Goal: Transaction & Acquisition: Book appointment/travel/reservation

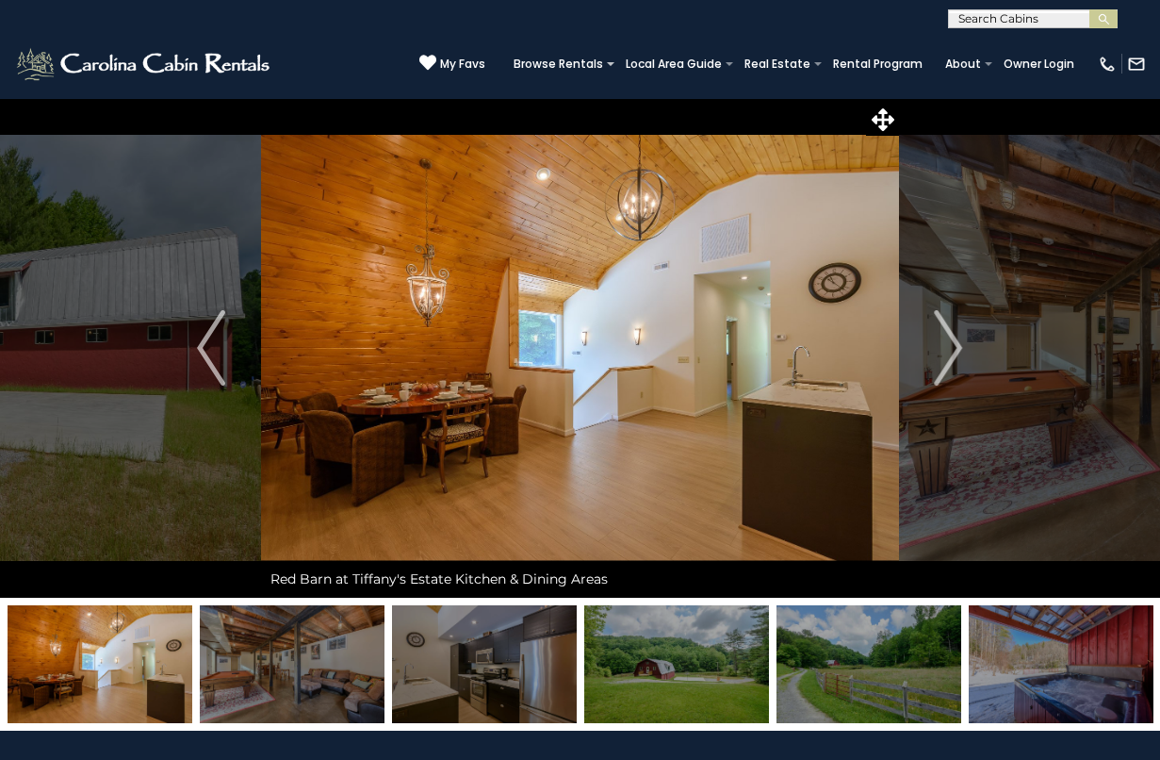
click at [469, 57] on span "My Favs" at bounding box center [462, 64] width 45 height 17
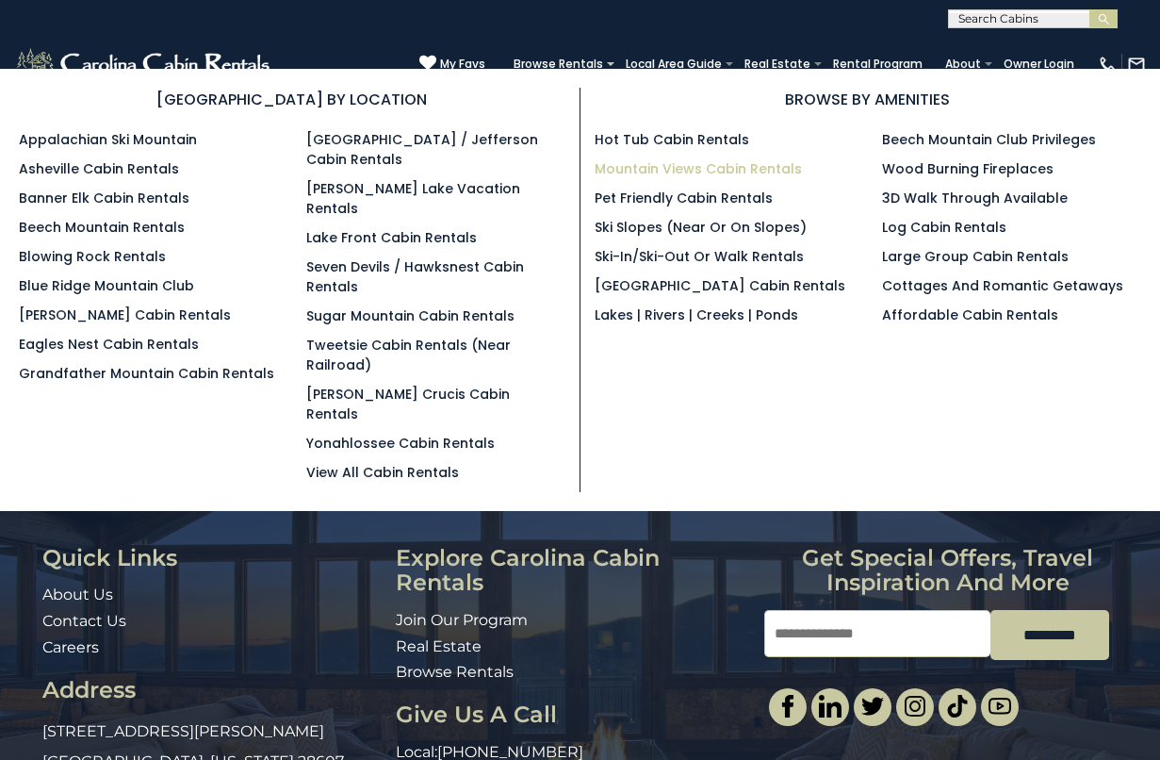
click at [691, 166] on link "Mountain Views Cabin Rentals" at bounding box center [698, 168] width 207 height 19
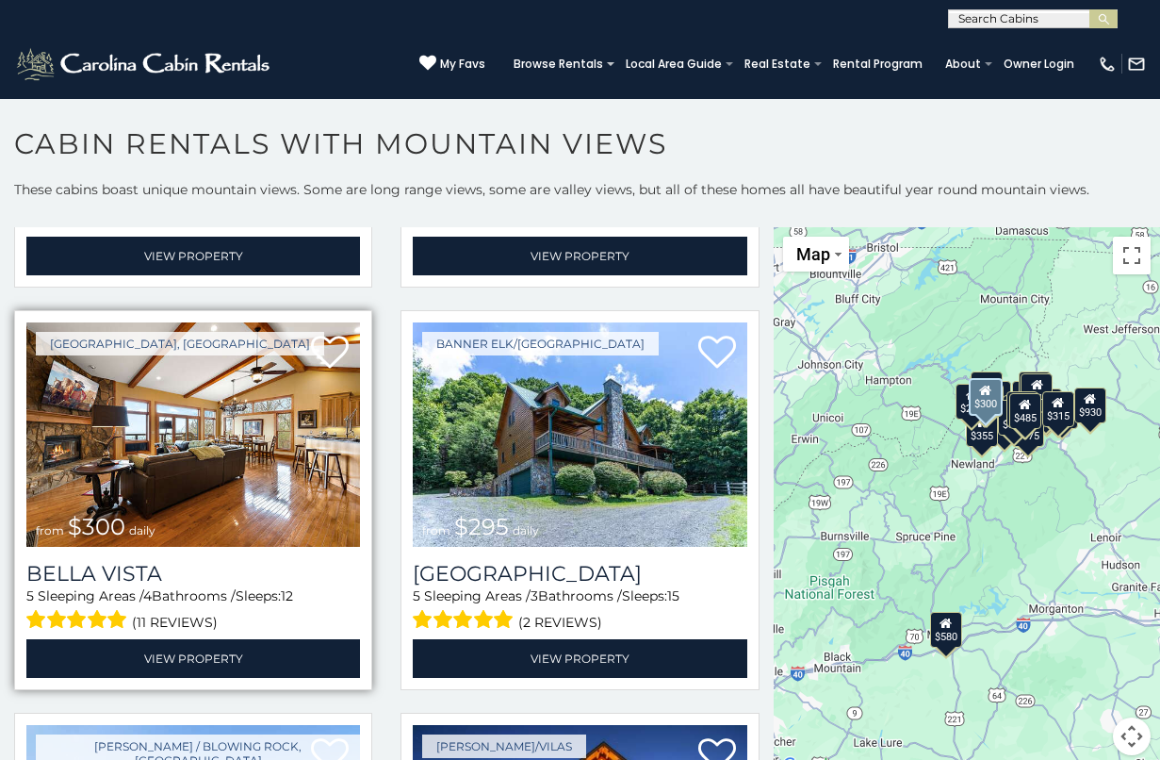
scroll to position [4784, 0]
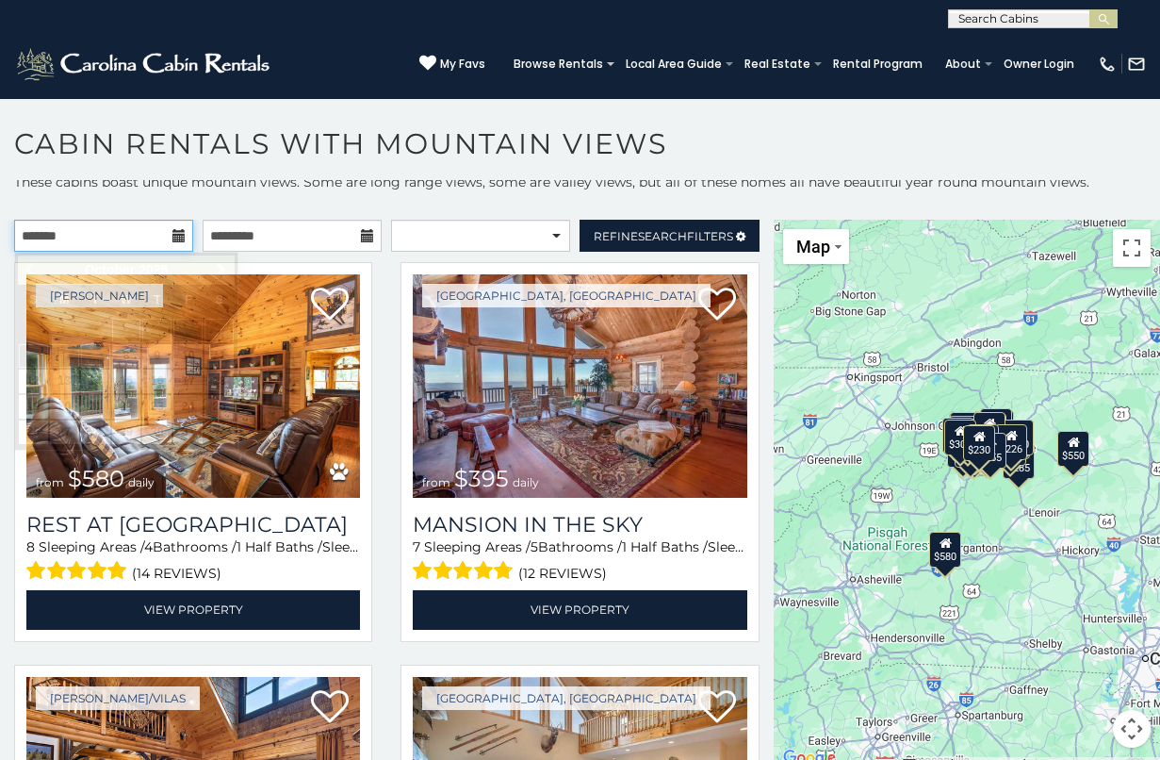
click at [122, 242] on input "text" at bounding box center [103, 236] width 179 height 32
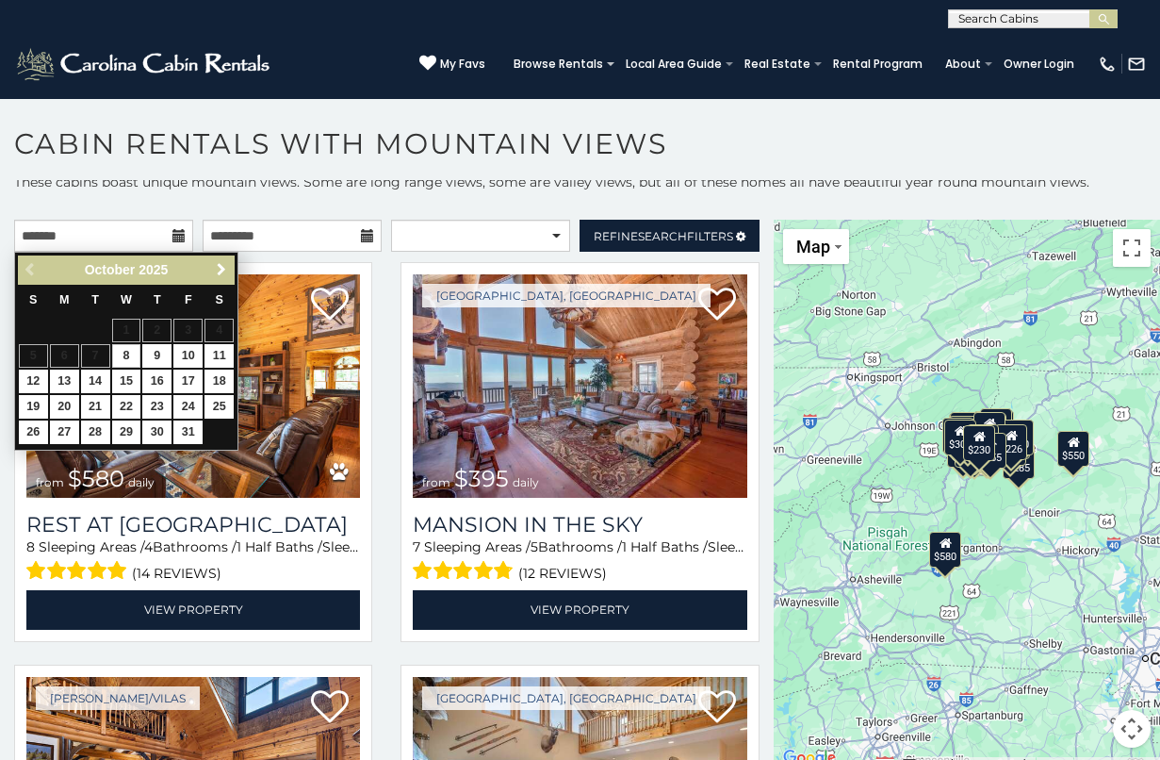
click at [223, 270] on span "Next" at bounding box center [221, 269] width 15 height 15
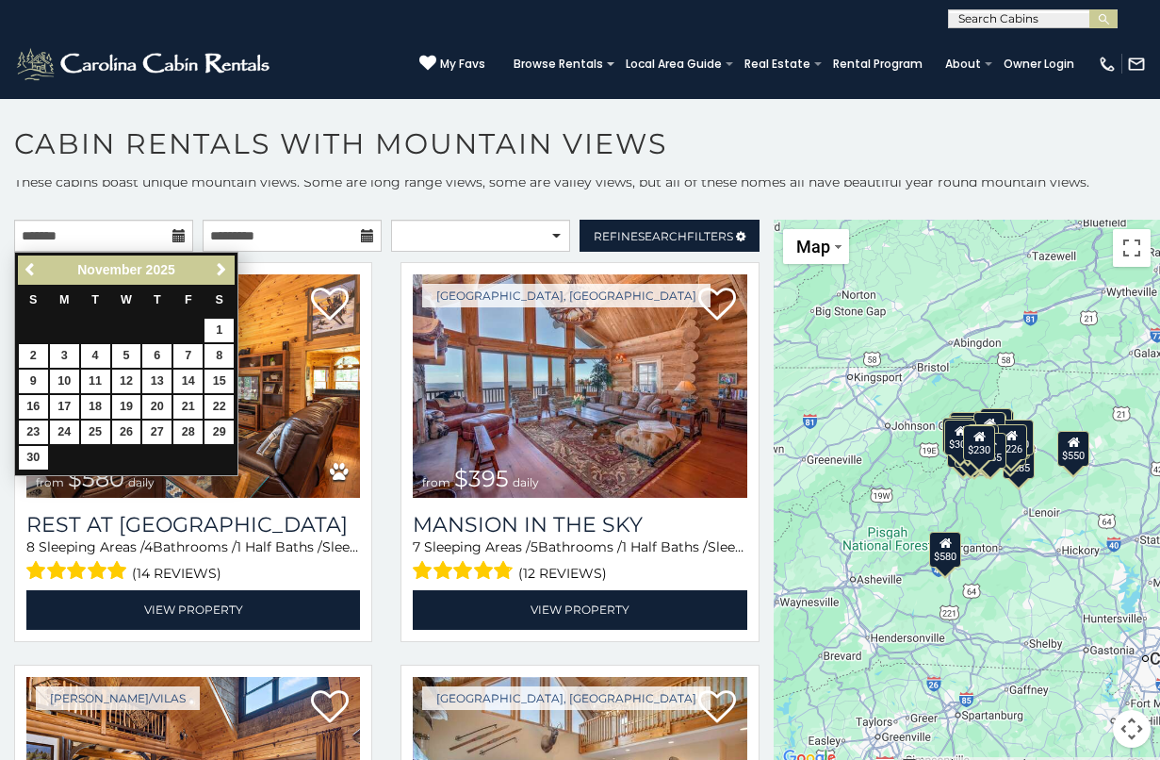
click at [223, 270] on span "Next" at bounding box center [221, 269] width 15 height 15
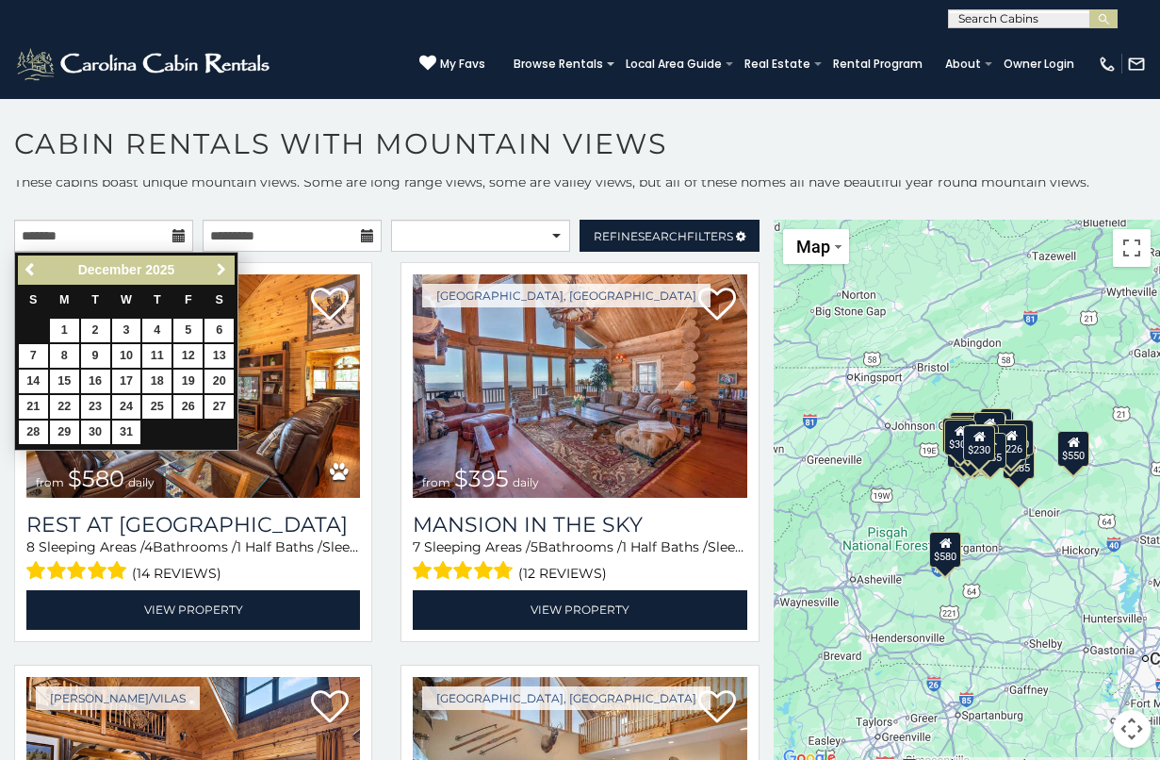
click at [223, 270] on span "Next" at bounding box center [221, 269] width 15 height 15
click at [218, 351] on link "14" at bounding box center [219, 356] width 29 height 24
type input "**********"
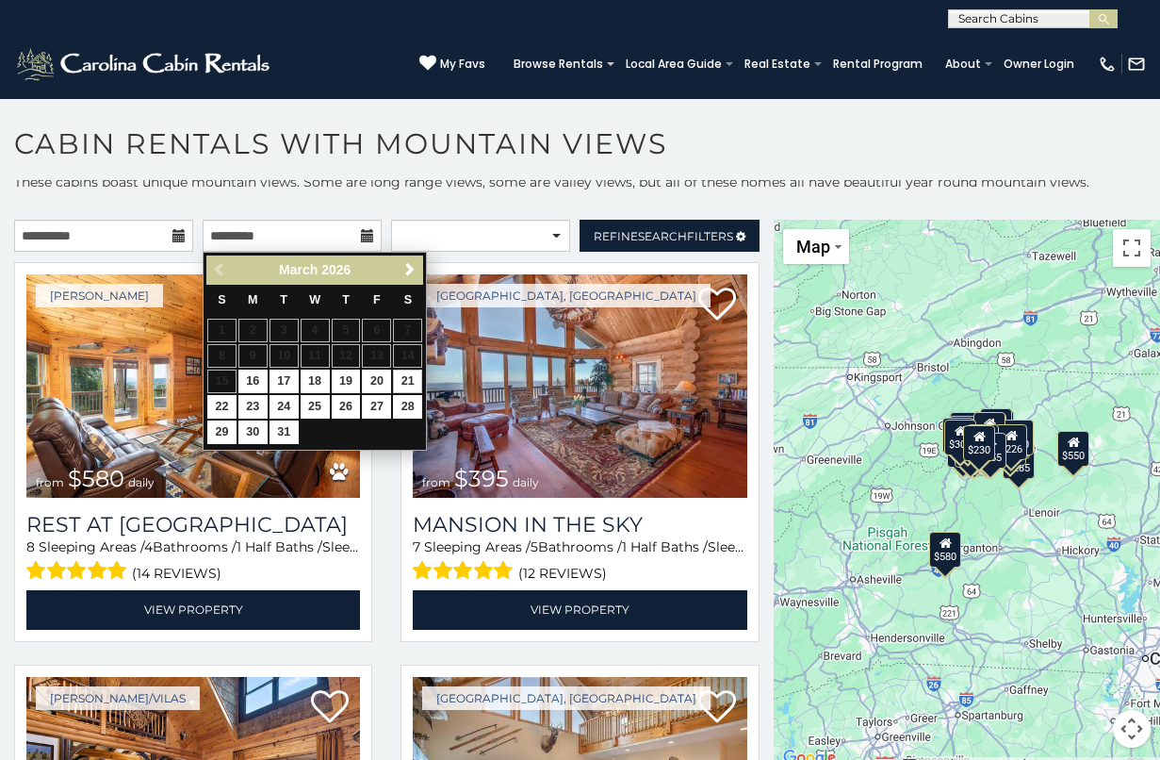
click at [401, 380] on link "21" at bounding box center [407, 381] width 29 height 24
type input "**********"
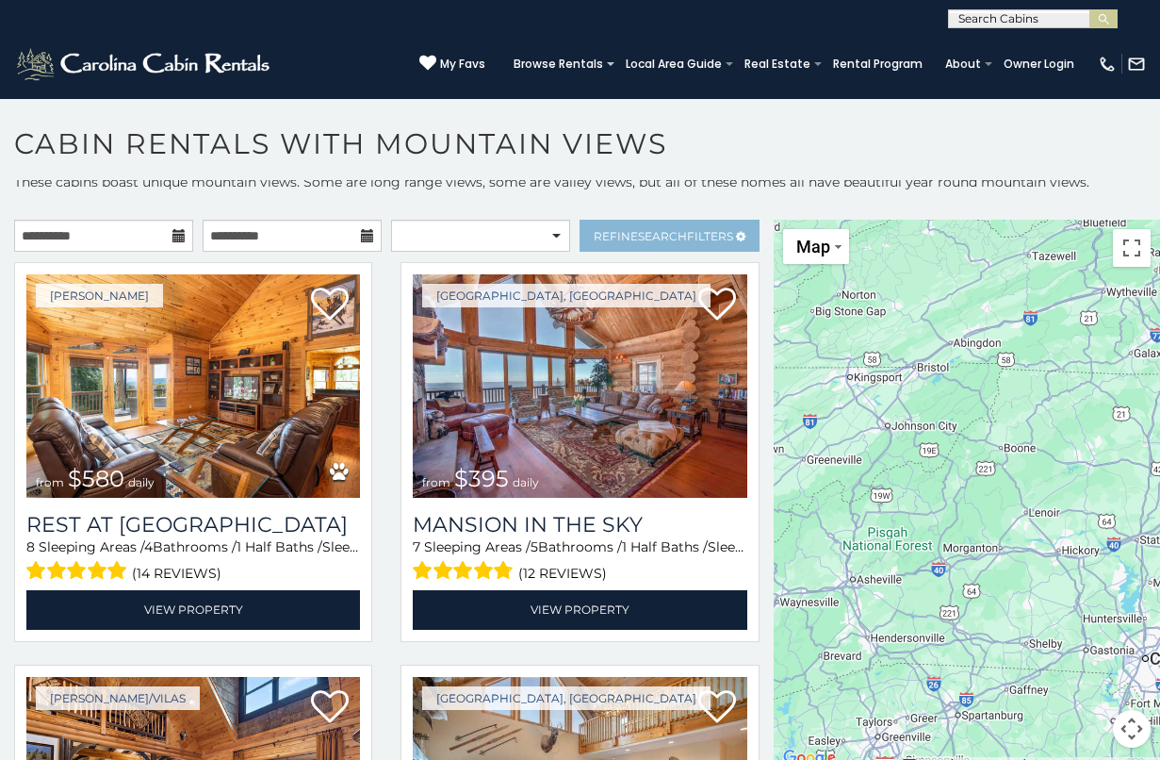
click at [615, 241] on span "Refine Search Filters" at bounding box center [663, 236] width 139 height 14
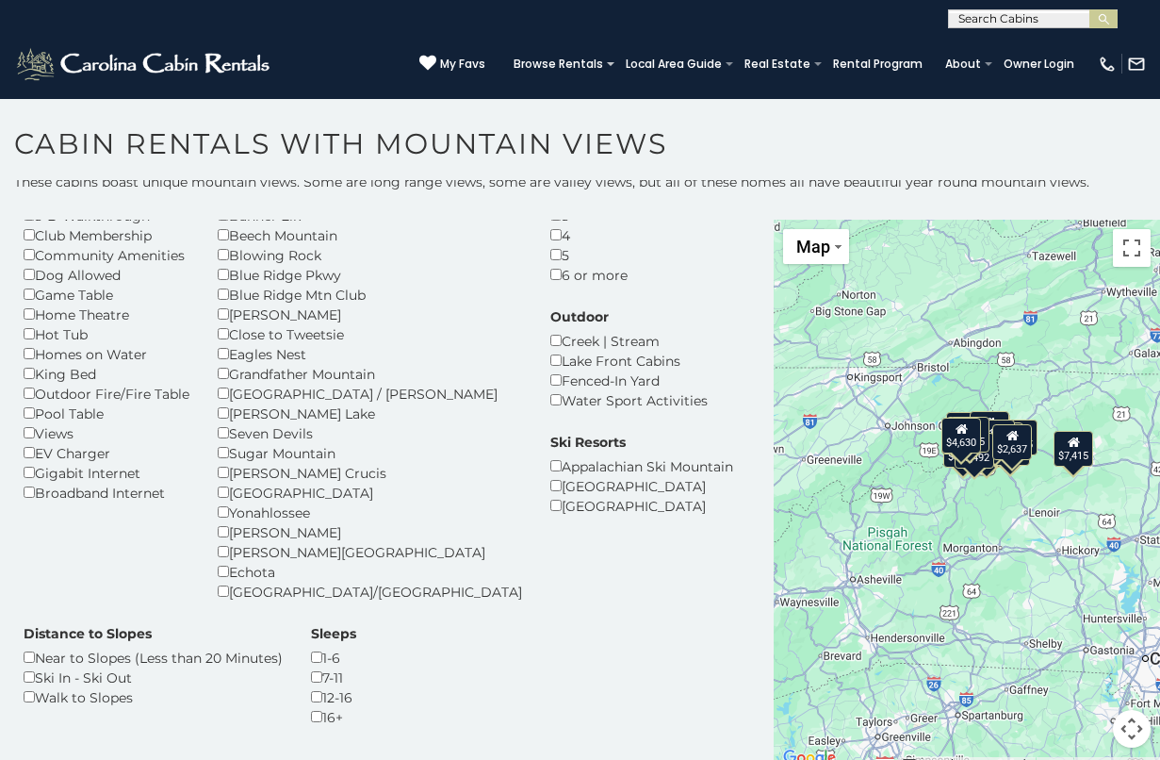
scroll to position [126, 0]
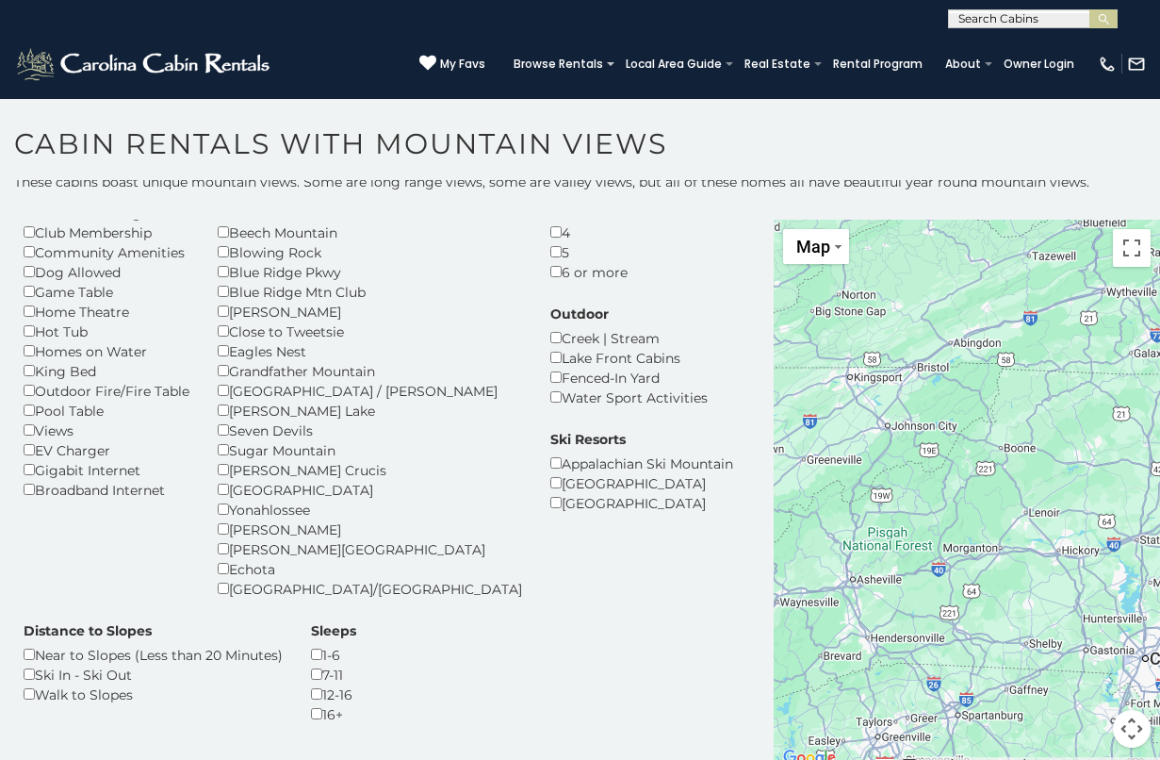
click at [311, 672] on div "7-11" at bounding box center [333, 674] width 45 height 20
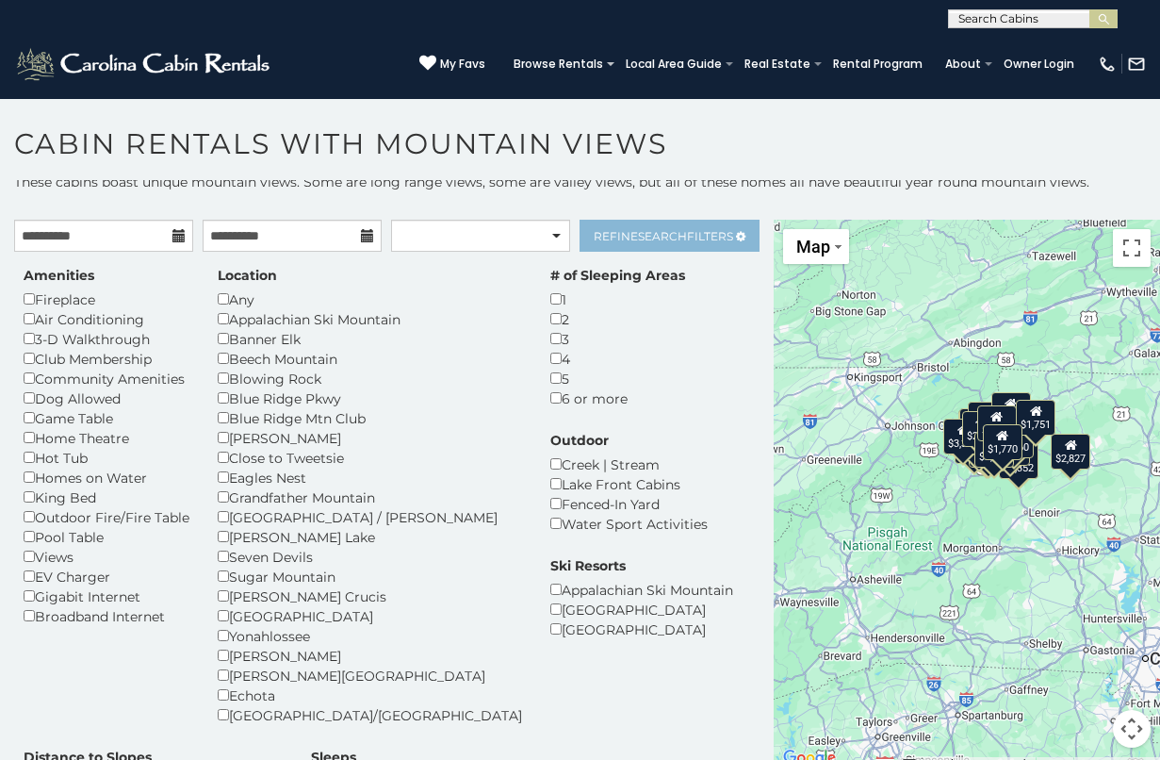
click at [665, 238] on span "Search" at bounding box center [662, 236] width 49 height 14
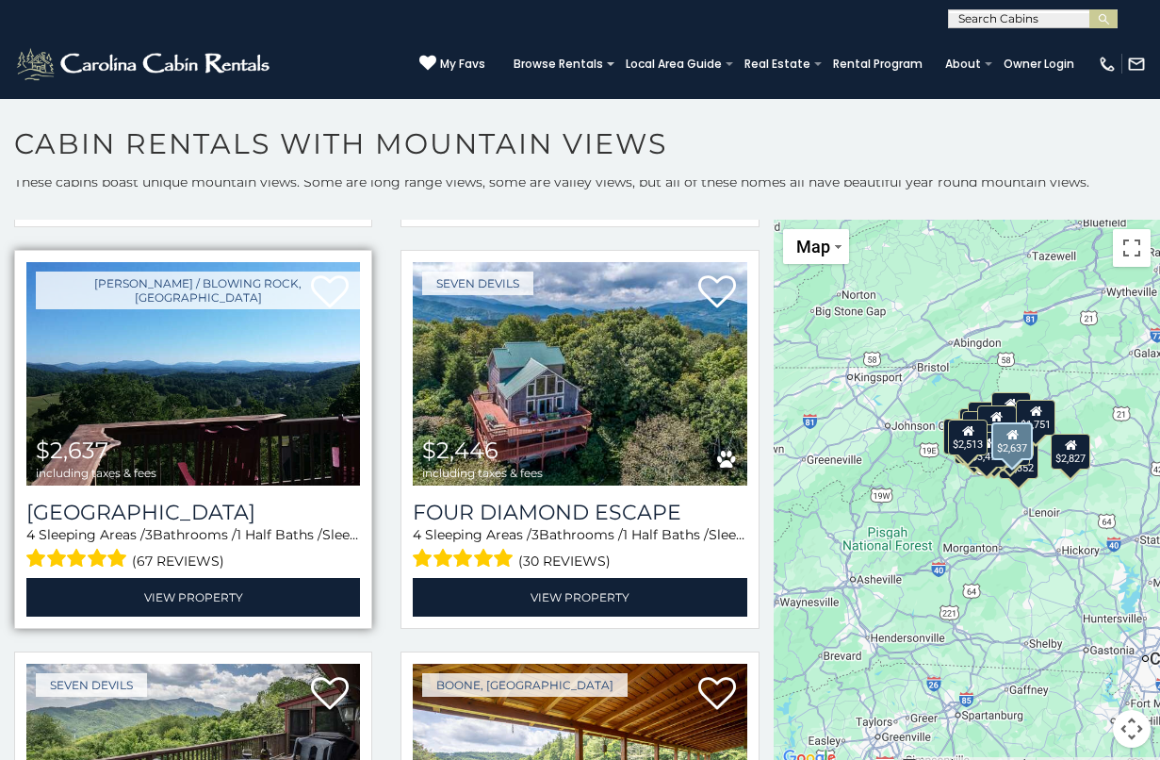
scroll to position [412, 0]
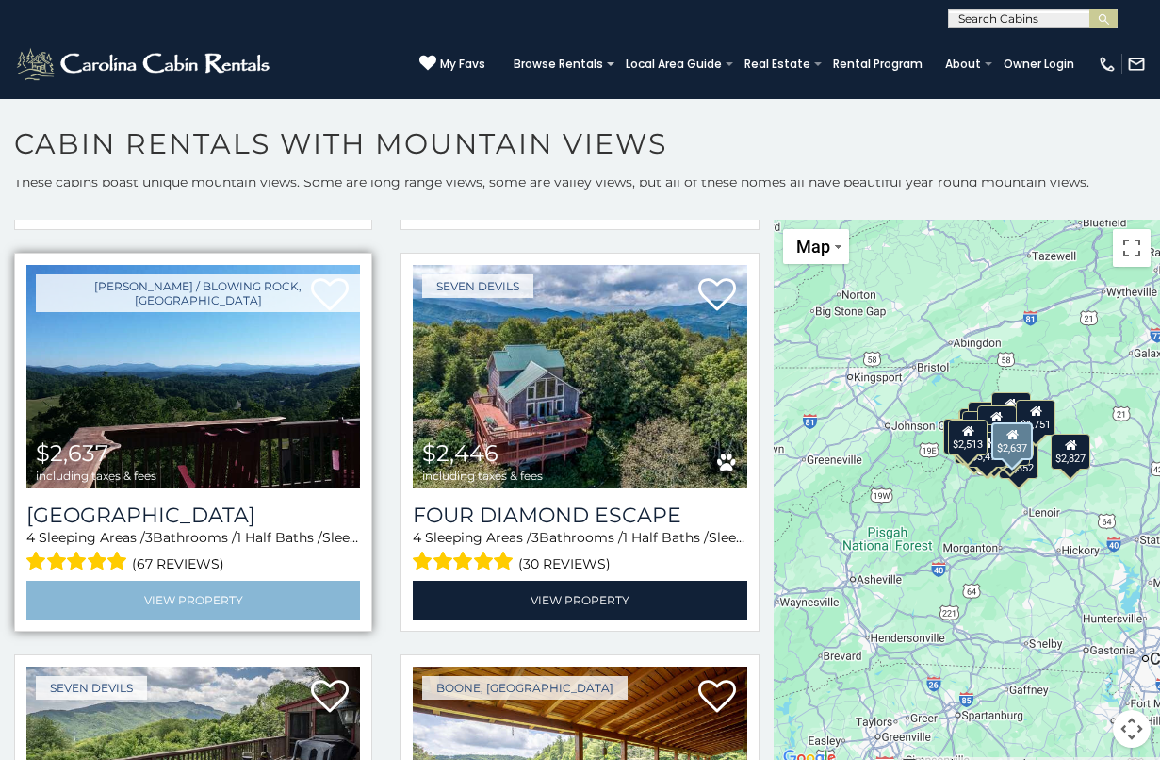
click at [188, 595] on link "View Property" at bounding box center [193, 600] width 334 height 39
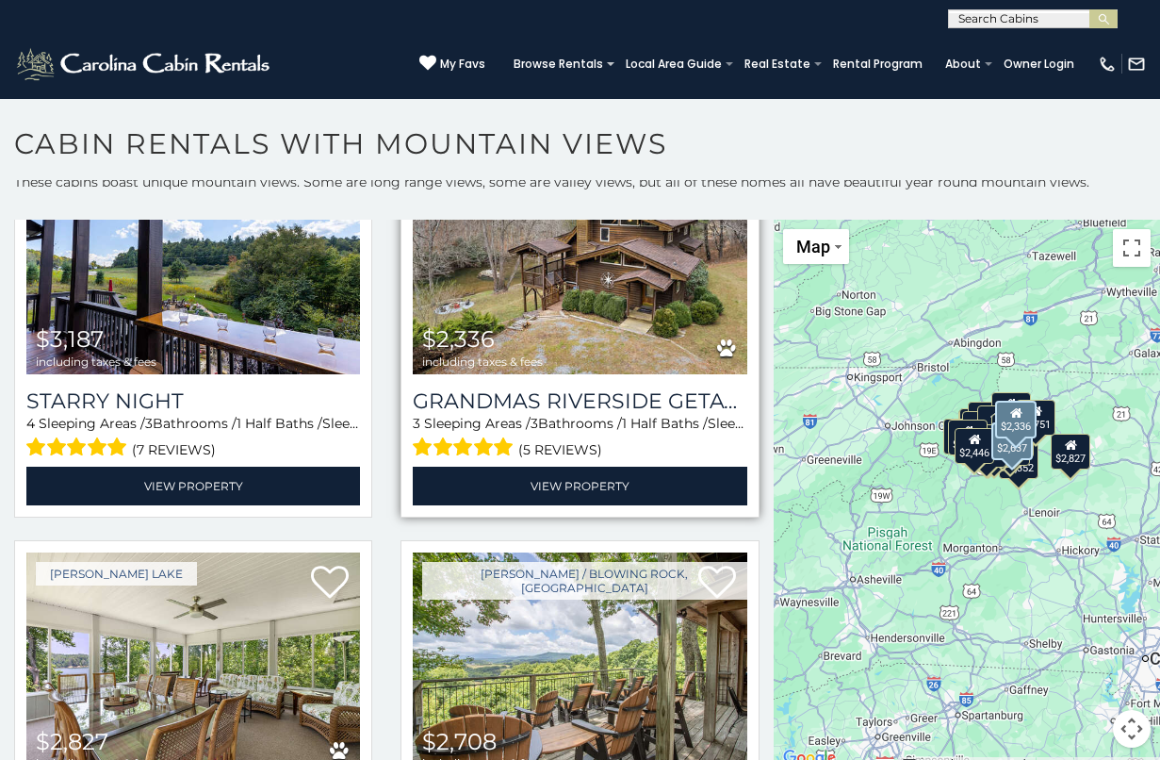
scroll to position [1328, 0]
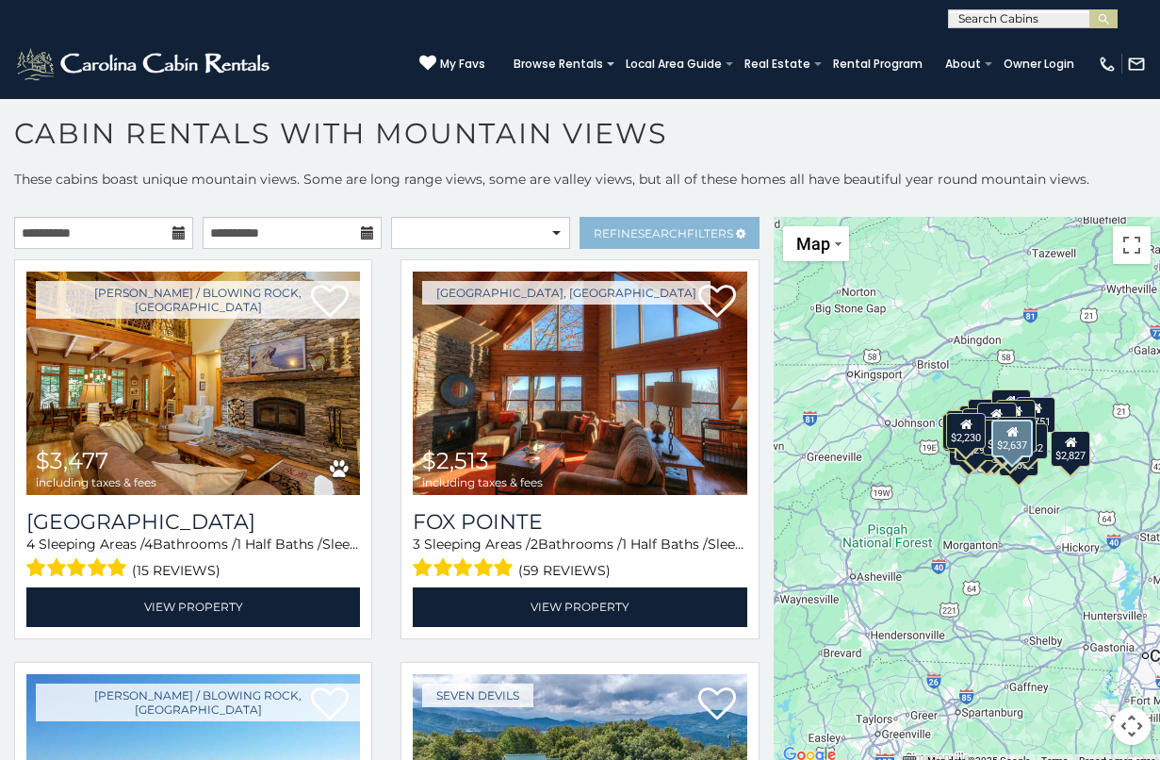
click at [630, 232] on span "Refine Search Filters" at bounding box center [663, 233] width 139 height 14
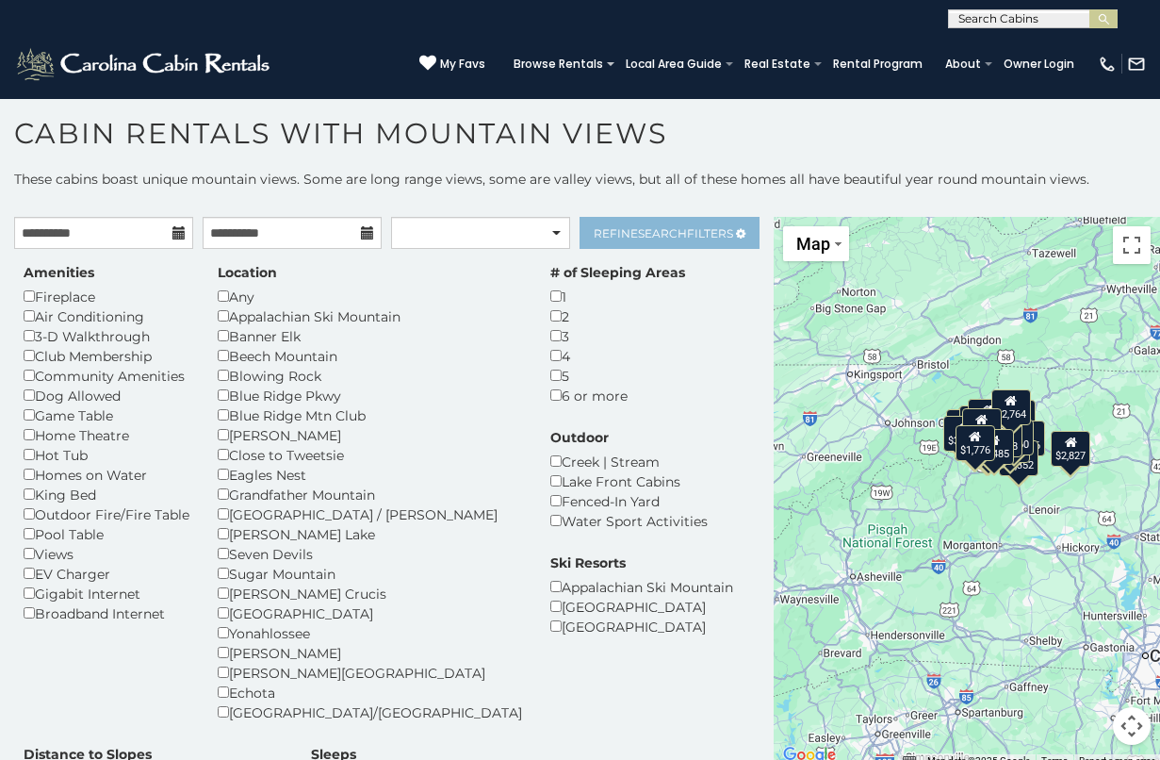
click at [678, 234] on span "Search" at bounding box center [662, 233] width 49 height 14
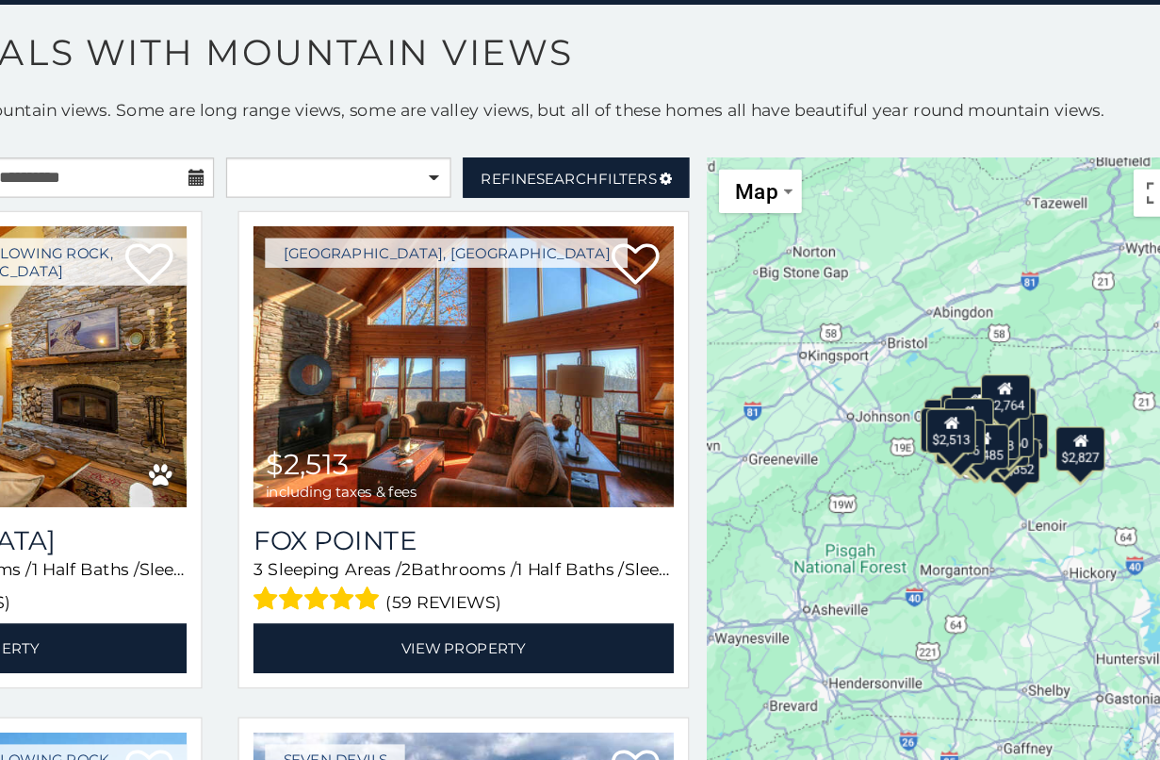
scroll to position [6, 0]
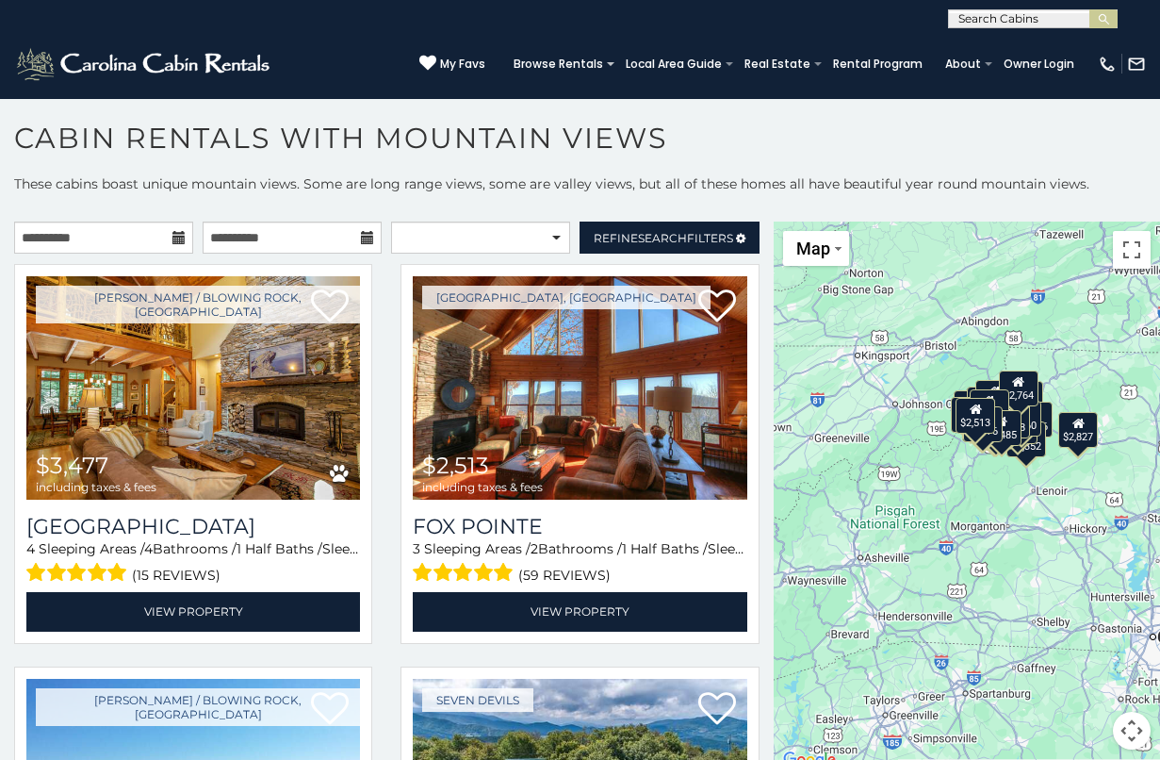
drag, startPoint x: 1000, startPoint y: 447, endPoint x: 1009, endPoint y: 423, distance: 25.0
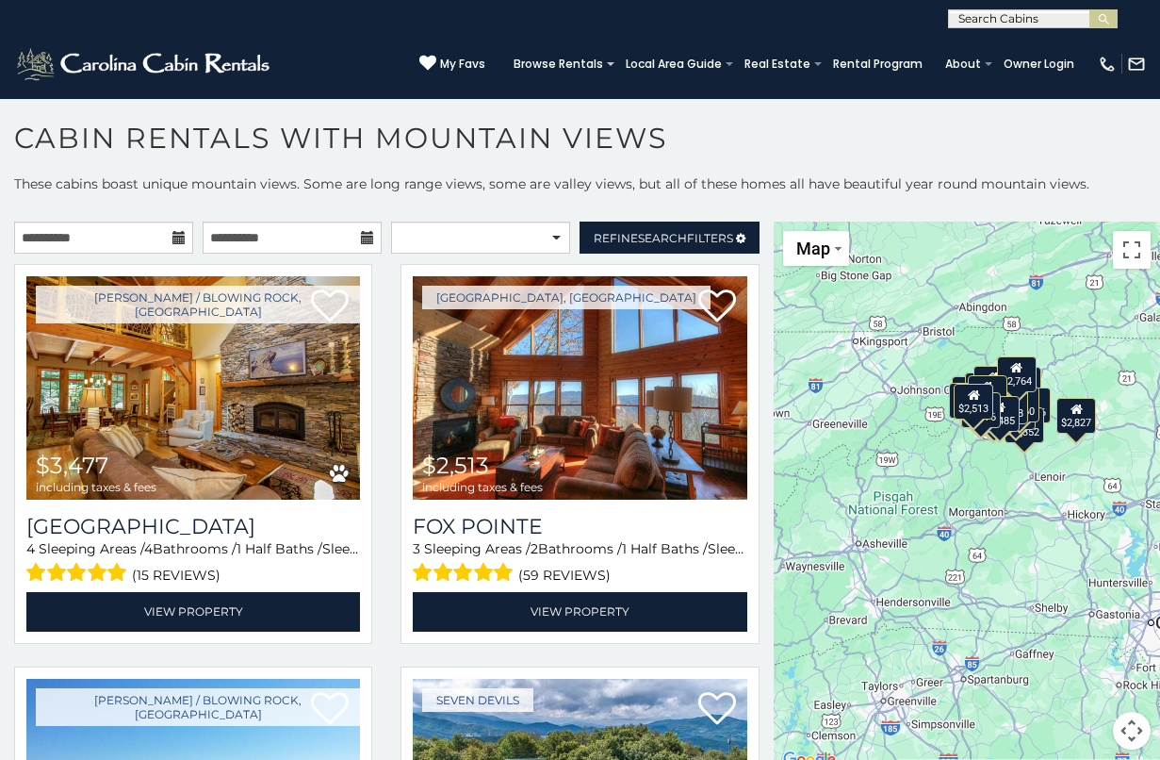
drag, startPoint x: 1009, startPoint y: 423, endPoint x: 1008, endPoint y: 404, distance: 18.9
click at [1008, 404] on div "$2,485" at bounding box center [1000, 414] width 40 height 36
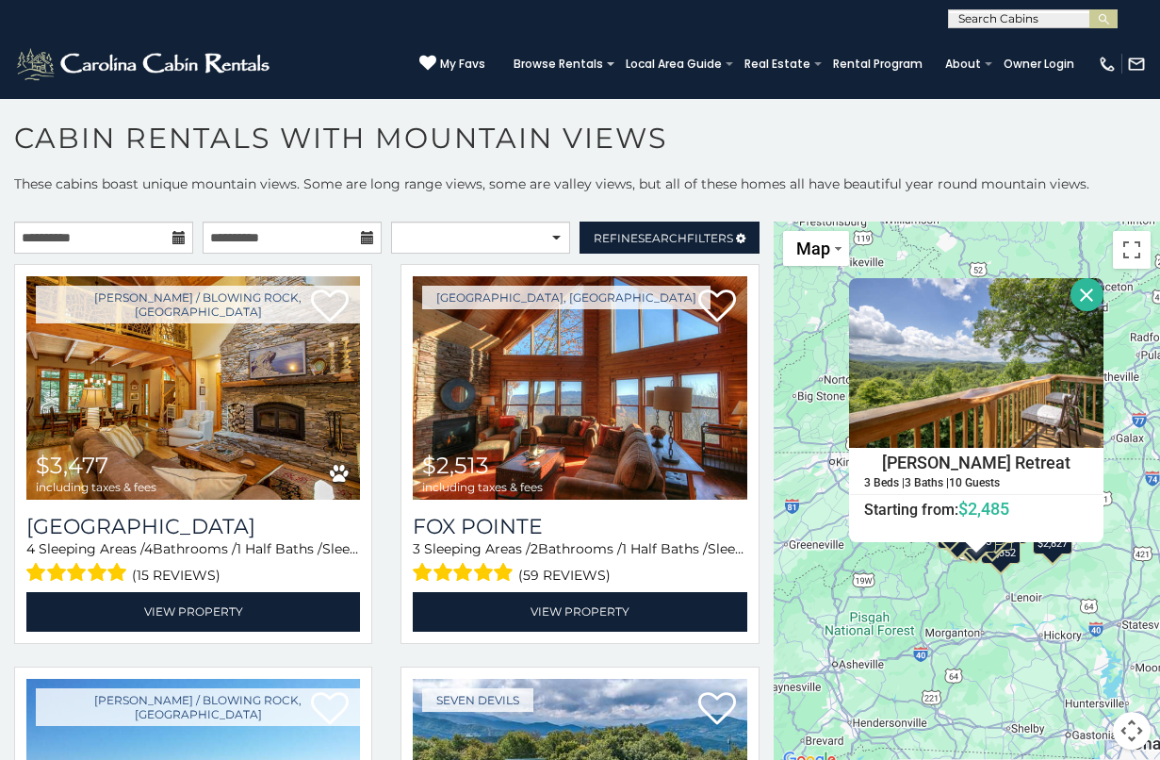
click at [976, 570] on div "$3,477 $2,513 $2,637 $2,446 $2,451 $2,664 $3,187 $2,336 $2,827 $2,708 $2,058 $3…" at bounding box center [967, 496] width 386 height 550
click at [932, 582] on div "$3,477 $2,513 $2,637 $2,446 $2,451 $2,664 $3,187 $2,336 $2,827 $2,708 $2,058 $3…" at bounding box center [967, 496] width 386 height 550
click at [1087, 282] on button "Close" at bounding box center [1087, 294] width 33 height 33
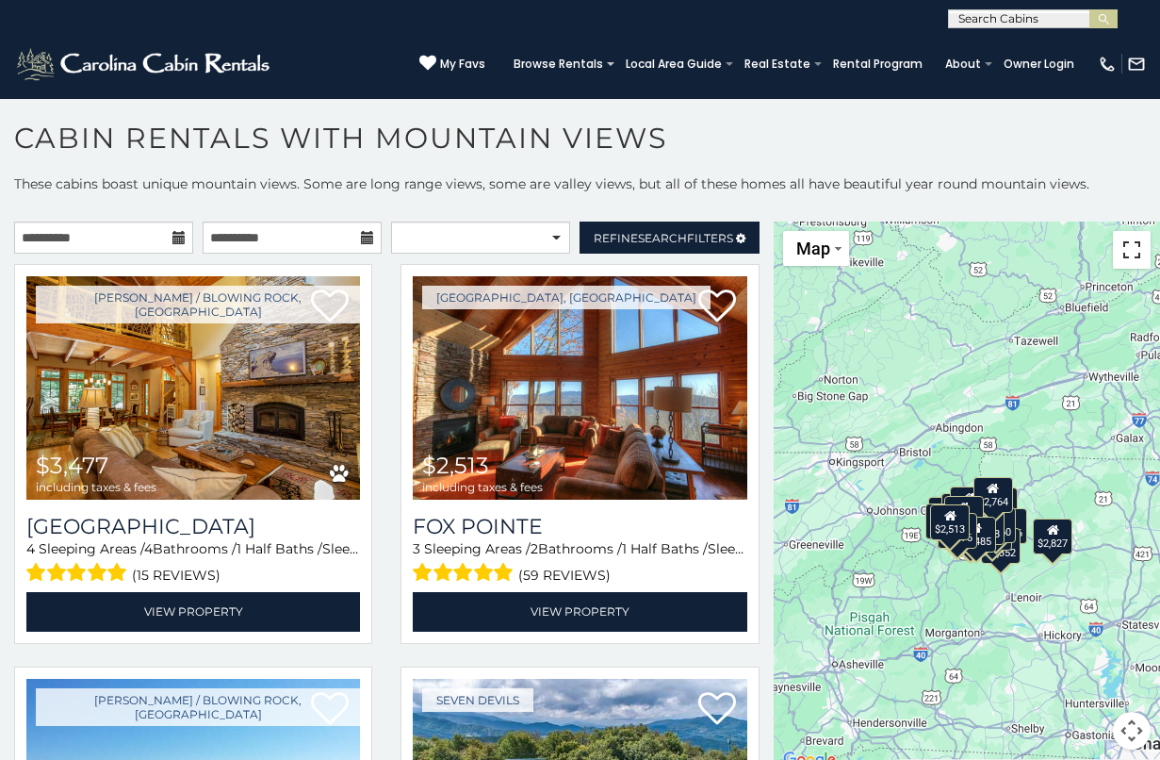
click at [1124, 254] on button "Toggle fullscreen view" at bounding box center [1132, 250] width 38 height 38
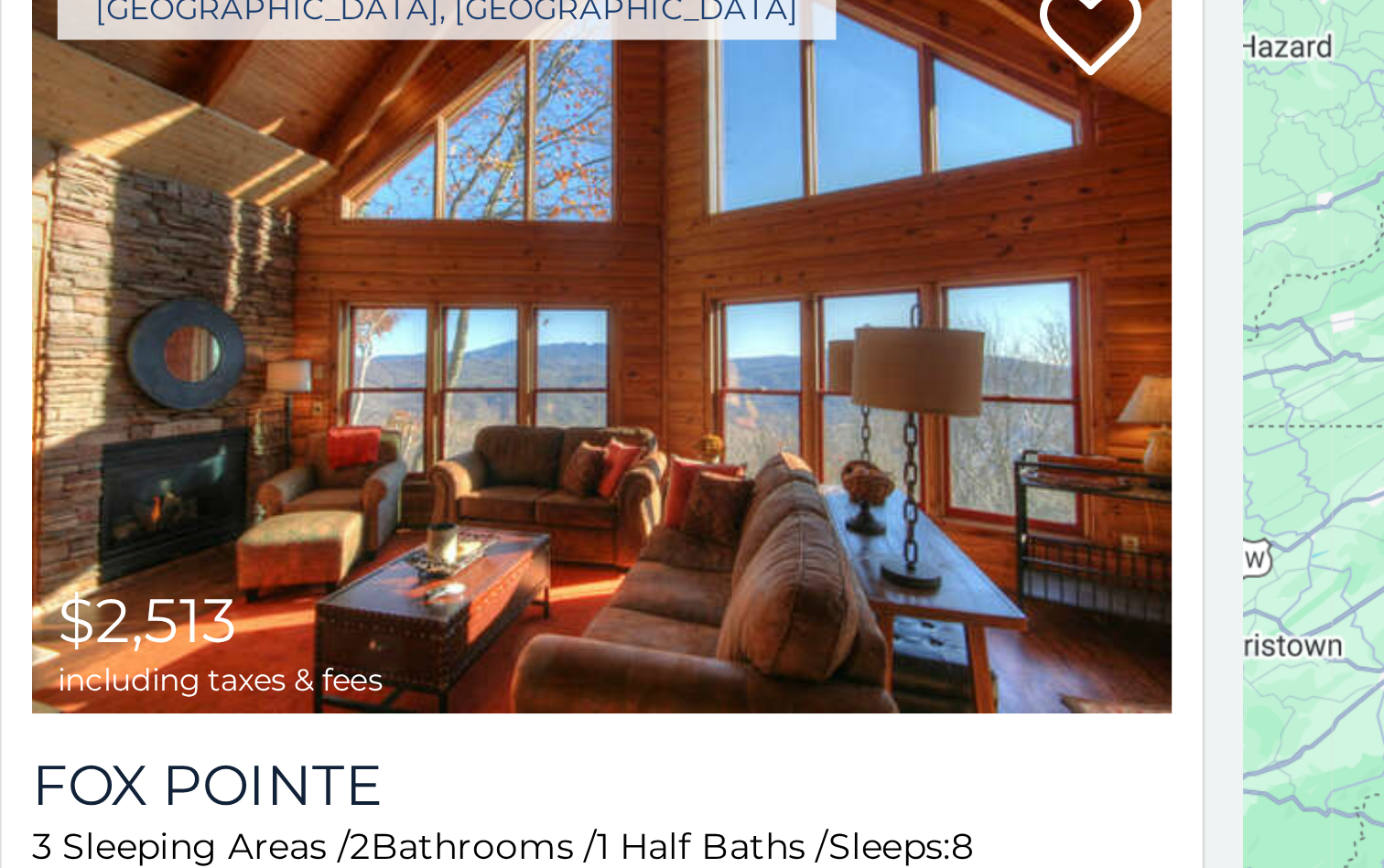
scroll to position [9, 0]
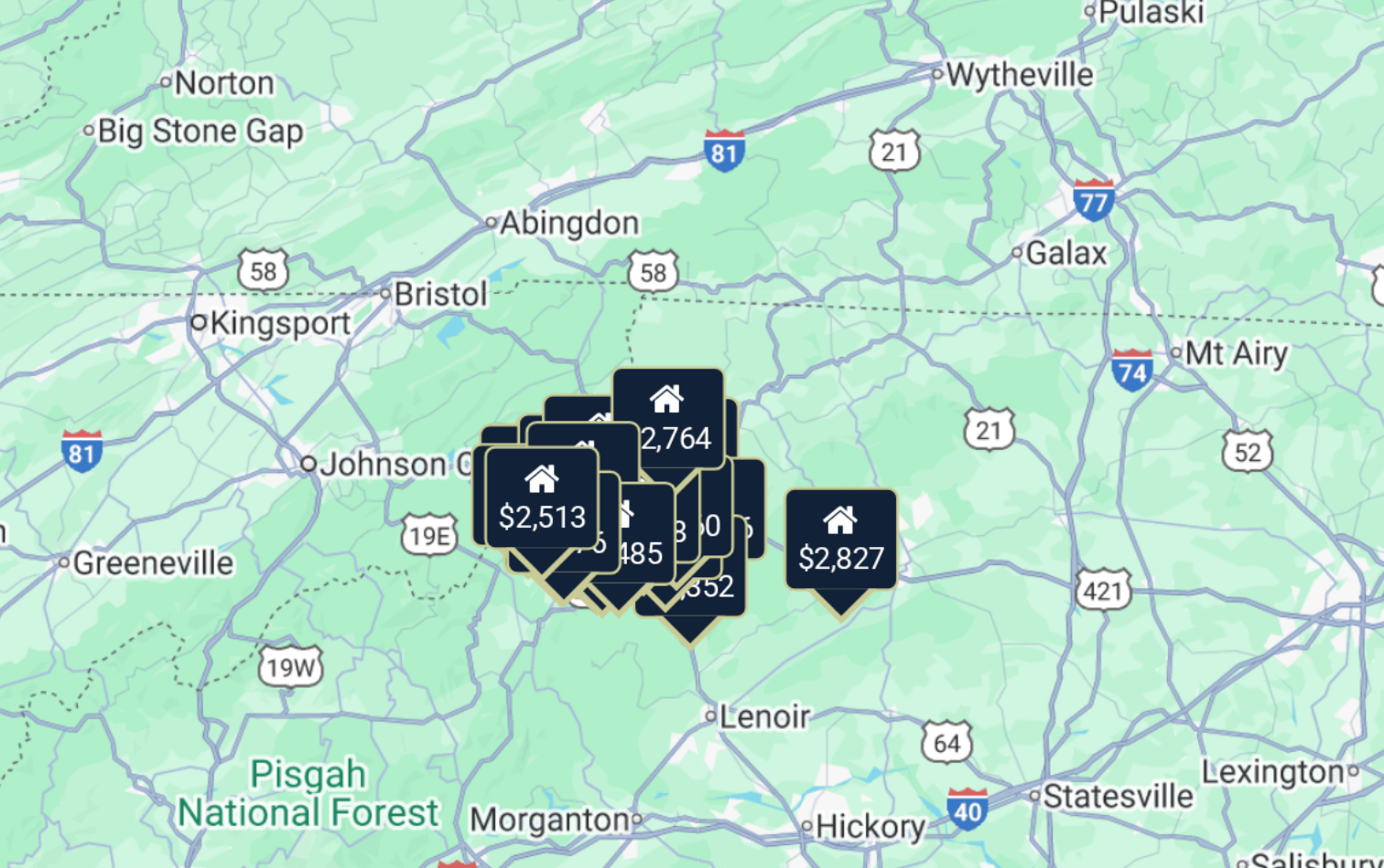
click at [657, 442] on div "$2,513" at bounding box center [676, 459] width 39 height 35
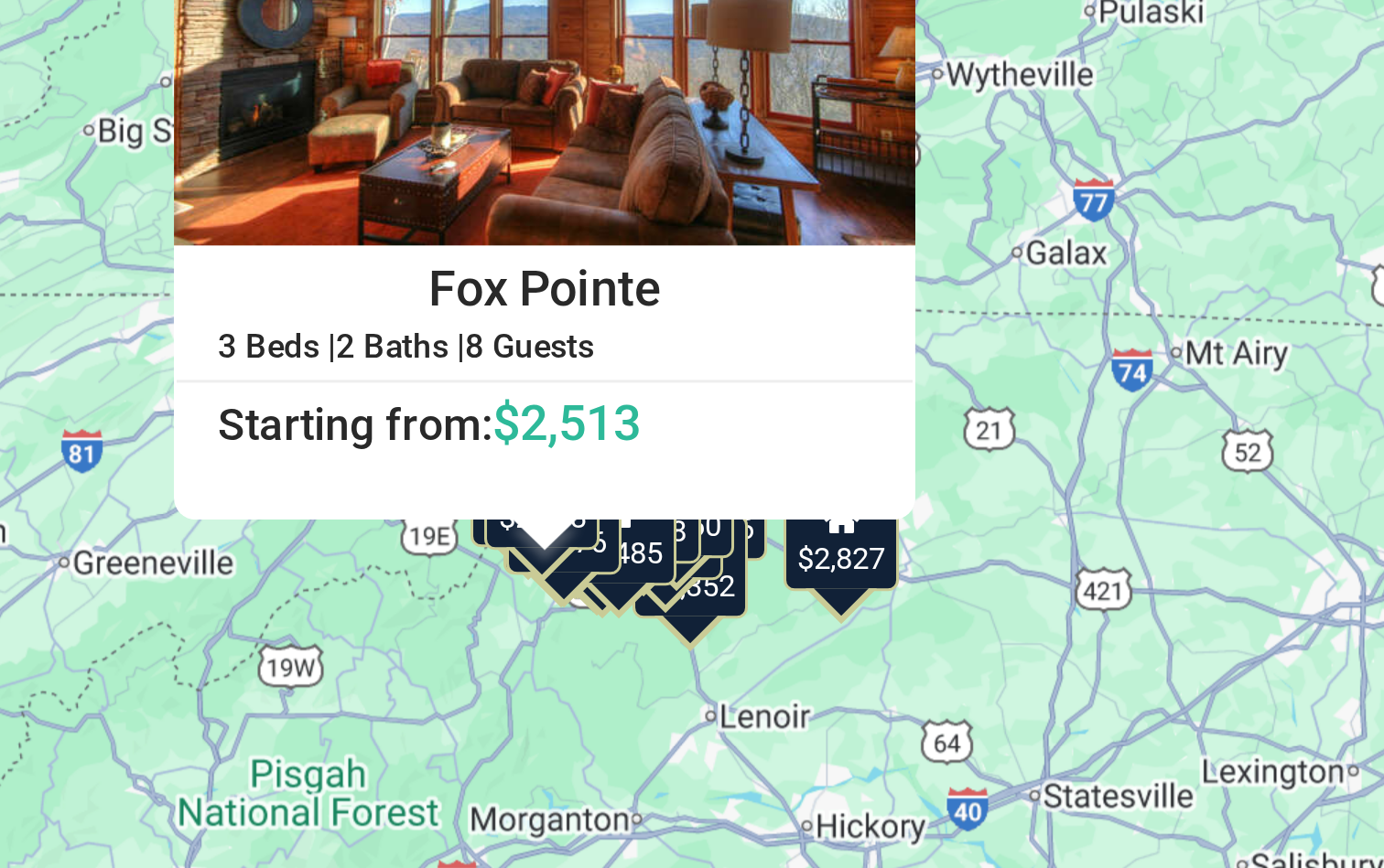
click at [663, 450] on div "$1,776" at bounding box center [683, 467] width 39 height 35
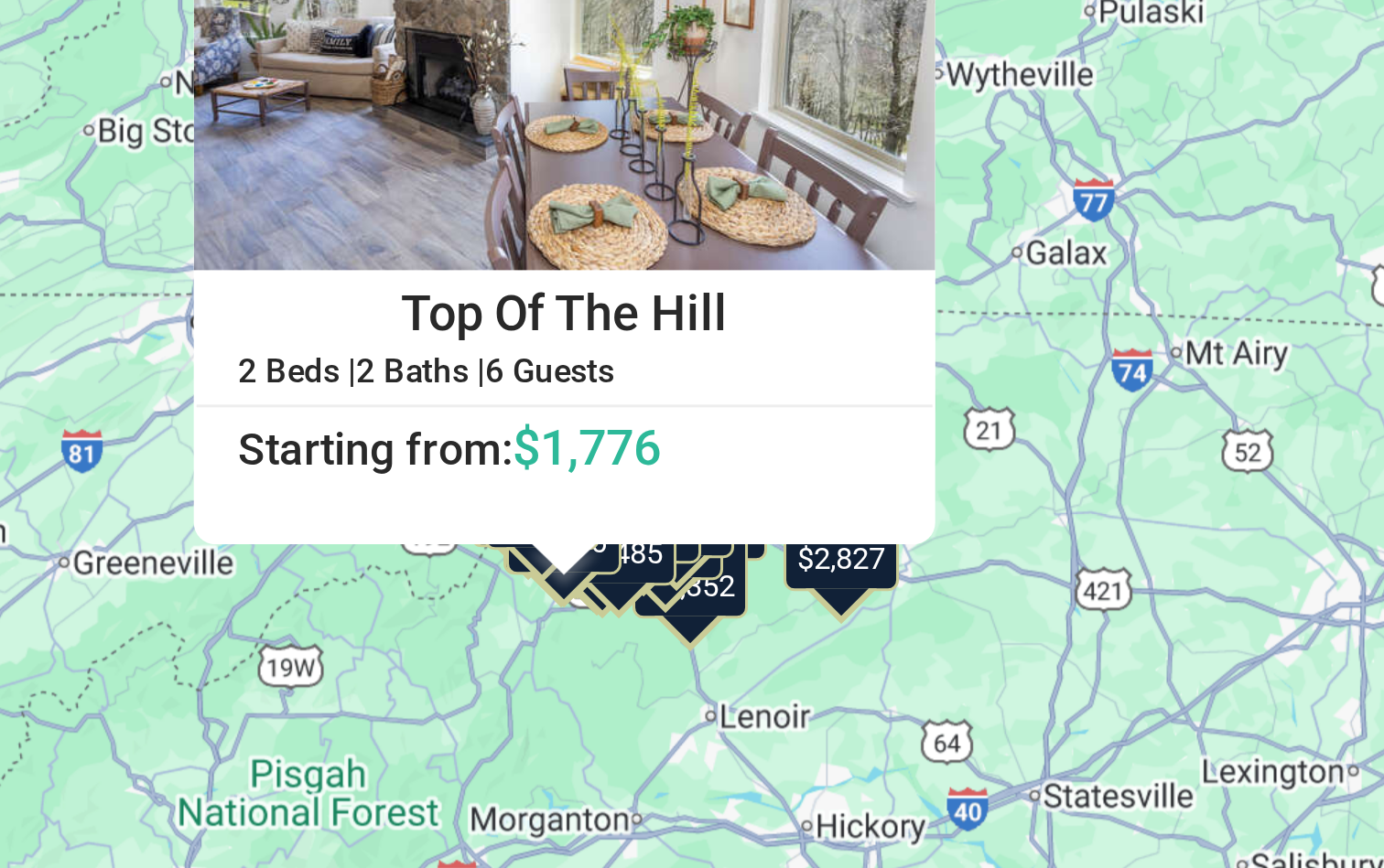
click at [663, 450] on div "$1,776" at bounding box center [683, 467] width 39 height 35
click at [682, 454] on div "$2,485" at bounding box center [701, 472] width 39 height 35
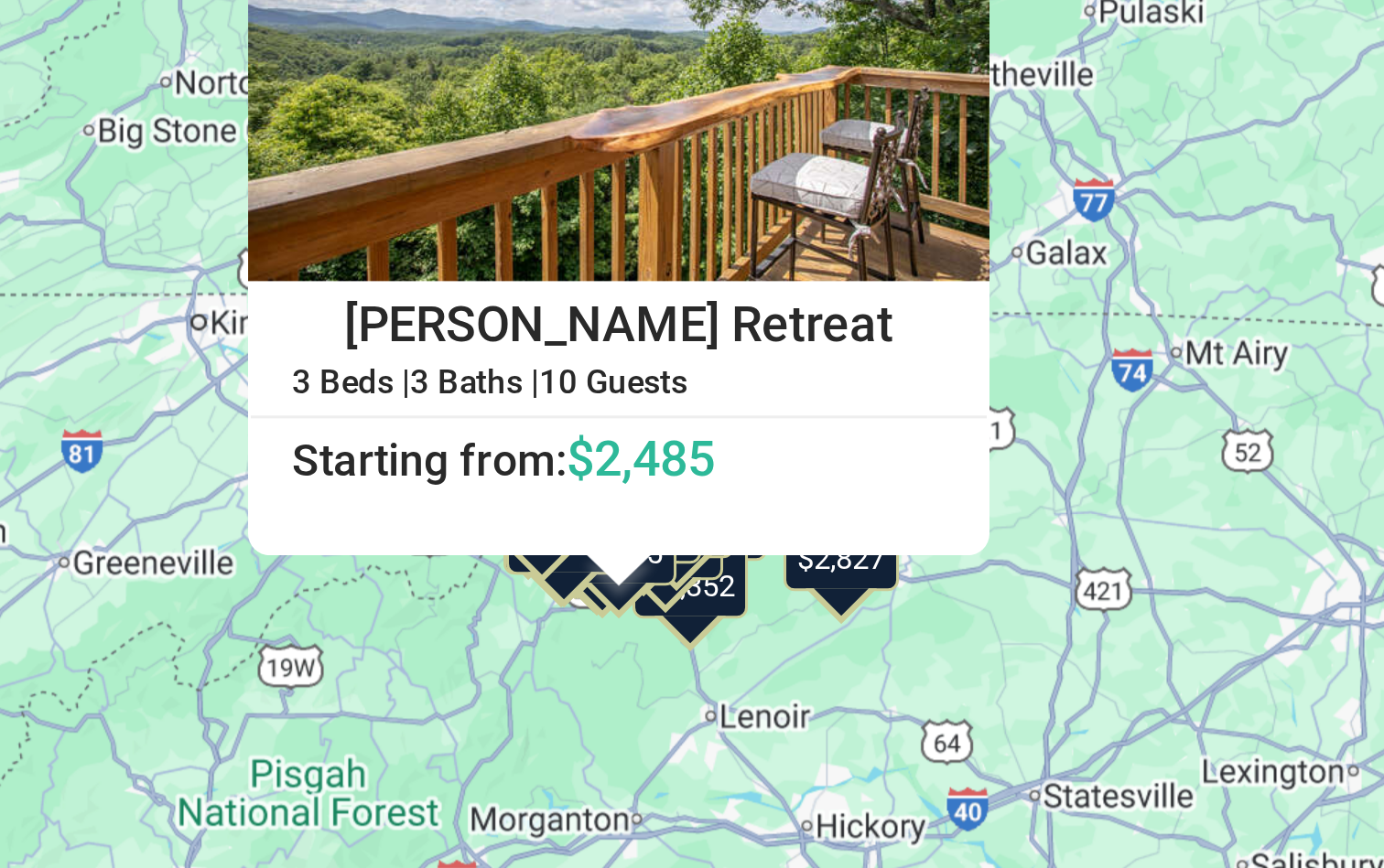
click at [682, 454] on div "$2,485" at bounding box center [701, 472] width 39 height 35
click at [706, 464] on div "$2,352" at bounding box center [726, 482] width 39 height 35
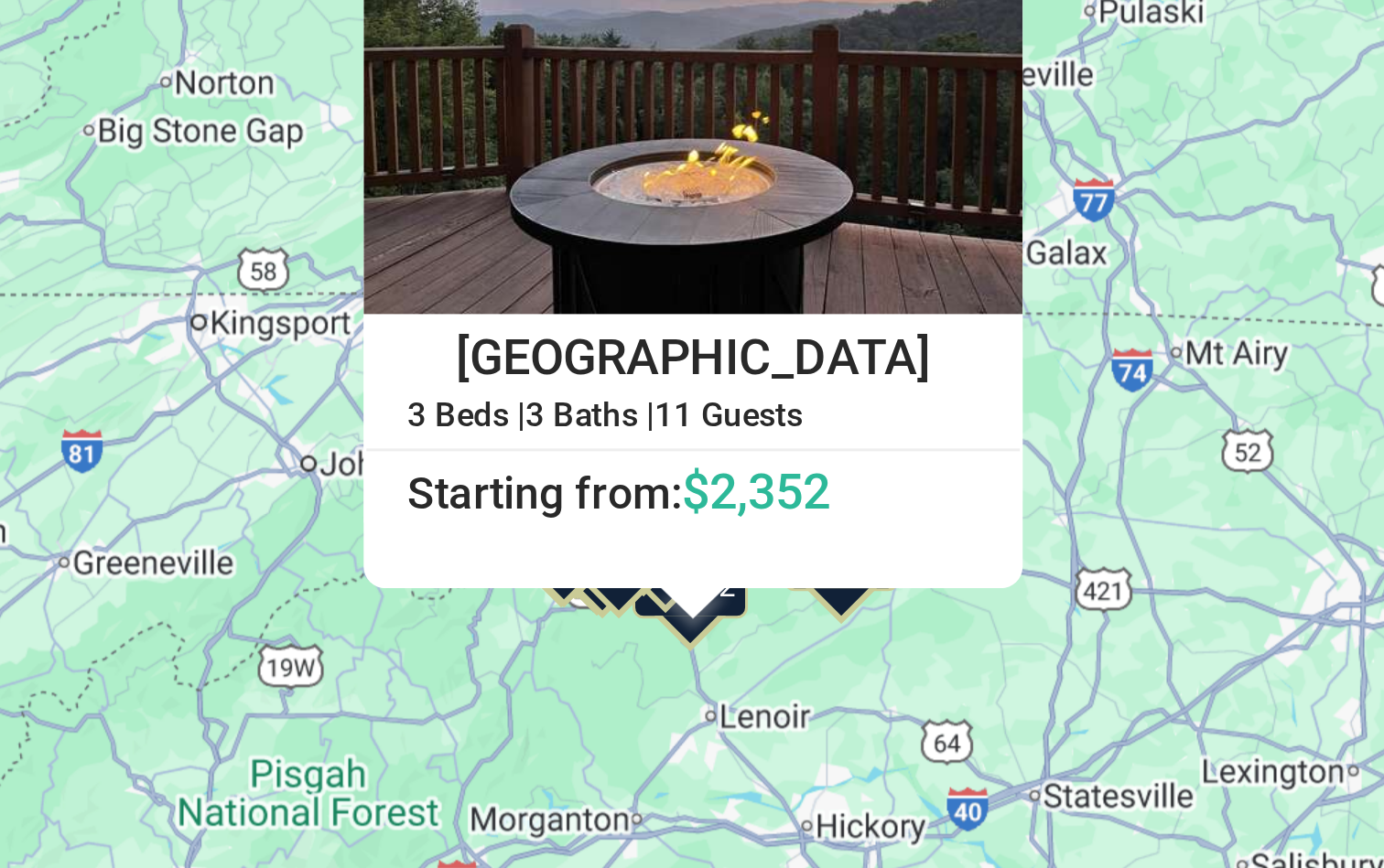
click at [715, 489] on div at bounding box center [726, 494] width 23 height 11
click at [229, 208] on div "$3,477 $2,513 $2,637 $2,446 $2,451 $2,664 $3,187 $2,336 $2,827 $2,708 $2,058 $3…" at bounding box center [692, 434] width 1384 height 868
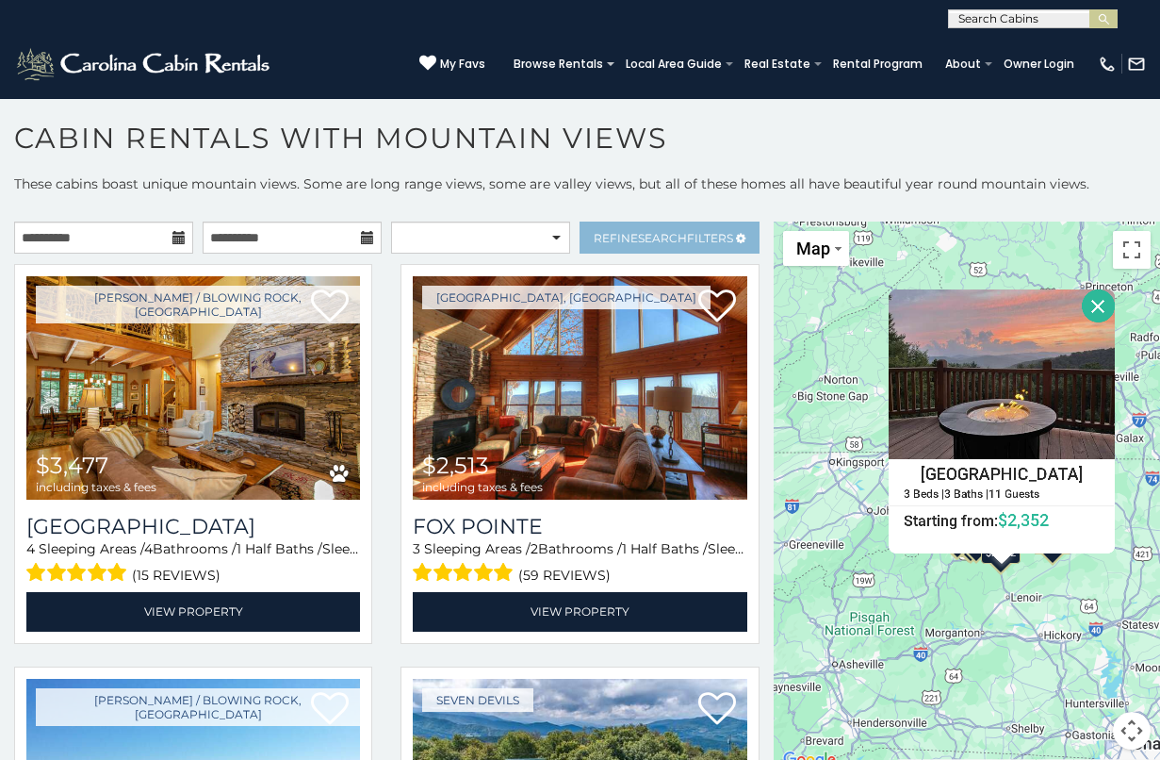
scroll to position [0, 0]
click at [670, 239] on span "Search" at bounding box center [662, 238] width 49 height 14
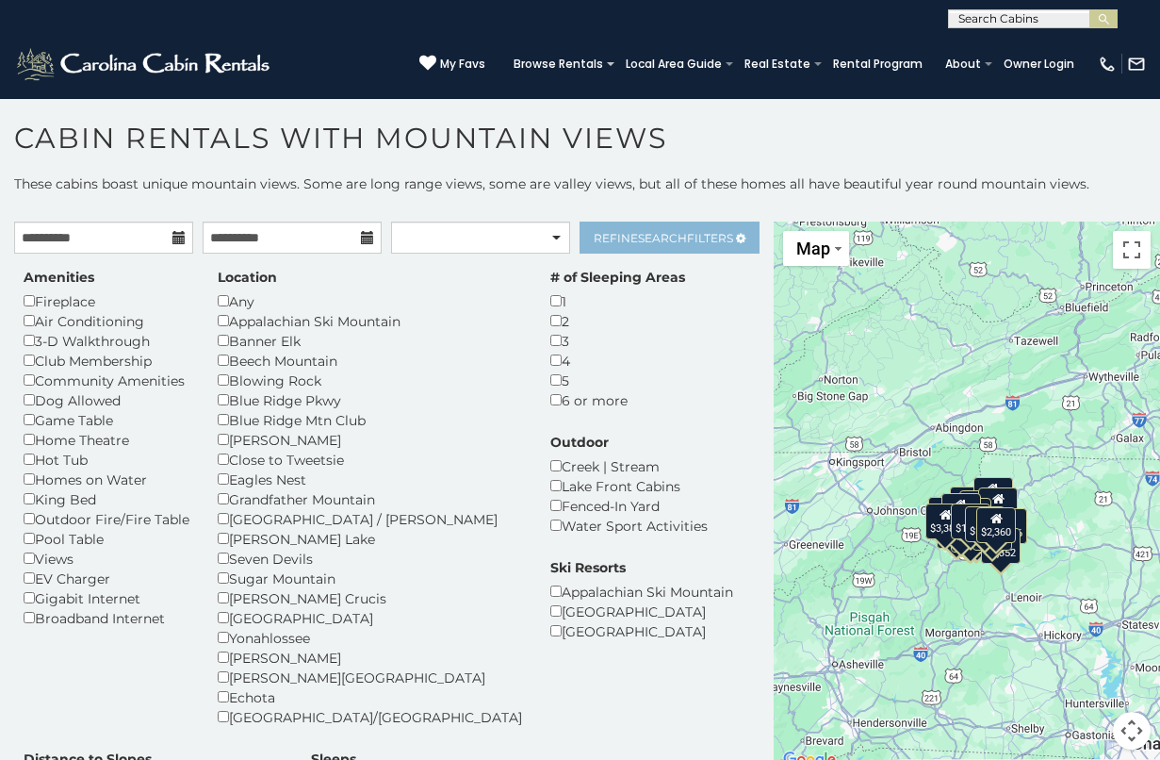
click at [650, 240] on span "Search" at bounding box center [662, 238] width 49 height 14
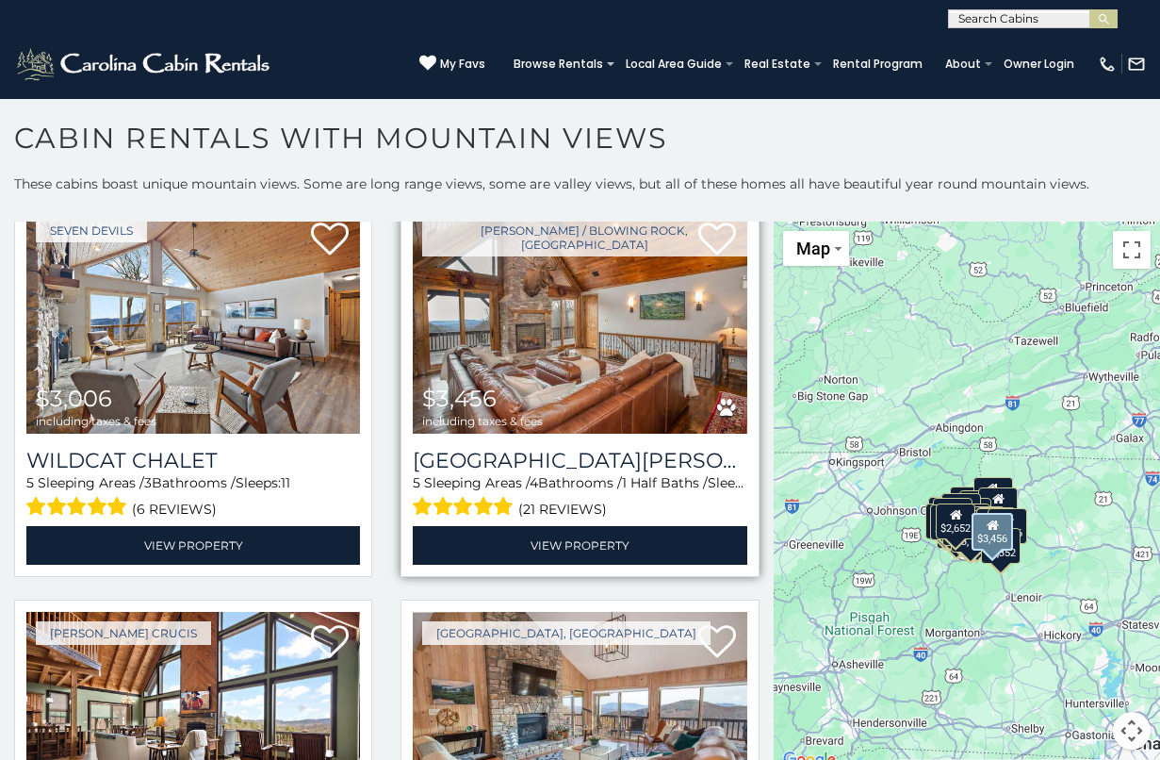
scroll to position [4088, 0]
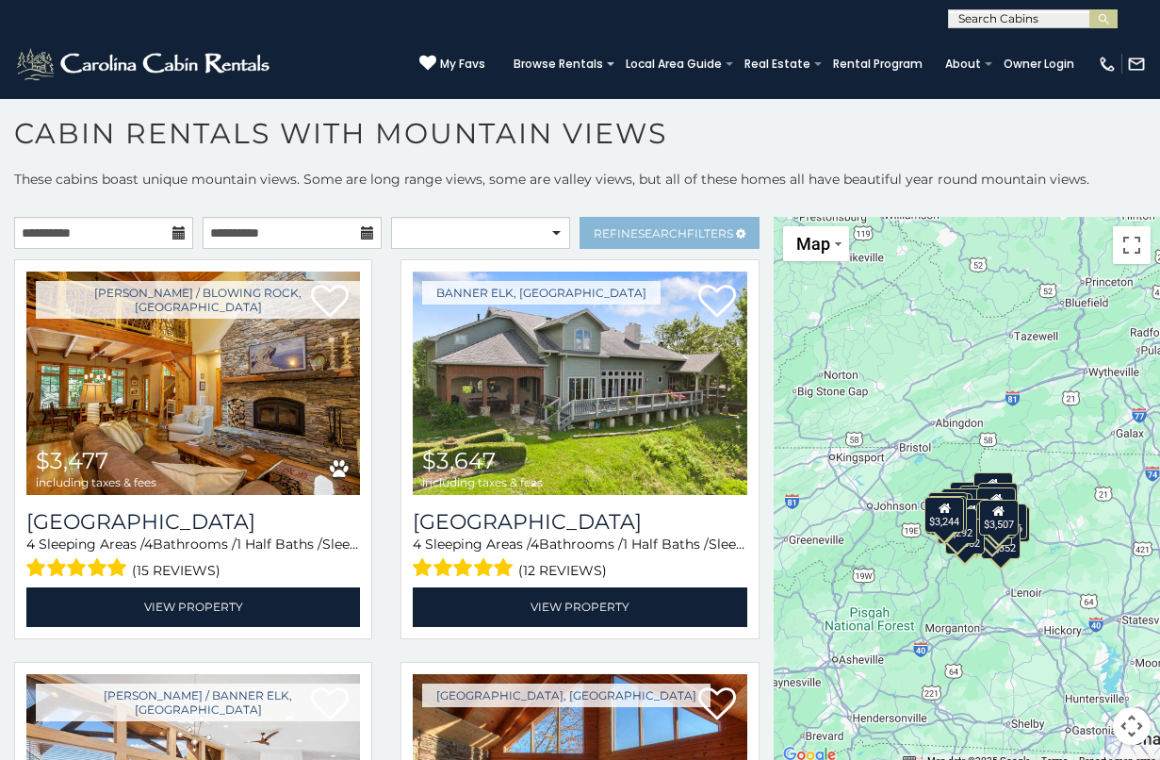
click at [635, 233] on span "Refine Search Filters" at bounding box center [663, 233] width 139 height 14
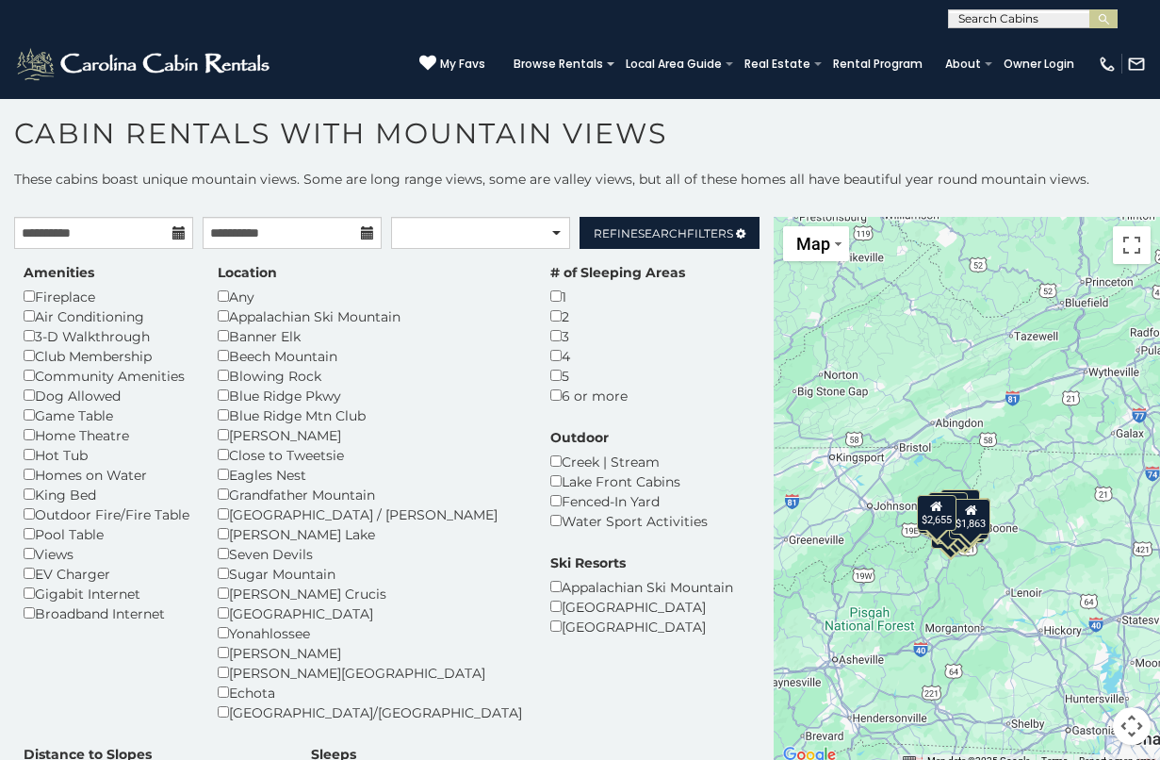
scroll to position [5, 0]
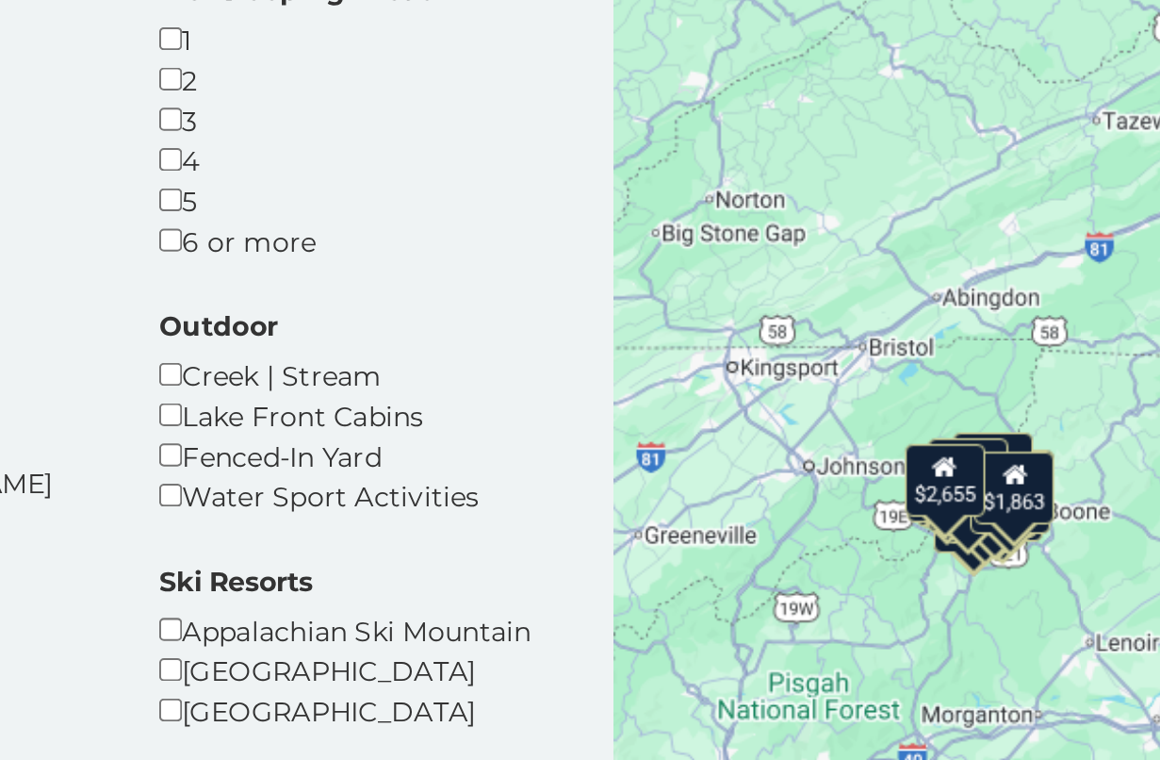
click at [774, 271] on div "$3,381 $2,959 $2,051 $3,967 $2,688 $3,752 $2,513 $1,866 $3,137 $3,344 $2,652 $2…" at bounding box center [967, 497] width 386 height 550
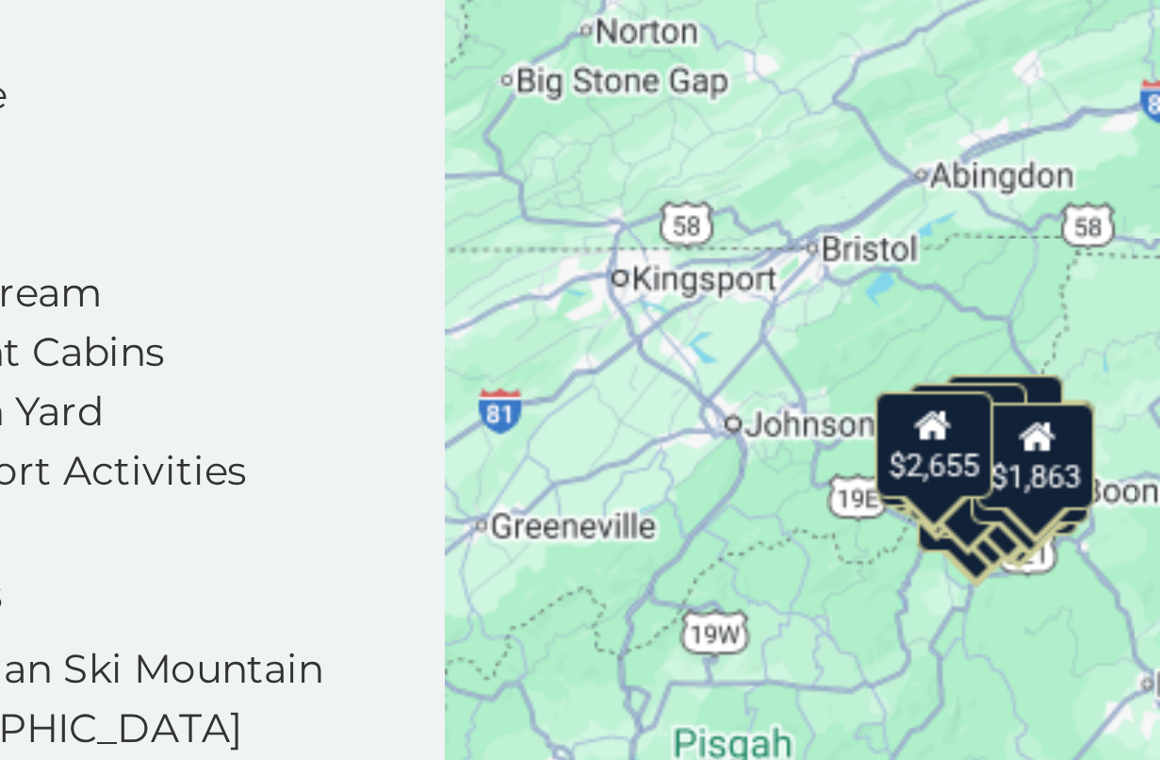
scroll to position [9, 0]
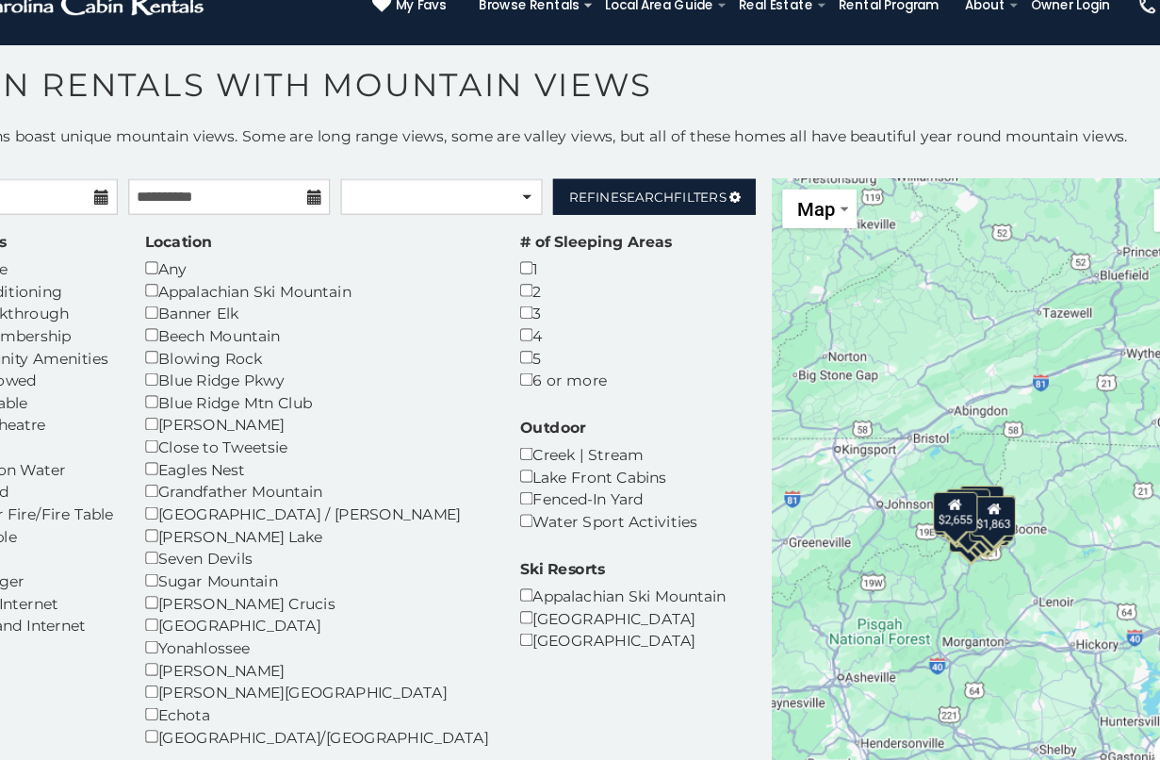
click at [835, 389] on div "$3,381 $2,959 $2,051 $3,967 $2,688 $3,752 $2,513 $1,866 $3,137 $3,344 $2,652 $2…" at bounding box center [967, 493] width 386 height 550
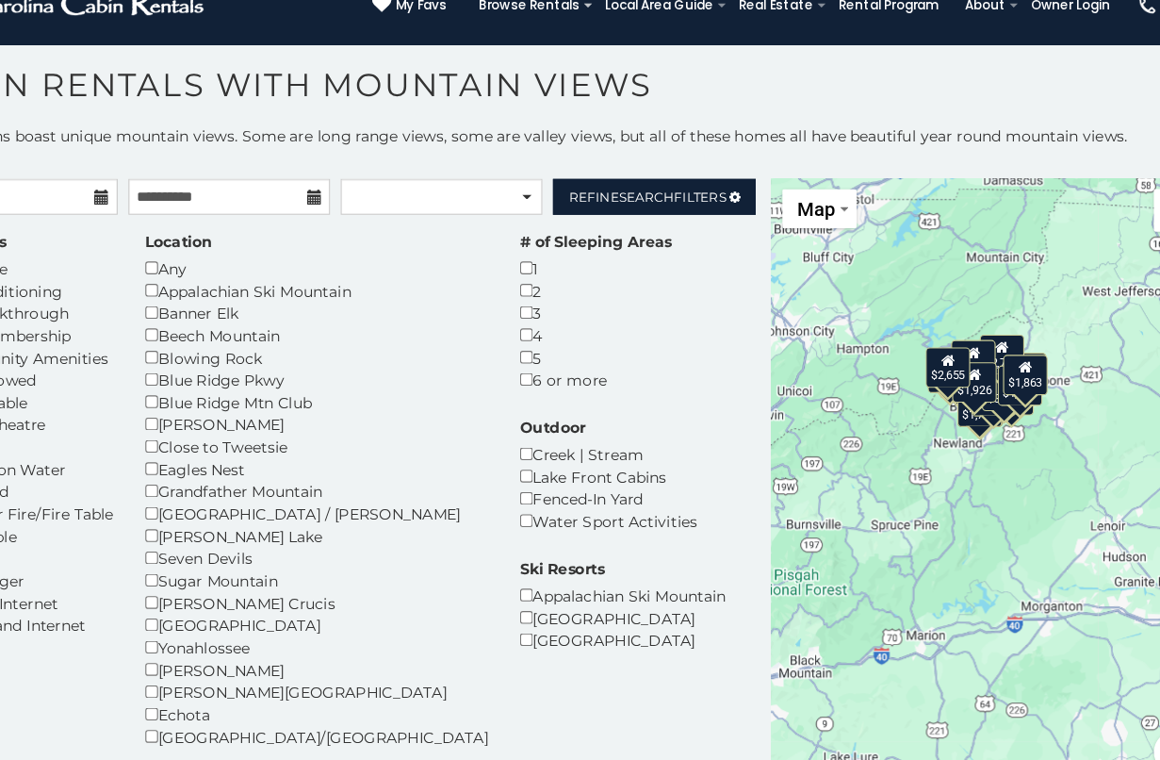
drag, startPoint x: 814, startPoint y: 543, endPoint x: 789, endPoint y: 326, distance: 218.3
click at [789, 326] on div "$3,381 $2,959 $2,051 $3,967 $2,688 $3,752 $2,513 $1,866 $3,137 $3,344 $2,652 $2…" at bounding box center [967, 493] width 386 height 550
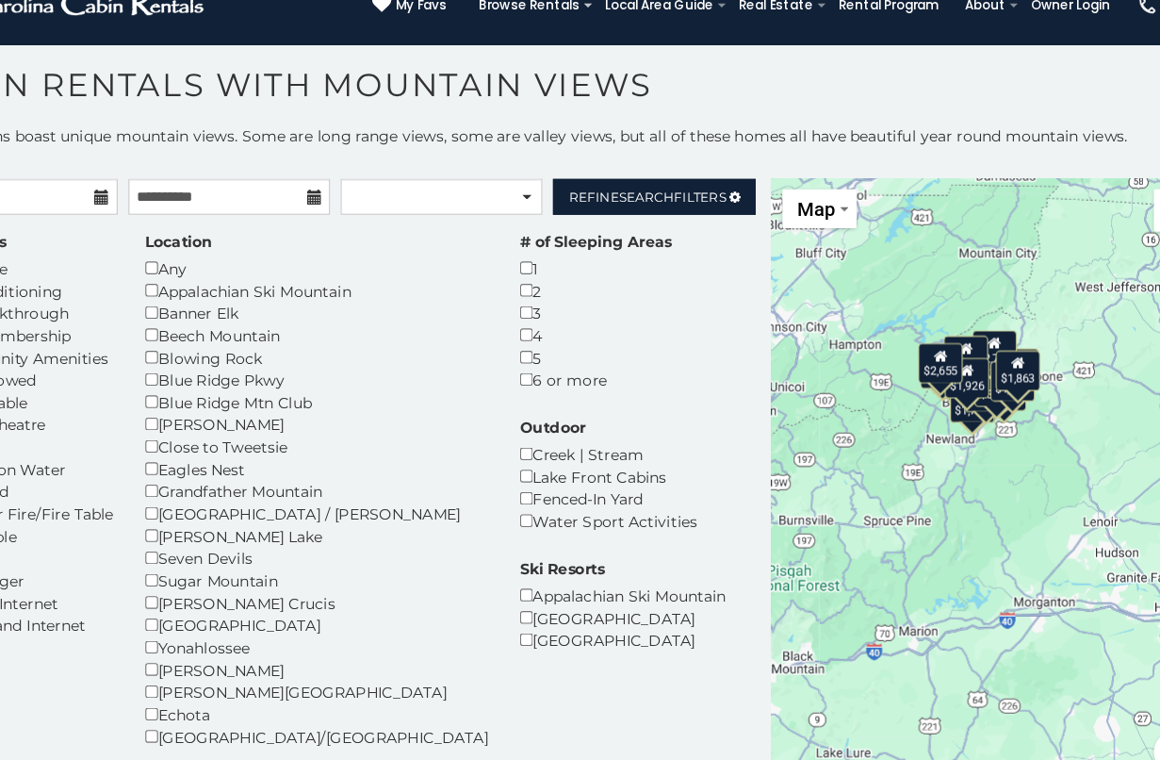
click at [789, 327] on div "$3,381 $2,959 $2,051 $3,967 $2,688 $3,752 $2,513 $1,866 $3,137 $3,344 $2,652 $2…" at bounding box center [967, 493] width 386 height 550
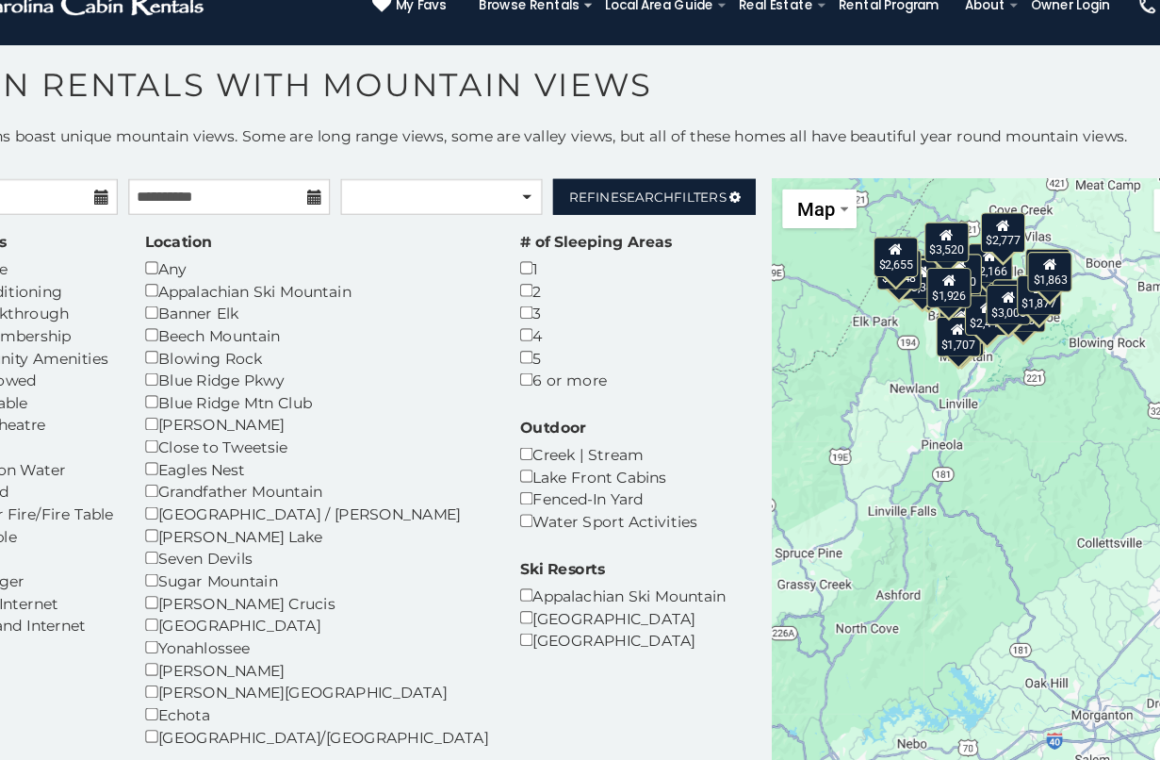
drag, startPoint x: 915, startPoint y: 504, endPoint x: 821, endPoint y: 399, distance: 141.5
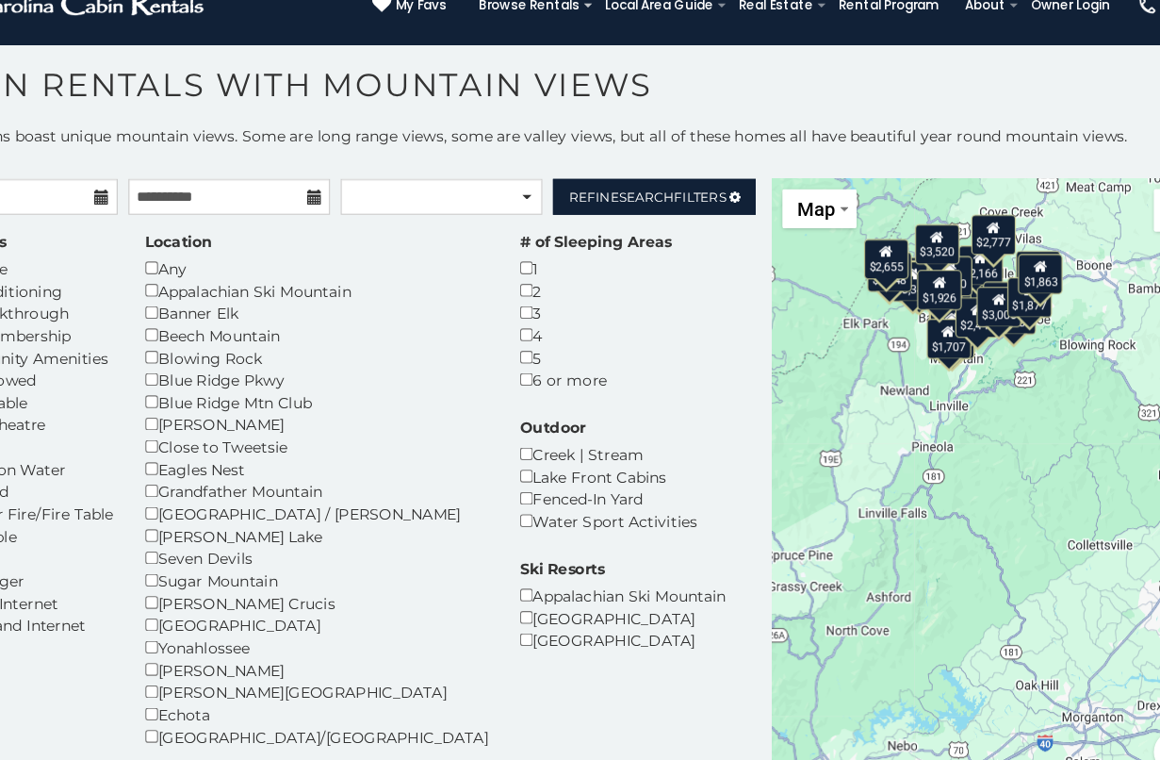
click at [878, 369] on div "$3,381 $2,959 $2,051 $3,967 $2,688 $3,752 $2,513 $1,866 $3,137 $3,344 $2,652 $2…" at bounding box center [967, 493] width 386 height 550
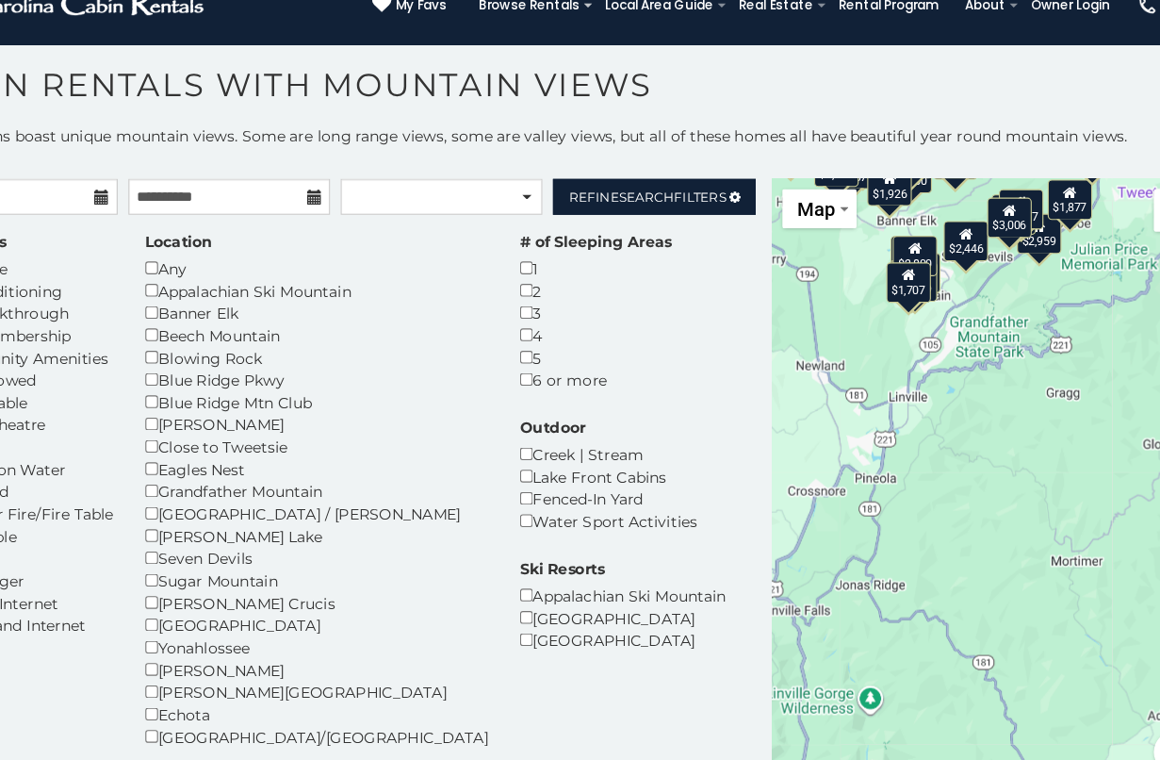
scroll to position [10, 0]
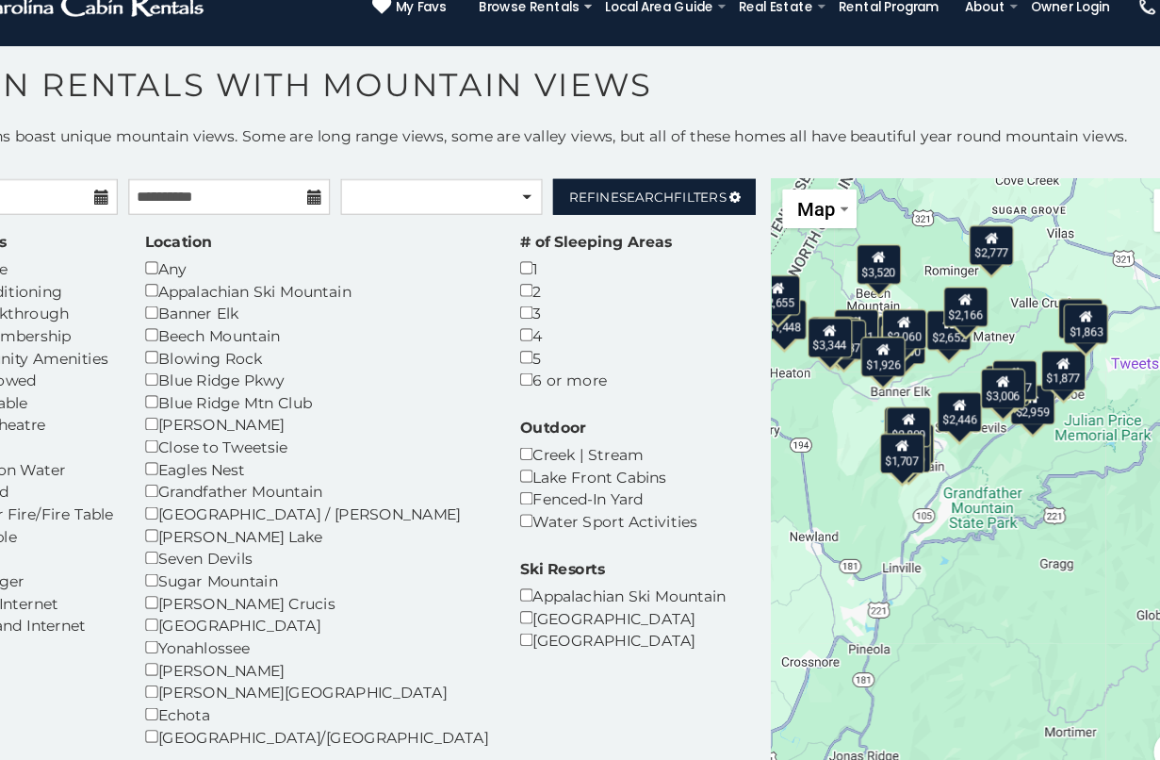
drag, startPoint x: 839, startPoint y: 364, endPoint x: 833, endPoint y: 515, distance: 150.9
click at [834, 517] on div "$3,381 $2,959 $2,051 $3,967 $2,688 $3,752 $2,513 $1,866 $3,137 $3,344 $2,652 $2…" at bounding box center [967, 492] width 386 height 550
click at [848, 276] on div "$3,520" at bounding box center [868, 294] width 40 height 36
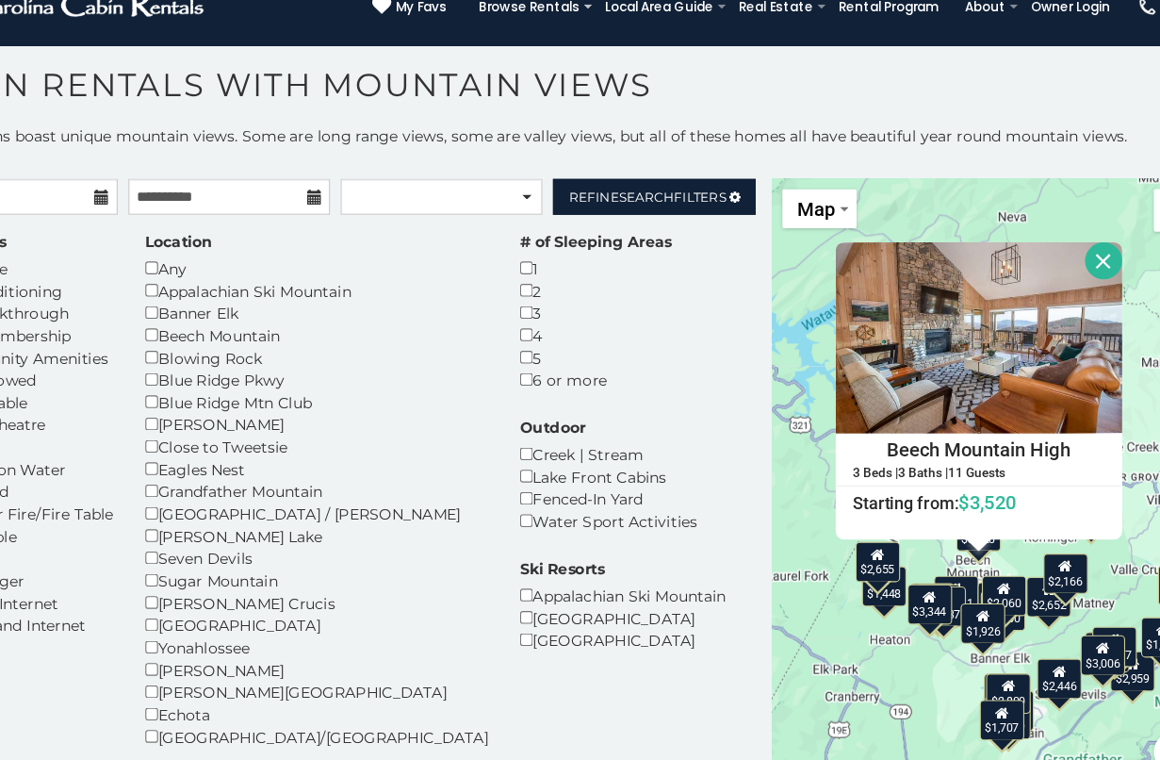
click at [917, 569] on div "$3,381" at bounding box center [937, 587] width 40 height 36
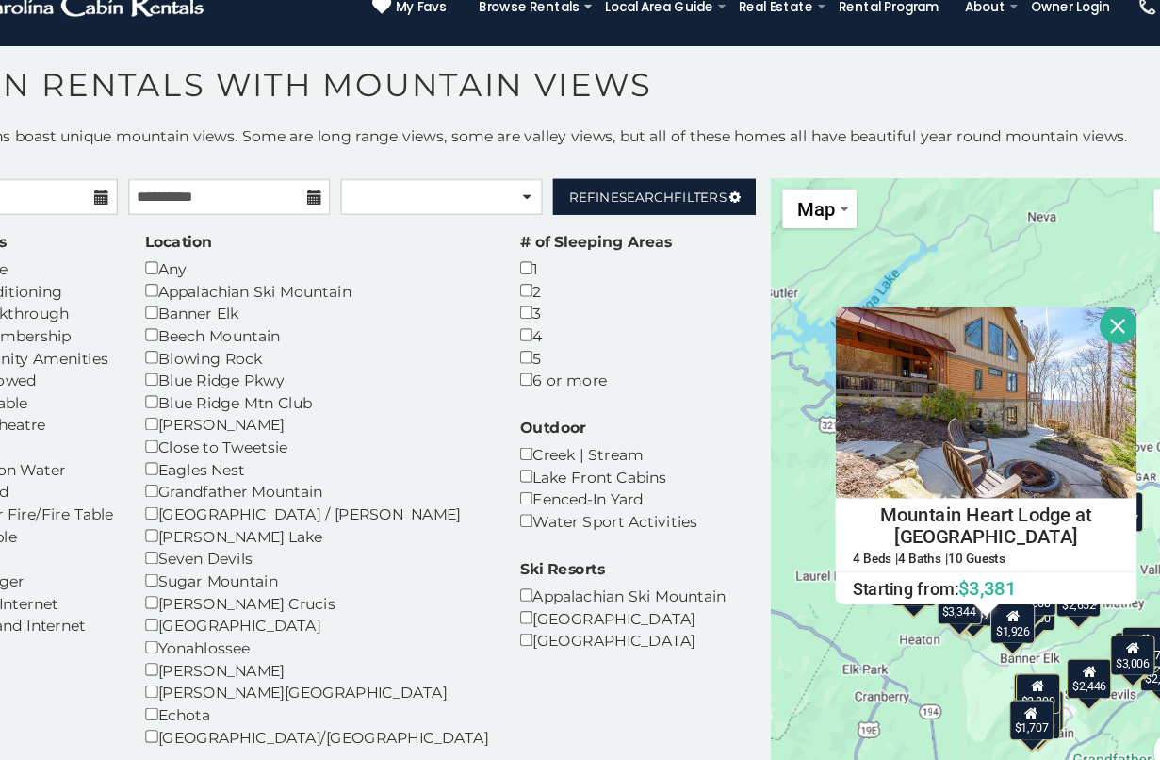
click at [982, 599] on icon at bounding box center [988, 605] width 12 height 13
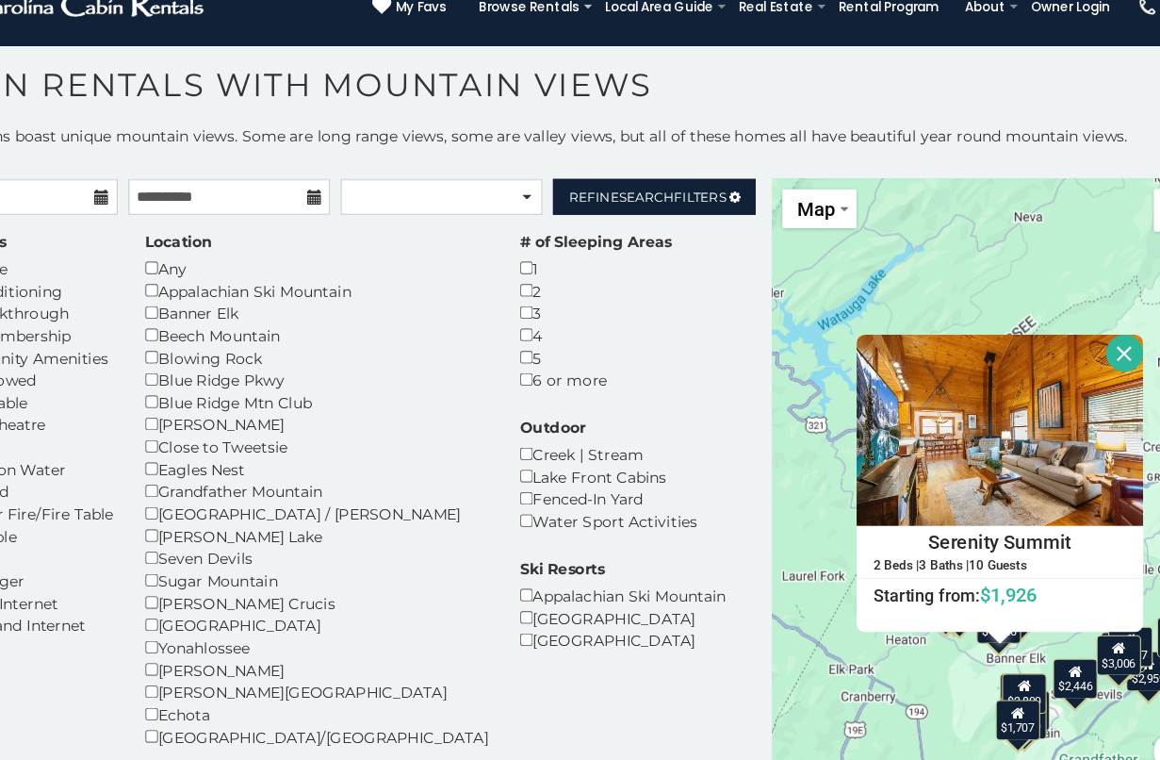
click at [1071, 355] on button "Close" at bounding box center [1087, 371] width 33 height 33
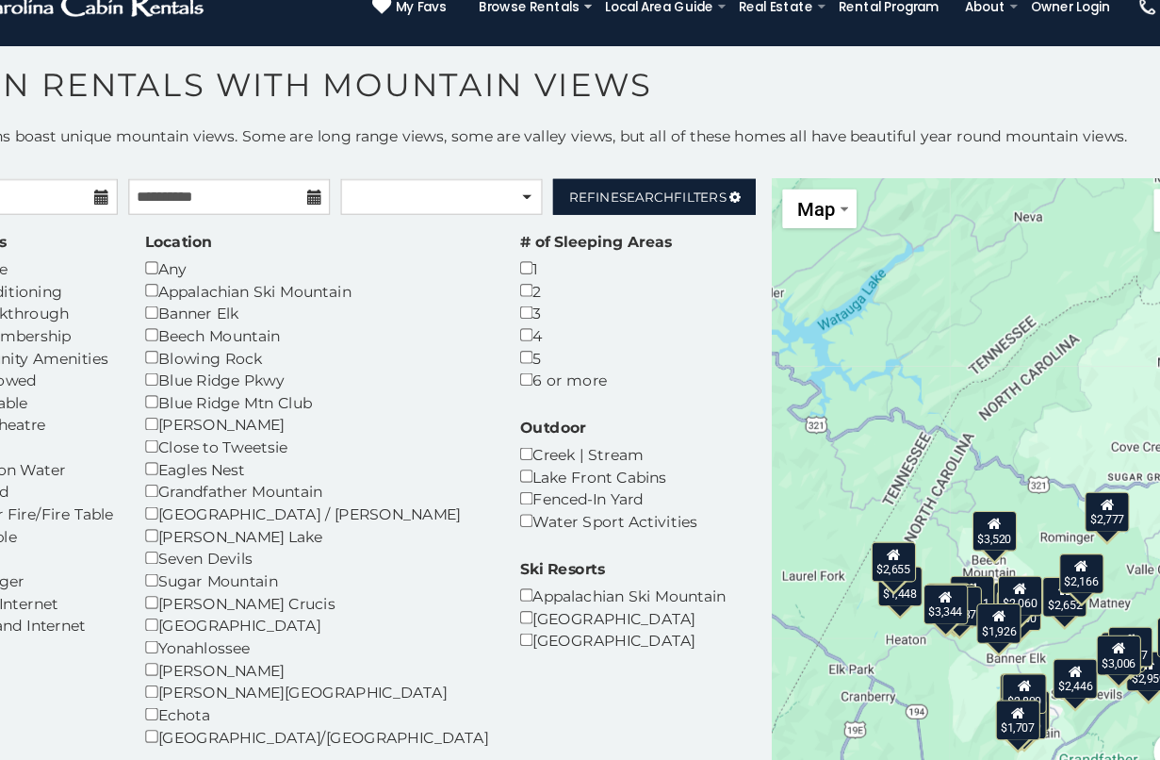
click at [988, 574] on icon at bounding box center [994, 580] width 12 height 13
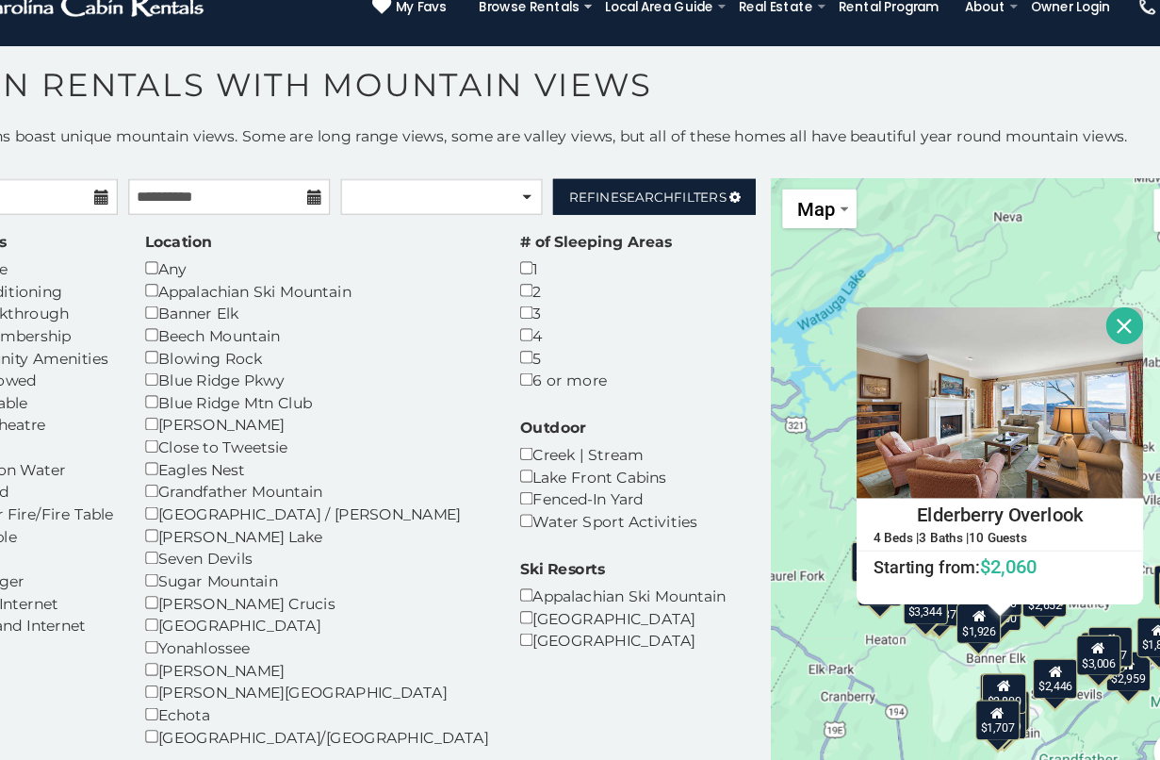
click at [1071, 331] on button "Close" at bounding box center [1087, 347] width 33 height 33
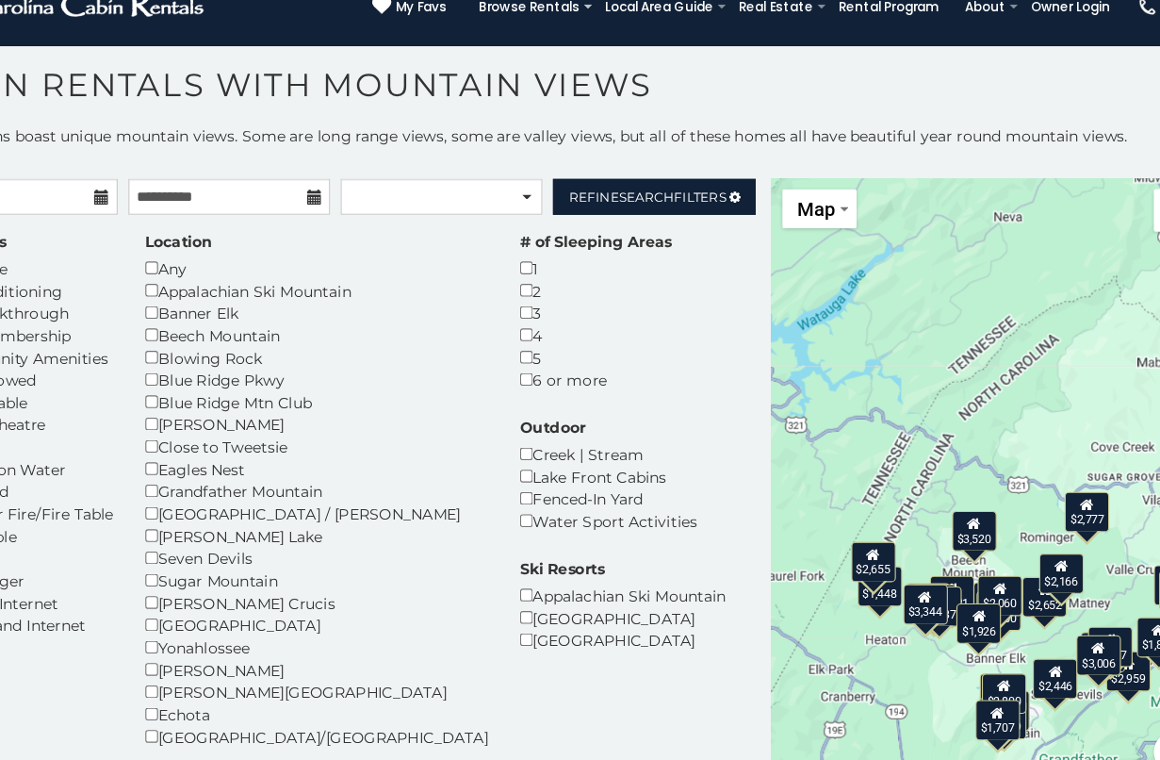
click at [913, 569] on div "$3,381" at bounding box center [933, 587] width 40 height 36
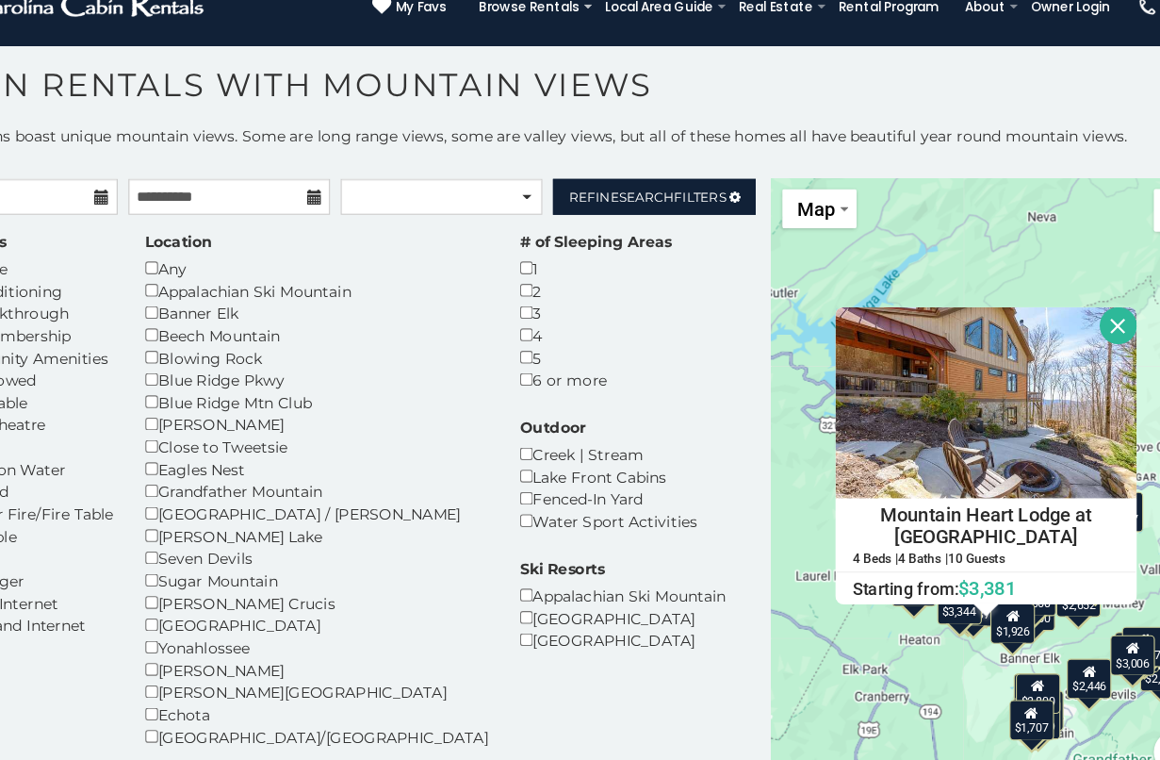
click at [1065, 331] on button "Close" at bounding box center [1081, 347] width 33 height 33
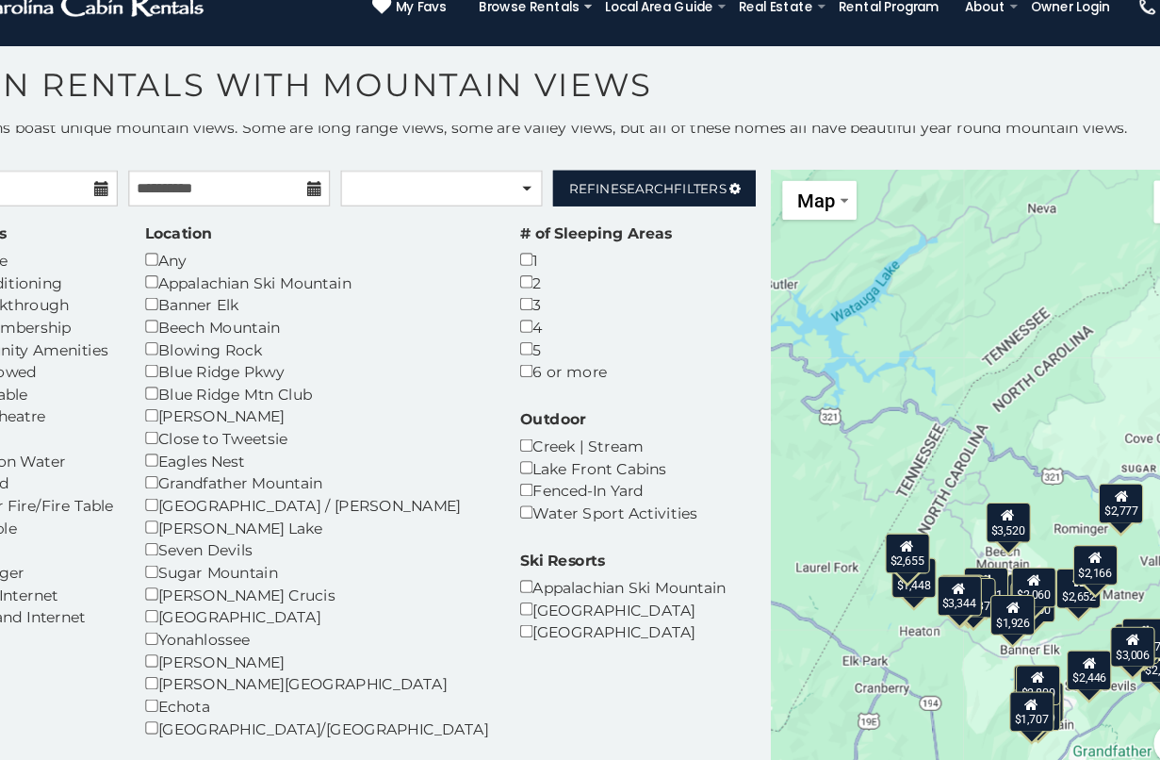
scroll to position [8, 0]
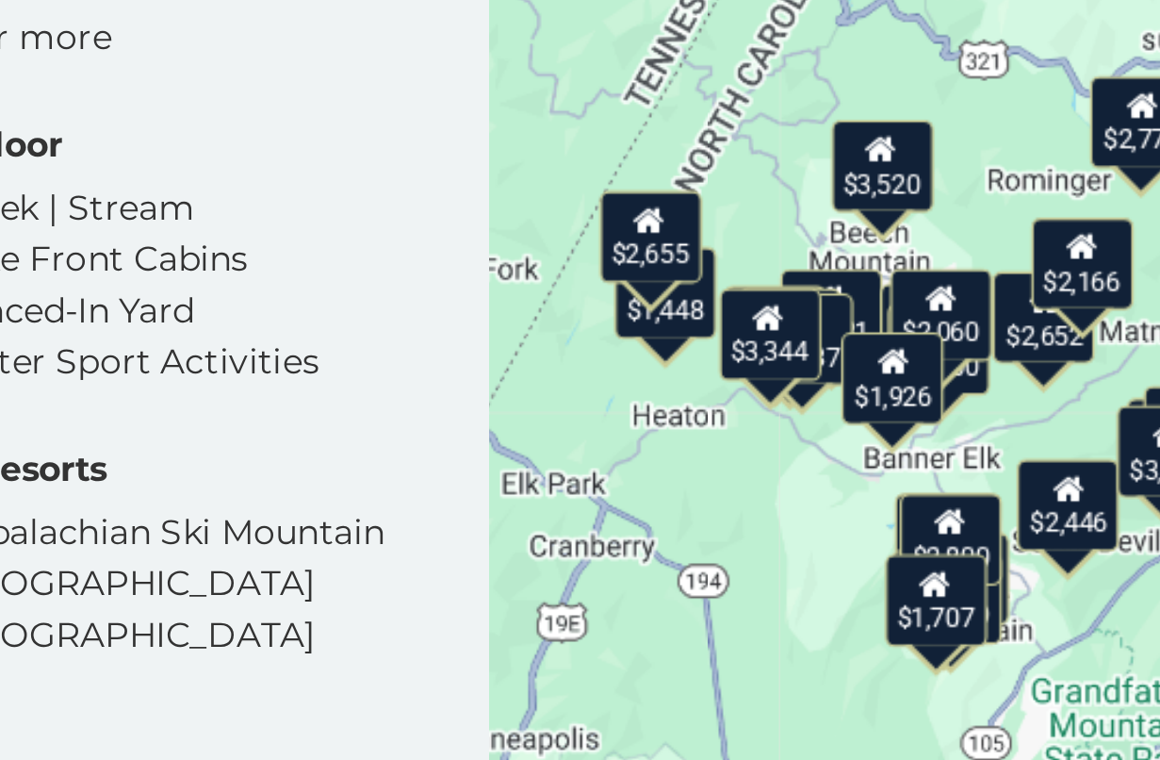
drag, startPoint x: 365, startPoint y: 162, endPoint x: 305, endPoint y: 75, distance: 105.1
click at [774, 209] on div "$3,381 $2,959 $2,051 $3,967 $2,688 $3,752 $2,513 $1,866 $3,137 $3,344 $2,652 $2…" at bounding box center [967, 484] width 386 height 550
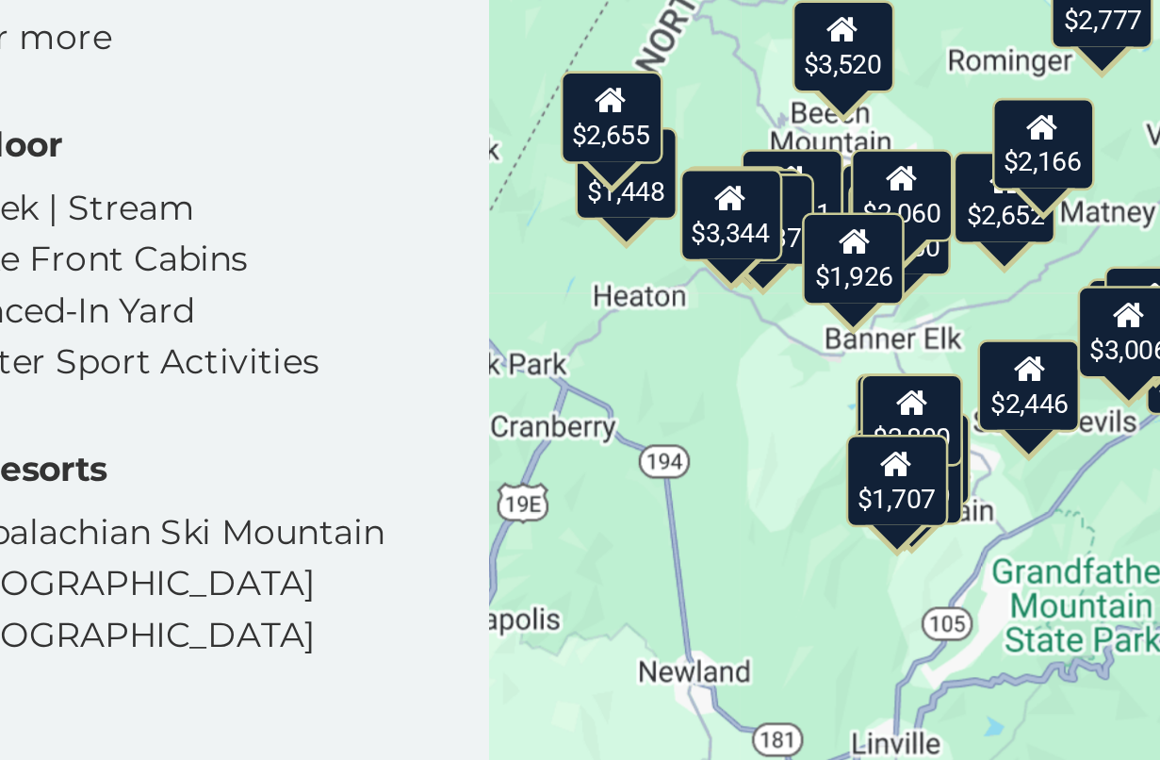
drag, startPoint x: 315, startPoint y: 187, endPoint x: 301, endPoint y: 140, distance: 48.3
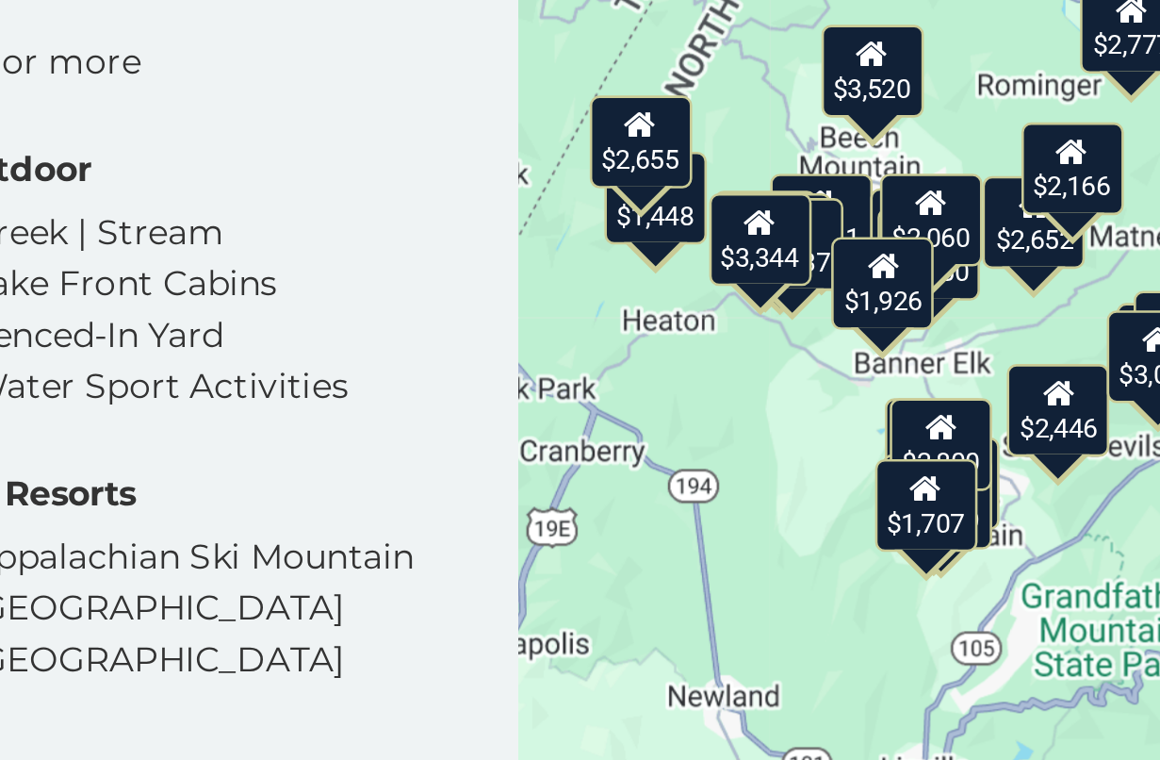
click at [774, 209] on div "$3,381 $2,959 $2,051 $3,967 $2,688 $3,752 $2,513 $1,866 $3,137 $3,344 $2,652 $2…" at bounding box center [967, 484] width 386 height 550
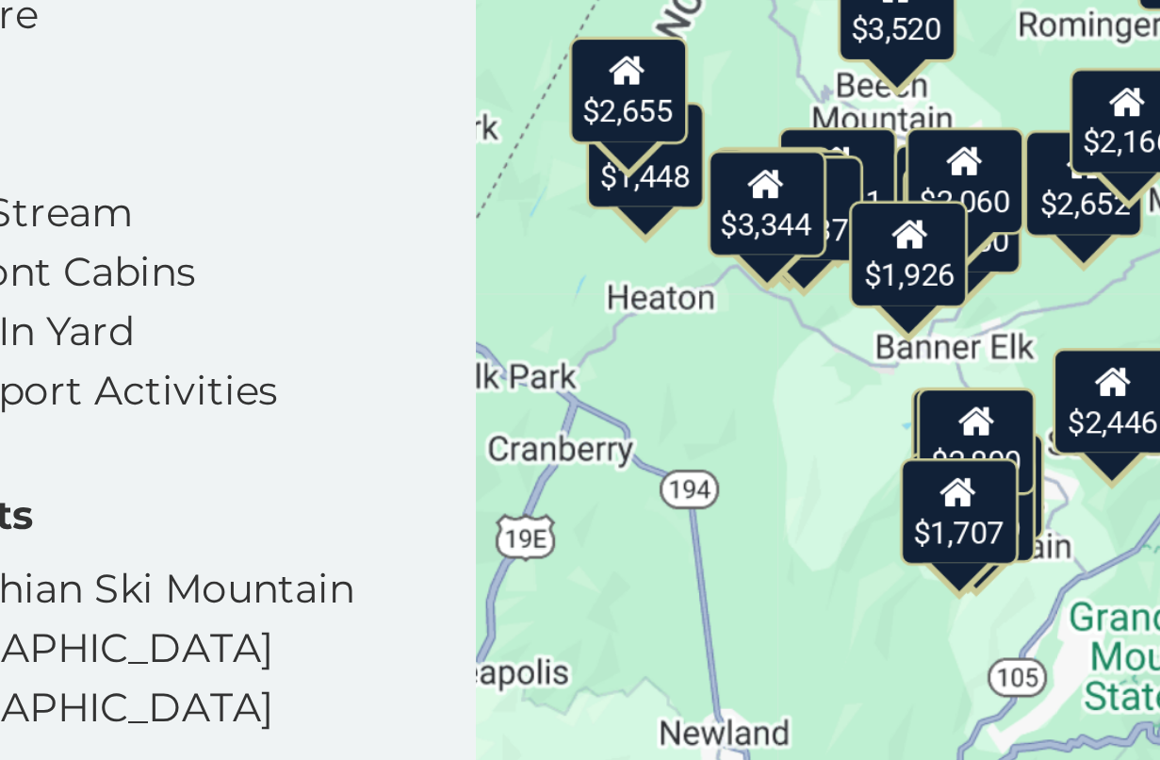
click at [774, 209] on div "$3,381 $2,959 $2,051 $3,967 $2,688 $3,752 $2,513 $1,866 $3,137 $3,344 $2,652 $2…" at bounding box center [967, 484] width 386 height 550
click at [898, 451] on div "$1,926" at bounding box center [918, 469] width 40 height 36
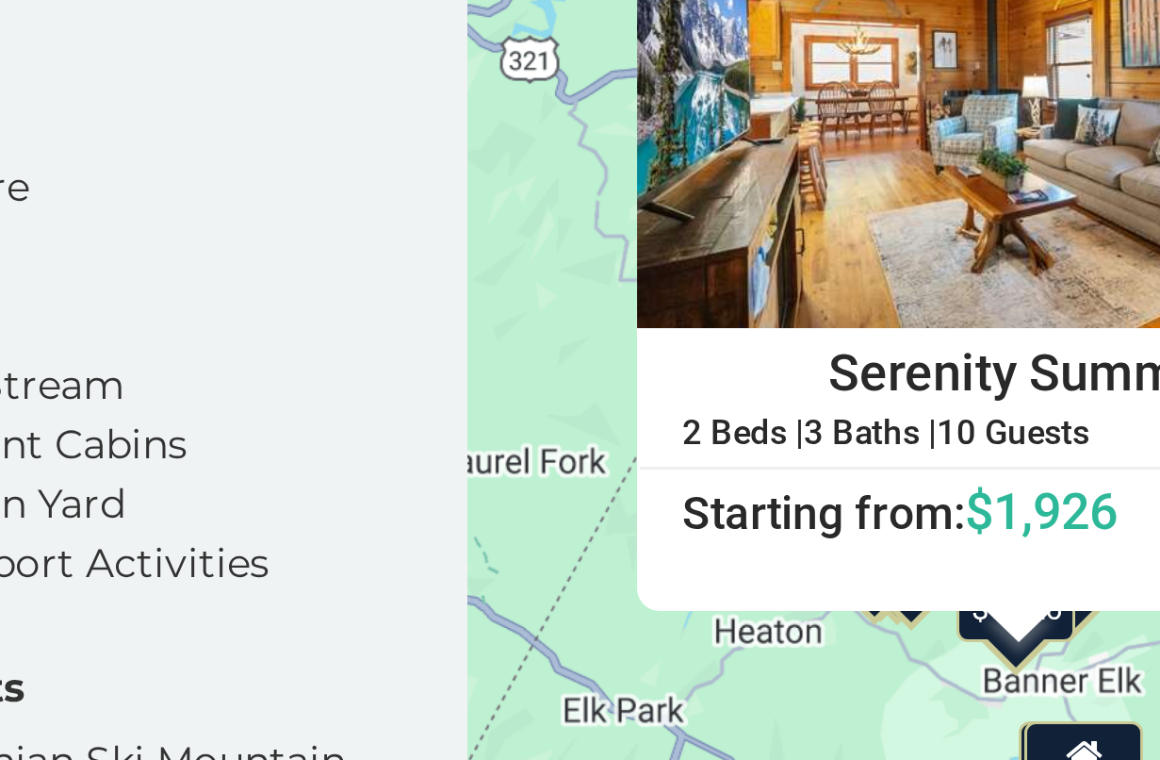
click at [774, 217] on div "$3,381 $2,959 $2,051 $3,967 $2,688 $3,752 $2,513 $1,866 $3,137 $3,344 $2,652 $2…" at bounding box center [967, 484] width 386 height 550
click at [831, 436] on h4 "Serenity Summit" at bounding box center [957, 450] width 253 height 28
click at [774, 227] on div "$3,381 $2,959 $2,051 $3,967 $2,688 $3,752 $2,513 $1,866 $3,137 $3,344 $2,652 $2…" at bounding box center [967, 484] width 386 height 550
click at [774, 209] on div "$3,381 $2,959 $2,051 $3,967 $2,688 $3,752 $2,513 $1,866 $3,137 $3,344 $2,652 $2…" at bounding box center [967, 484] width 386 height 550
click at [774, 231] on div "$3,381 $2,959 $2,051 $3,967 $2,688 $3,752 $2,513 $1,866 $3,137 $3,344 $2,652 $2…" at bounding box center [967, 484] width 386 height 550
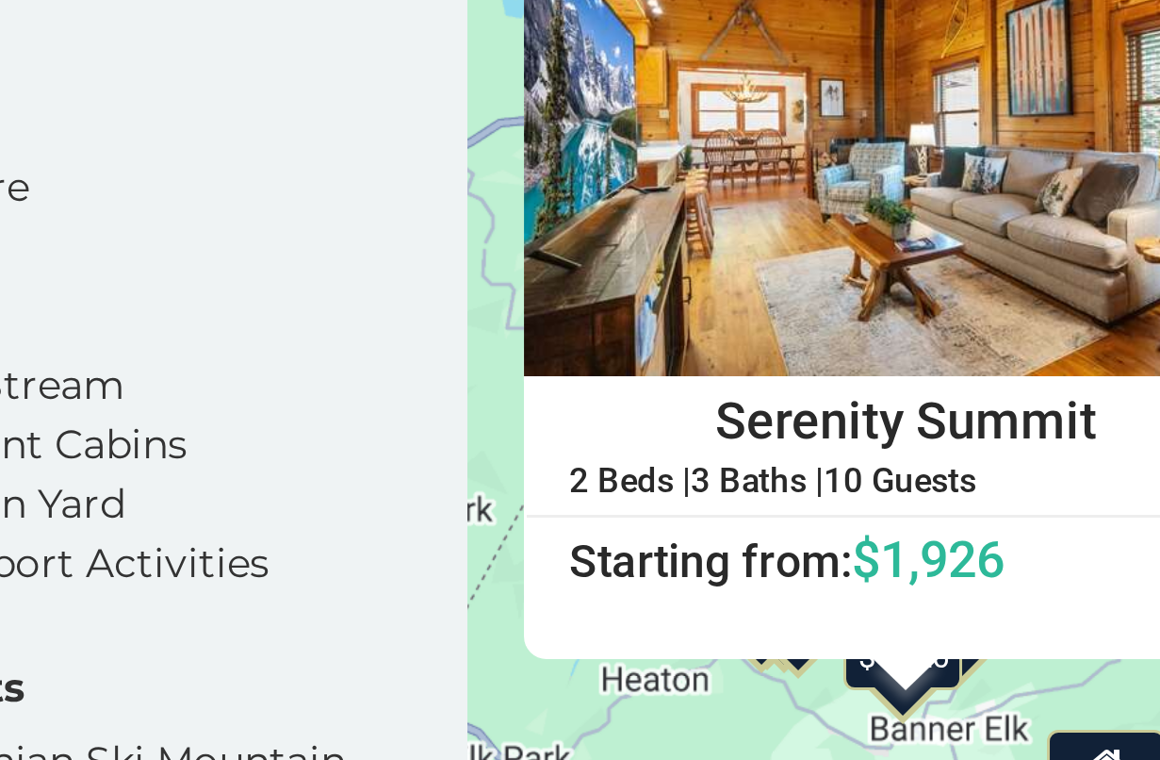
drag, startPoint x: 276, startPoint y: 231, endPoint x: 237, endPoint y: 245, distance: 42.0
click at [774, 245] on div "$3,381 $2,959 $2,051 $3,967 $2,688 $3,752 $2,513 $1,866 $3,137 $3,344 $2,652 $2…" at bounding box center [967, 484] width 386 height 550
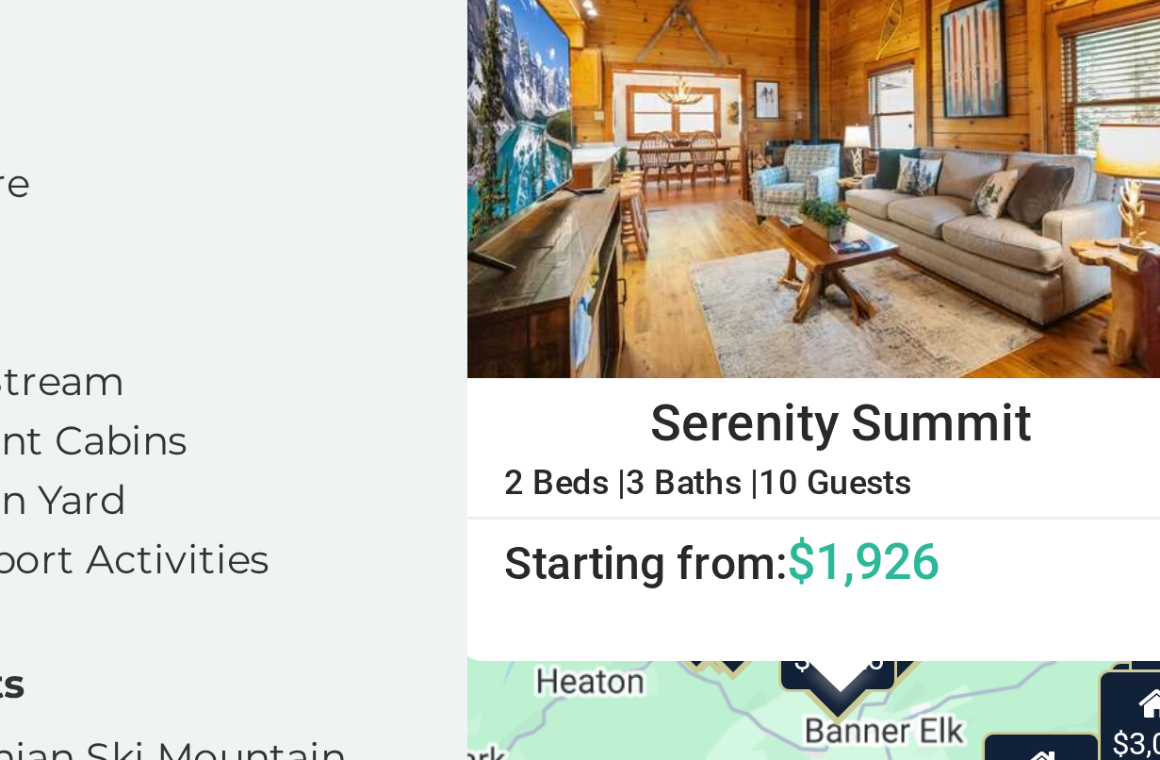
drag, startPoint x: 237, startPoint y: 244, endPoint x: 211, endPoint y: 249, distance: 25.9
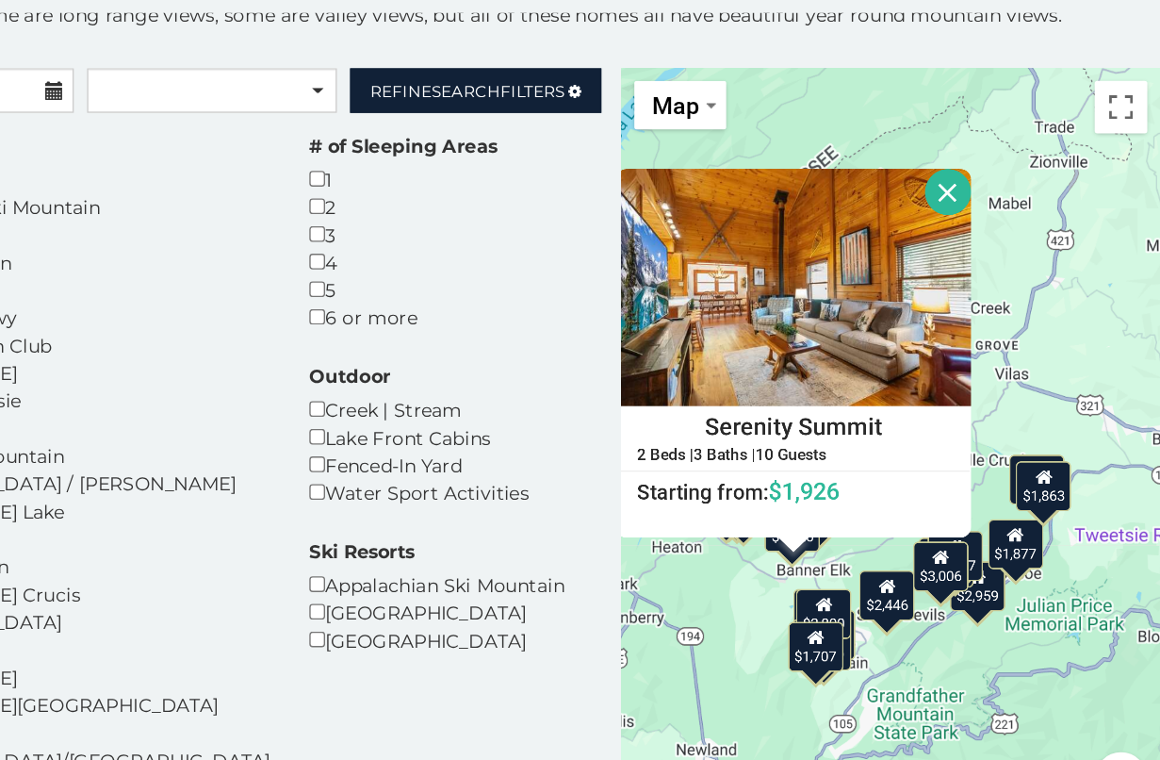
click at [992, 282] on button "Close" at bounding box center [1008, 298] width 33 height 33
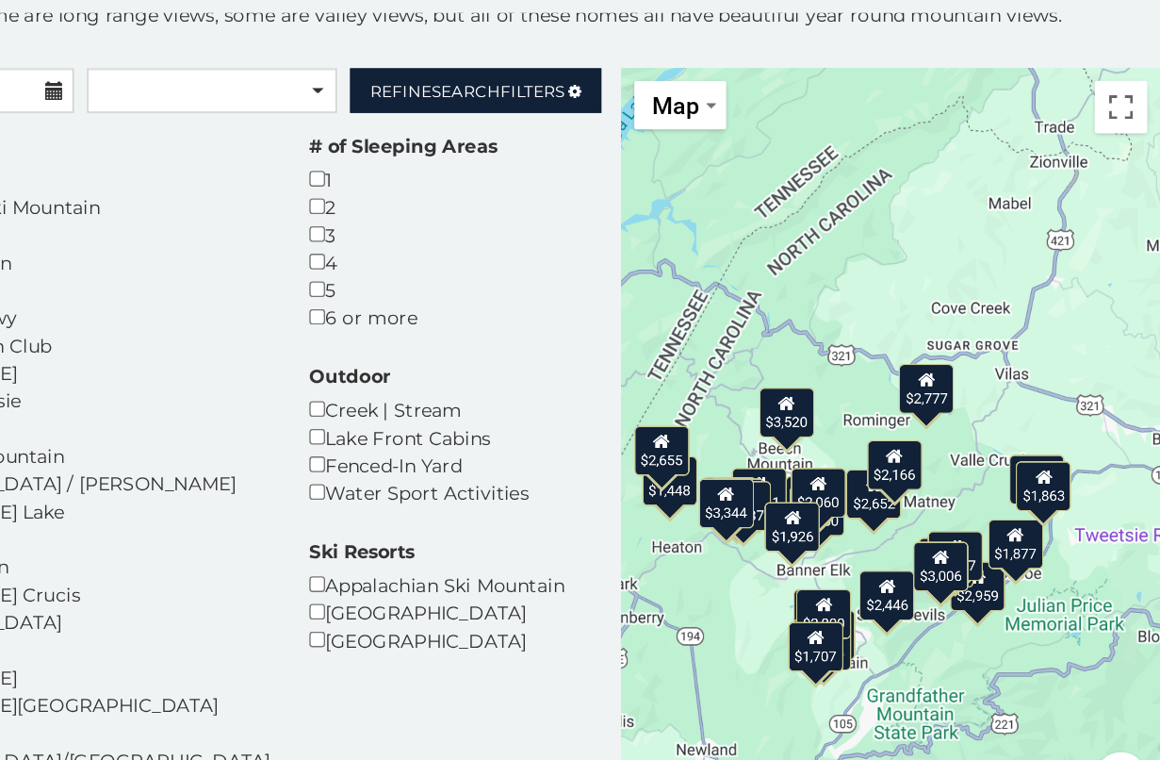
click at [1036, 533] on div "$1,877" at bounding box center [1056, 551] width 40 height 36
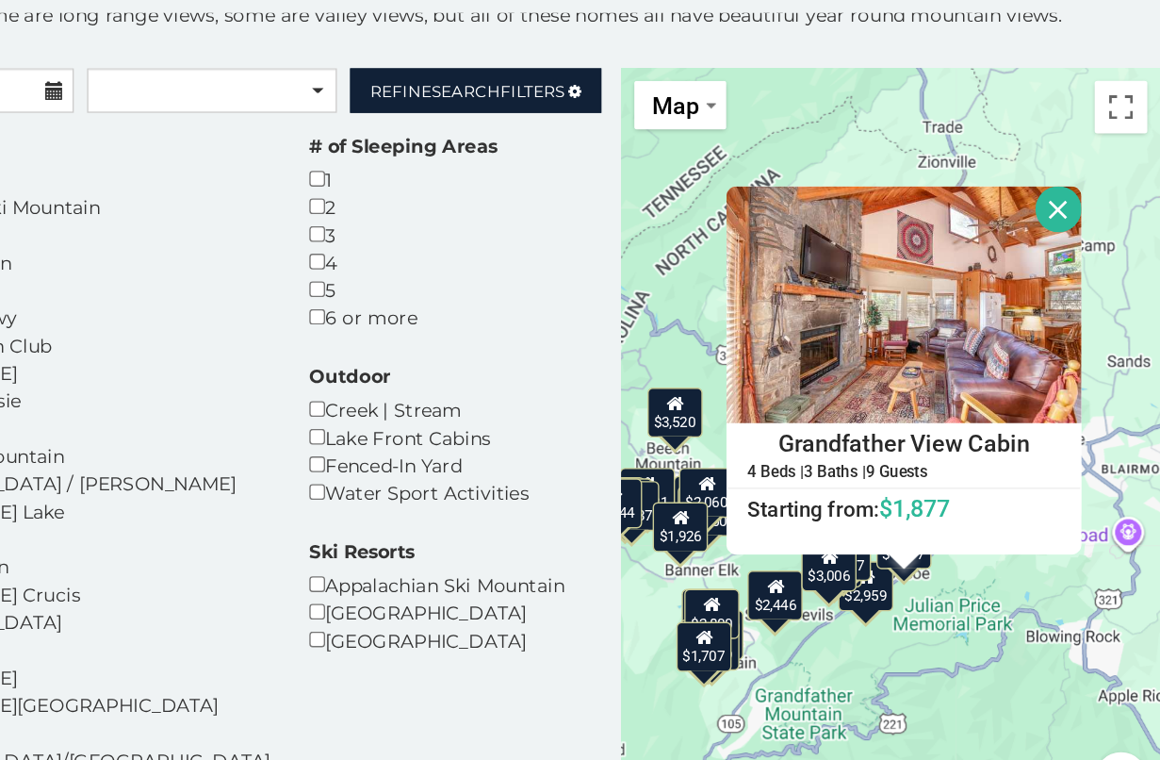
click at [913, 541] on div "$2,177" at bounding box center [933, 559] width 40 height 36
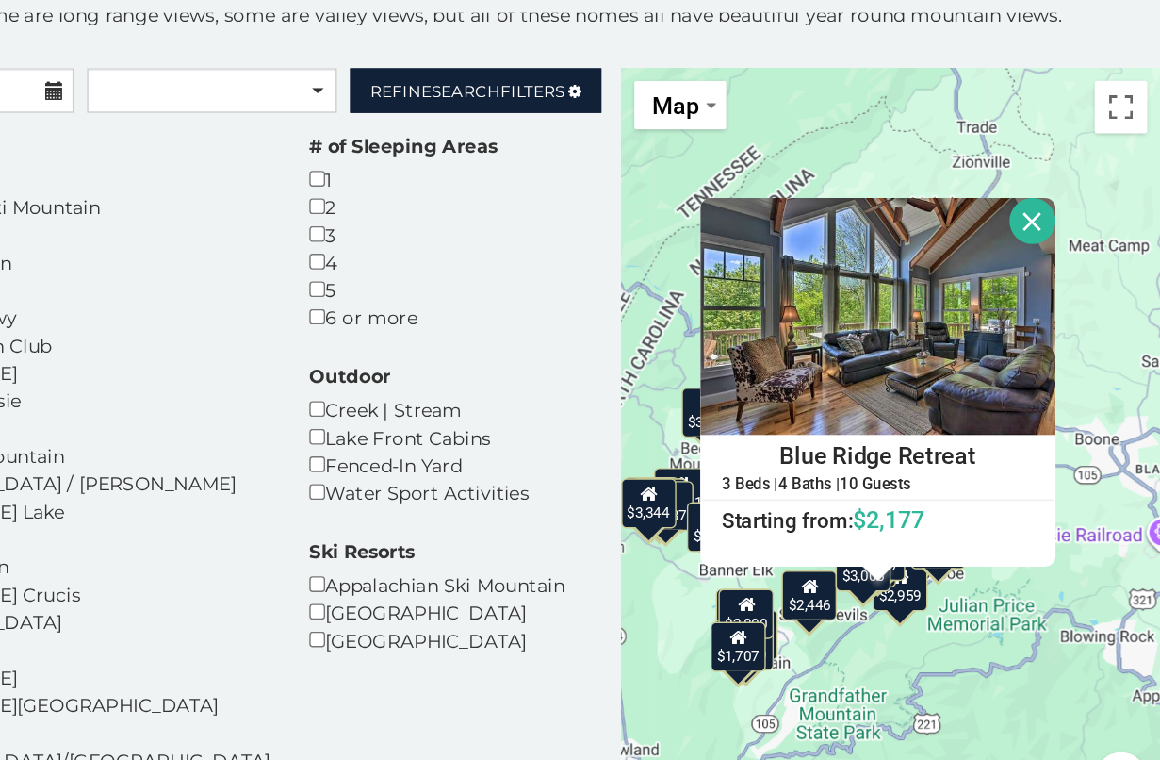
click at [954, 563] on div "$2,959" at bounding box center [974, 581] width 40 height 36
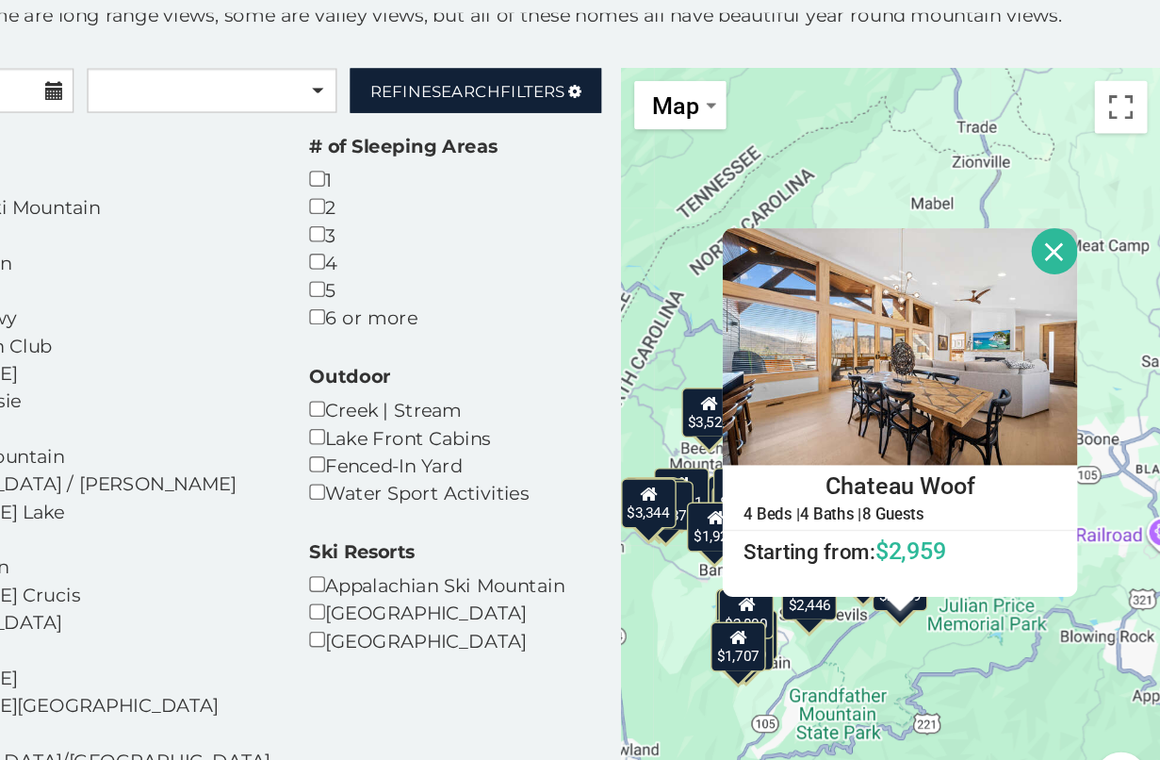
click at [889, 569] on div "$2,446" at bounding box center [909, 587] width 40 height 36
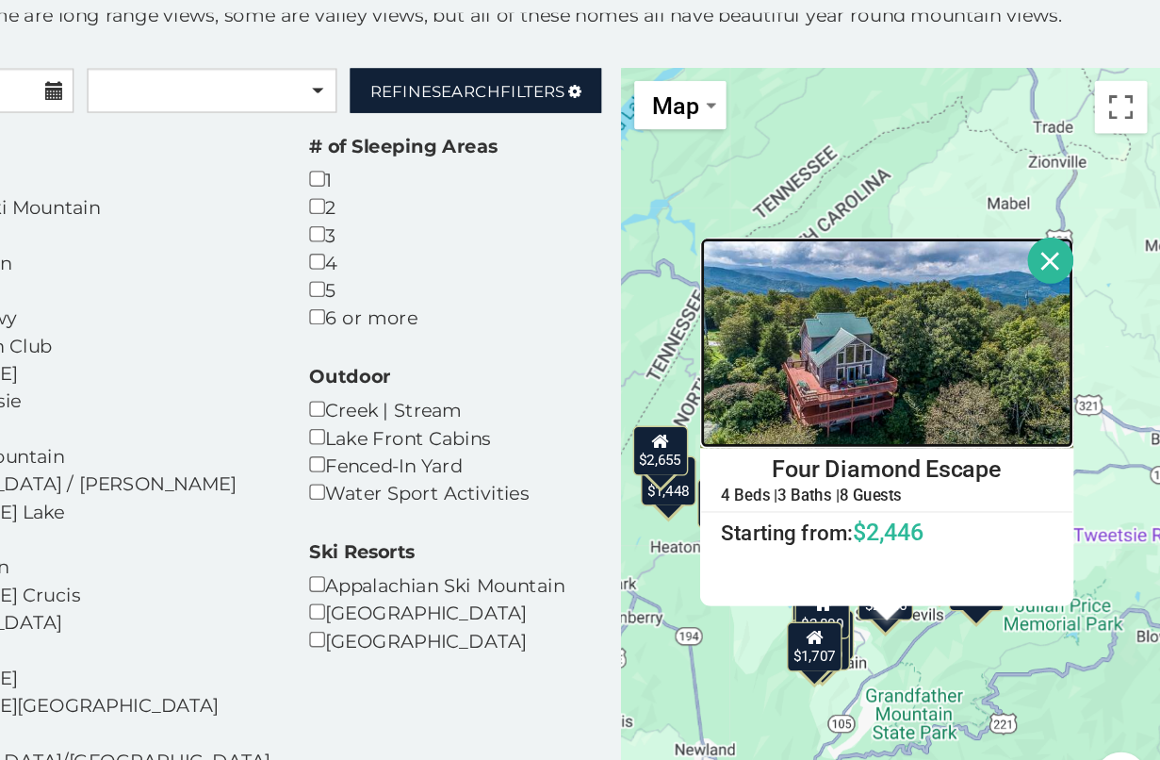
click at [830, 331] on img at bounding box center [964, 406] width 268 height 151
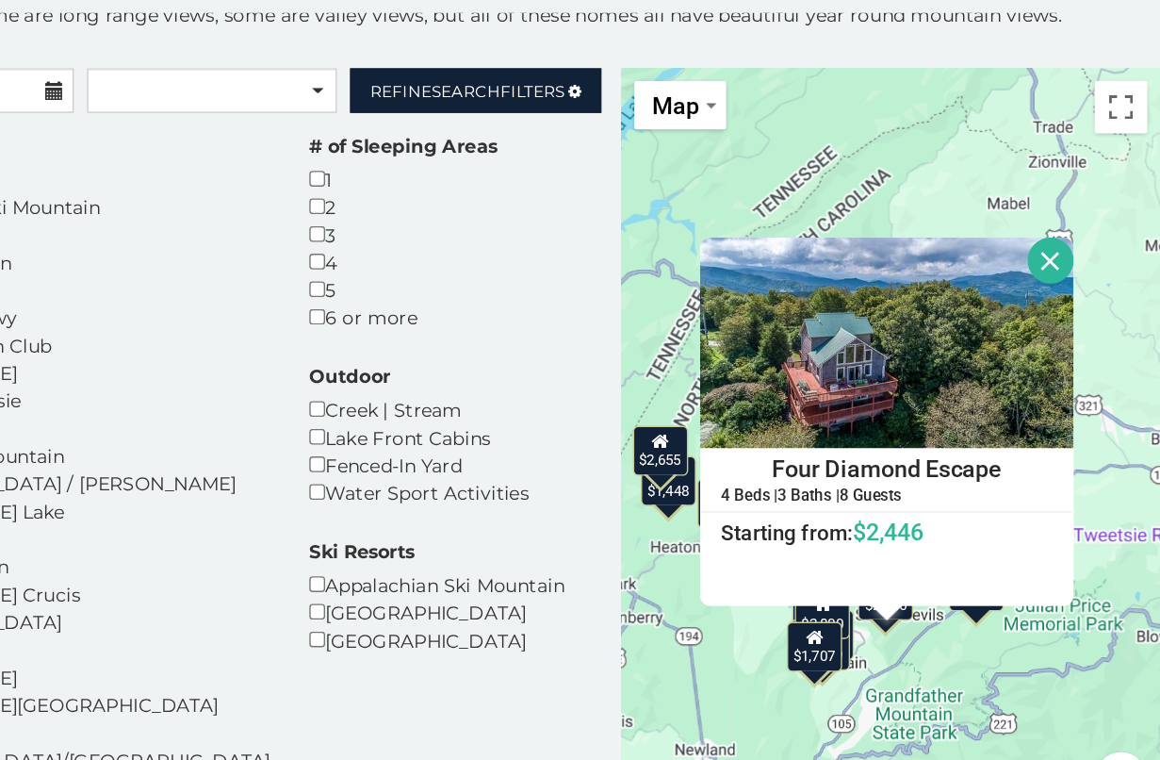
click at [898, 582] on div "$2,800" at bounding box center [918, 600] width 40 height 36
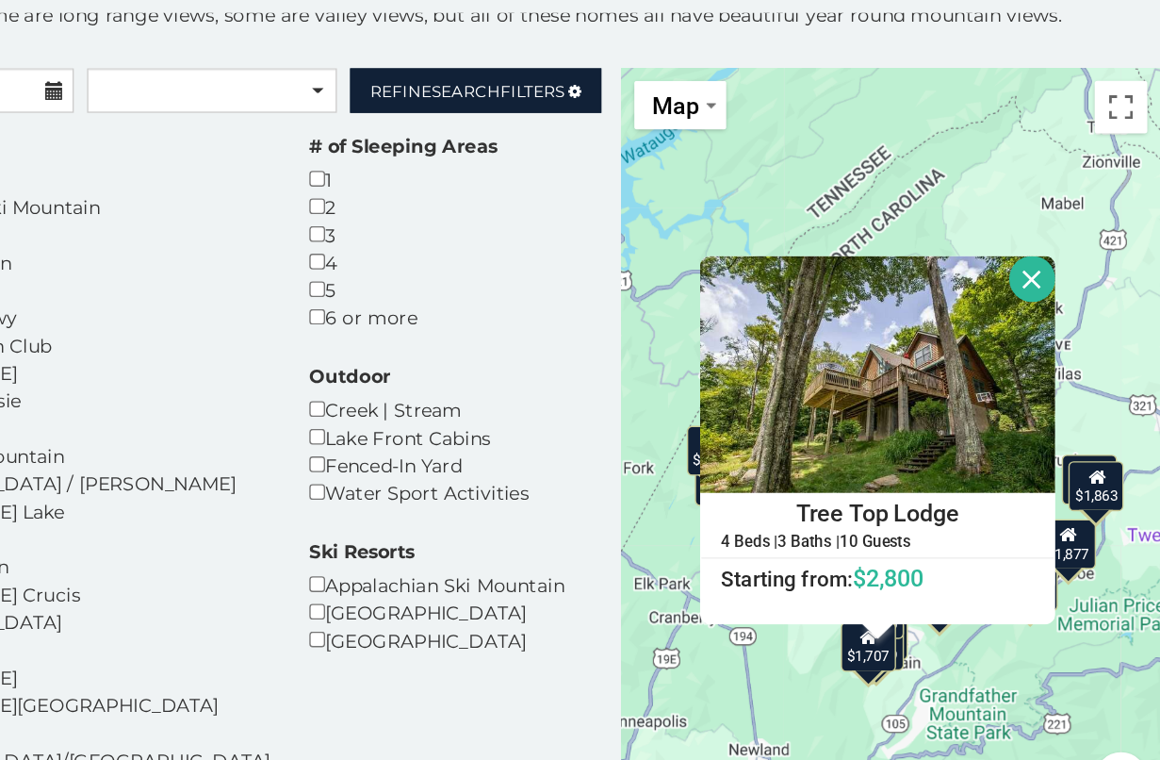
click at [937, 605] on div "$1,949" at bounding box center [957, 623] width 40 height 36
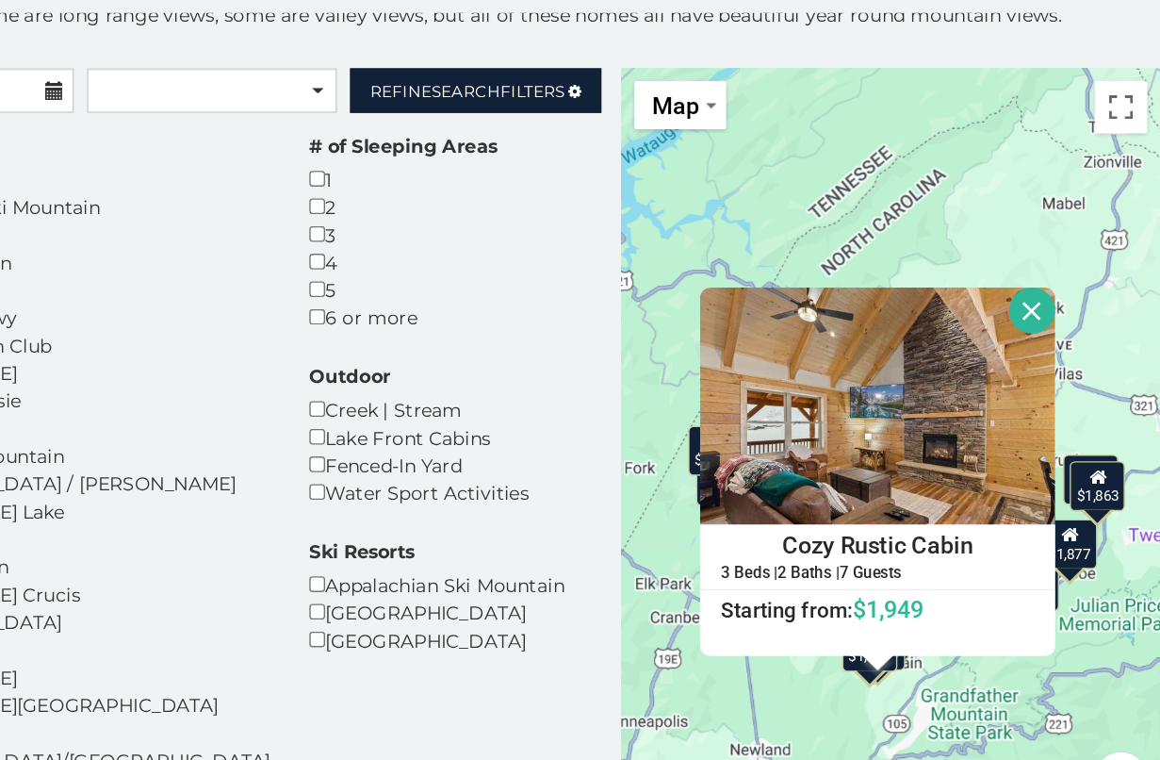
click at [1052, 367] on button "Close" at bounding box center [1068, 383] width 33 height 33
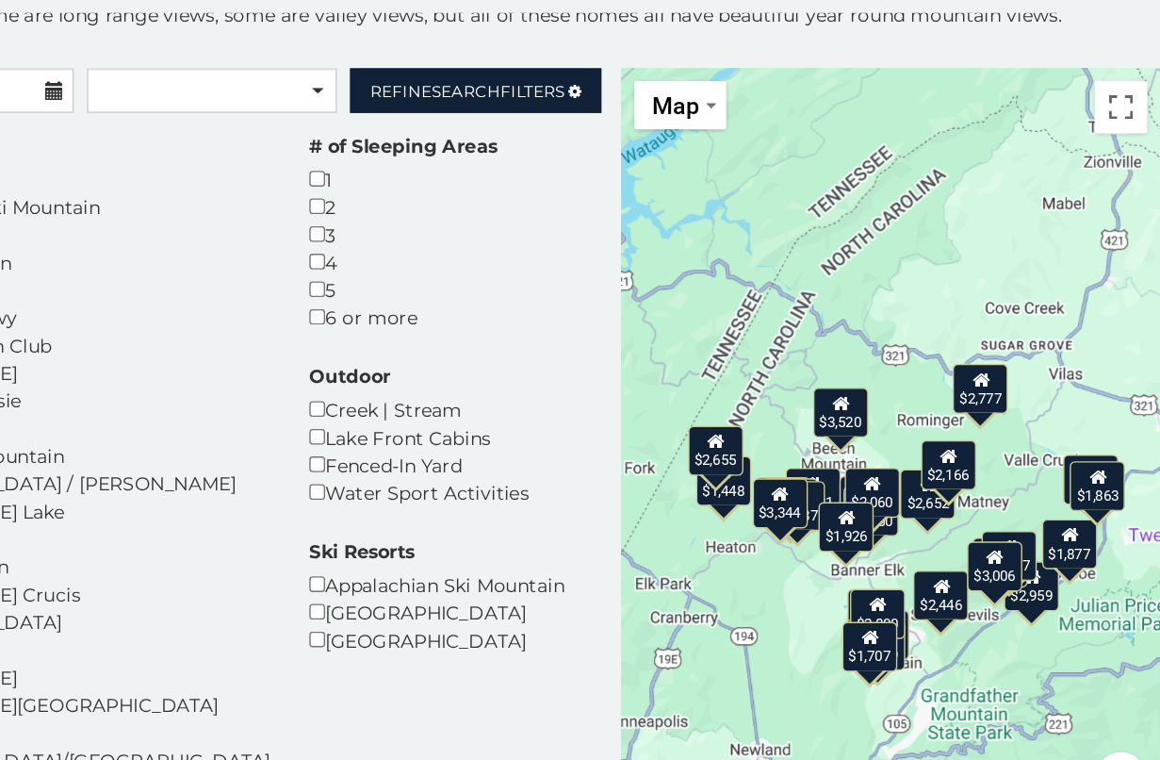
click at [974, 497] on div "$2,652" at bounding box center [994, 515] width 40 height 36
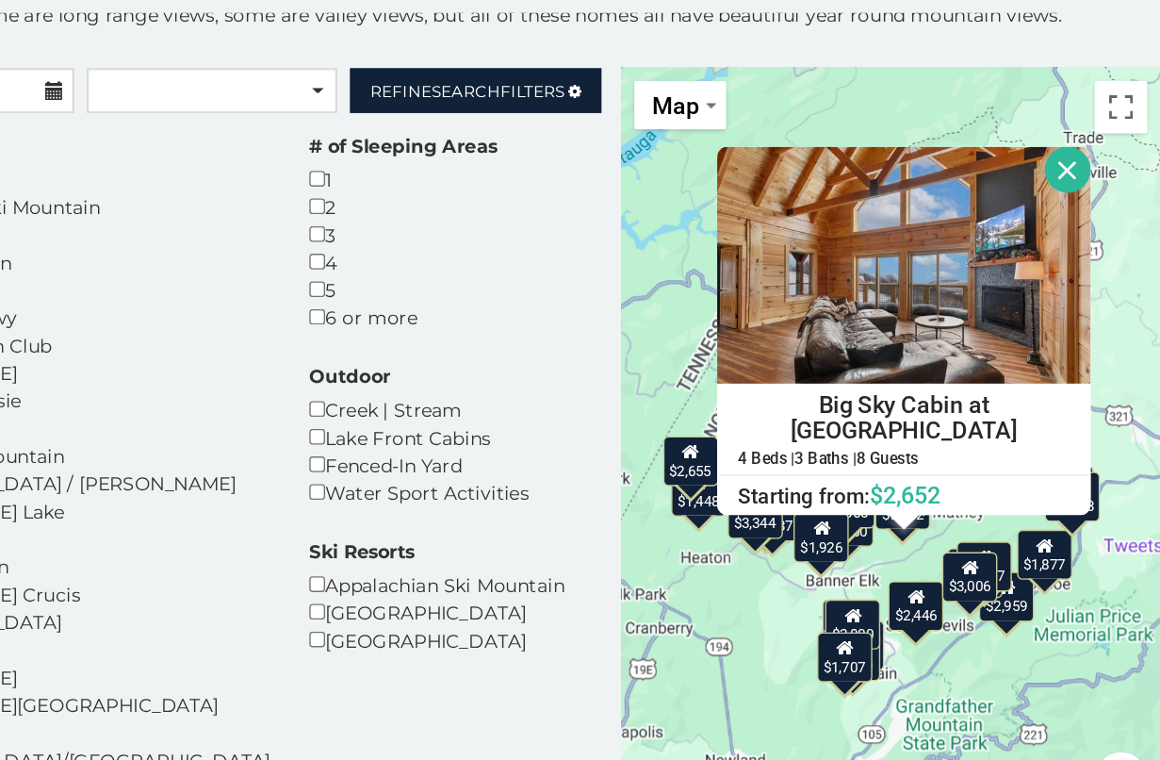
click at [844, 436] on h4 "Big Sky Cabin at Monteagle" at bounding box center [977, 459] width 266 height 47
click at [774, 390] on div "$3,381 $2,959 $2,051 $3,967 $2,688 $3,752 $2,513 $1,866 $3,137 $3,344 $2,652 $2…" at bounding box center [967, 484] width 386 height 550
click at [849, 511] on div "$3,344" at bounding box center [869, 529] width 40 height 36
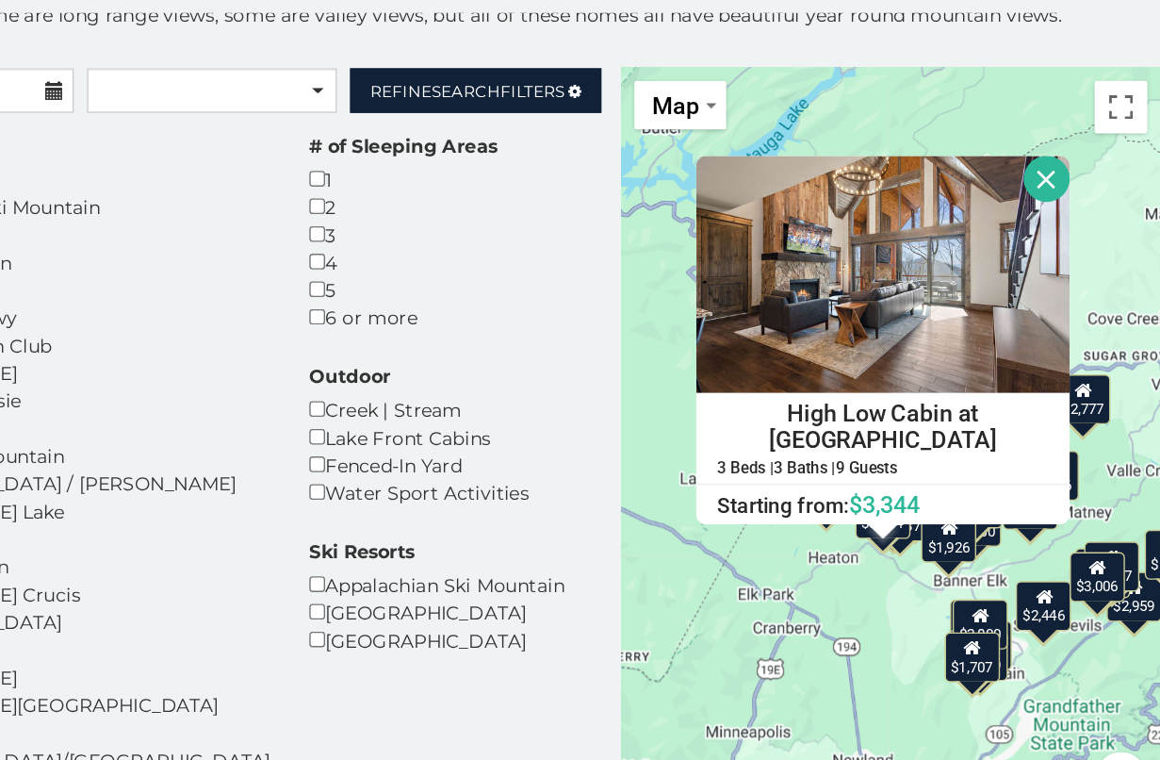
click at [1062, 272] on button "Close" at bounding box center [1078, 288] width 33 height 33
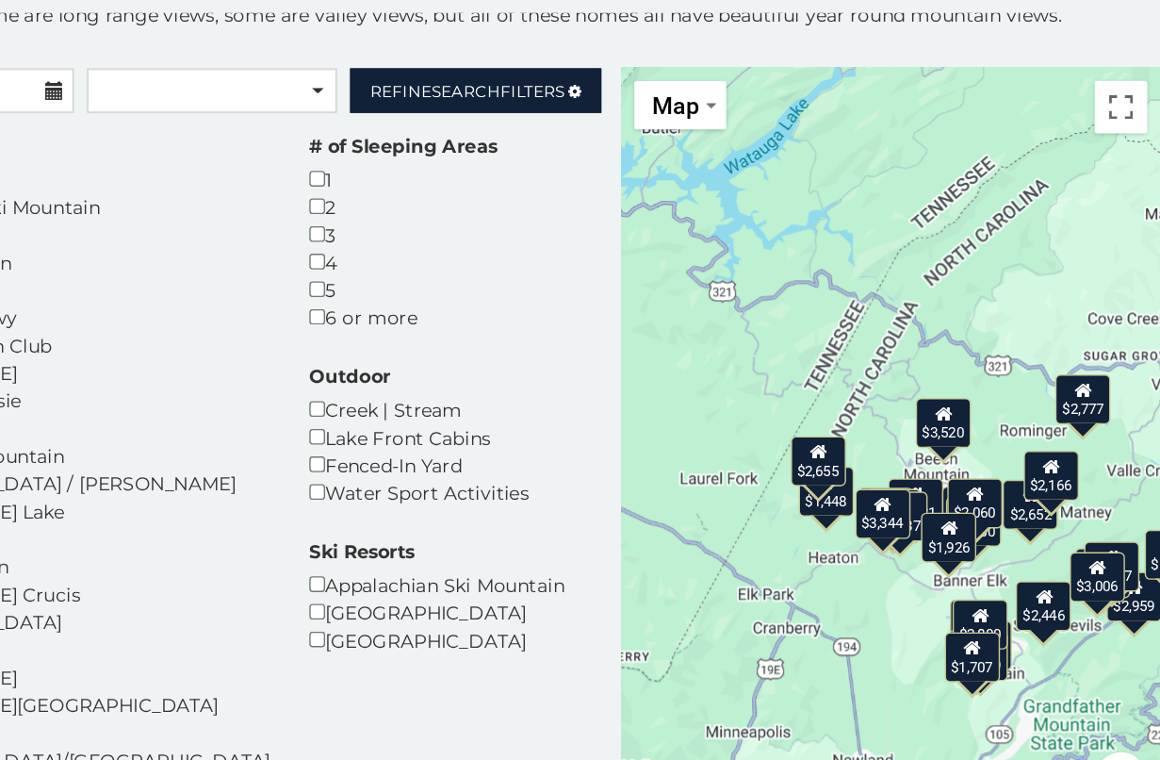
click at [954, 513] on div "$3,137" at bounding box center [974, 531] width 40 height 36
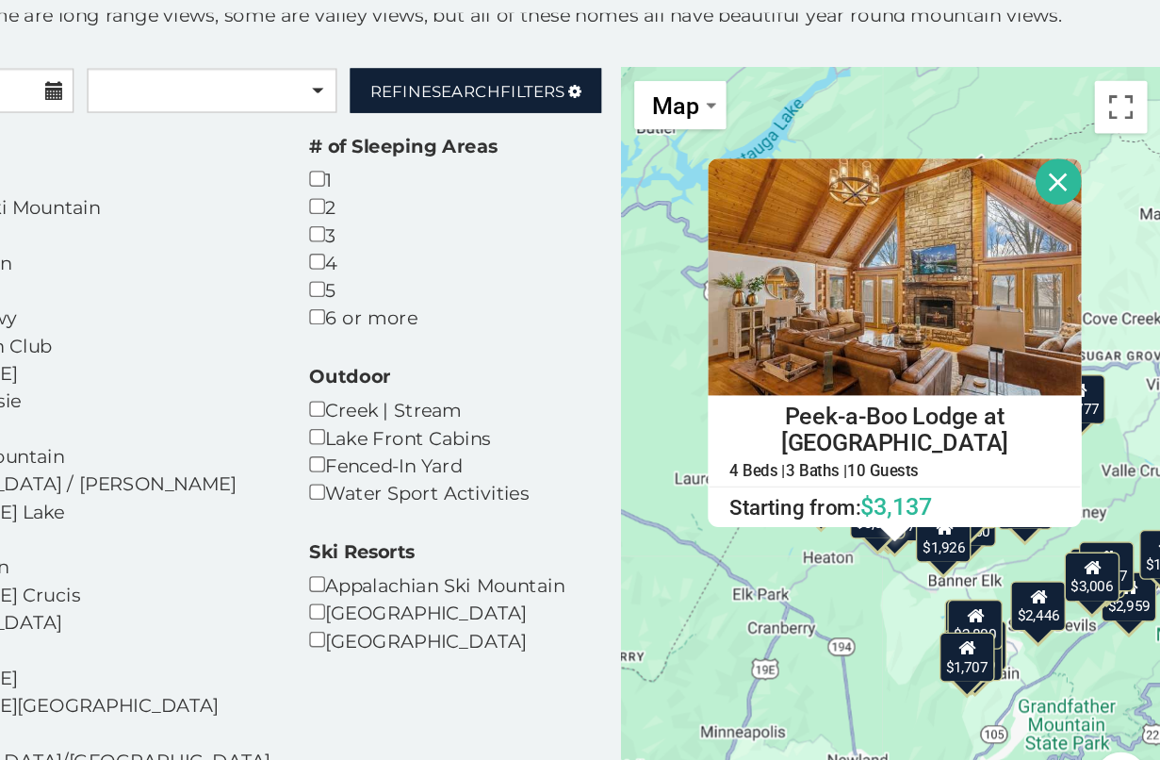
click at [1071, 274] on button "Close" at bounding box center [1087, 290] width 33 height 33
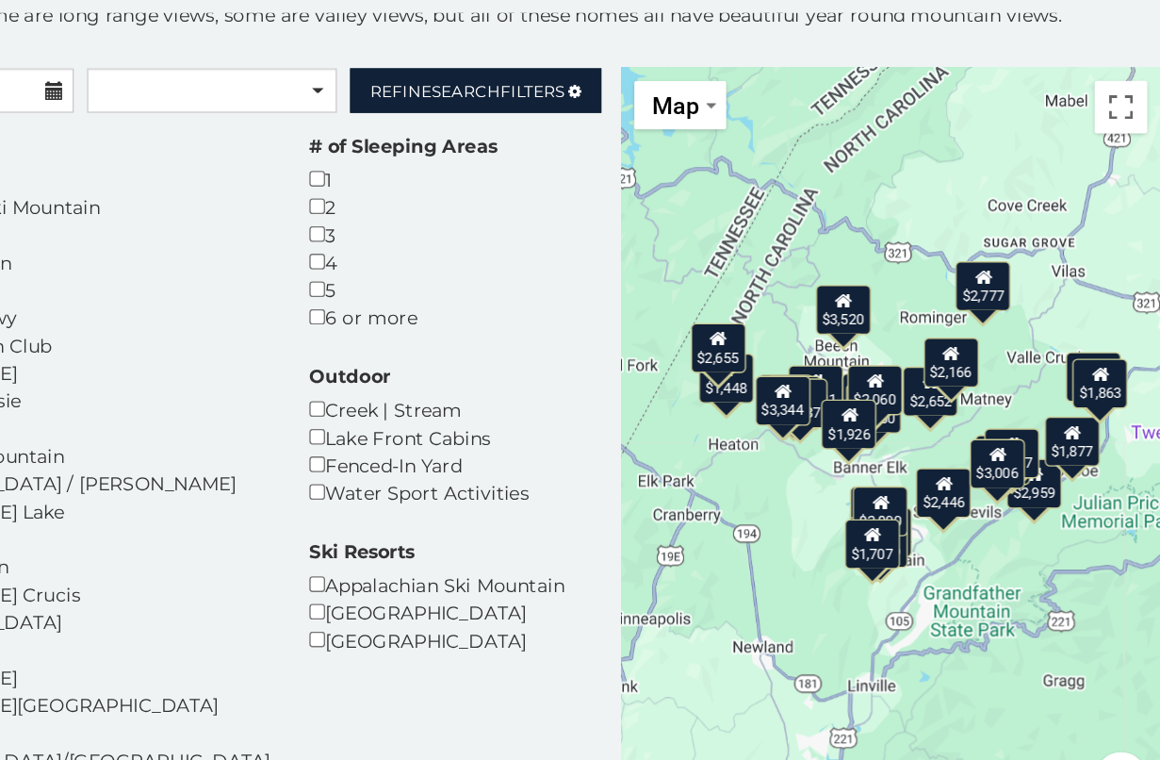
drag, startPoint x: 677, startPoint y: 352, endPoint x: 607, endPoint y: 268, distance: 109.1
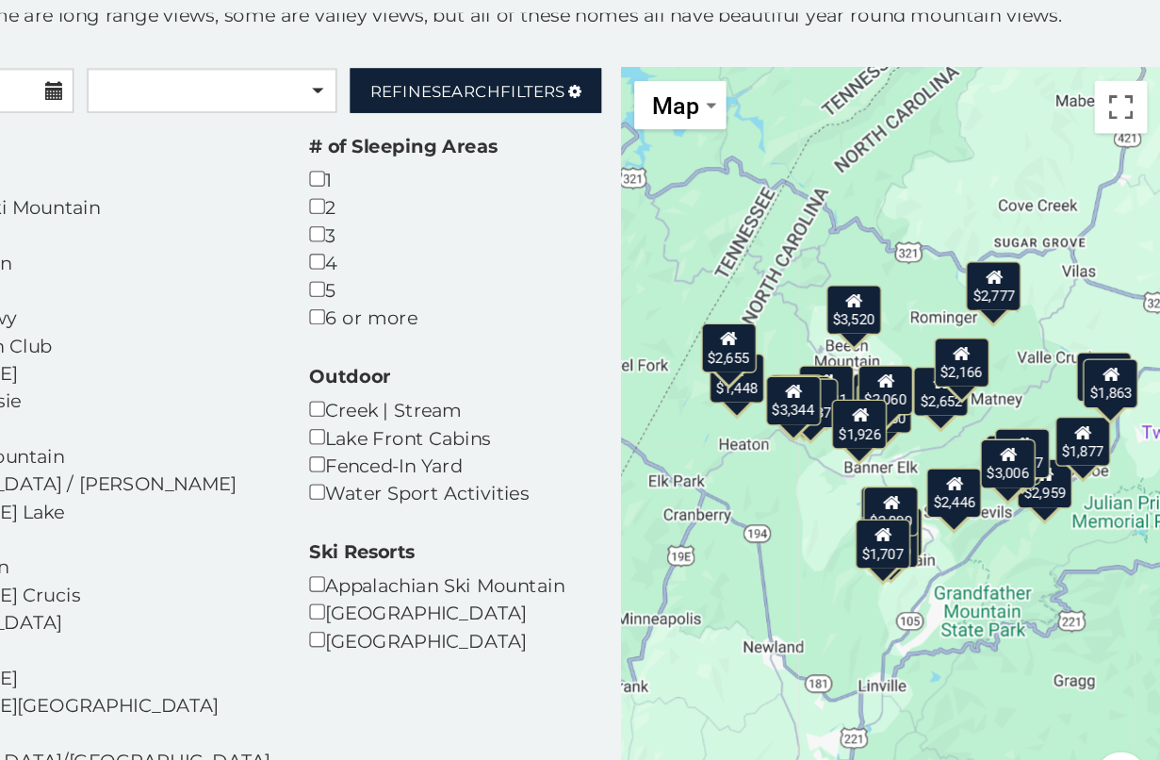
drag, startPoint x: 606, startPoint y: 310, endPoint x: 619, endPoint y: 303, distance: 15.2
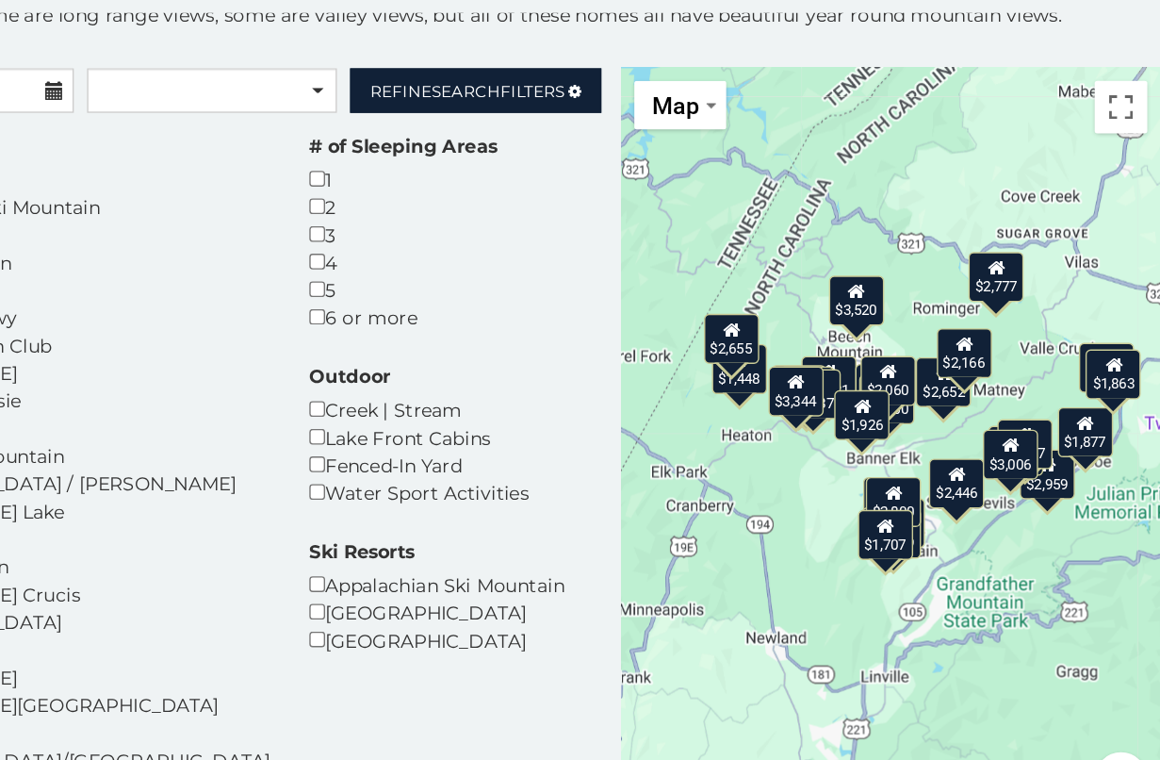
scroll to position [9, 0]
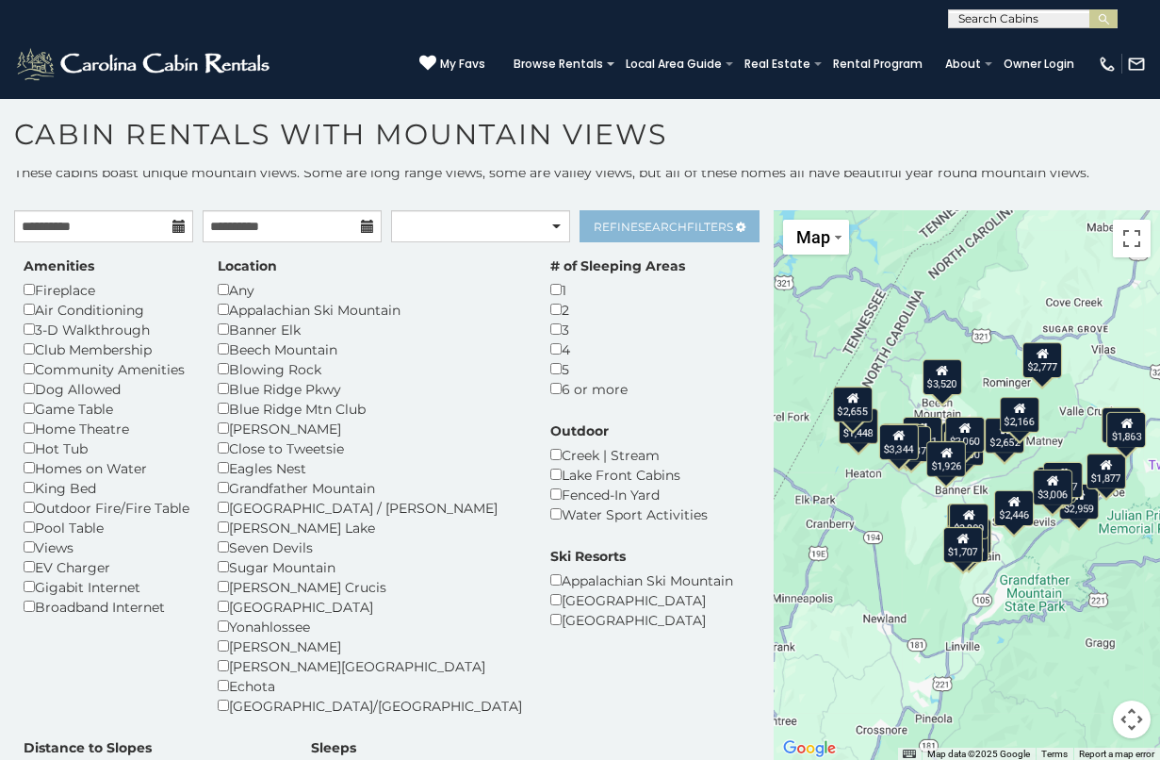
click at [675, 221] on span "Search" at bounding box center [662, 227] width 49 height 14
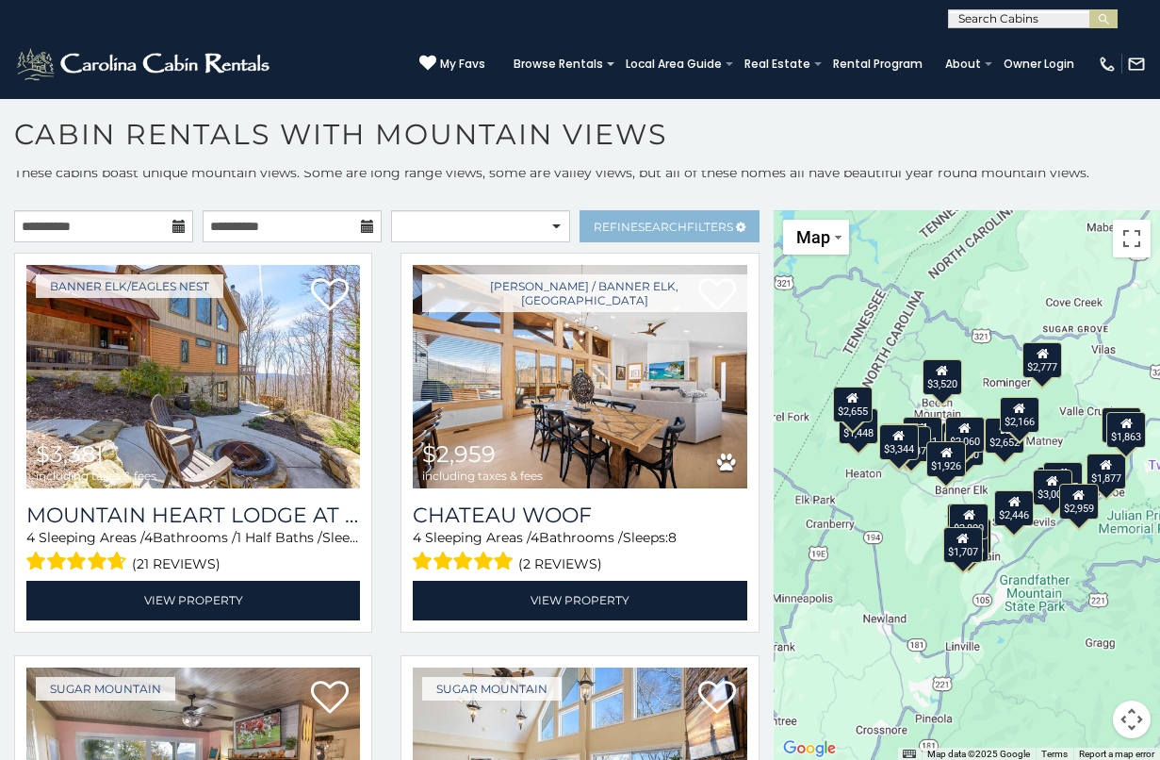
click at [668, 234] on link "Refine Search Filters" at bounding box center [669, 226] width 179 height 32
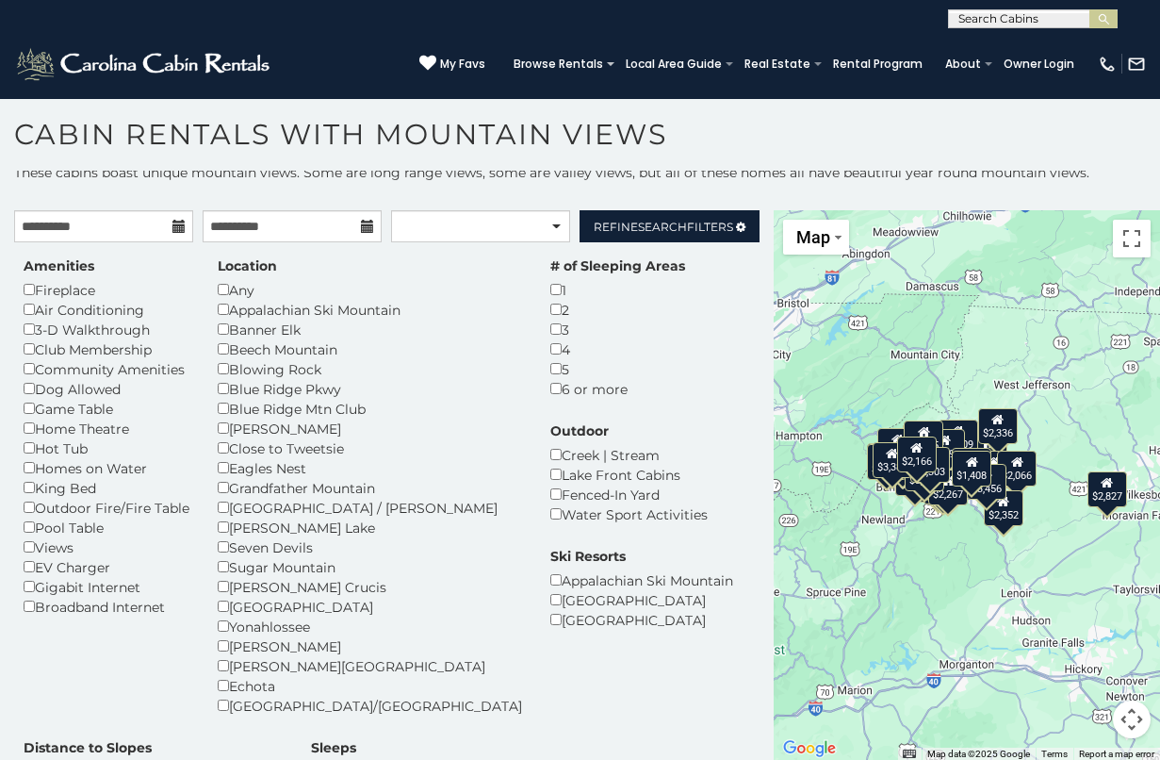
click at [1103, 493] on div "$2,827" at bounding box center [1107, 489] width 40 height 36
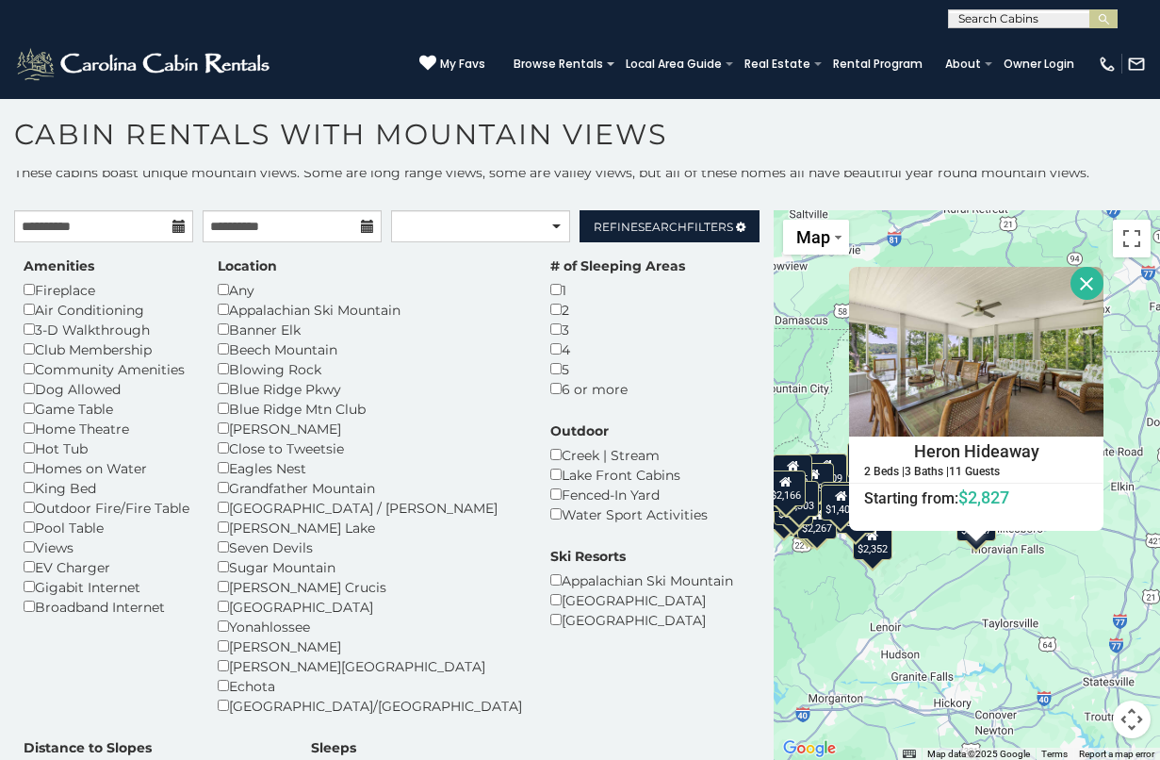
click at [882, 548] on div "$2,352" at bounding box center [873, 542] width 40 height 36
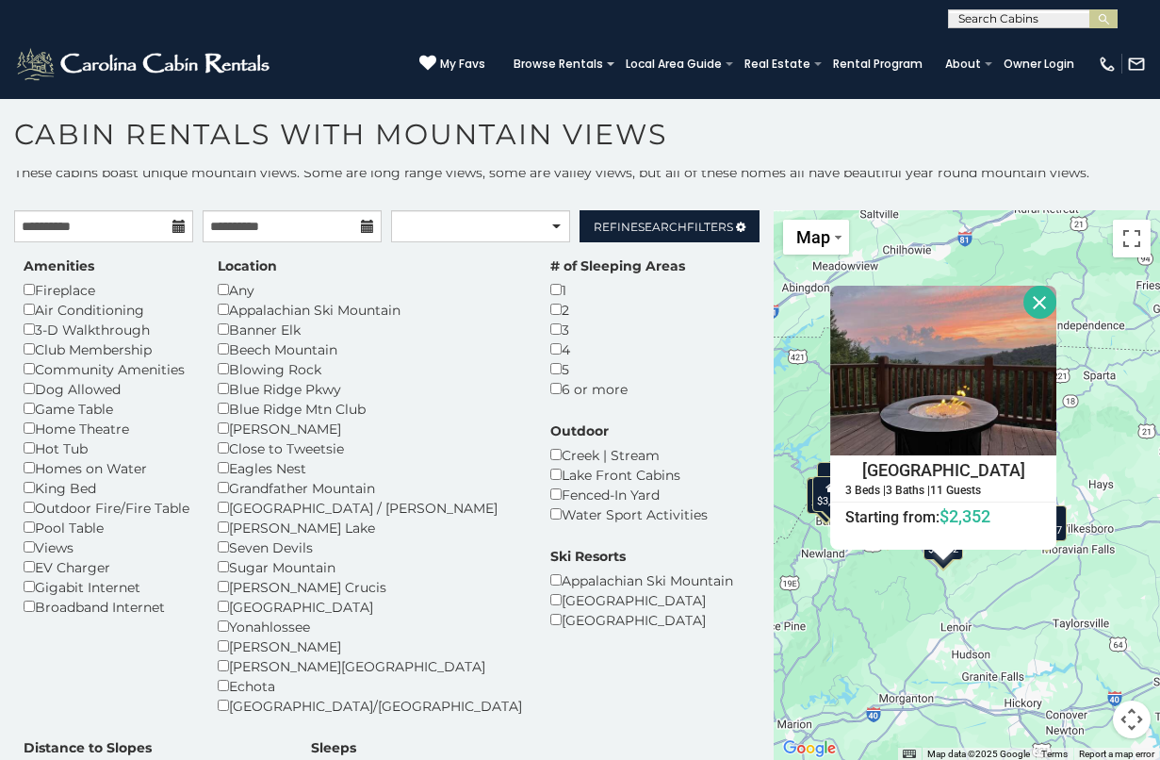
click at [1046, 297] on button "Close" at bounding box center [1040, 302] width 33 height 33
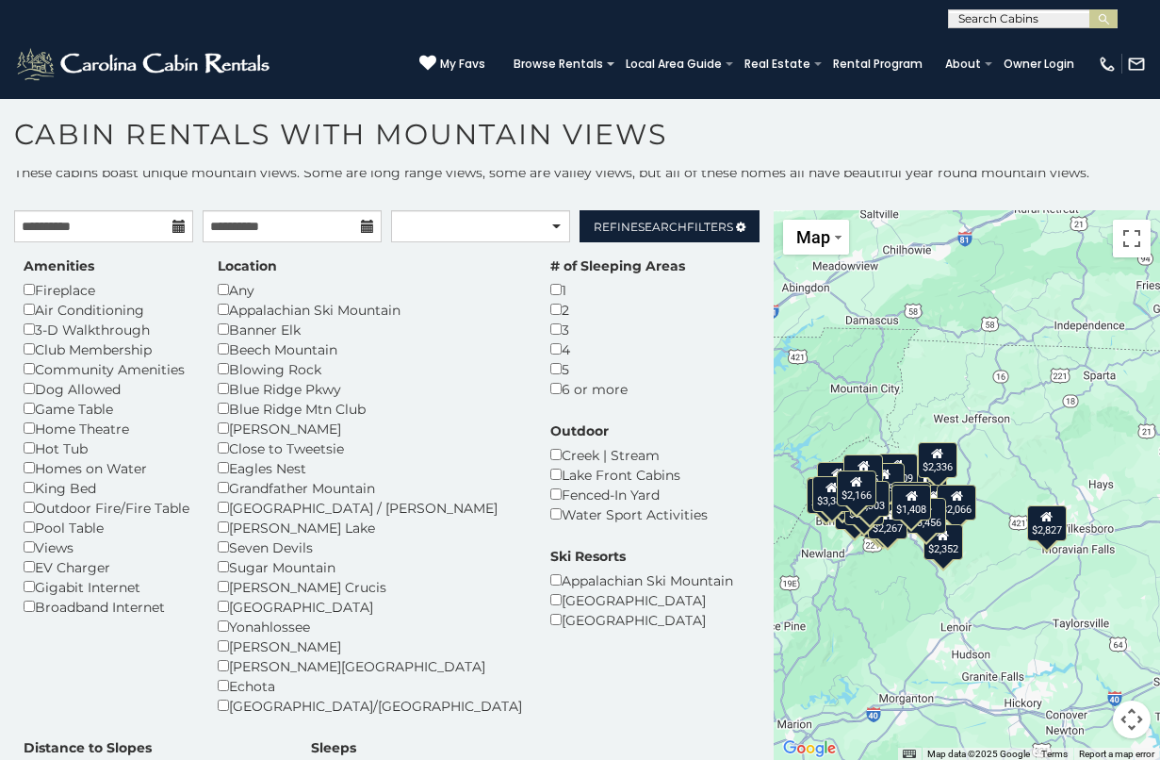
click at [961, 500] on icon at bounding box center [956, 495] width 12 height 13
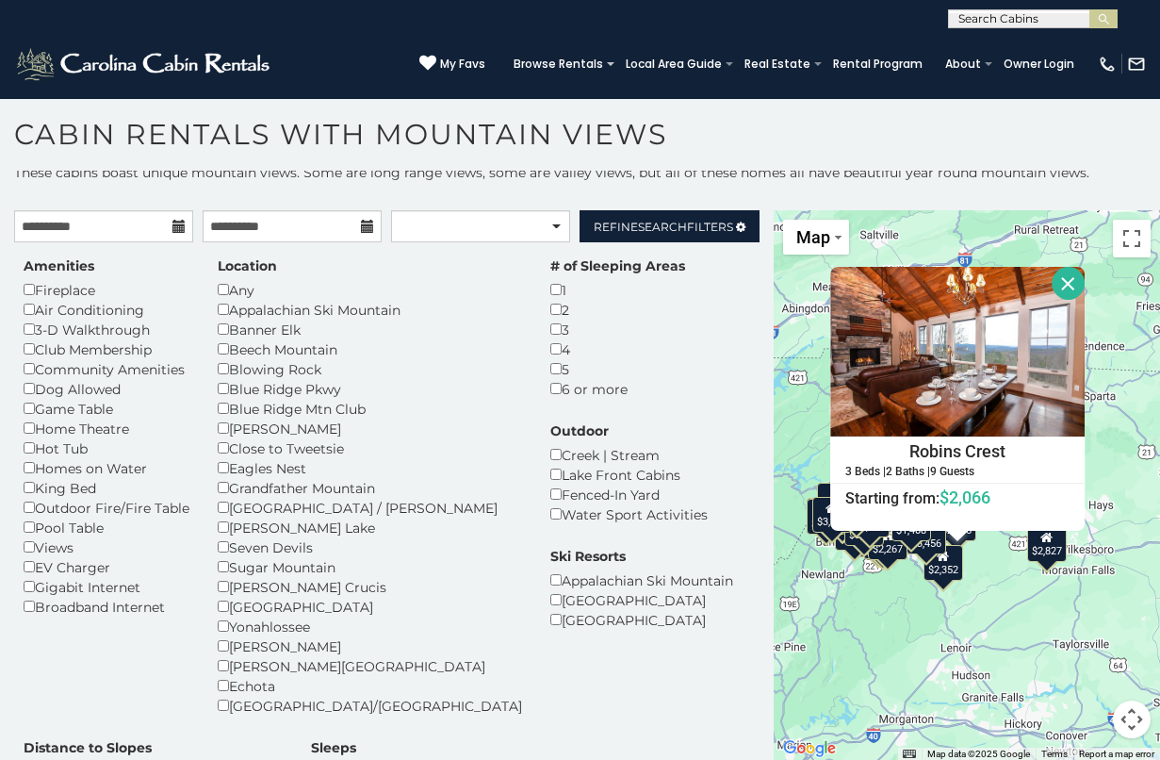
click at [1069, 283] on button "Close" at bounding box center [1068, 283] width 33 height 33
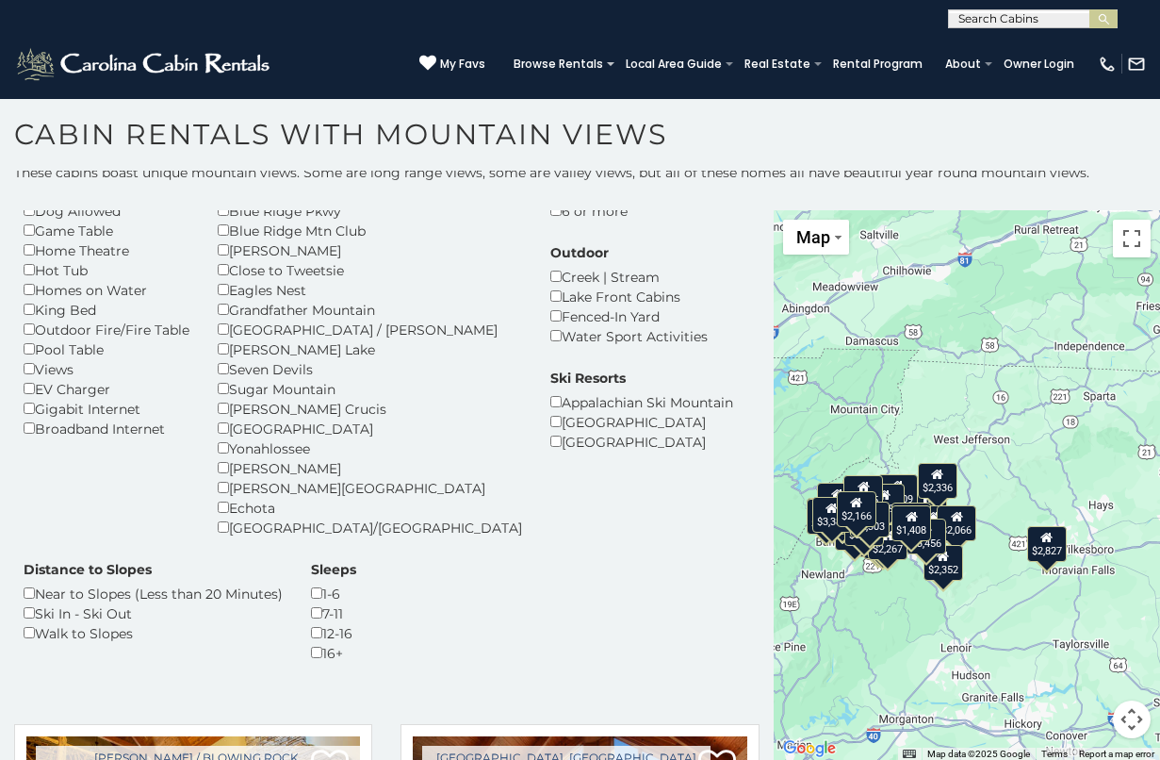
scroll to position [155, 0]
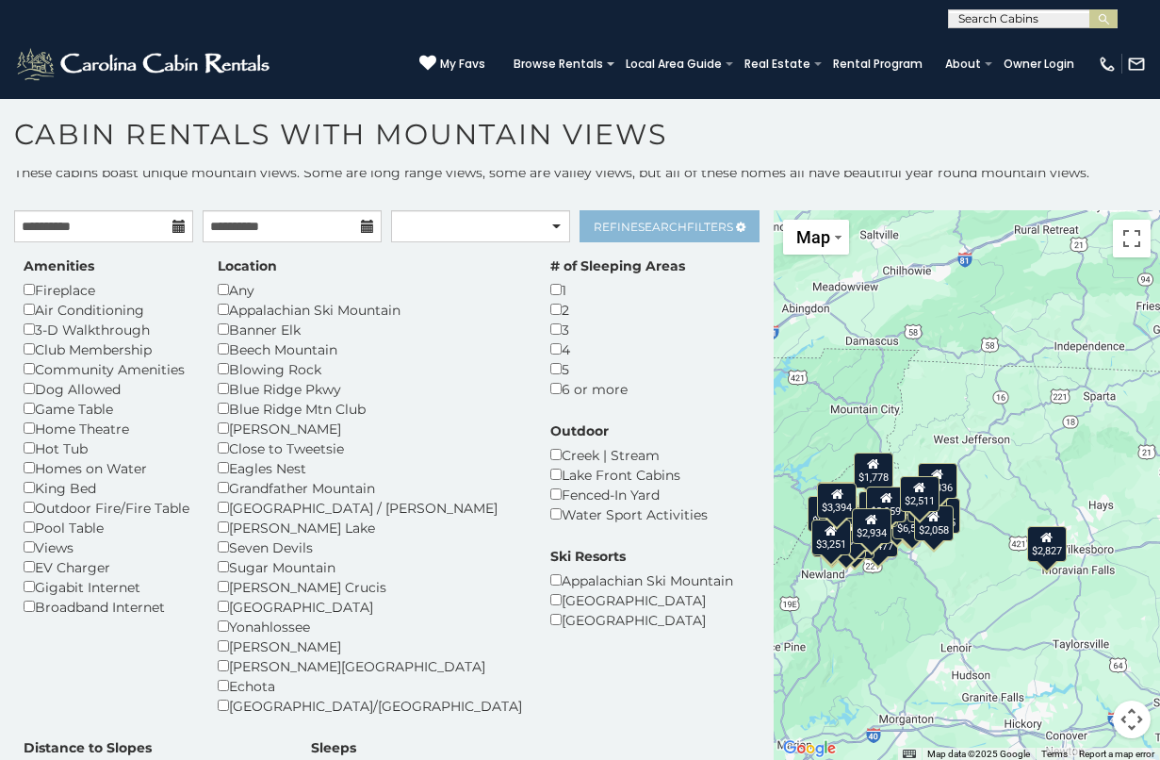
click at [677, 234] on link "Refine Search Filters" at bounding box center [669, 226] width 179 height 32
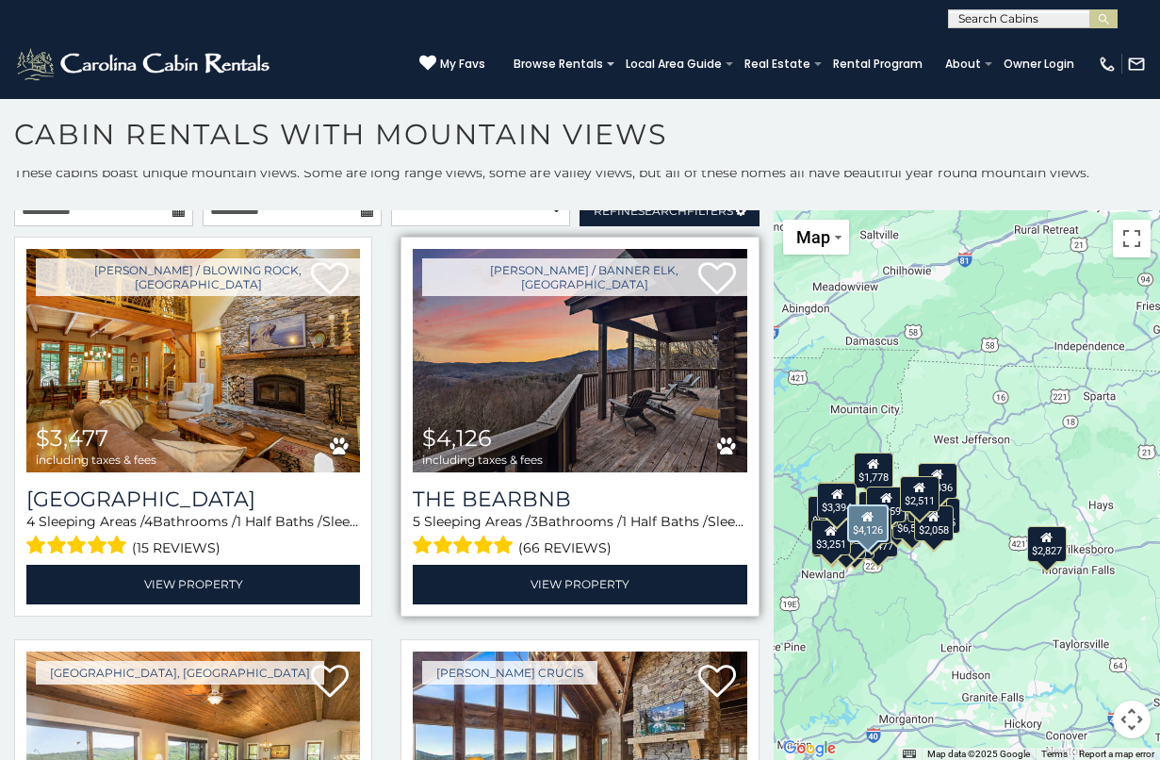
scroll to position [6, 0]
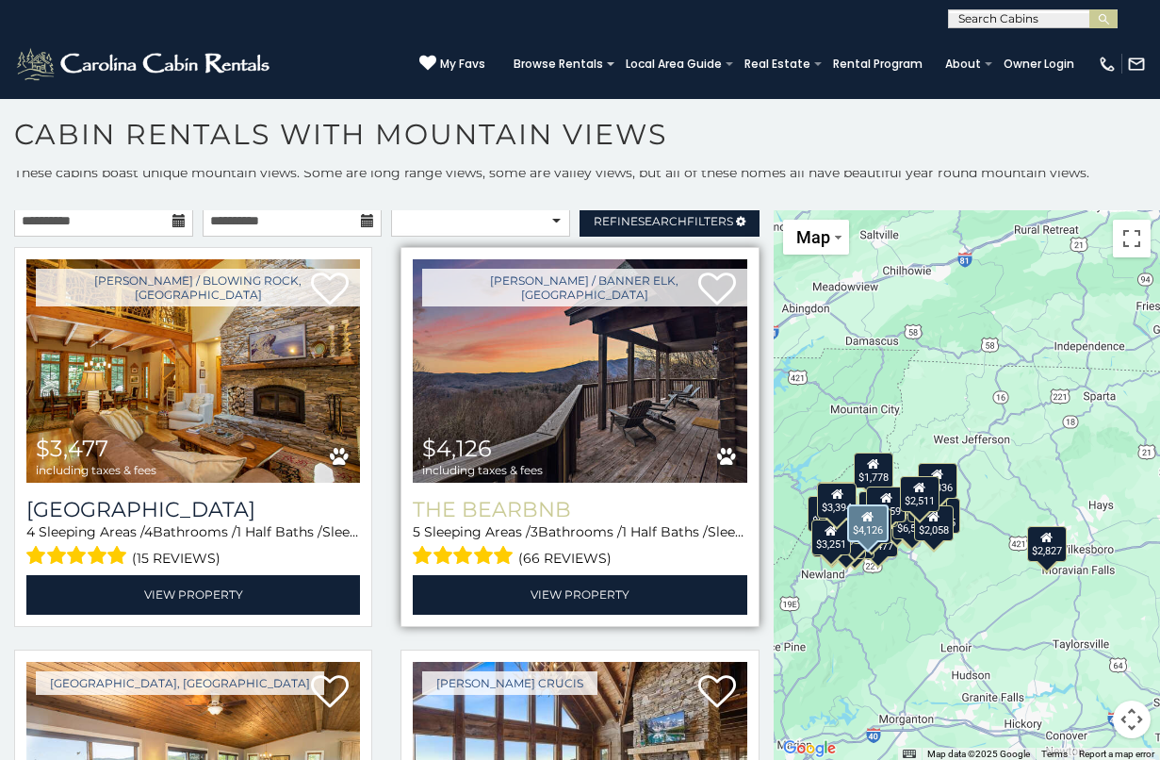
click at [510, 514] on h3 "The Bearbnb" at bounding box center [580, 509] width 334 height 25
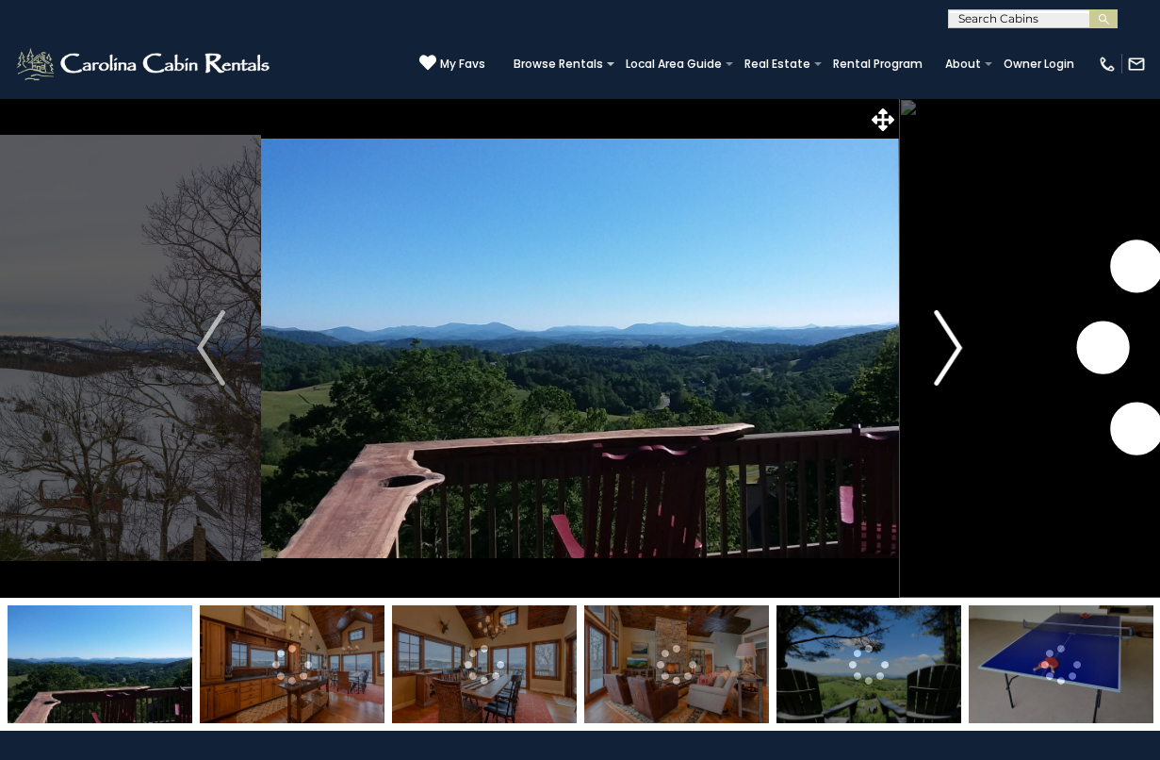
click at [953, 362] on img "Next" at bounding box center [949, 347] width 28 height 75
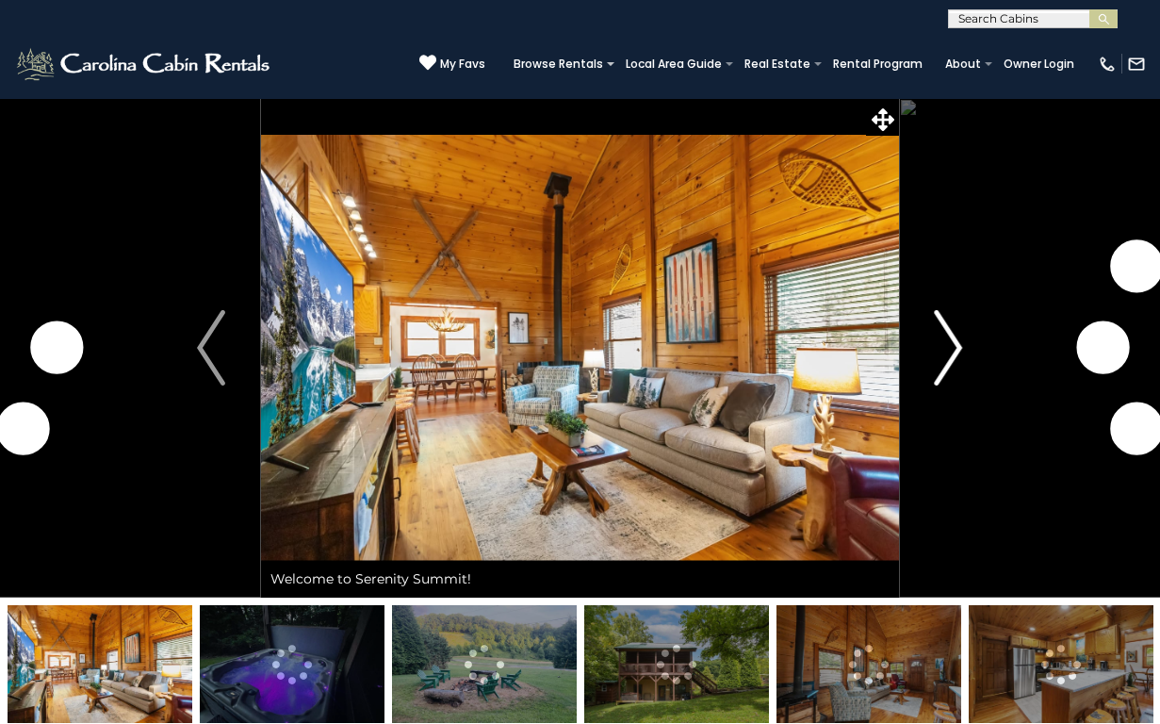
click at [942, 365] on img "Next" at bounding box center [949, 347] width 28 height 75
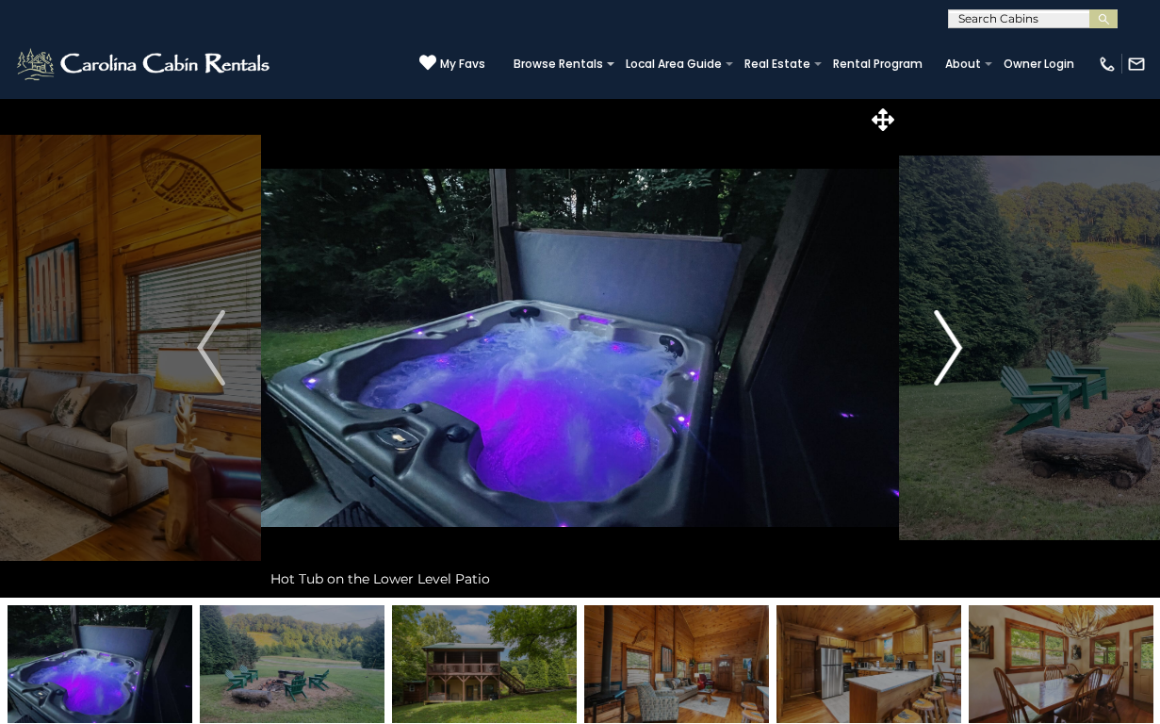
click at [942, 365] on img "Next" at bounding box center [949, 347] width 28 height 75
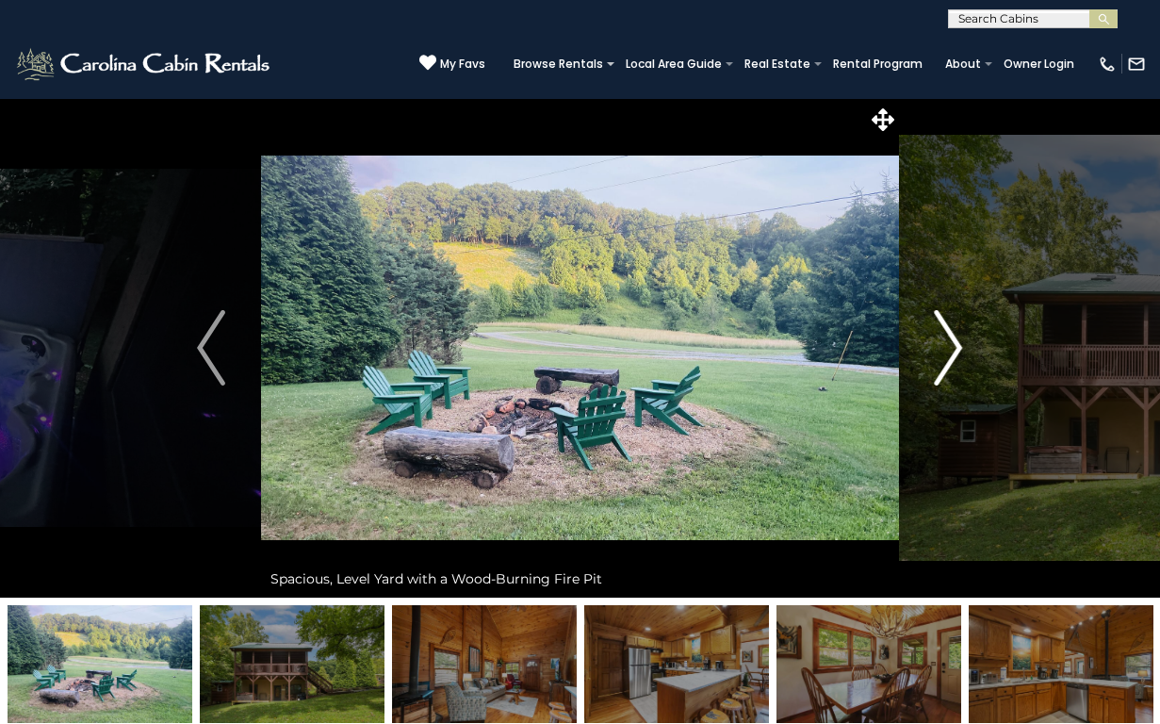
click at [942, 365] on img "Next" at bounding box center [949, 347] width 28 height 75
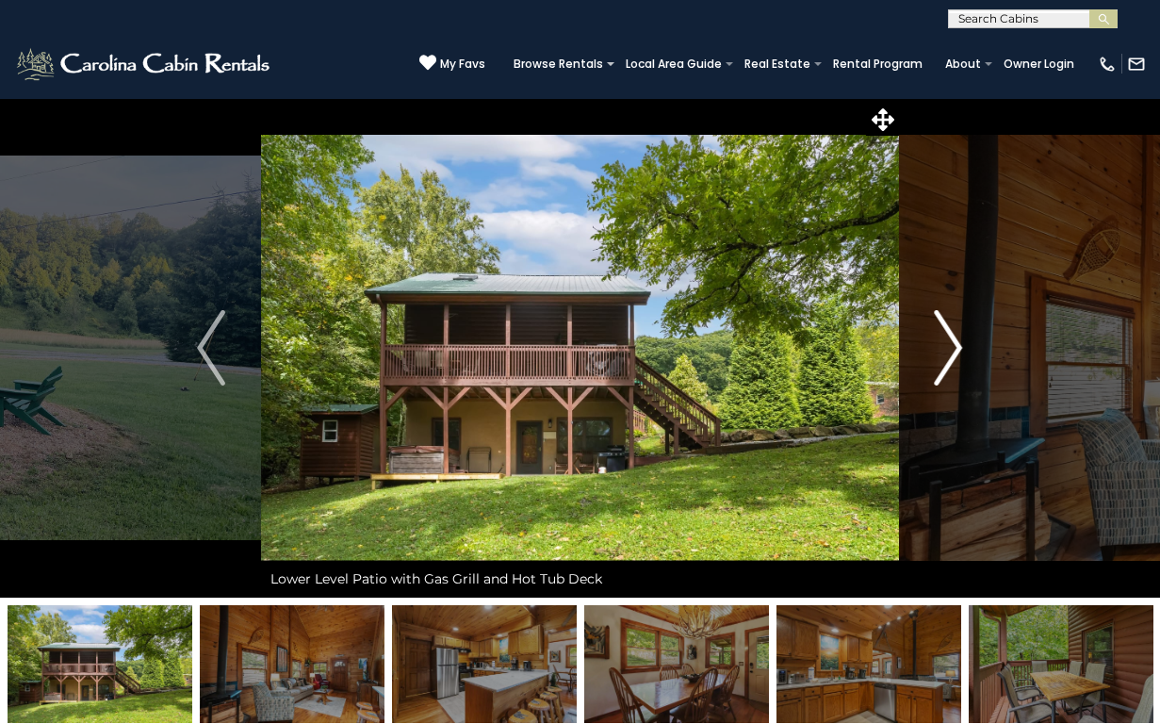
click at [942, 365] on img "Next" at bounding box center [949, 347] width 28 height 75
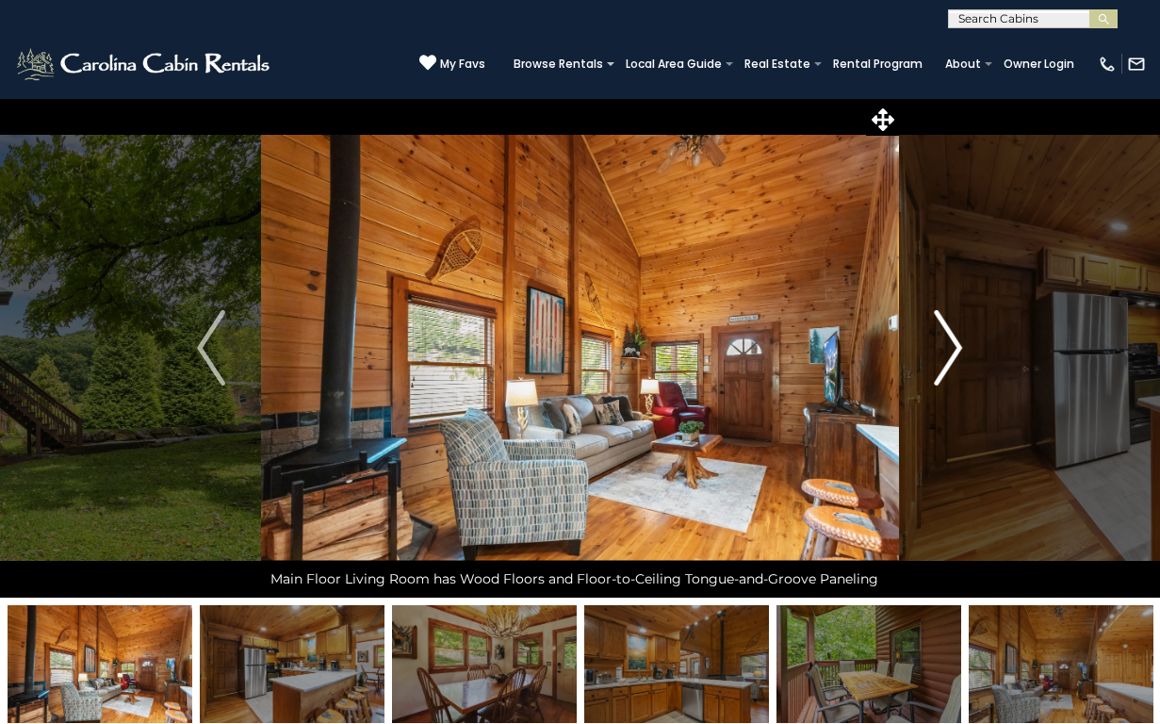
click at [942, 365] on img "Next" at bounding box center [949, 347] width 28 height 75
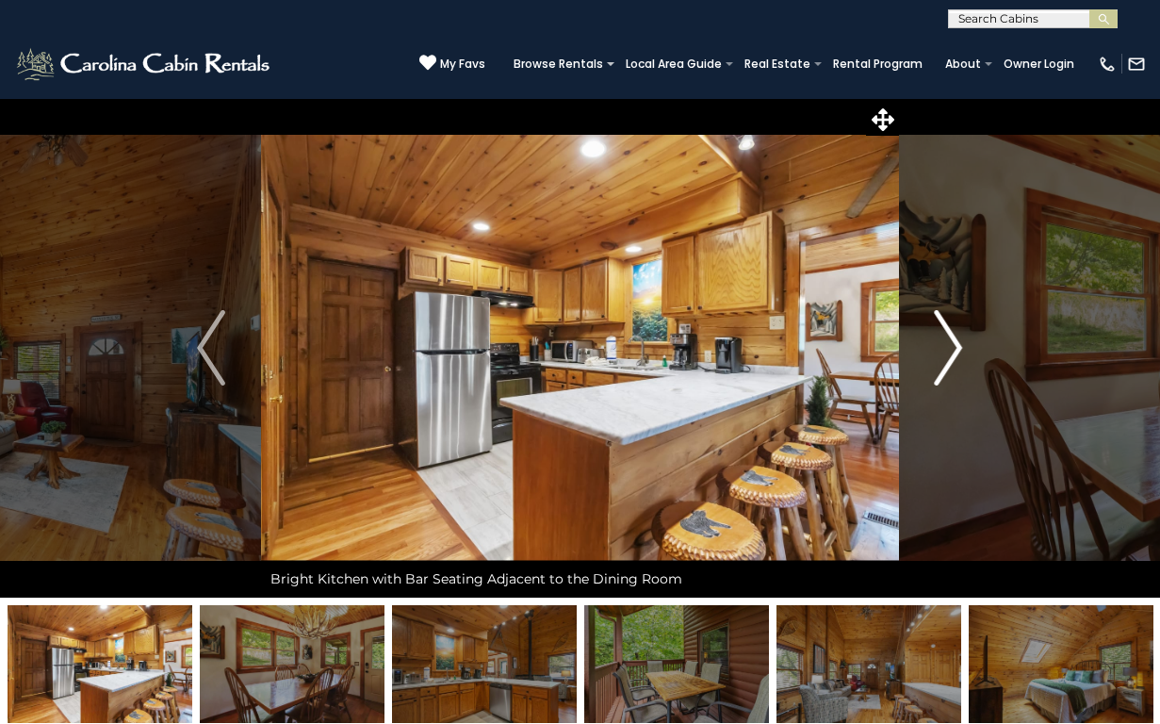
click at [942, 365] on img "Next" at bounding box center [949, 347] width 28 height 75
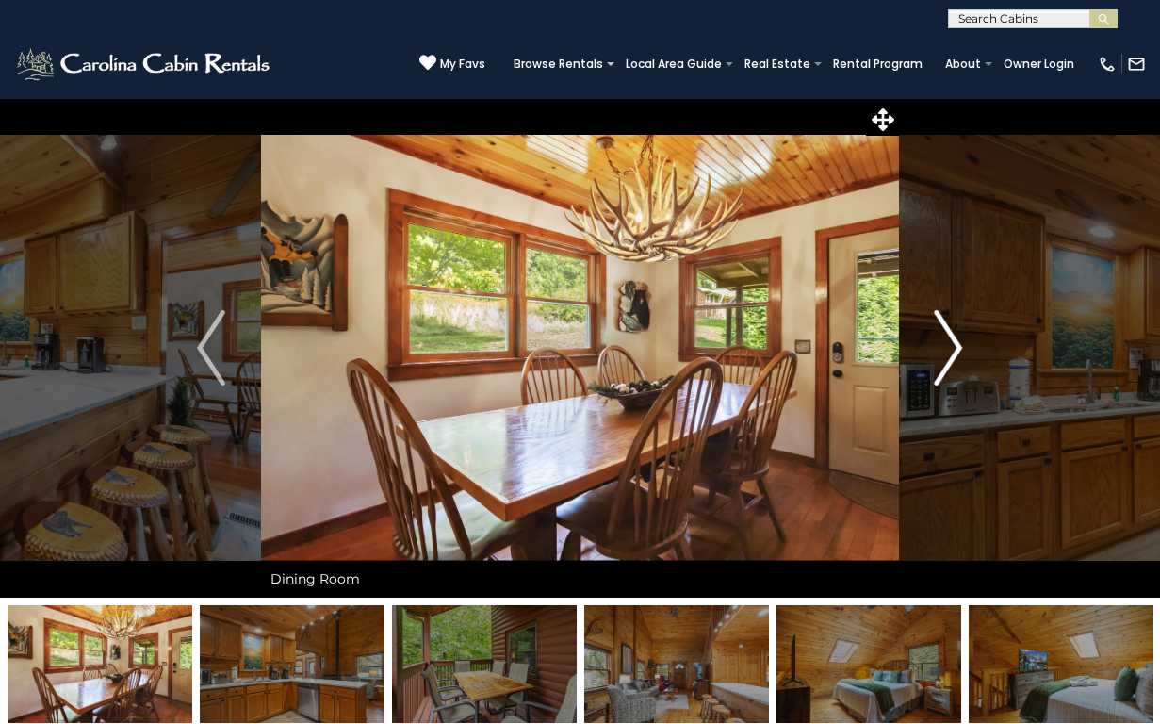
click at [942, 365] on img "Next" at bounding box center [949, 347] width 28 height 75
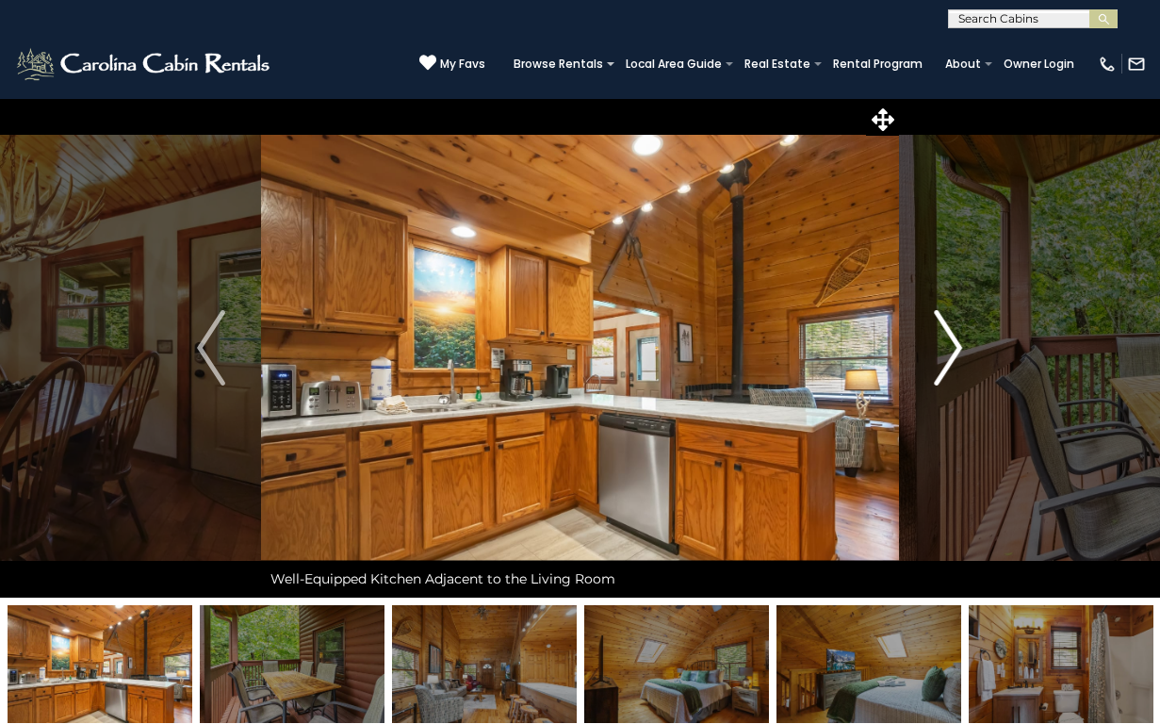
click at [942, 365] on img "Next" at bounding box center [949, 347] width 28 height 75
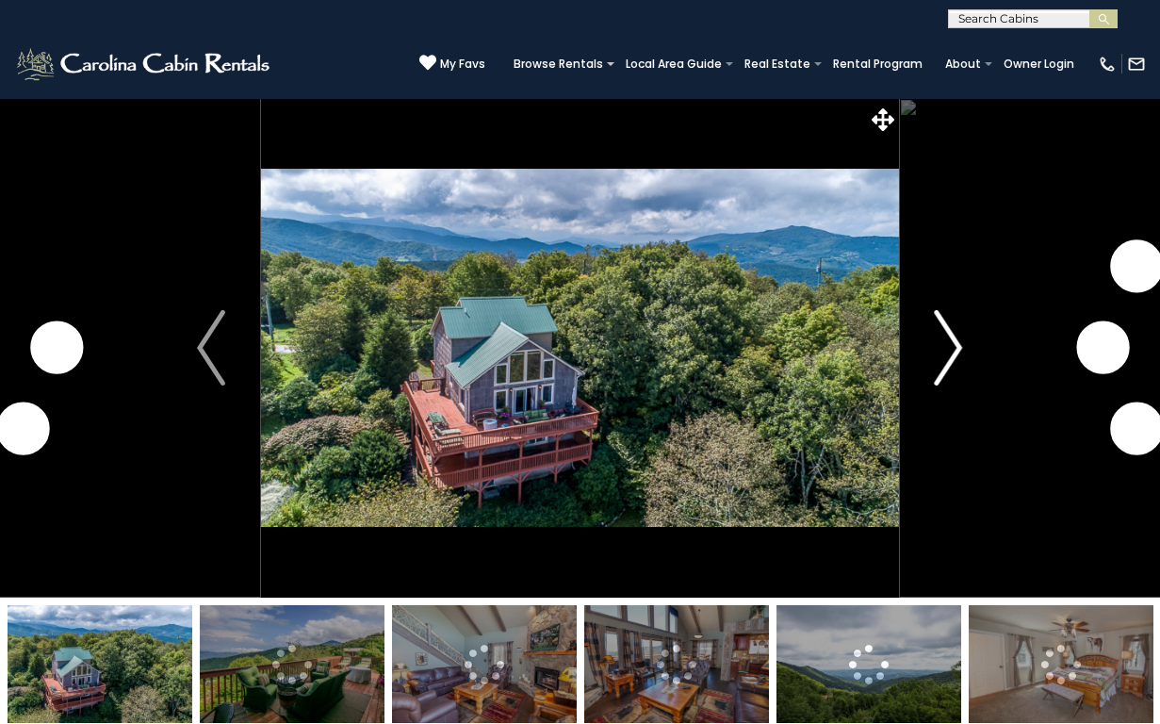
click at [953, 351] on img "Next" at bounding box center [949, 347] width 28 height 75
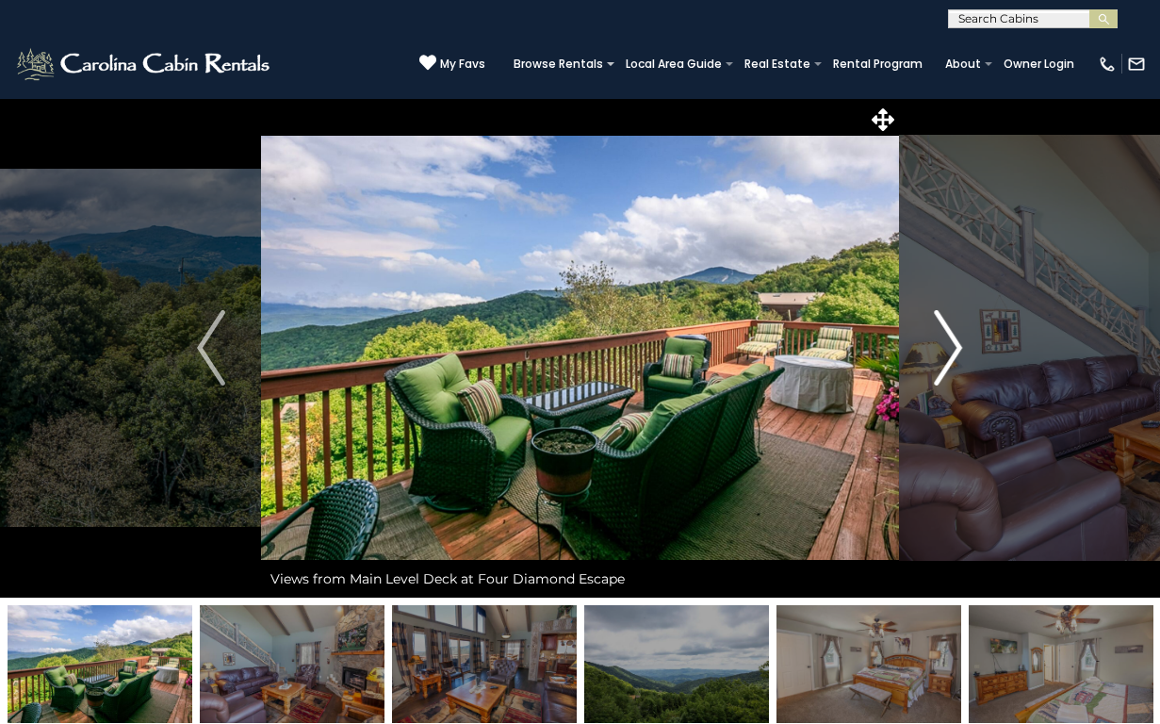
click at [949, 349] on img "Next" at bounding box center [949, 347] width 28 height 75
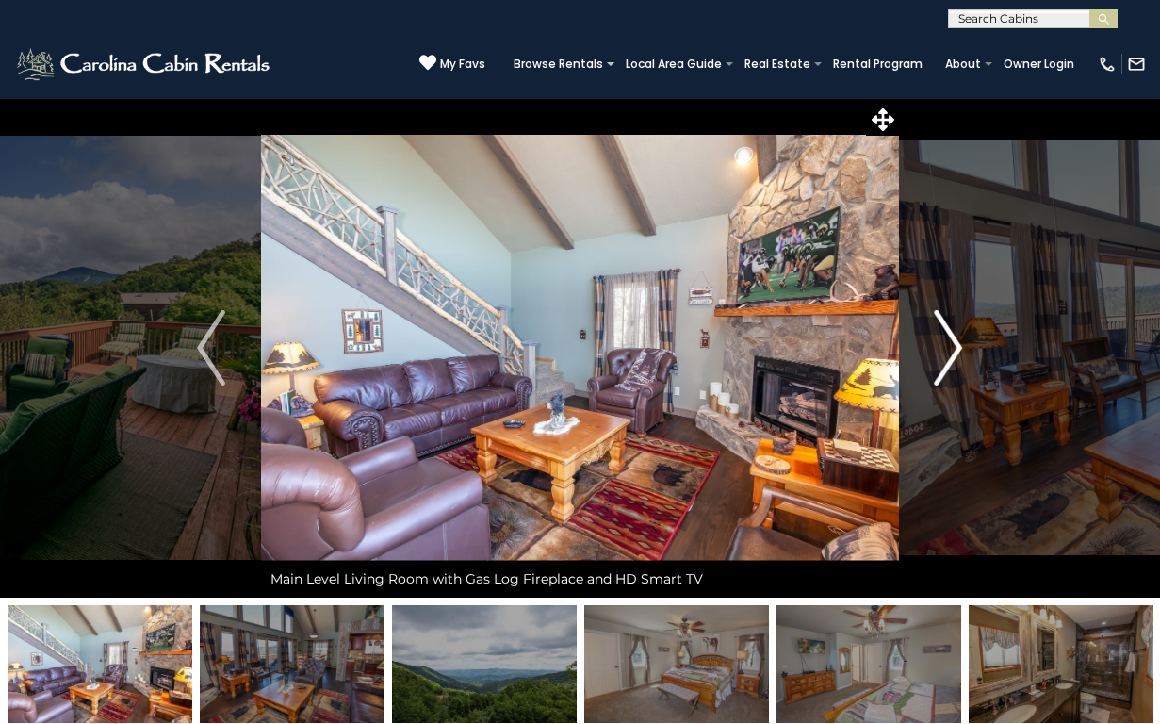
click at [949, 349] on img "Next" at bounding box center [949, 347] width 28 height 75
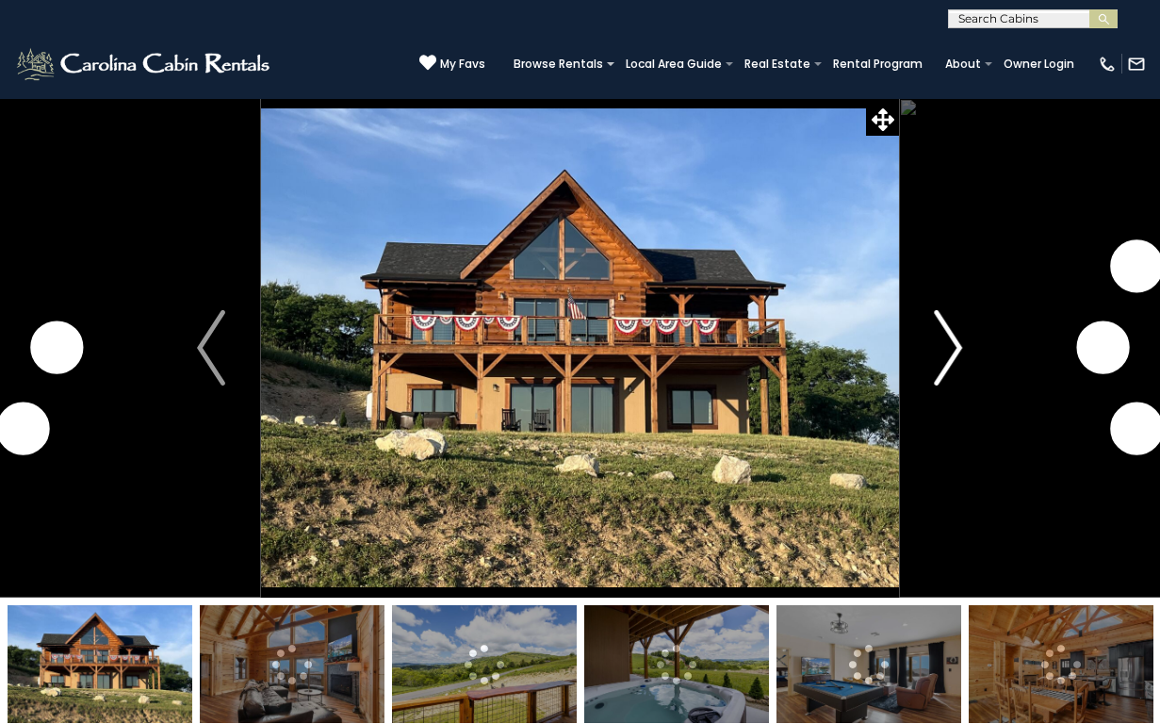
click at [949, 359] on img "Next" at bounding box center [949, 347] width 28 height 75
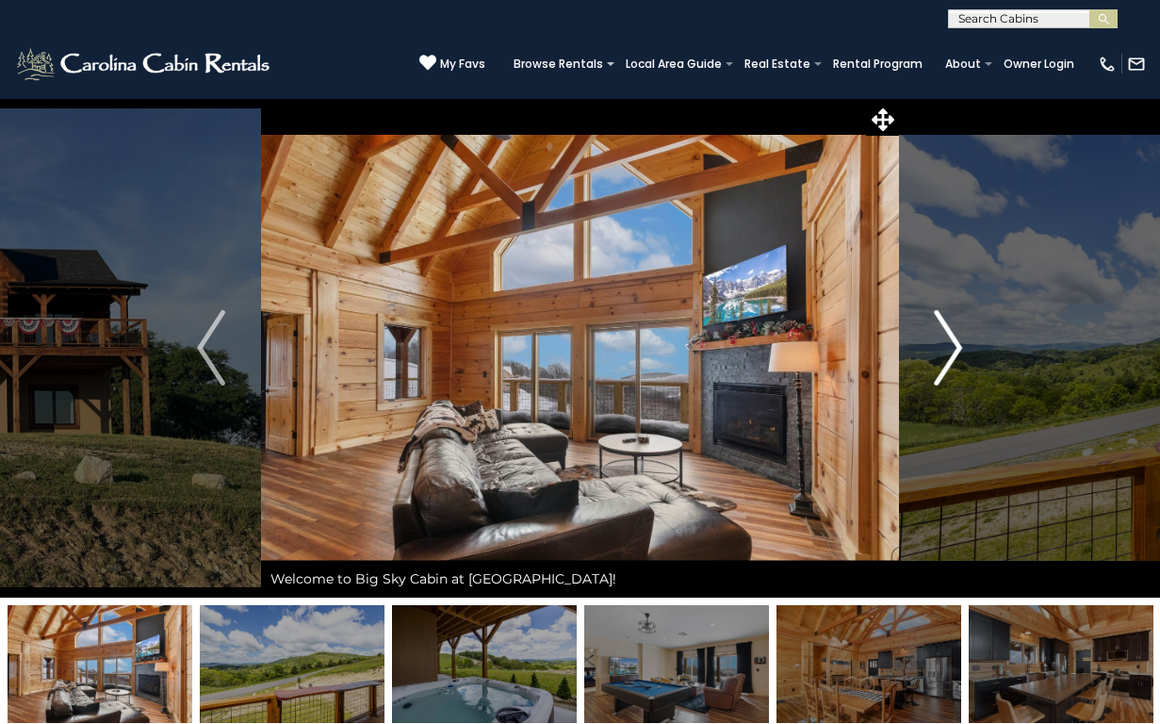
click at [949, 359] on img "Next" at bounding box center [949, 347] width 28 height 75
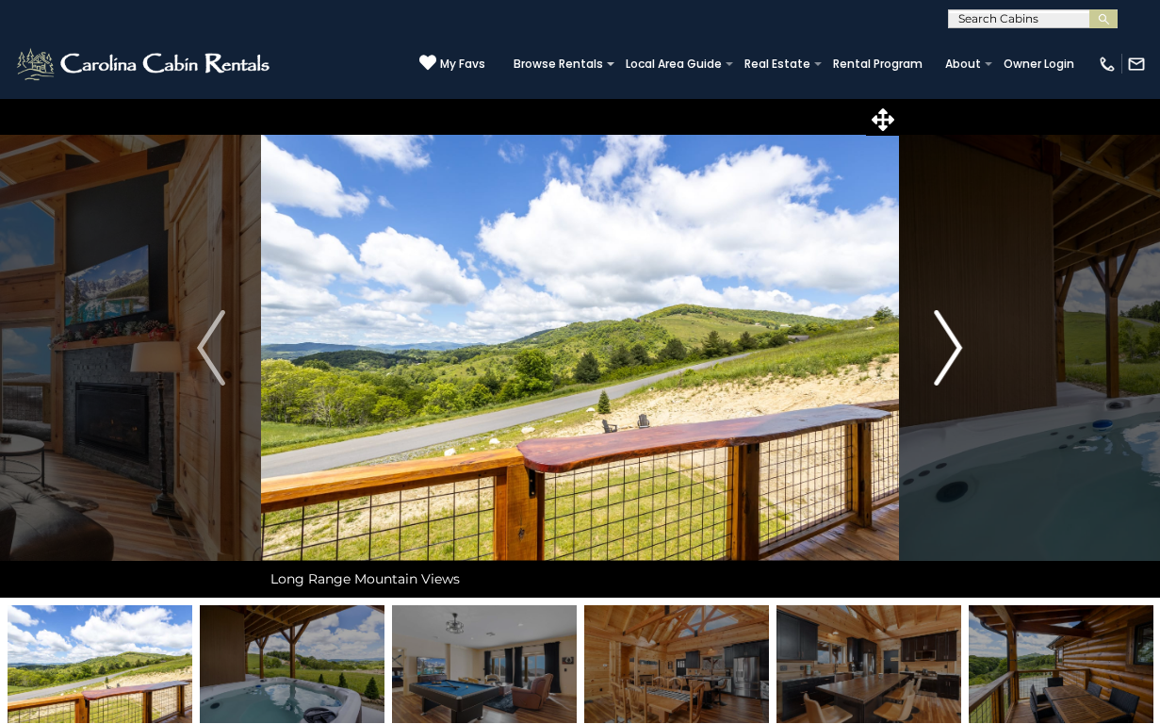
click at [950, 360] on img "Next" at bounding box center [949, 347] width 28 height 75
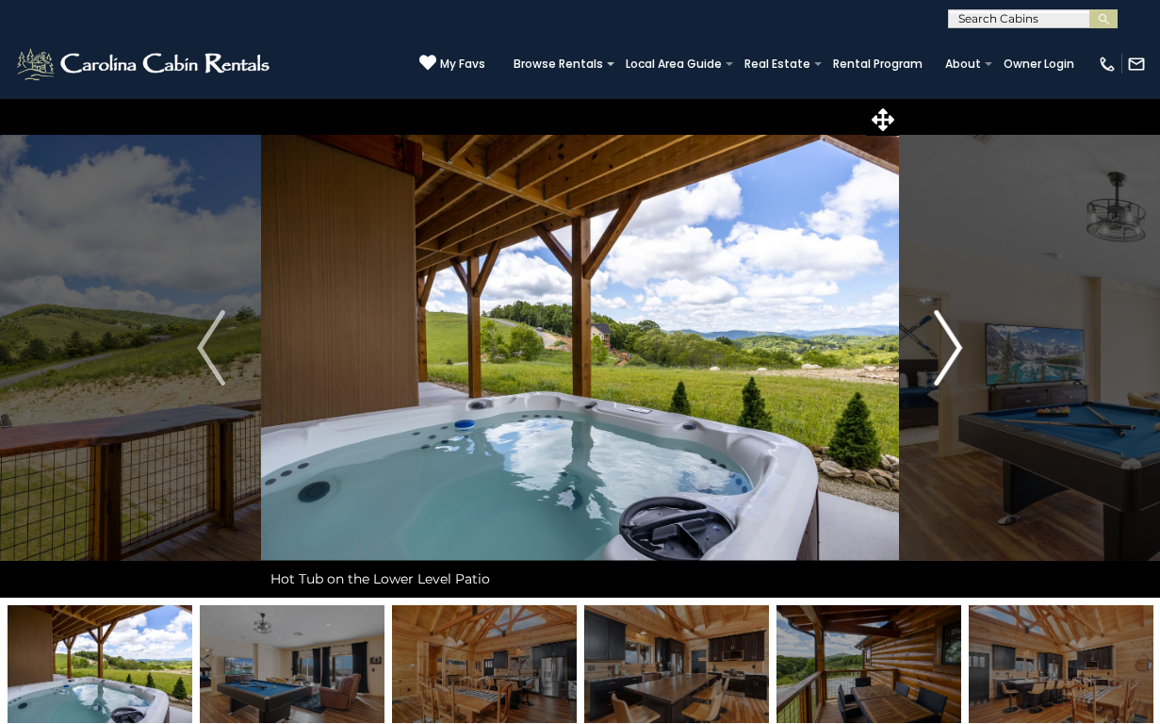
click at [950, 360] on img "Next" at bounding box center [949, 347] width 28 height 75
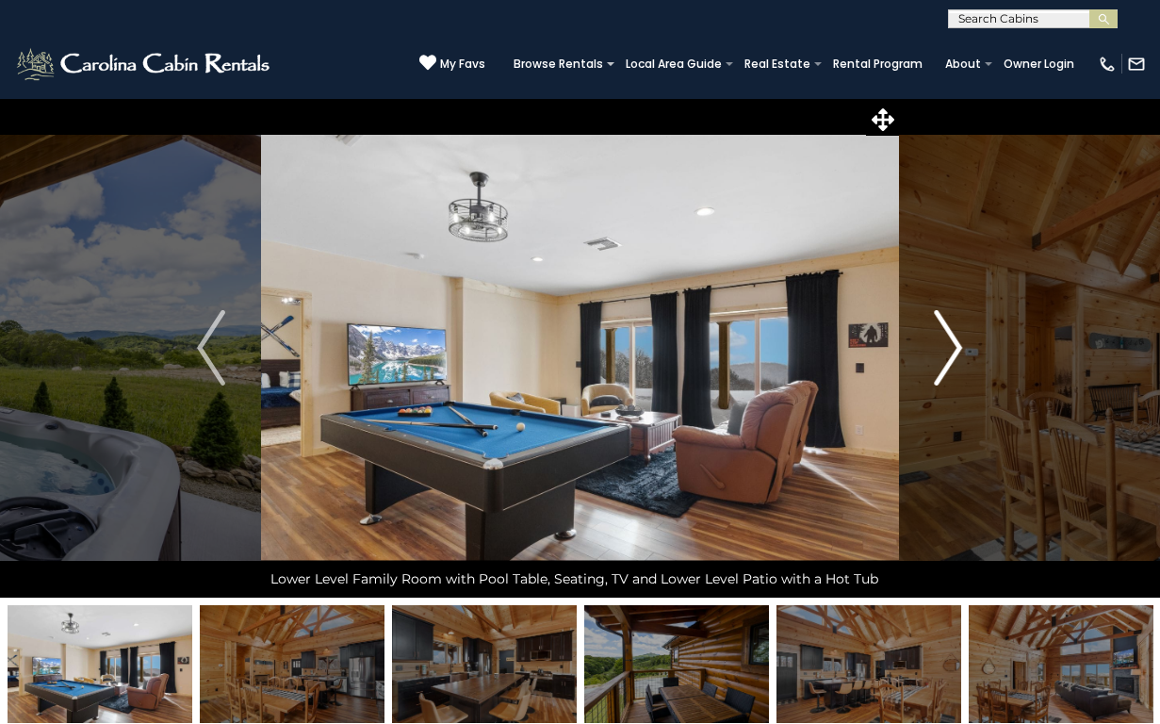
click at [950, 360] on img "Next" at bounding box center [949, 347] width 28 height 75
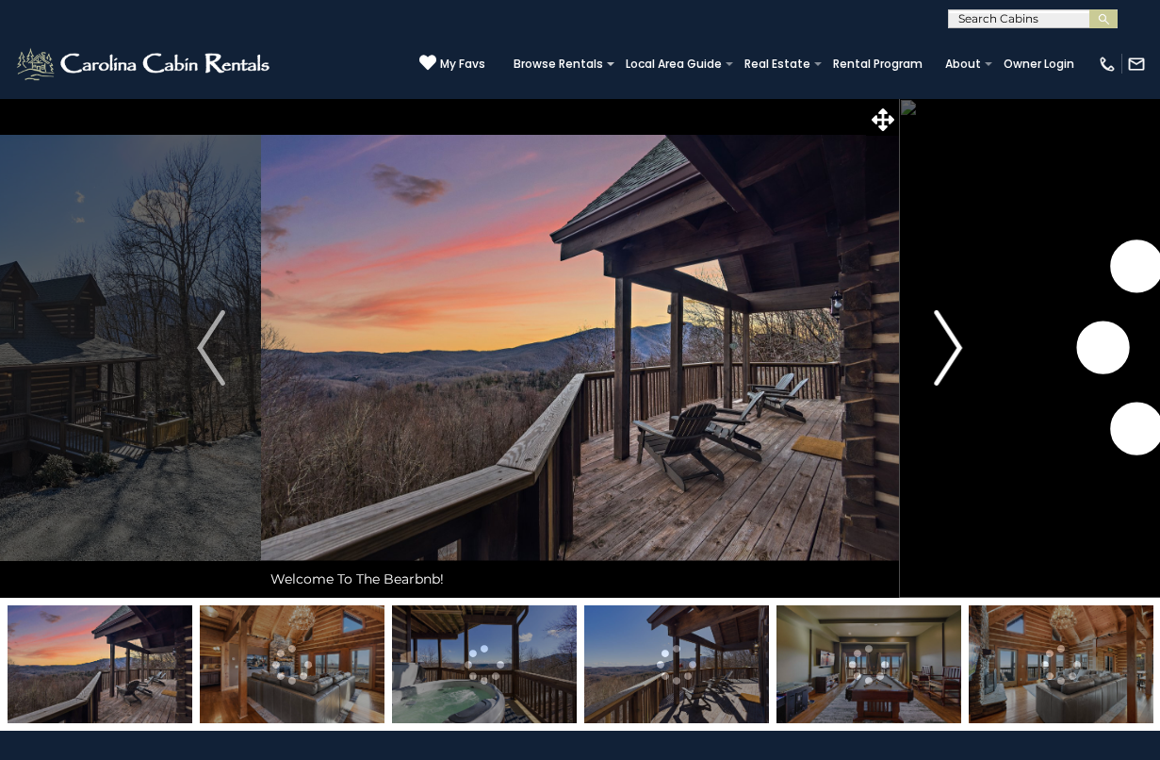
click at [953, 351] on img "Next" at bounding box center [949, 347] width 28 height 75
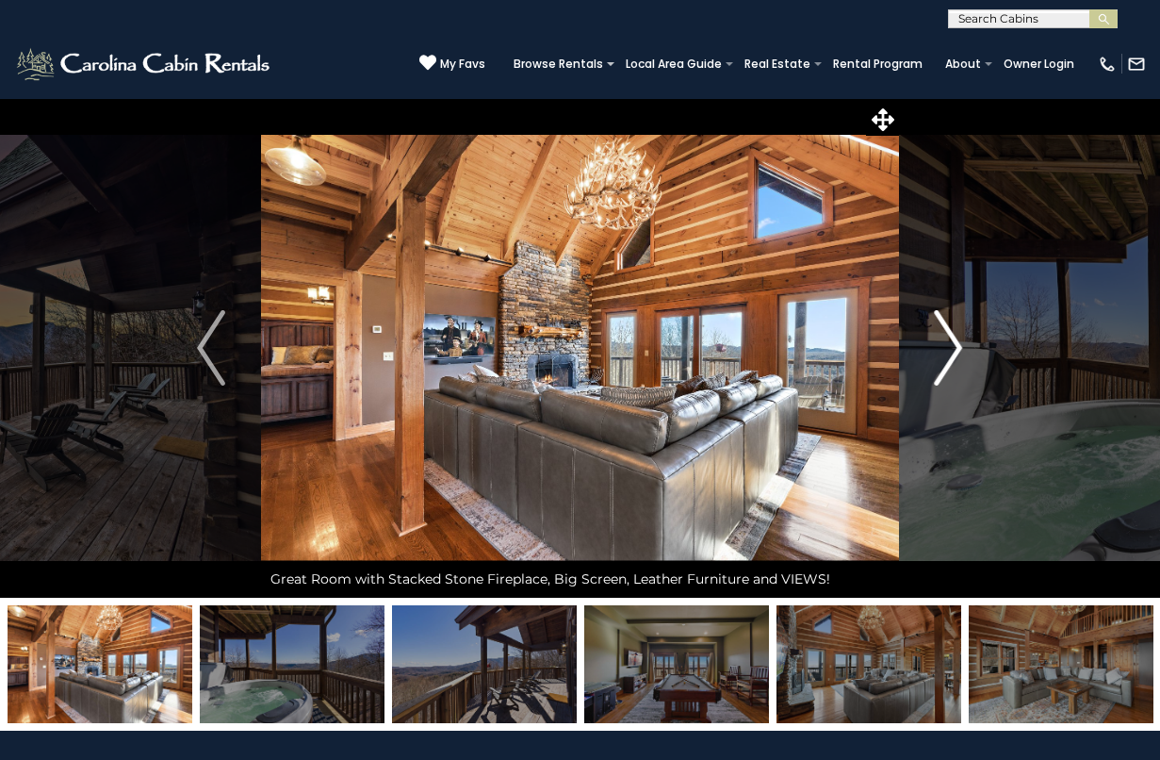
click at [947, 355] on img "Next" at bounding box center [949, 347] width 28 height 75
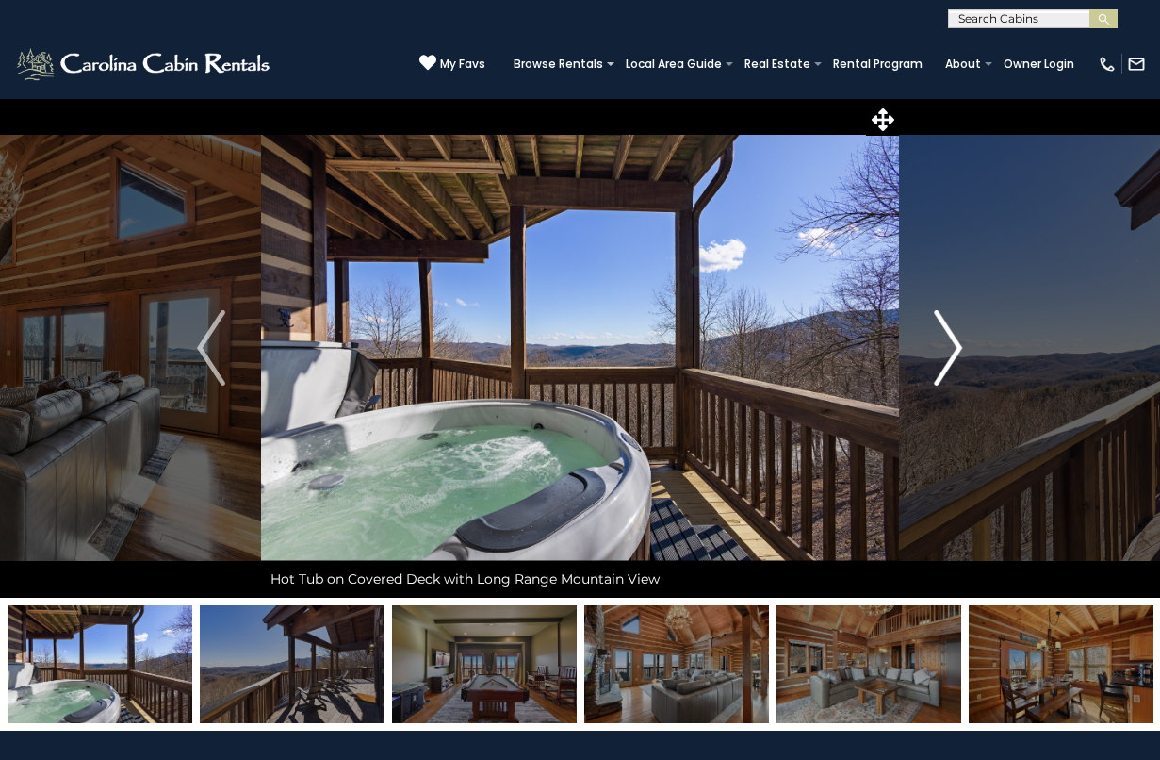
click at [947, 355] on img "Next" at bounding box center [949, 347] width 28 height 75
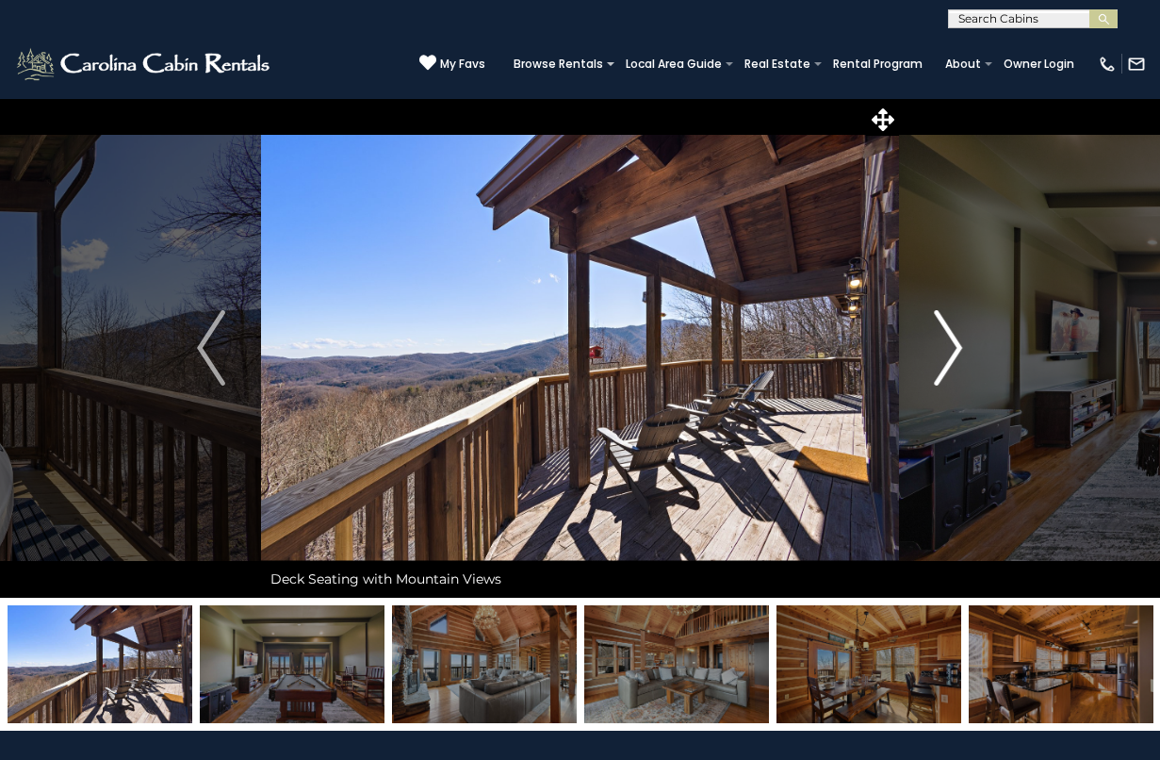
click at [947, 355] on img "Next" at bounding box center [949, 347] width 28 height 75
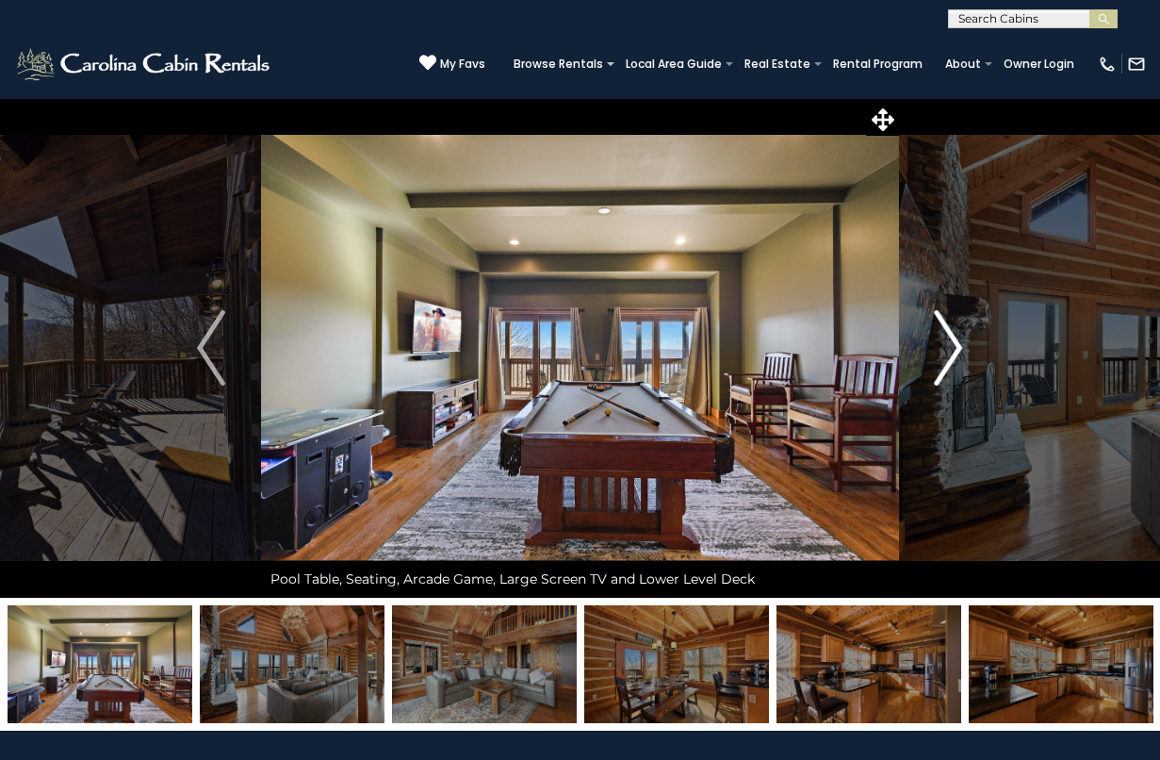
click at [947, 355] on img "Next" at bounding box center [949, 347] width 28 height 75
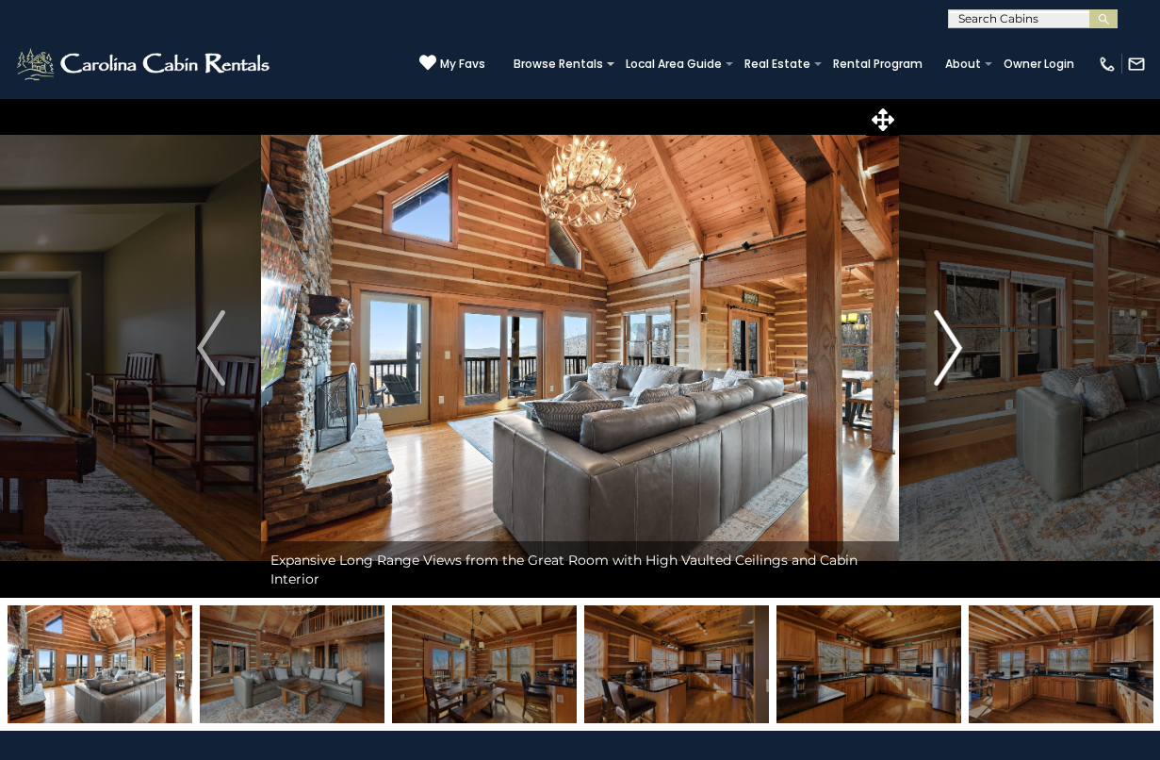
click at [947, 355] on img "Next" at bounding box center [949, 347] width 28 height 75
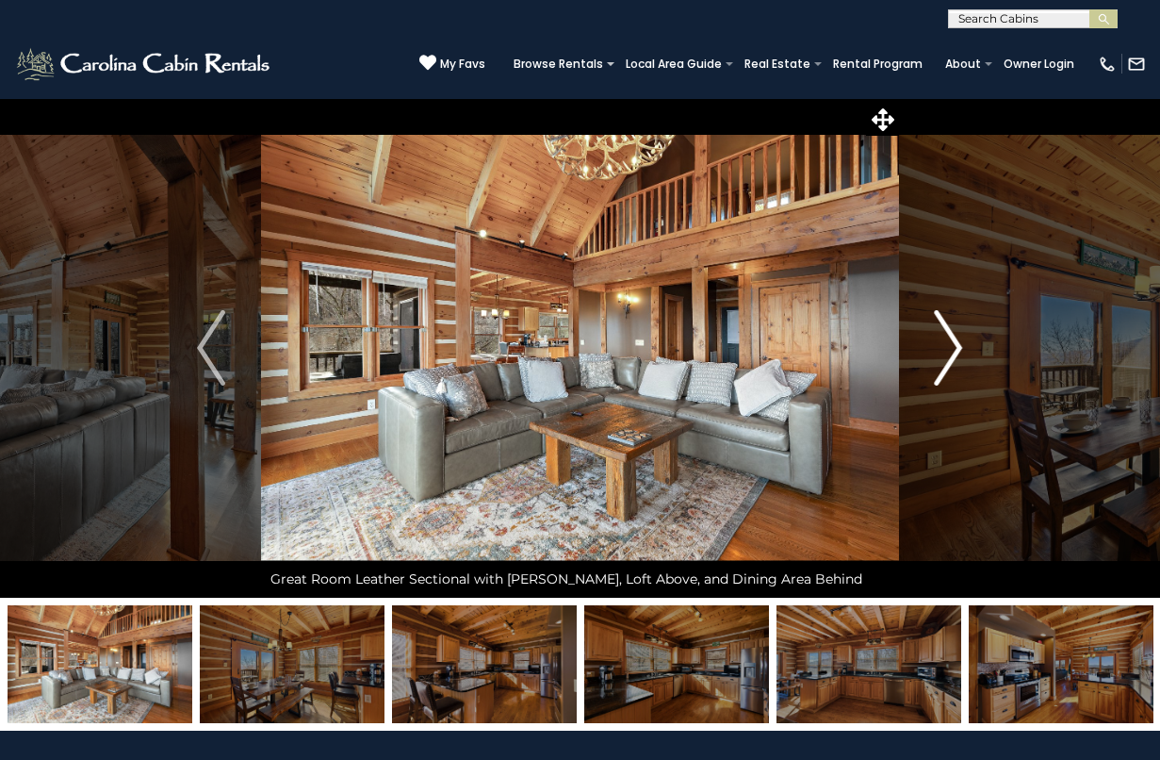
click at [947, 355] on img "Next" at bounding box center [949, 347] width 28 height 75
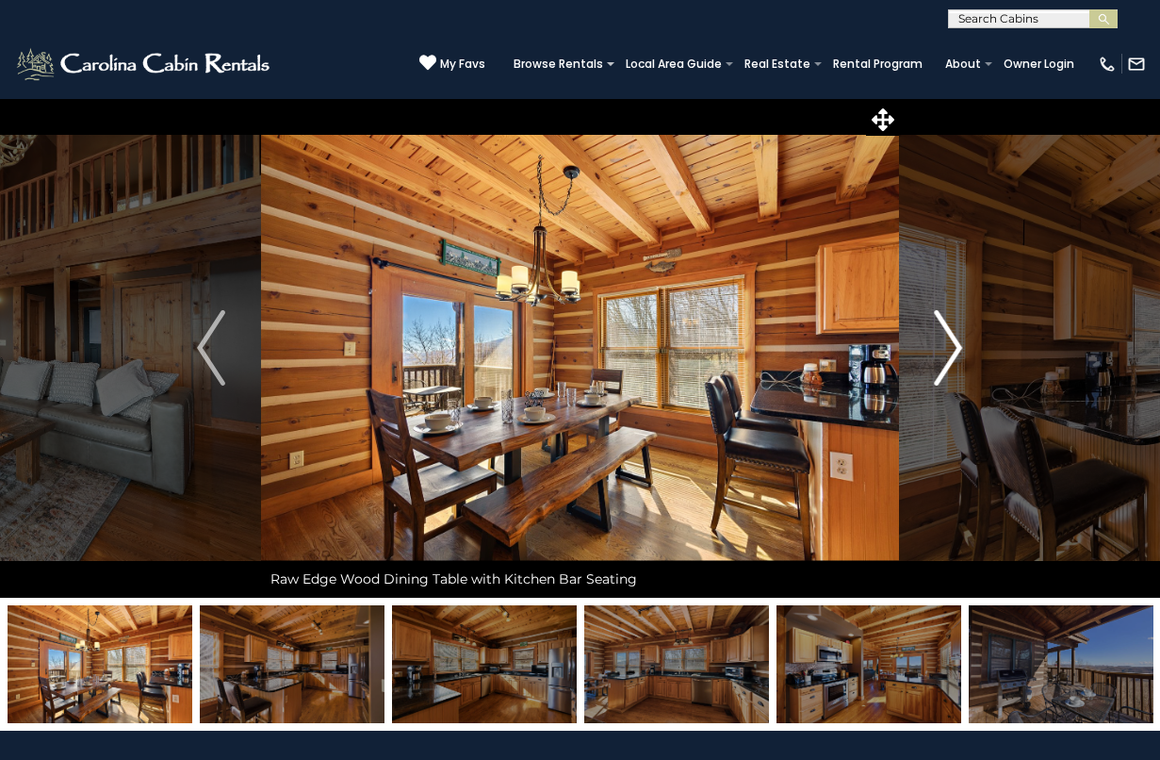
click at [947, 355] on img "Next" at bounding box center [949, 347] width 28 height 75
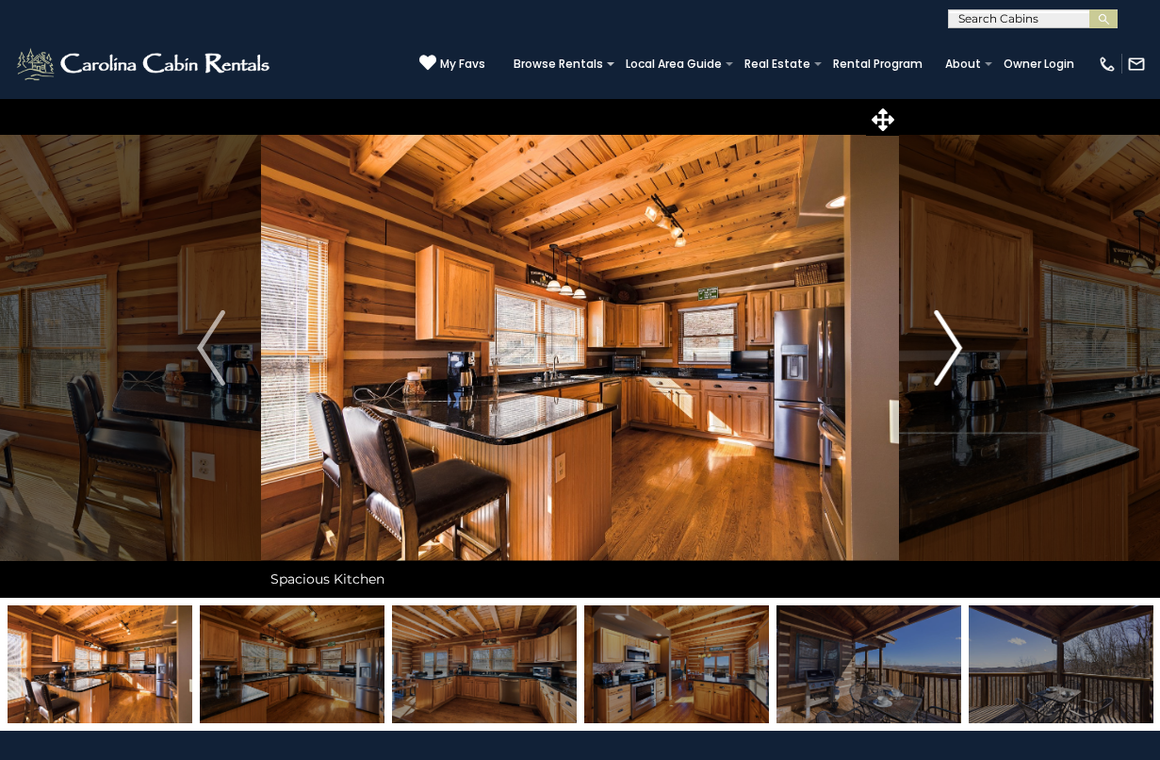
click at [947, 355] on img "Next" at bounding box center [949, 347] width 28 height 75
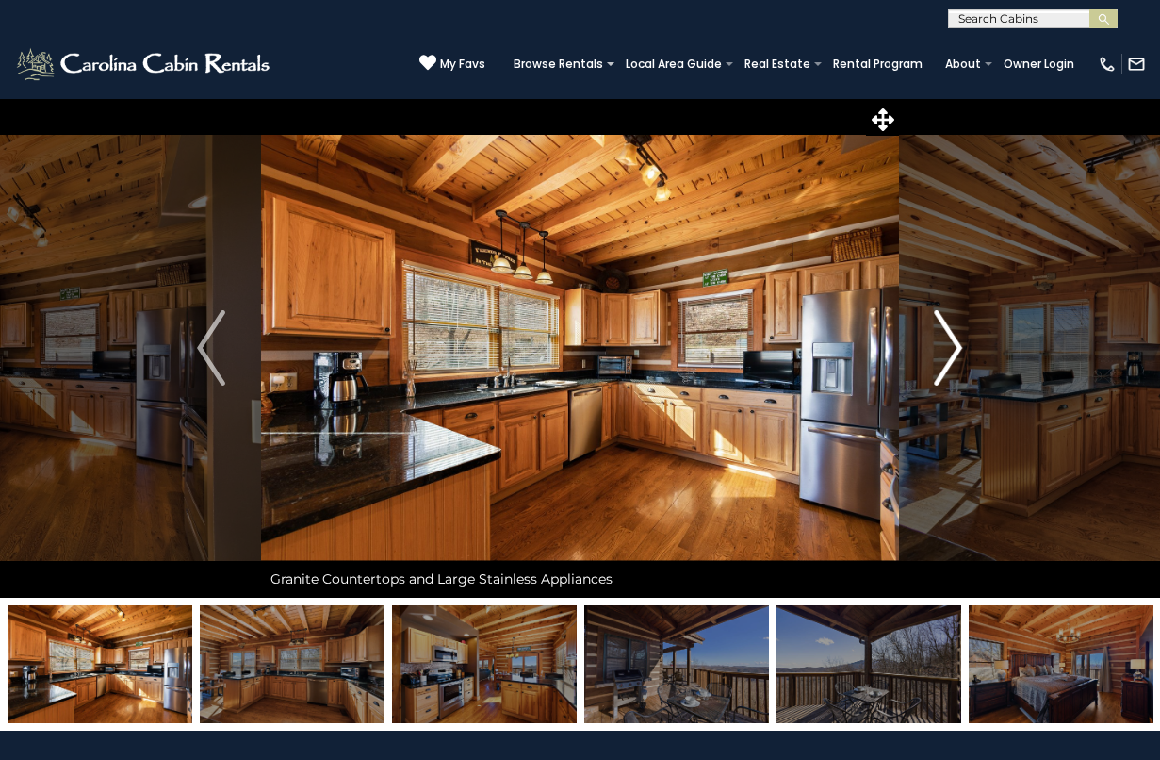
click at [948, 359] on img "Next" at bounding box center [949, 347] width 28 height 75
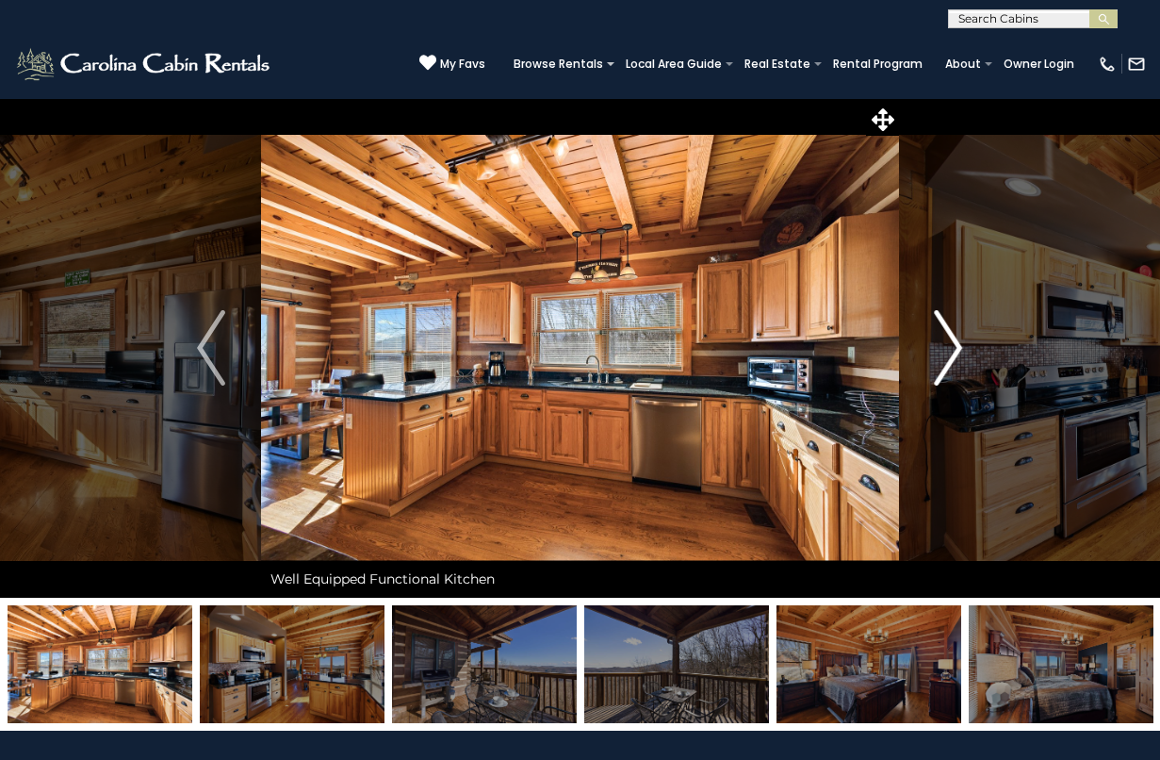
click at [947, 358] on img "Next" at bounding box center [949, 347] width 28 height 75
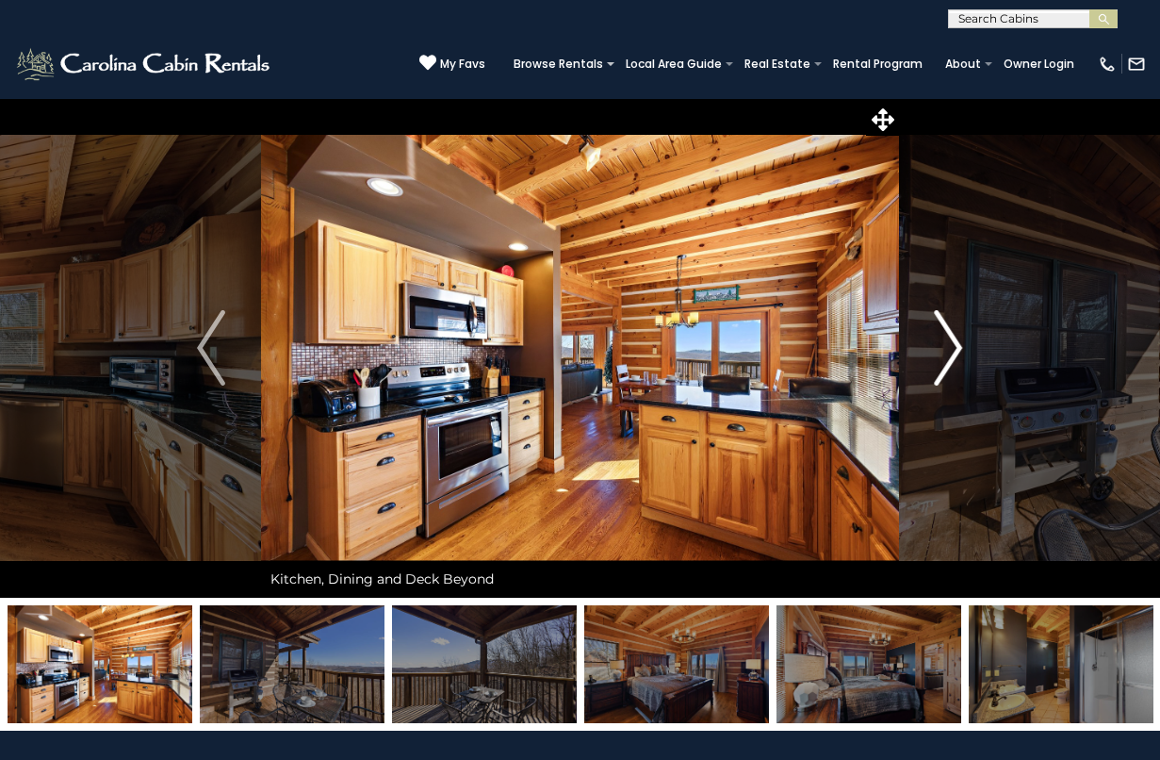
click at [946, 357] on img "Next" at bounding box center [949, 347] width 28 height 75
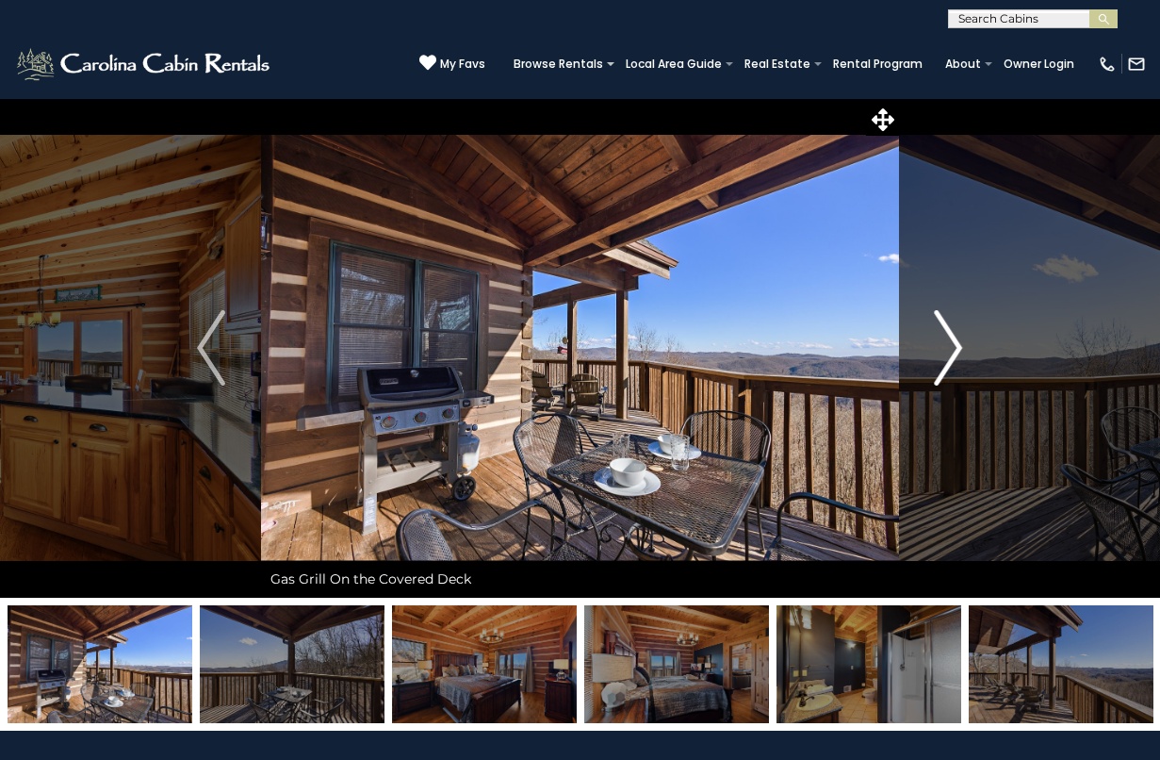
click at [946, 357] on img "Next" at bounding box center [949, 347] width 28 height 75
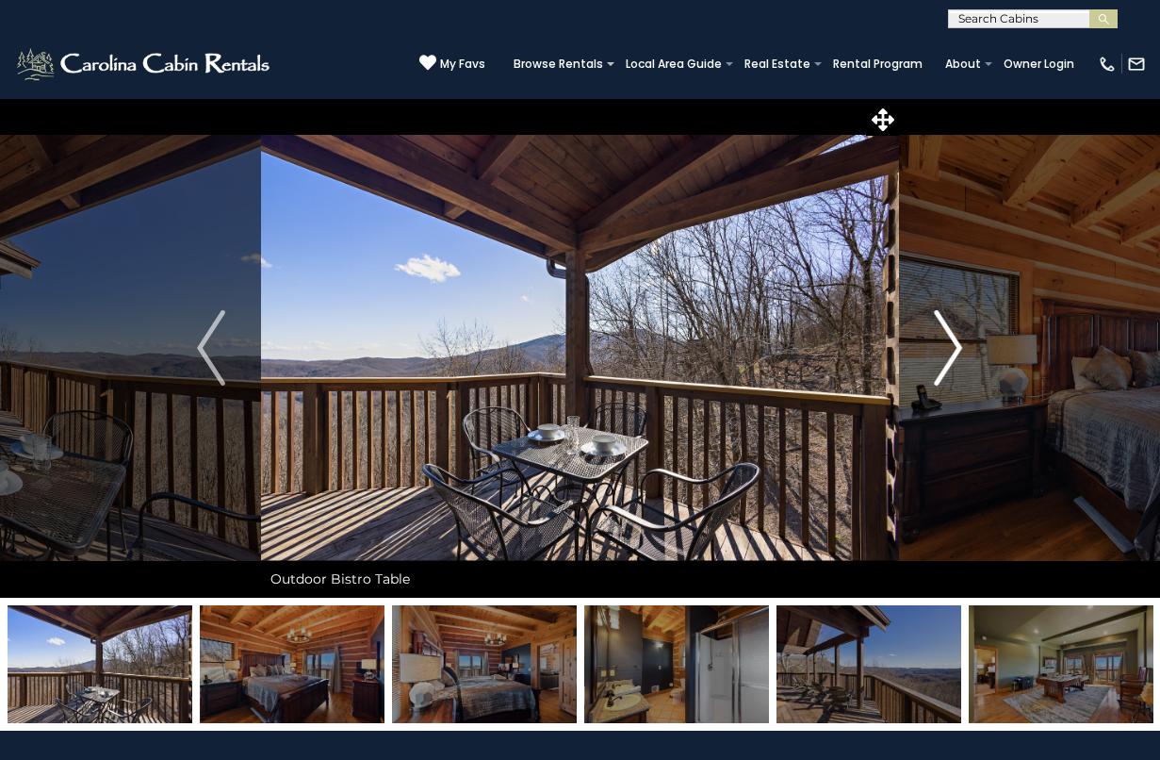
click at [946, 357] on img "Next" at bounding box center [949, 347] width 28 height 75
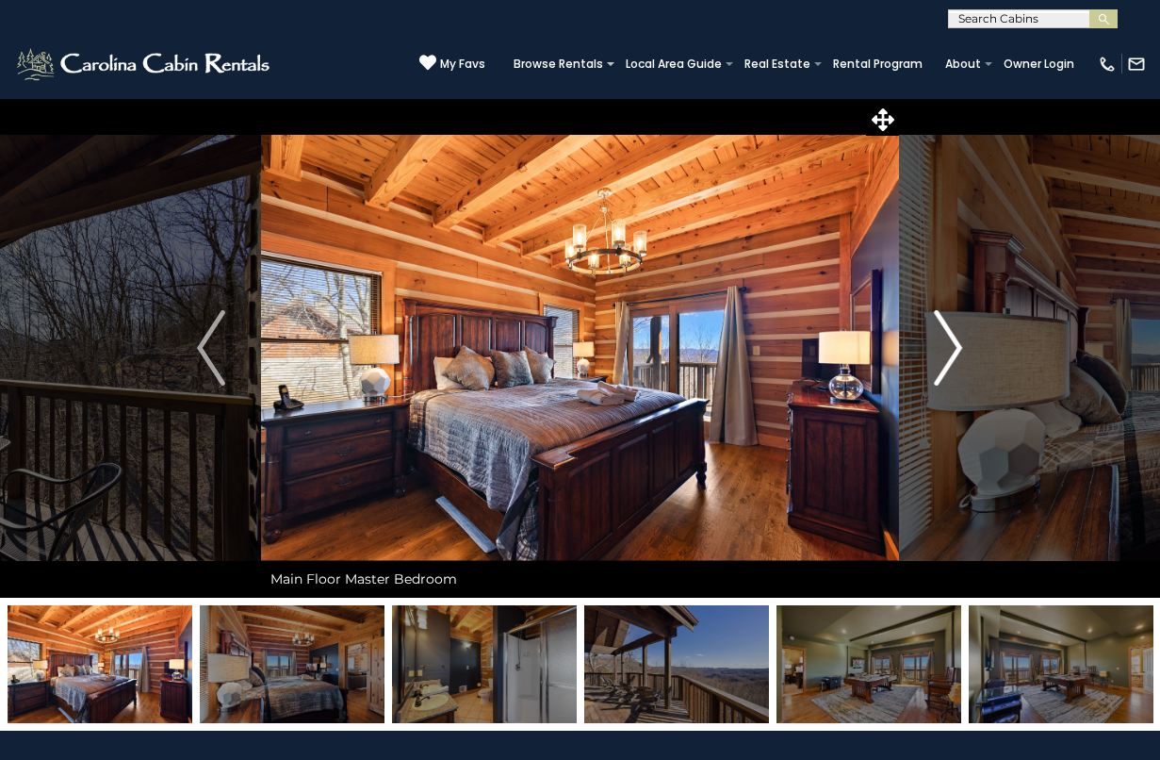
click at [946, 357] on img "Next" at bounding box center [949, 347] width 28 height 75
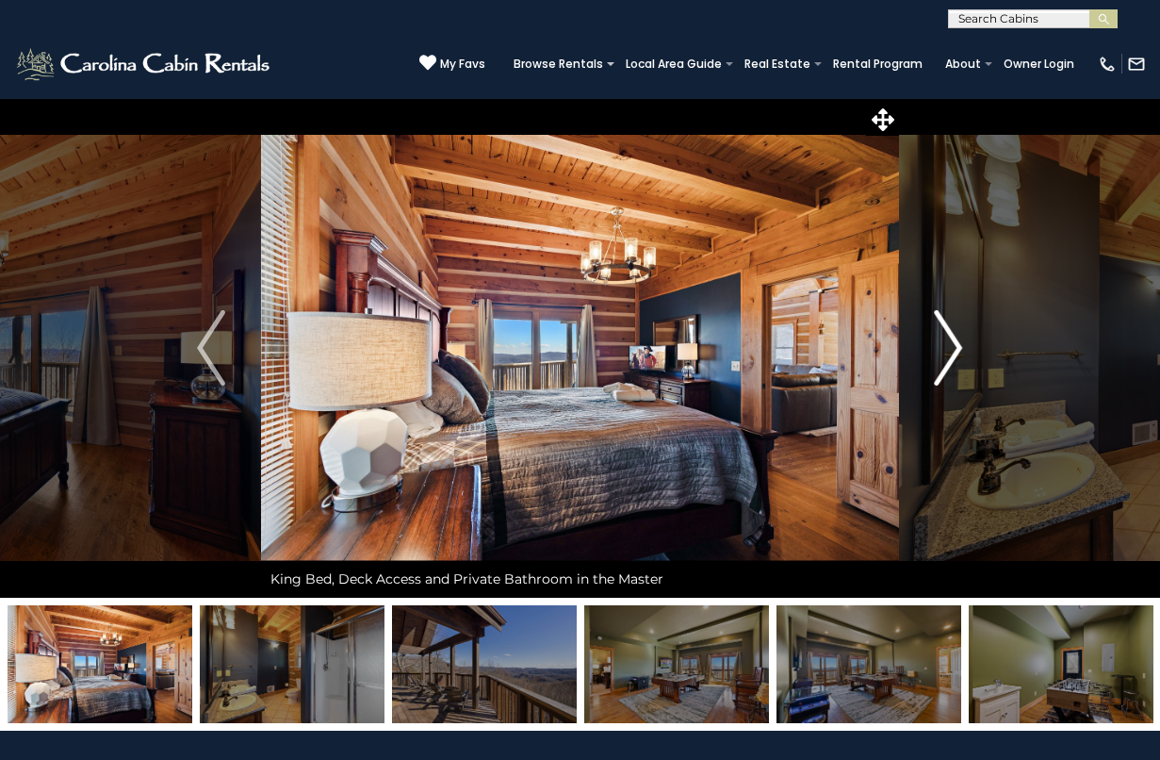
click at [946, 357] on img "Next" at bounding box center [949, 347] width 28 height 75
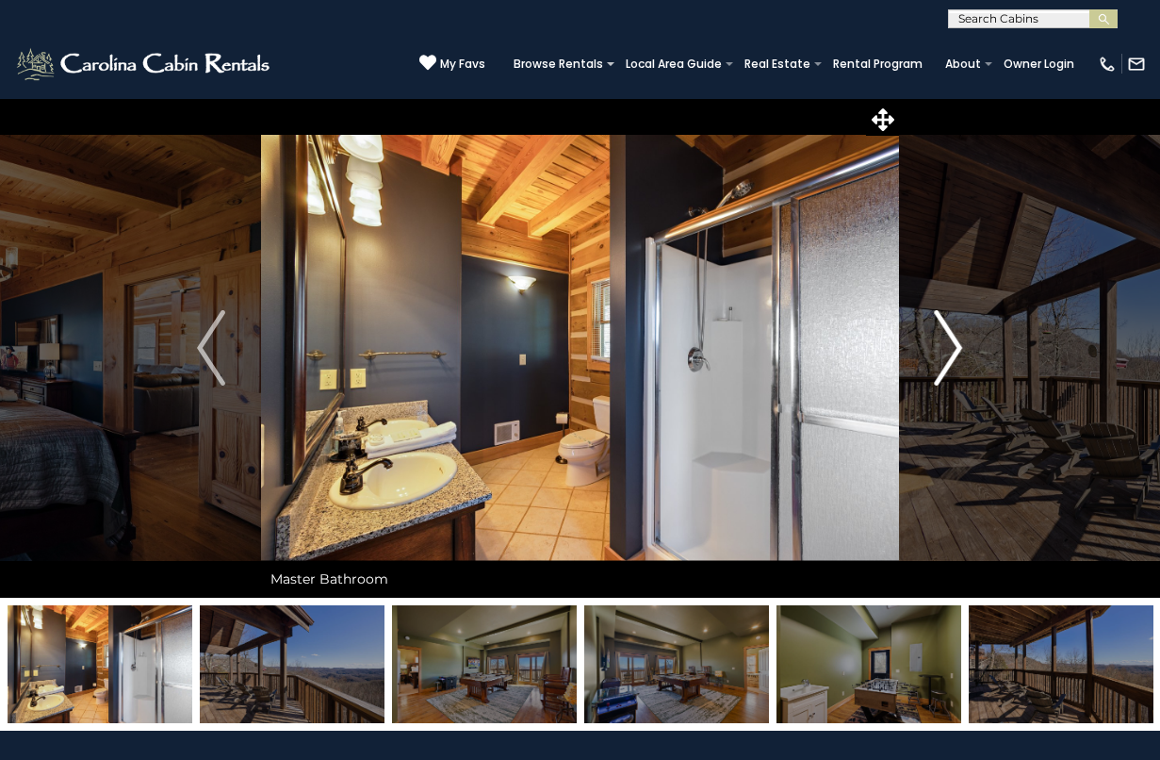
click at [946, 357] on img "Next" at bounding box center [949, 347] width 28 height 75
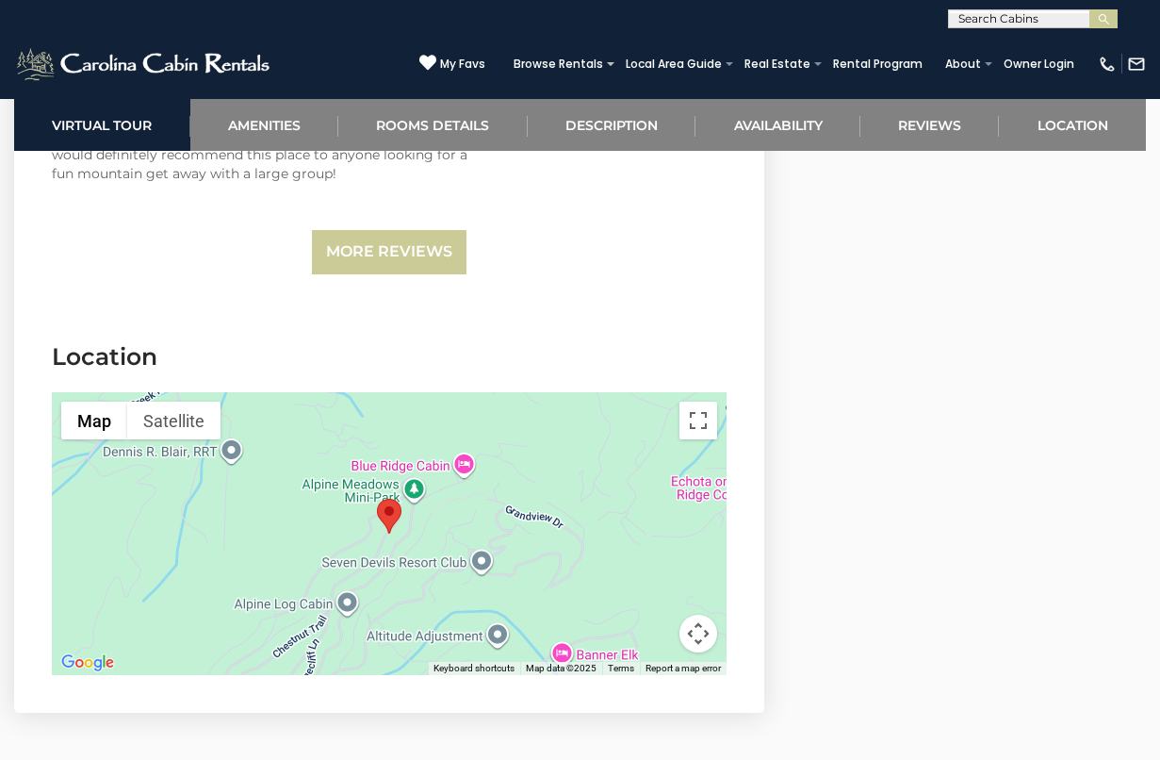
scroll to position [5267, 0]
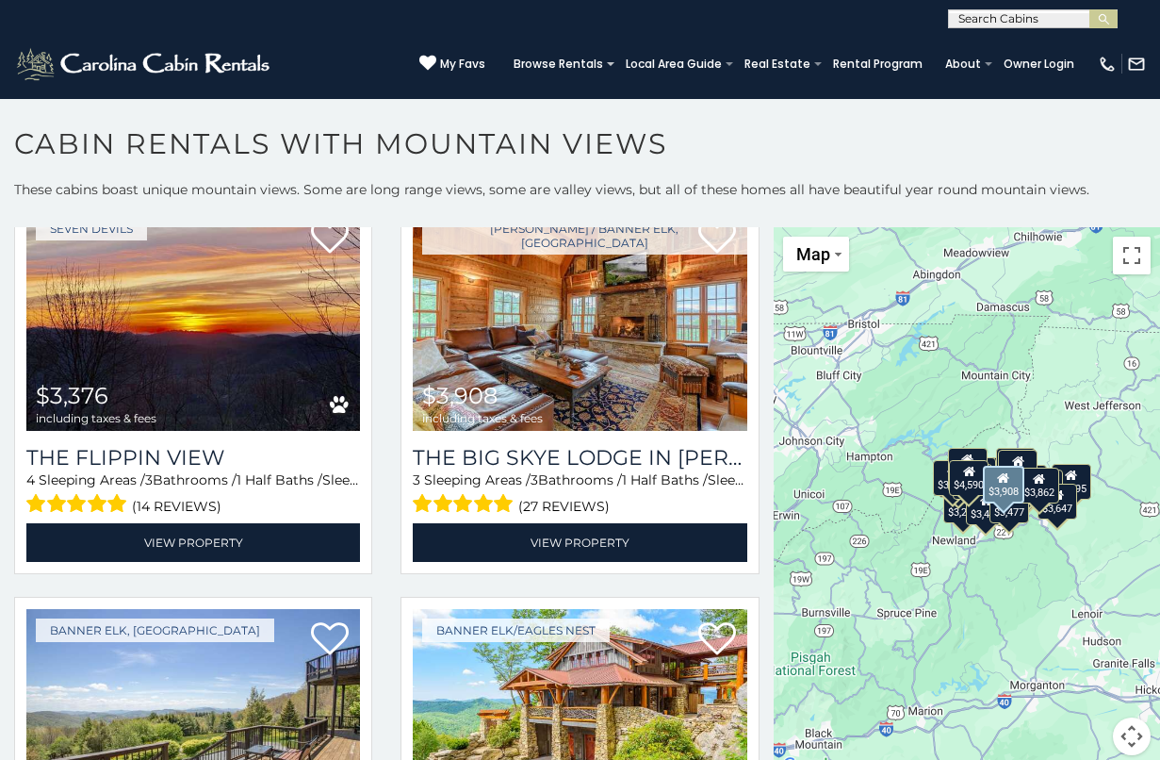
scroll to position [2097, 0]
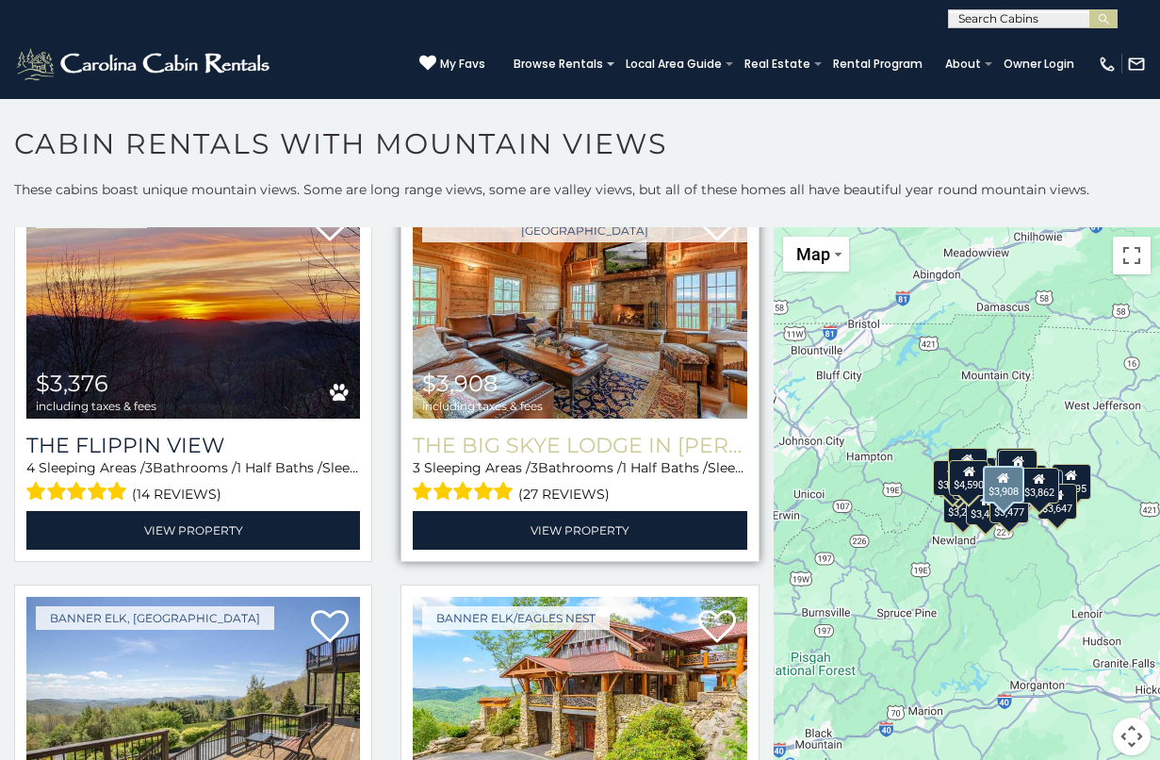
click at [442, 444] on h3 "The Big Skye Lodge in Valle Crucis" at bounding box center [580, 445] width 334 height 25
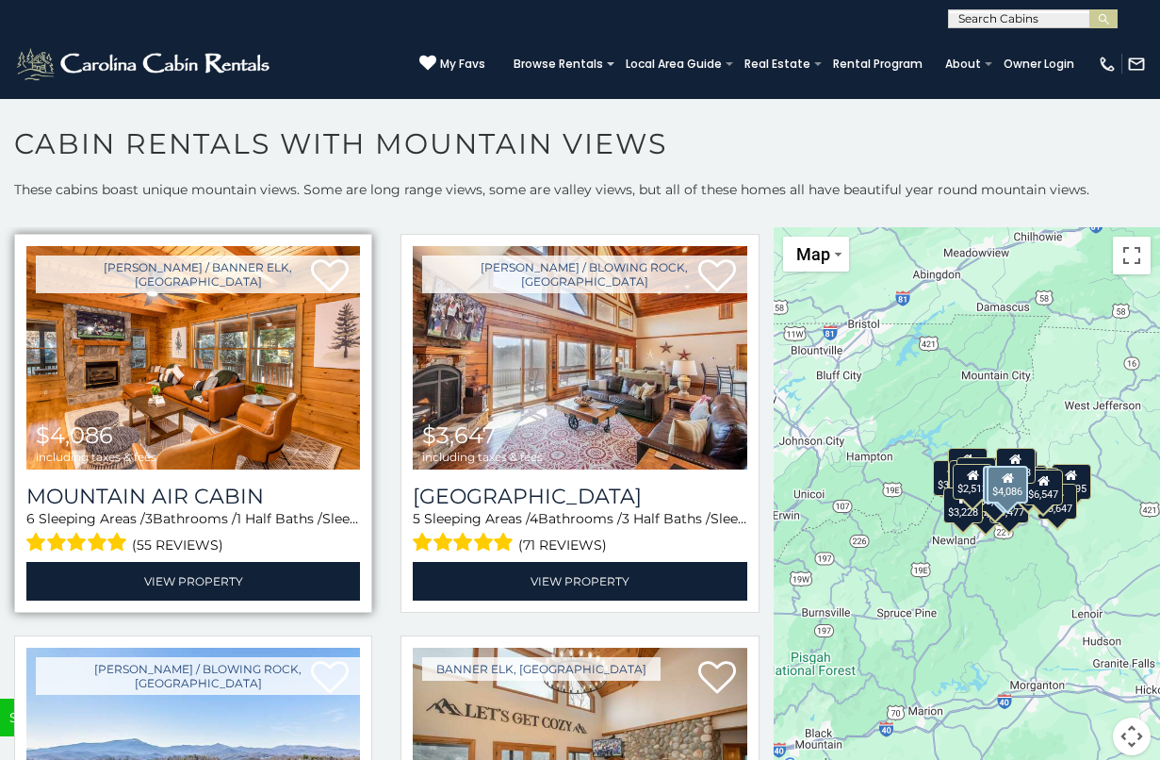
scroll to position [5264, 0]
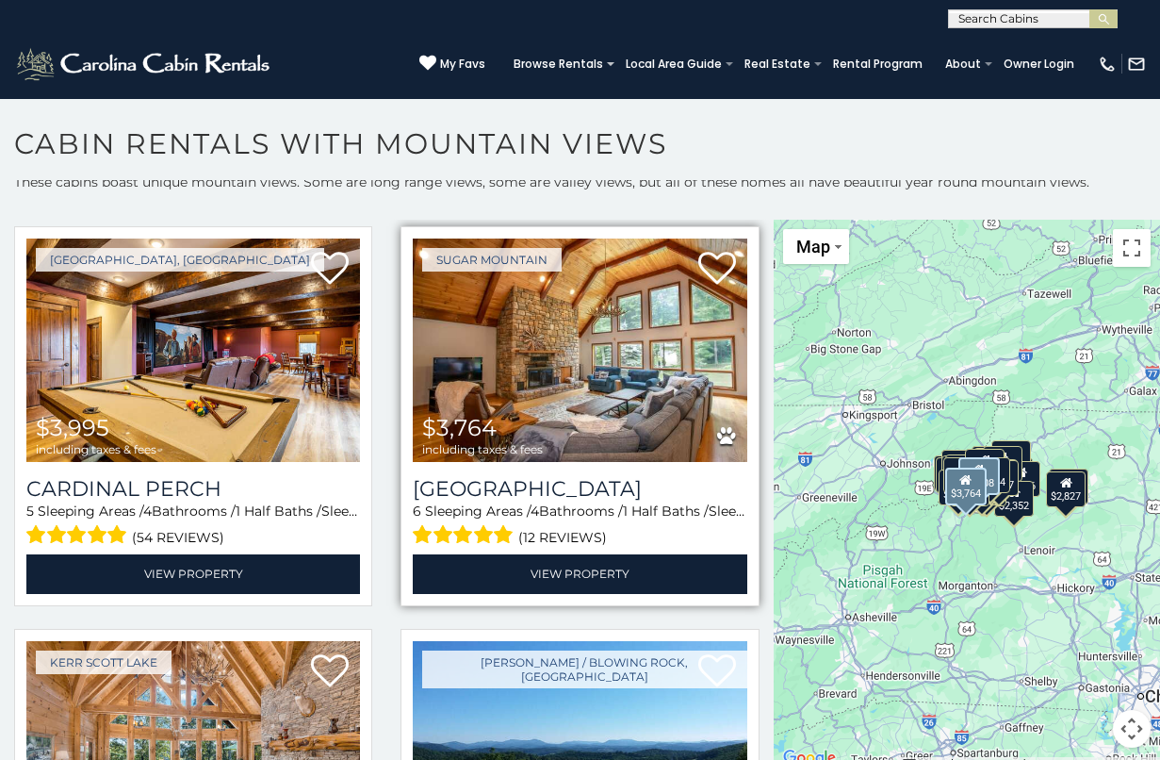
scroll to position [6068, 0]
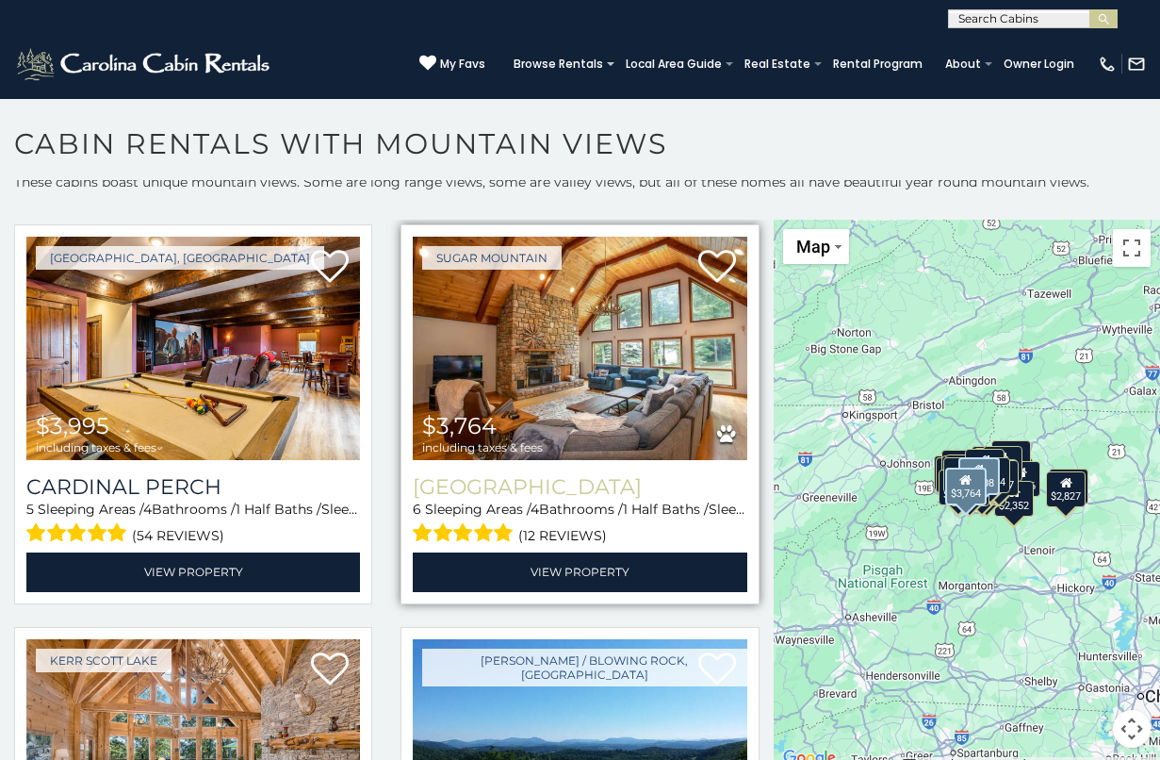
click at [491, 476] on h3 "Sugar Mountain Lodge" at bounding box center [580, 486] width 334 height 25
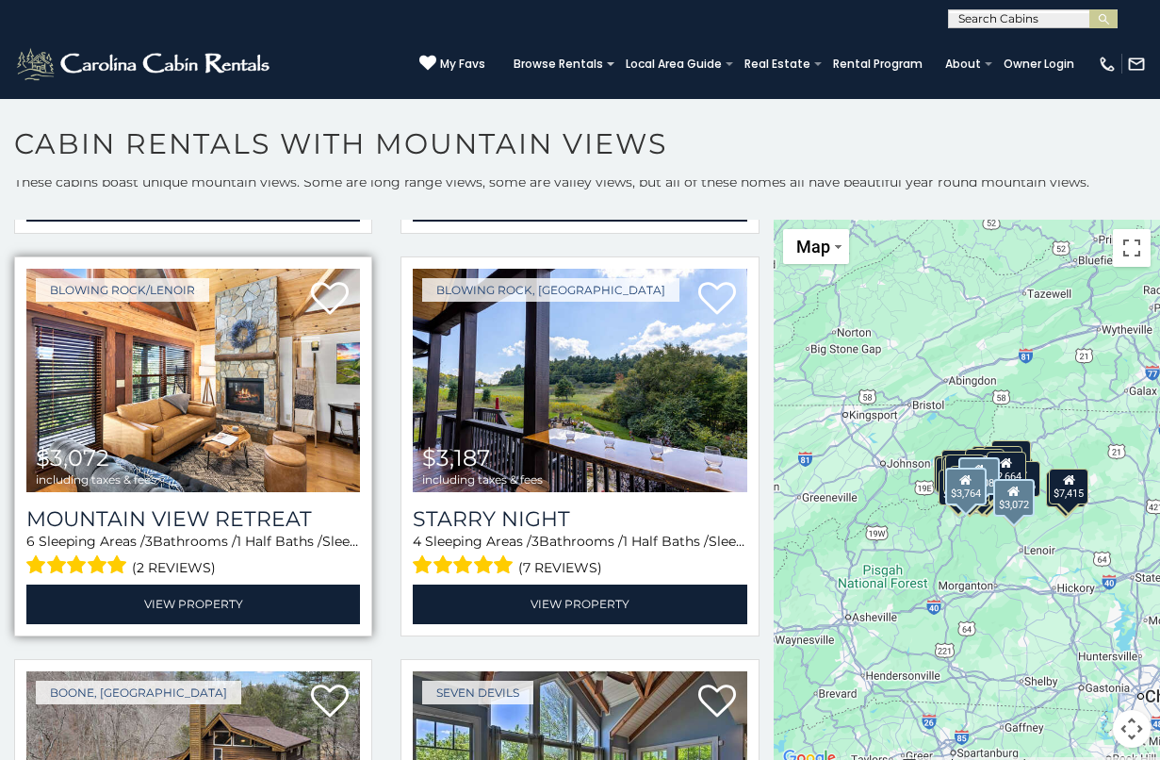
scroll to position [7646, 0]
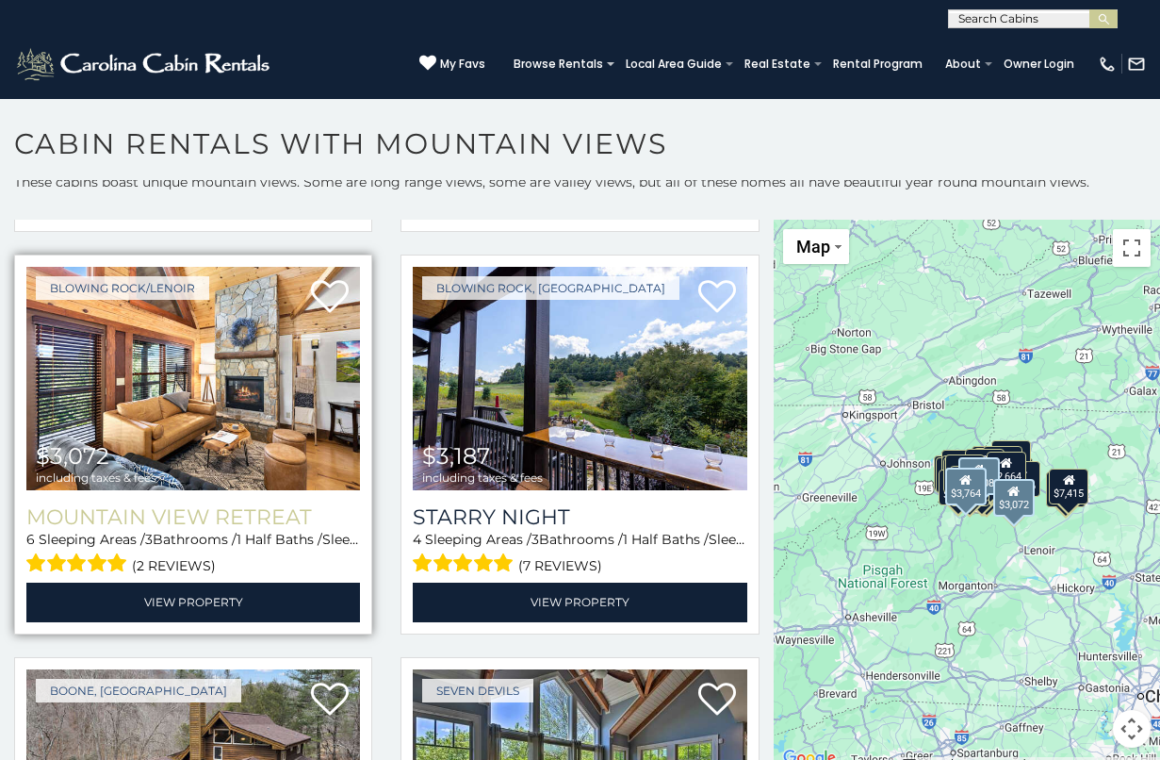
click at [260, 504] on h3 "Mountain View Retreat" at bounding box center [193, 516] width 334 height 25
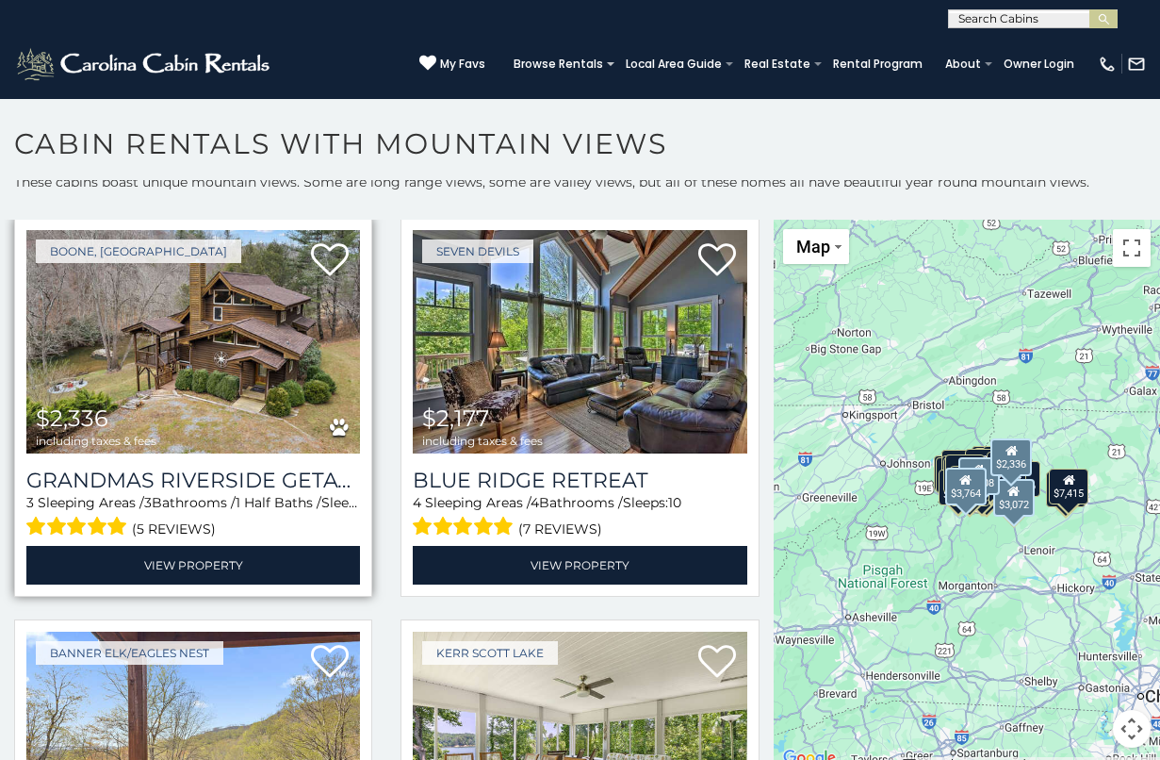
scroll to position [8112, 0]
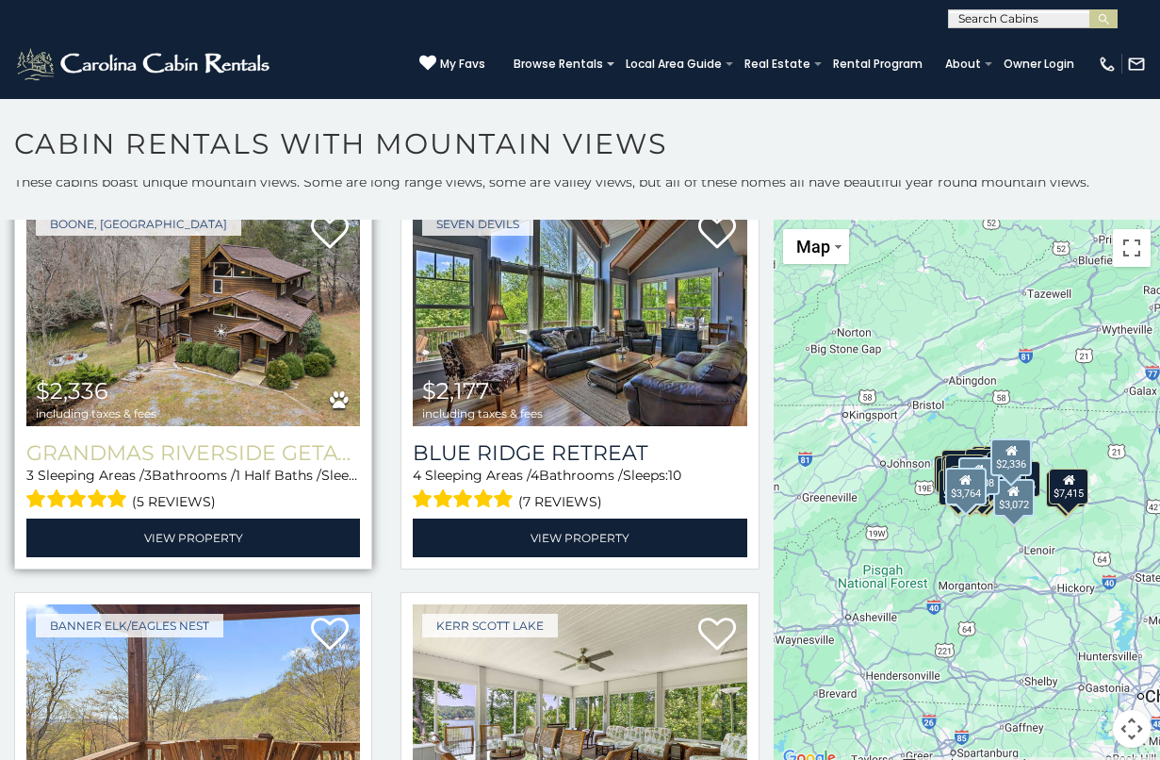
click at [193, 440] on h3 "Grandmas Riverside Getaway" at bounding box center [193, 452] width 334 height 25
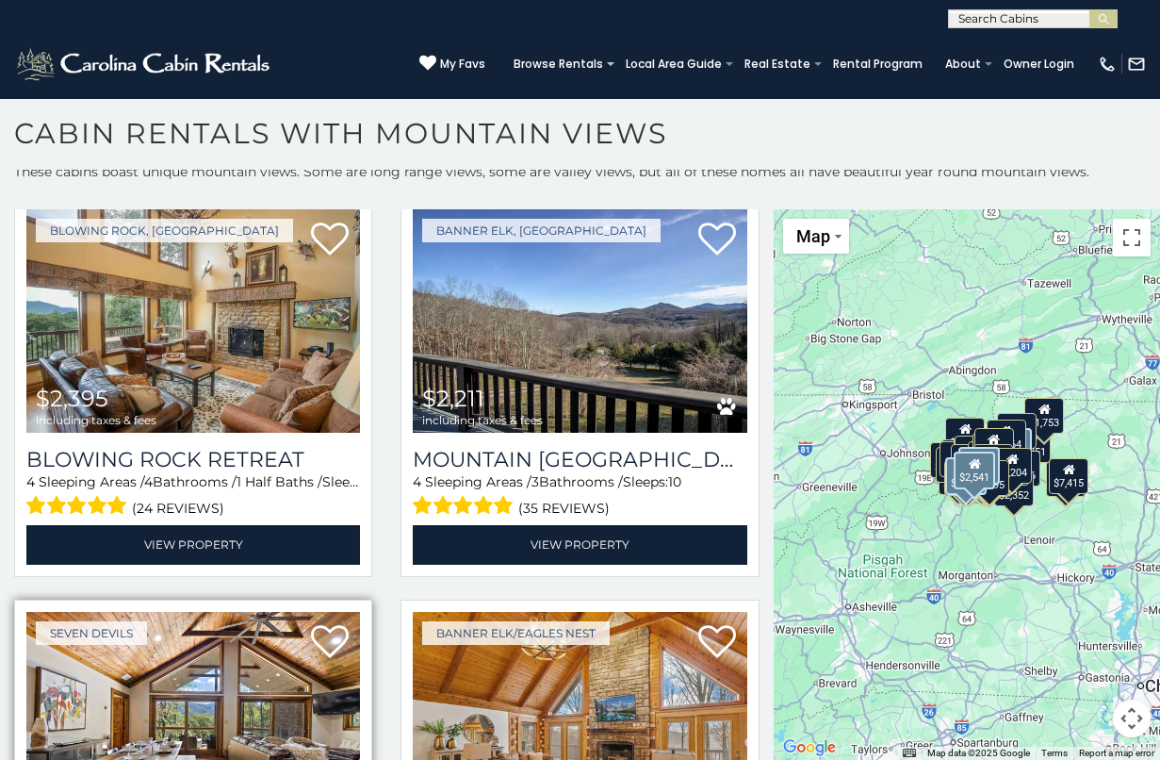
scroll to position [20536, 0]
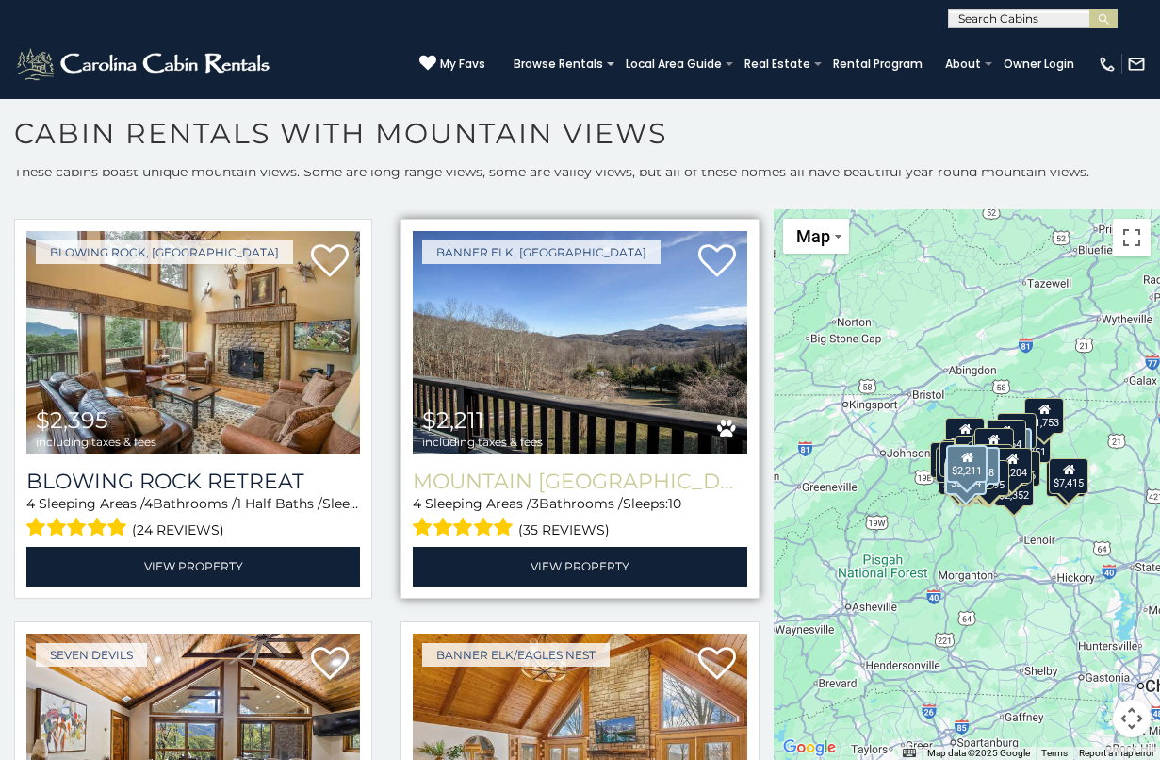
click at [542, 468] on h3 "Mountain Skye Lodge" at bounding box center [580, 480] width 334 height 25
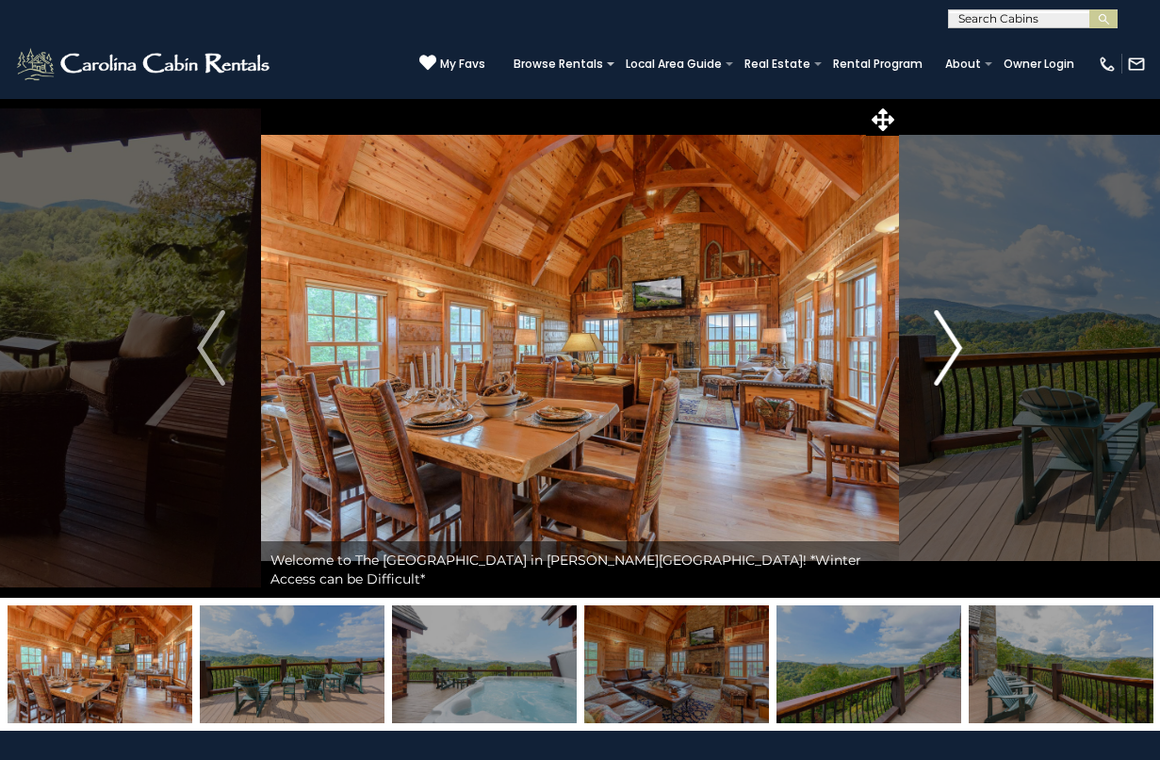
click at [955, 353] on img "Next" at bounding box center [949, 347] width 28 height 75
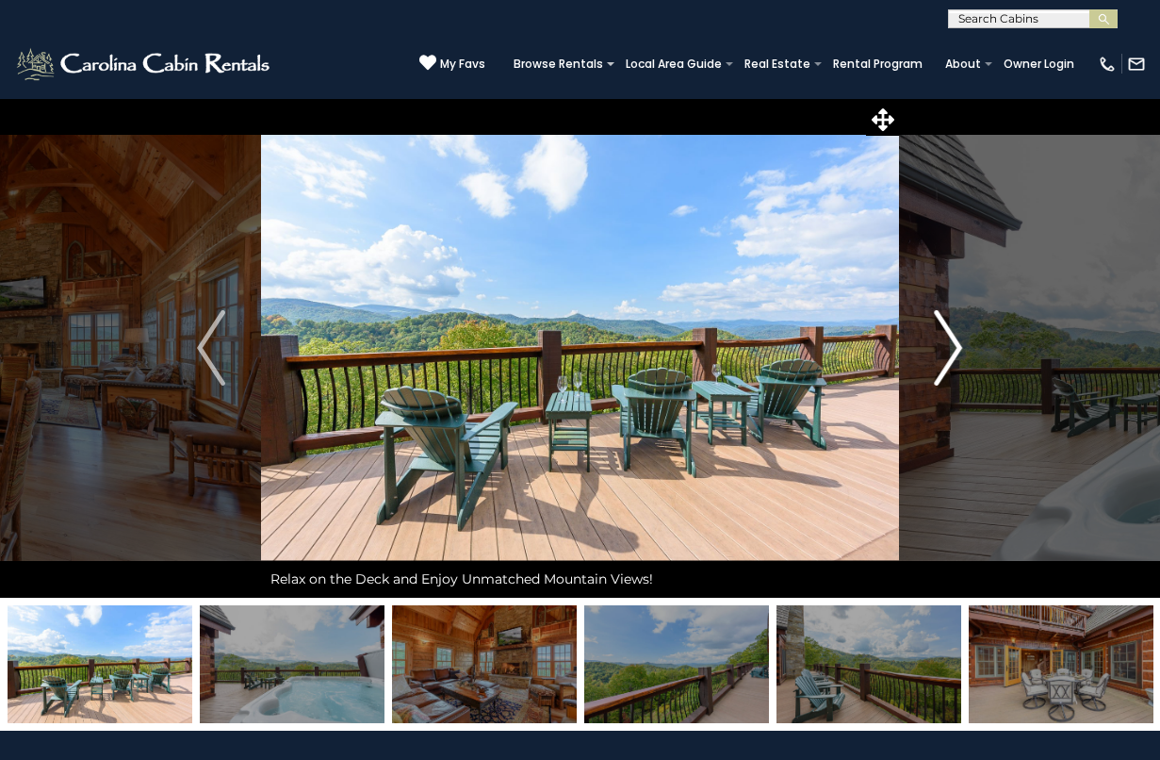
click at [955, 353] on img "Next" at bounding box center [949, 347] width 28 height 75
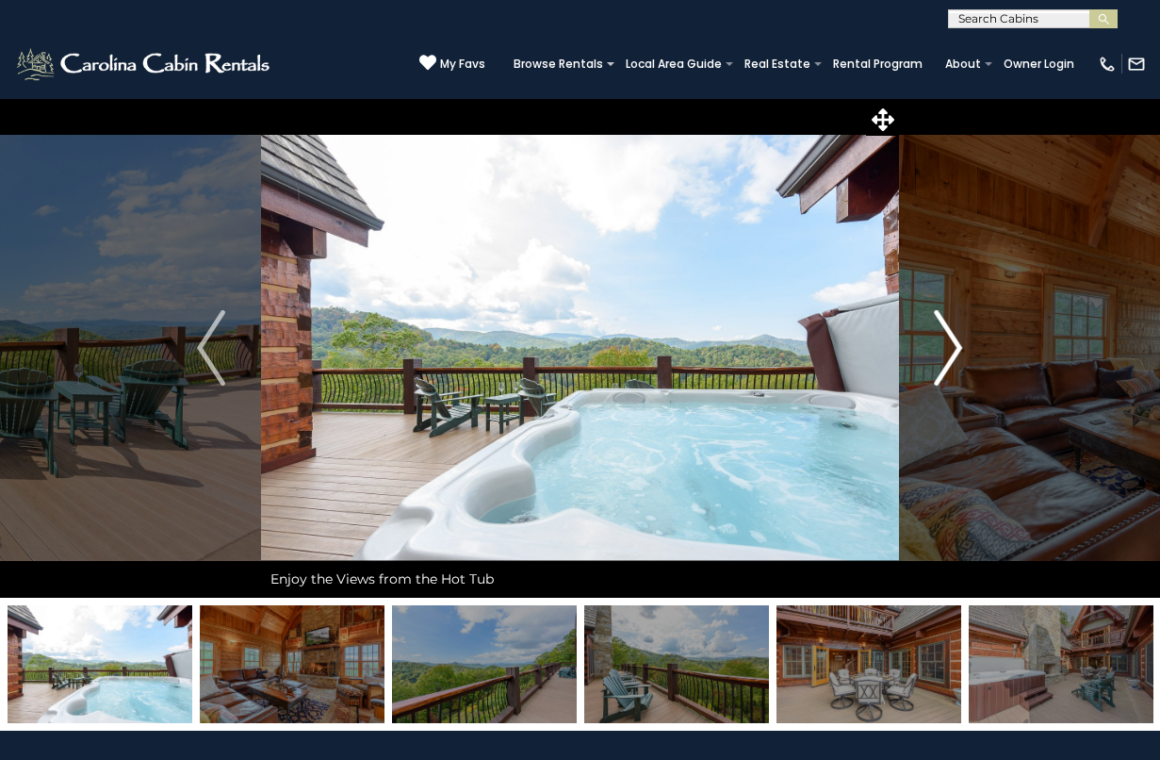
click at [955, 353] on img "Next" at bounding box center [949, 347] width 28 height 75
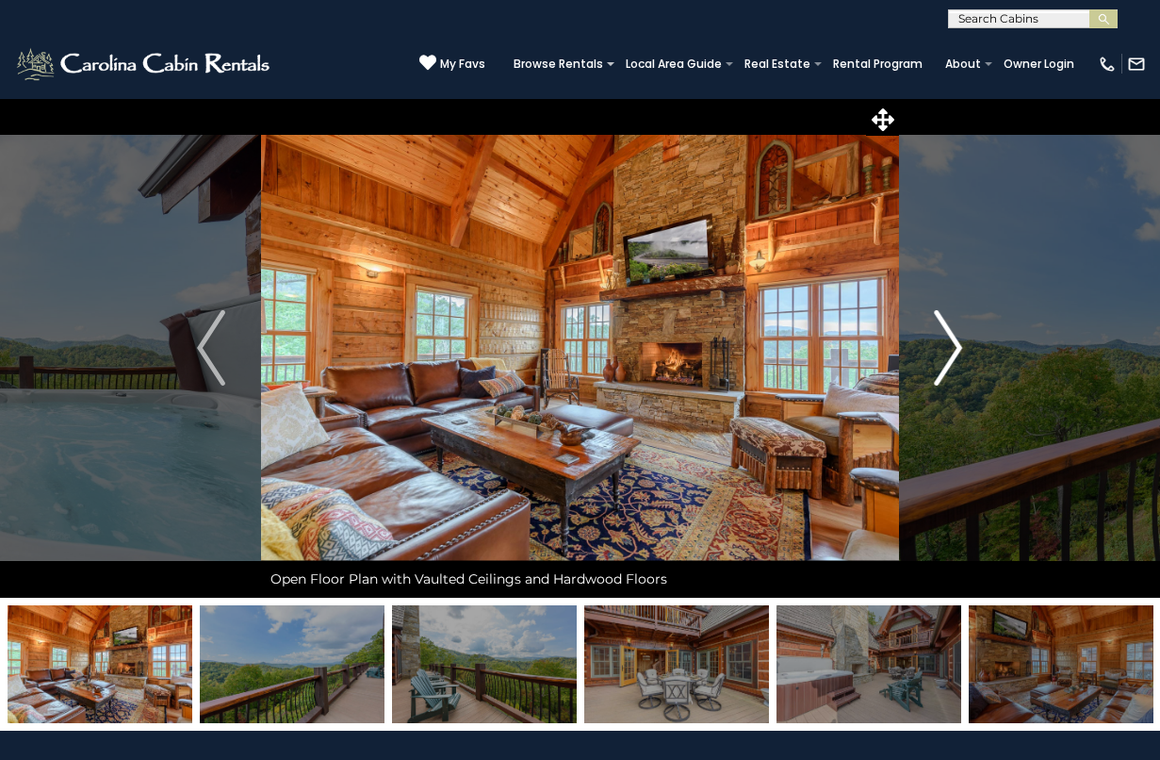
click at [955, 353] on img "Next" at bounding box center [949, 347] width 28 height 75
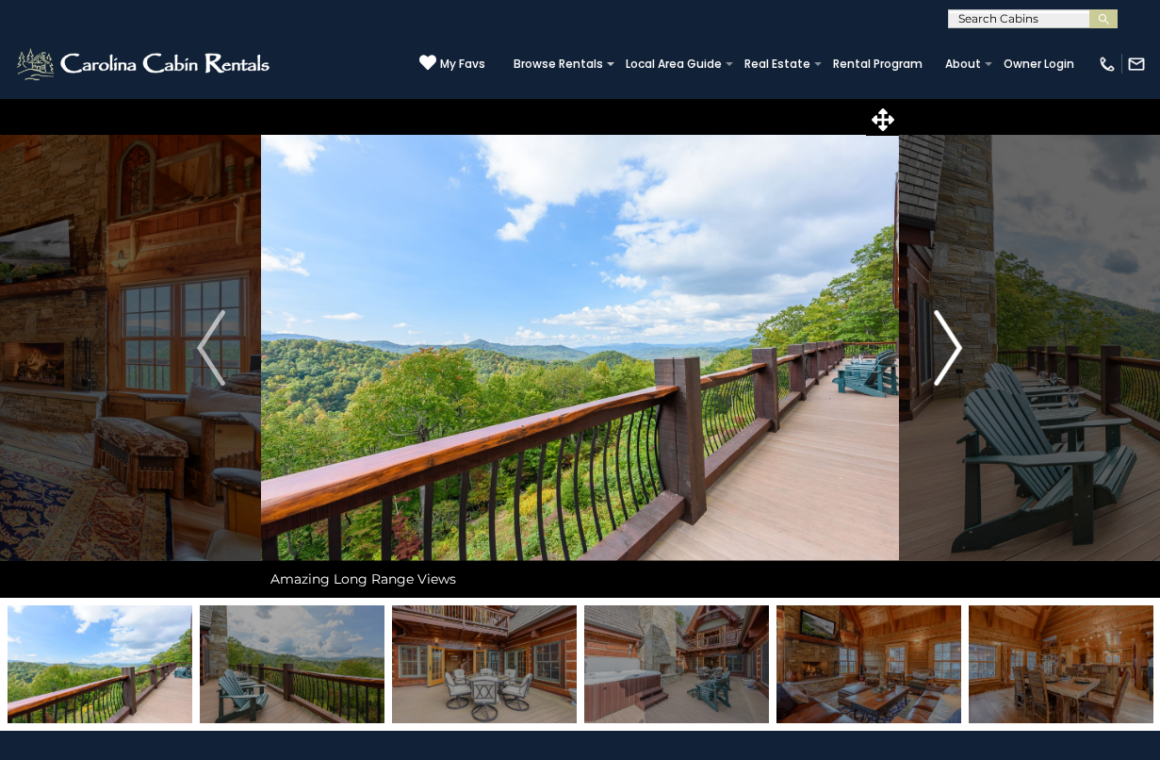
click at [955, 353] on img "Next" at bounding box center [949, 347] width 28 height 75
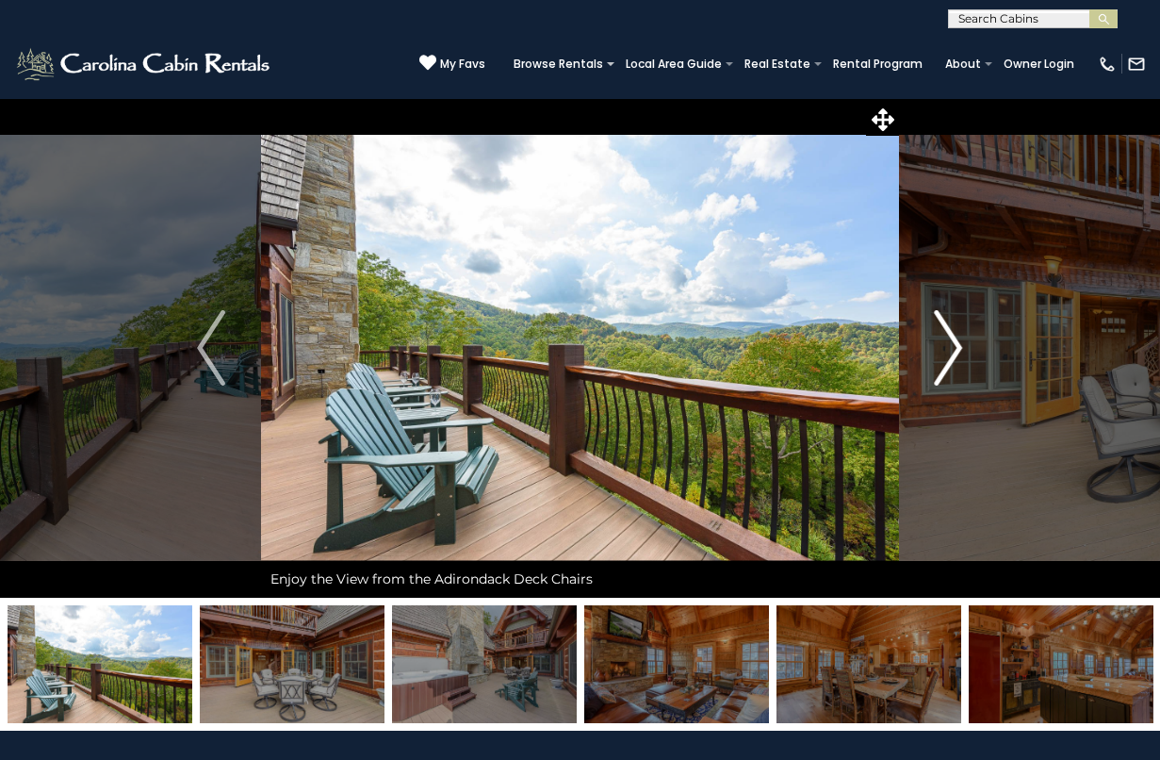
click at [955, 353] on img "Next" at bounding box center [949, 347] width 28 height 75
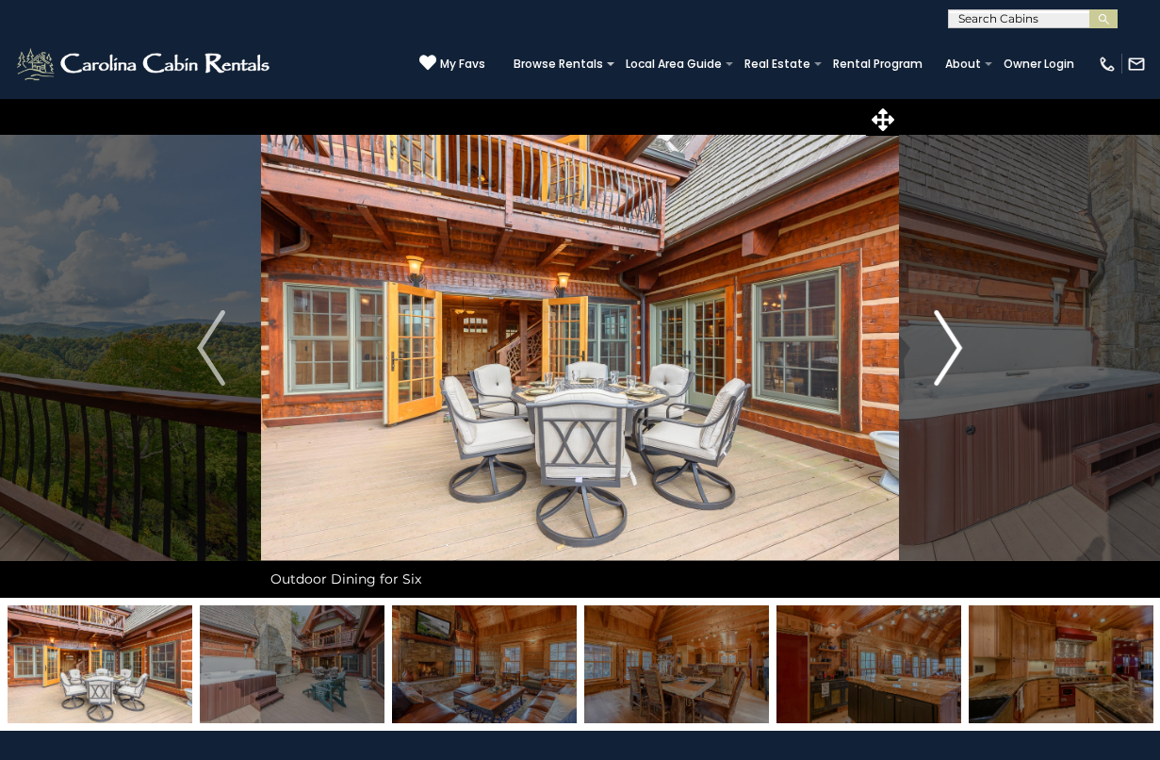
click at [955, 353] on img "Next" at bounding box center [949, 347] width 28 height 75
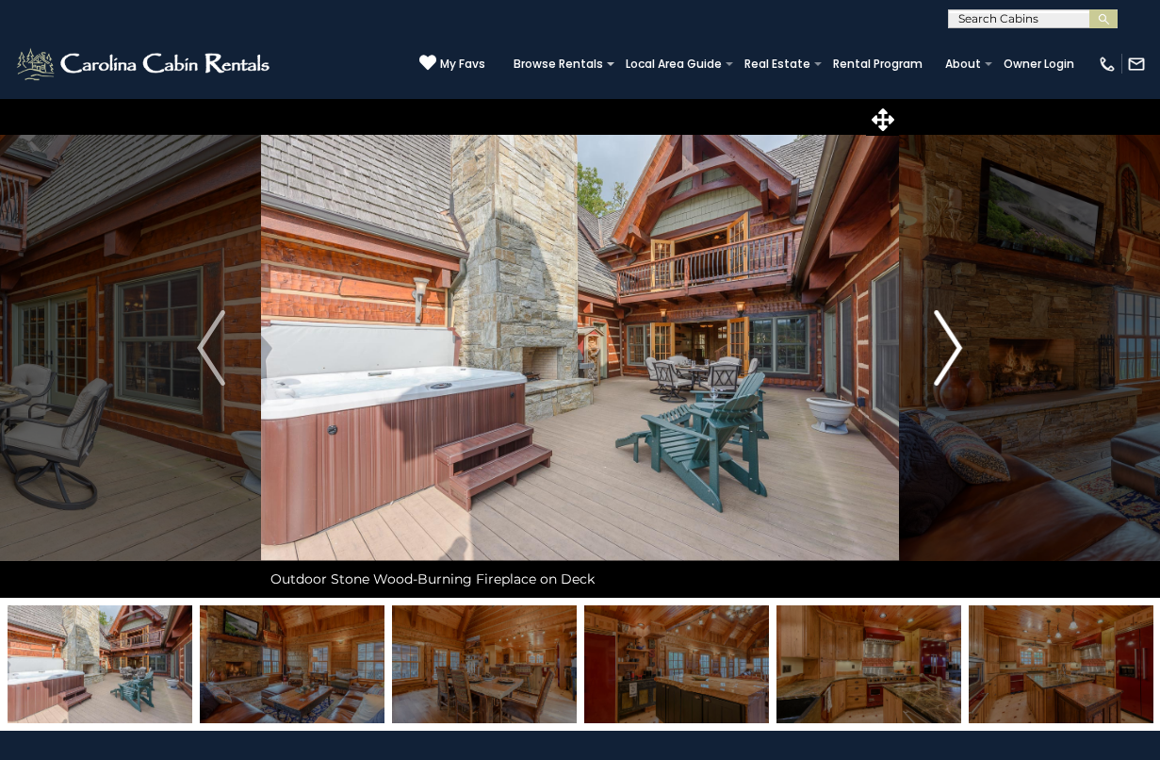
click at [955, 353] on img "Next" at bounding box center [949, 347] width 28 height 75
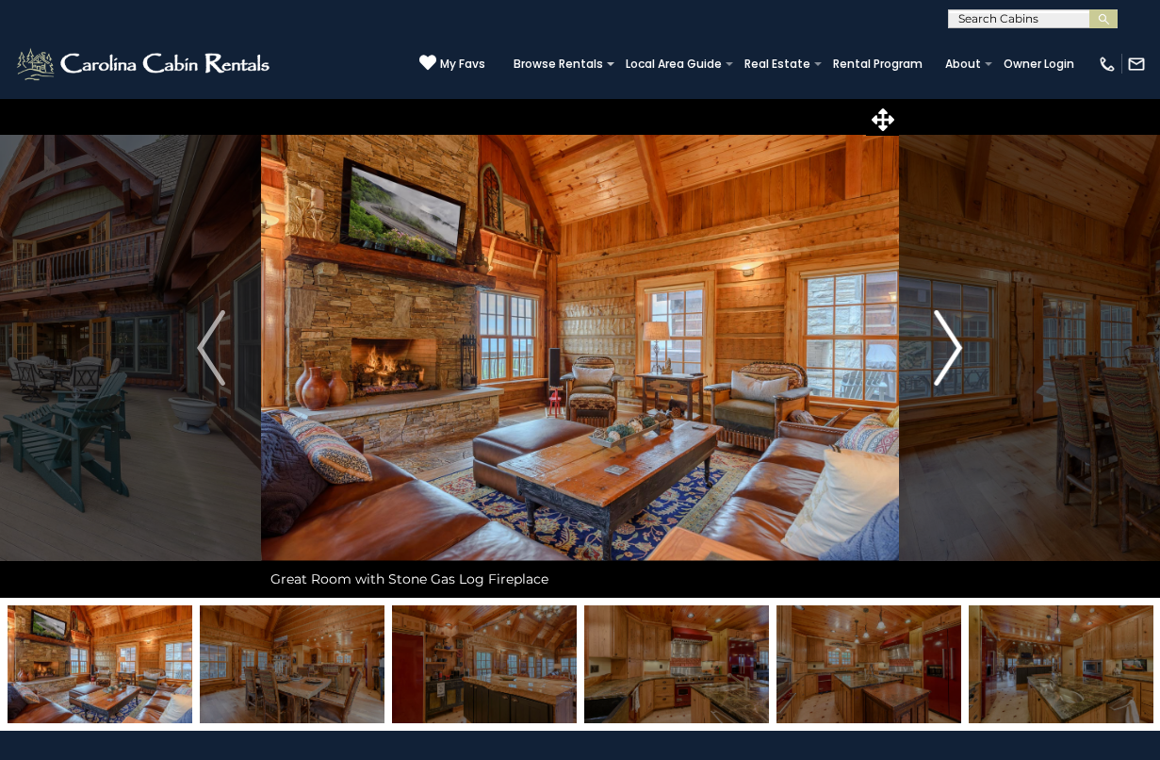
click at [955, 353] on img "Next" at bounding box center [949, 347] width 28 height 75
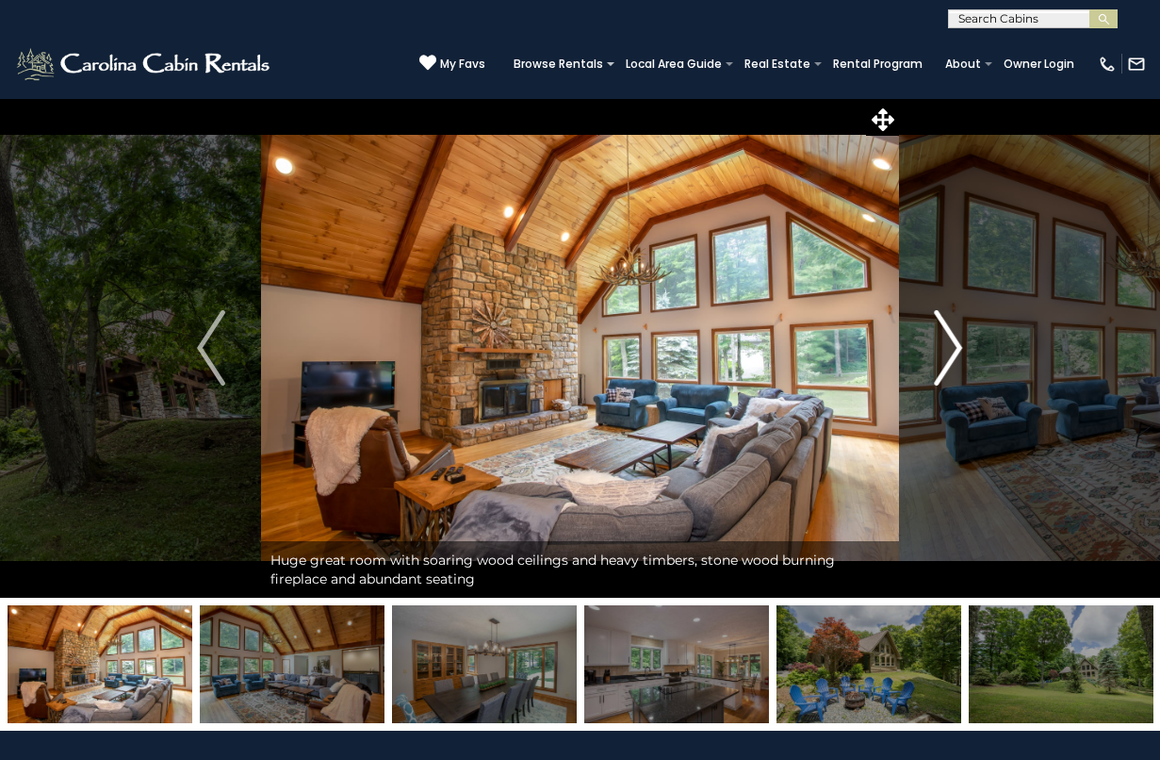
click at [957, 353] on img "Next" at bounding box center [949, 347] width 28 height 75
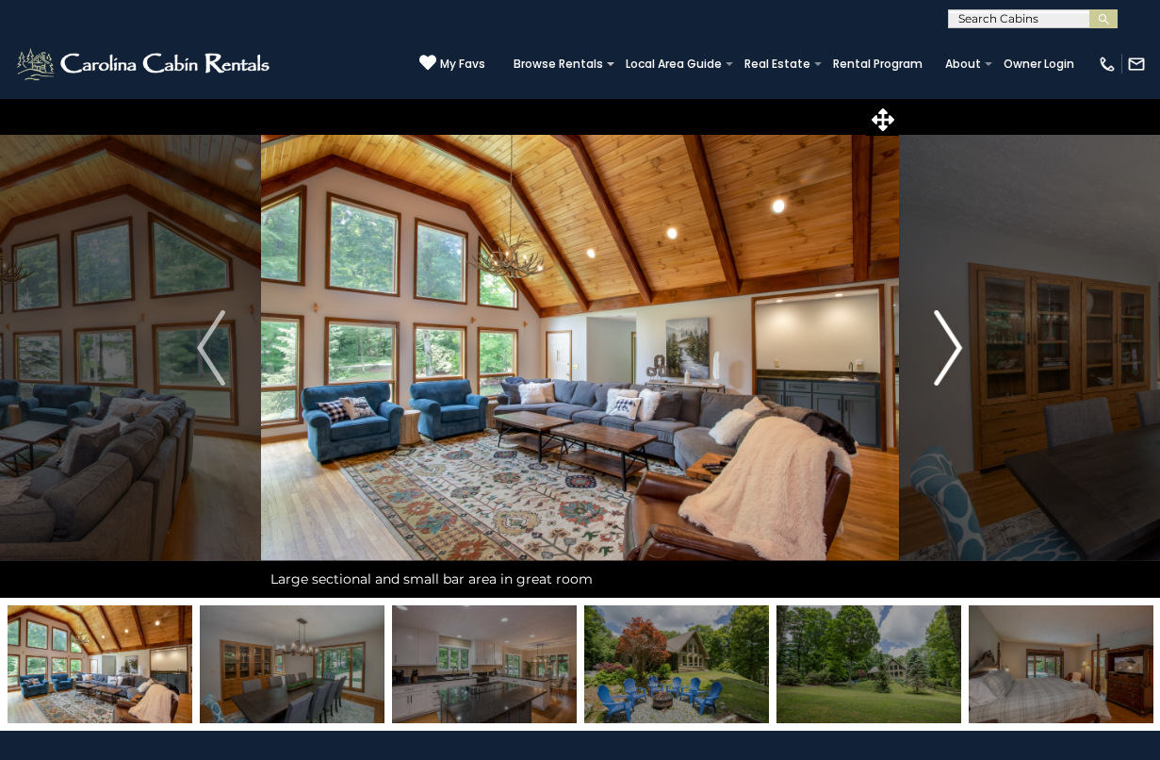
click at [956, 353] on img "Next" at bounding box center [949, 347] width 28 height 75
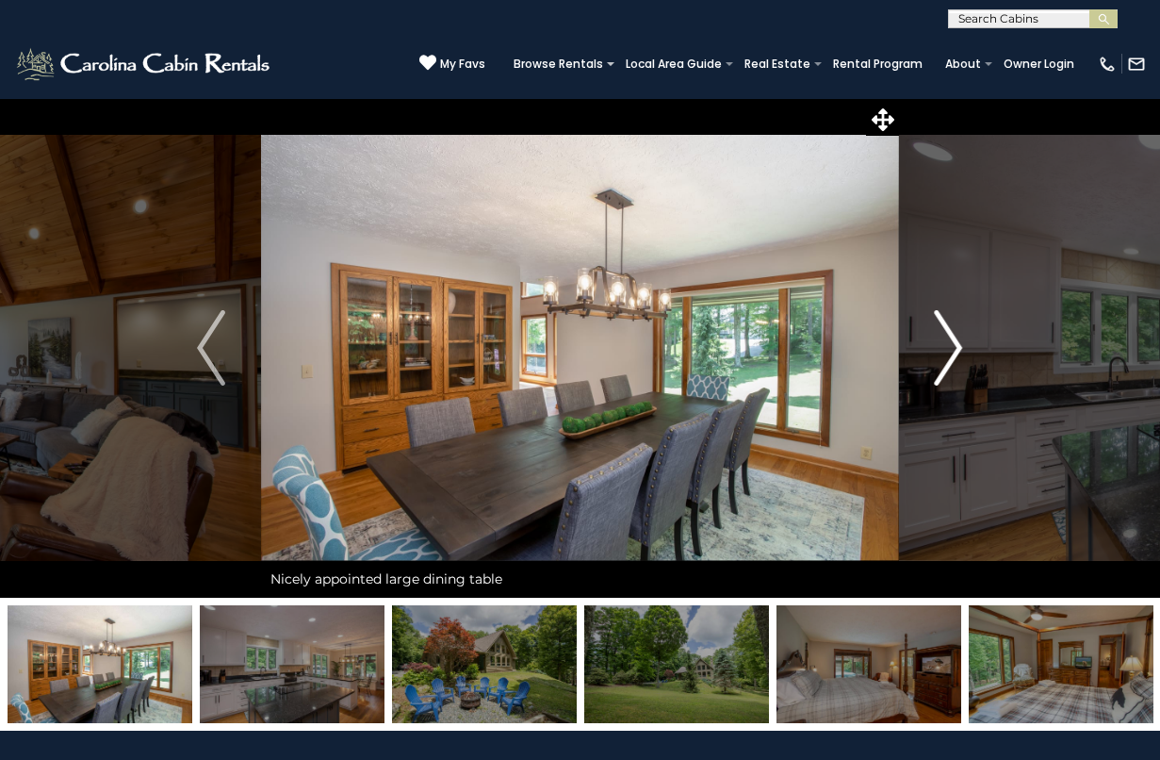
click at [956, 353] on img "Next" at bounding box center [949, 347] width 28 height 75
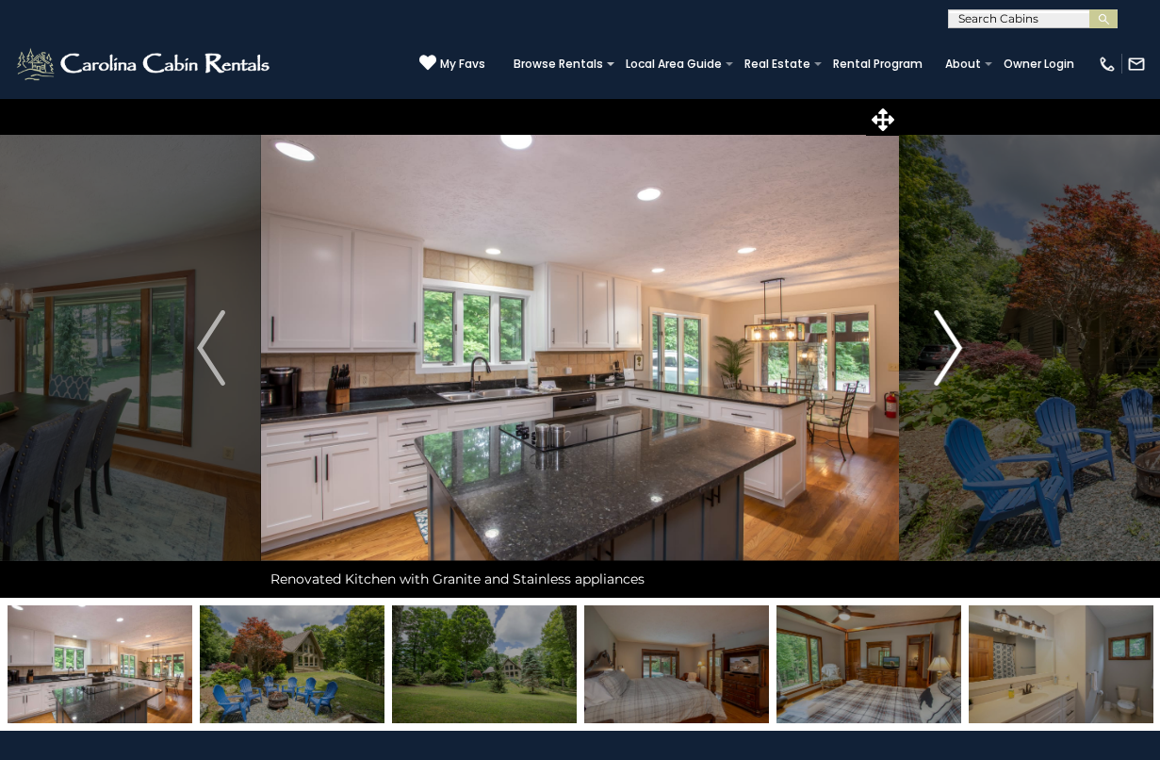
click at [956, 353] on img "Next" at bounding box center [949, 347] width 28 height 75
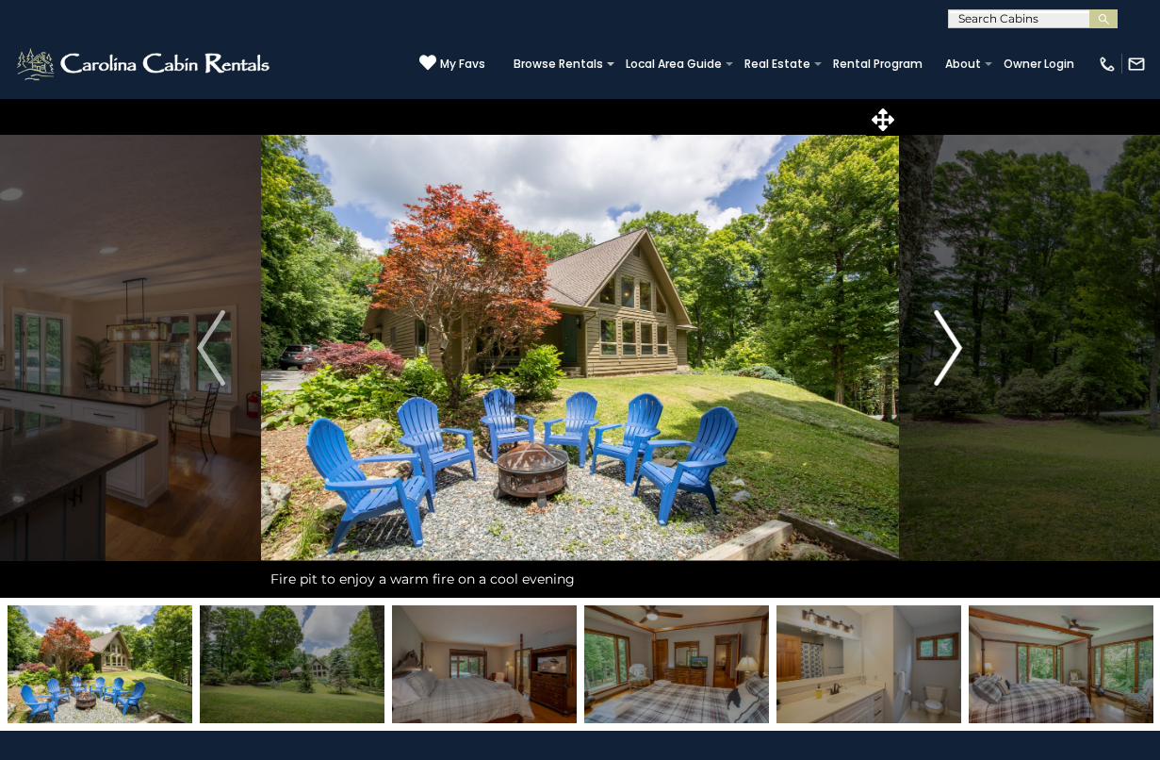
click at [956, 353] on img "Next" at bounding box center [949, 347] width 28 height 75
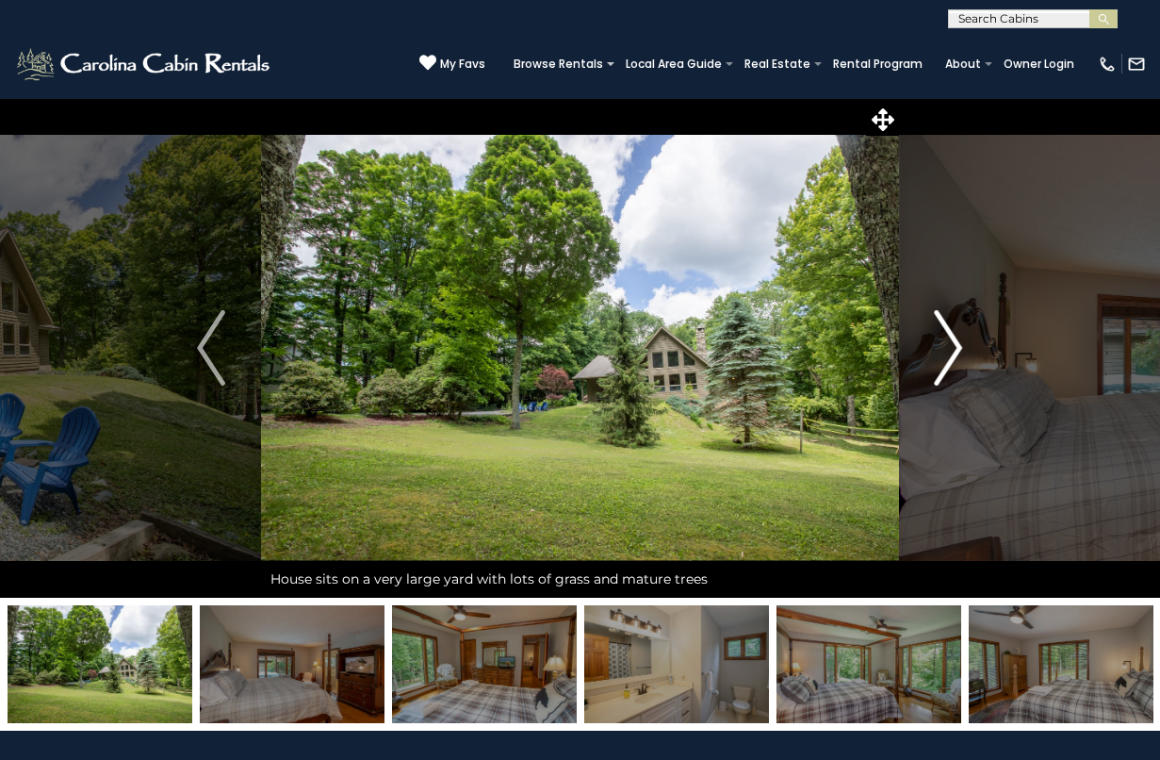
click at [956, 353] on img "Next" at bounding box center [949, 347] width 28 height 75
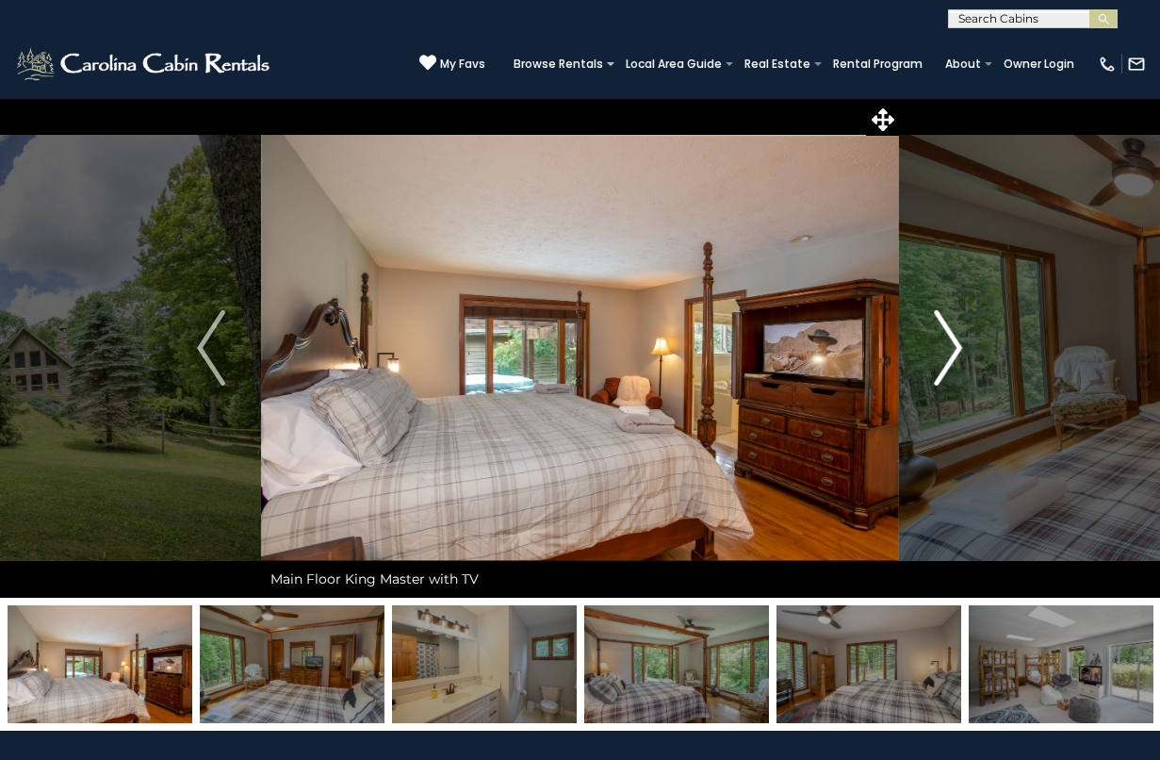
click at [956, 353] on img "Next" at bounding box center [949, 347] width 28 height 75
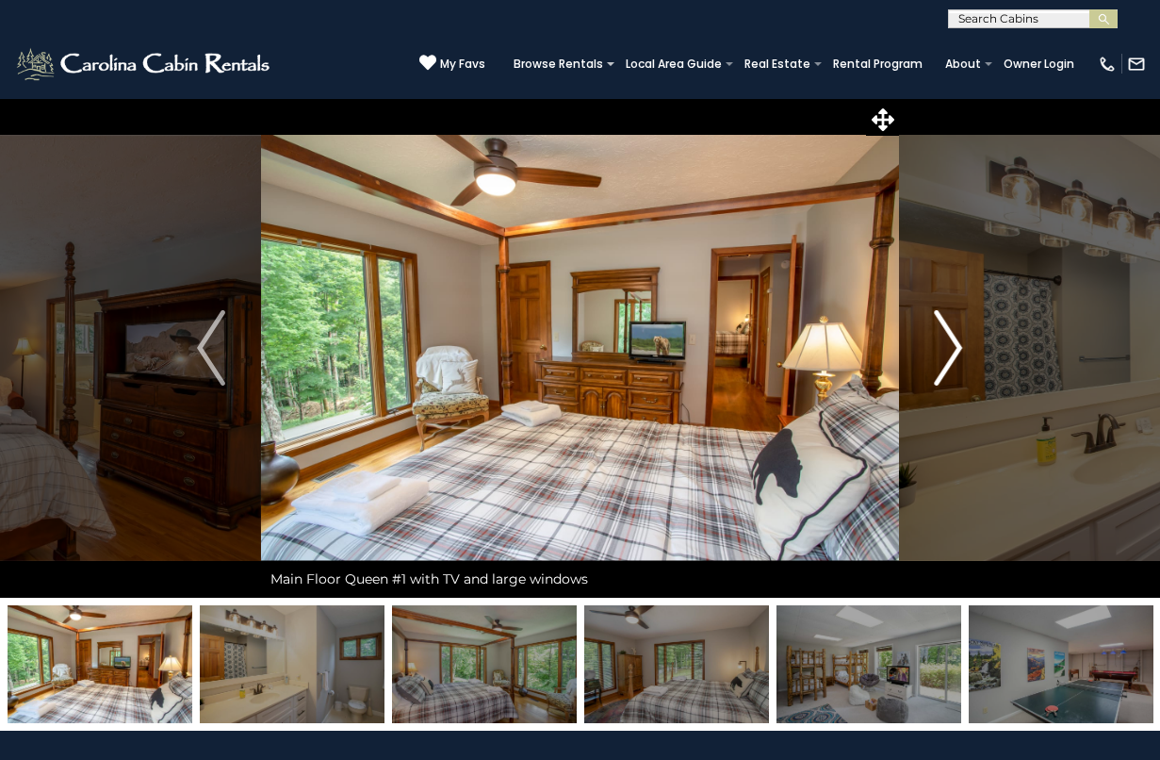
click at [956, 353] on img "Next" at bounding box center [949, 347] width 28 height 75
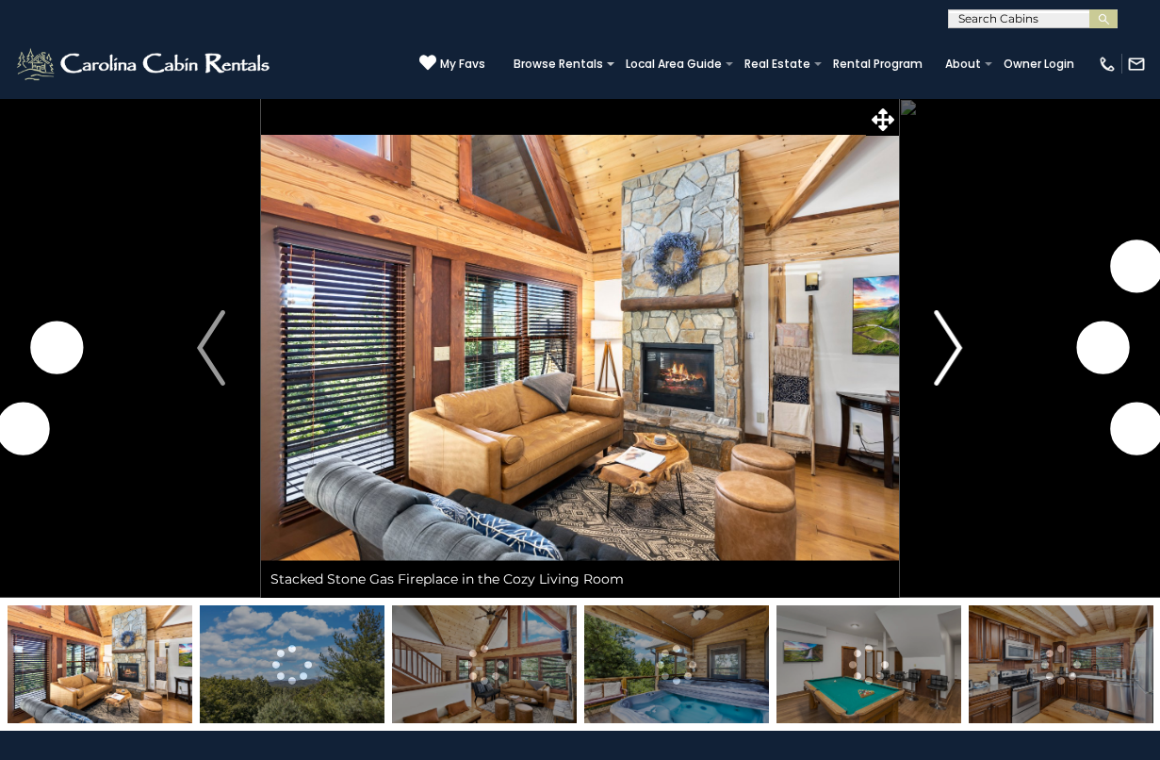
click at [951, 345] on img "Next" at bounding box center [949, 347] width 28 height 75
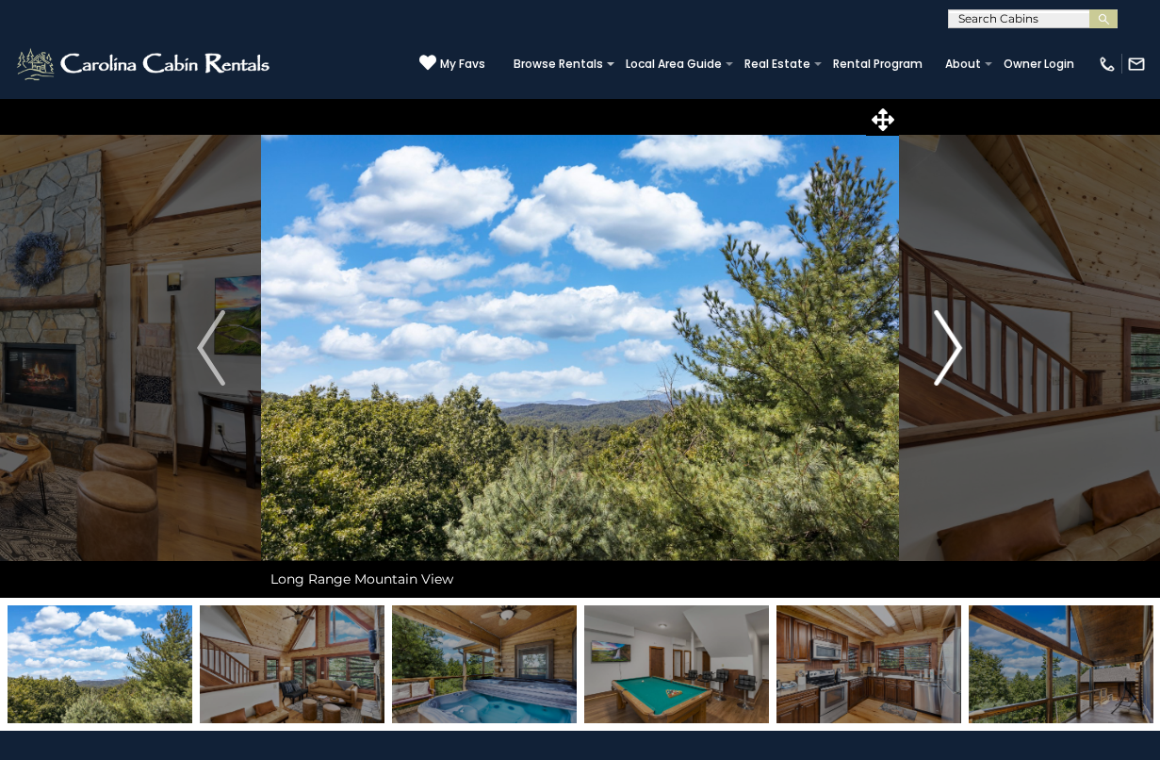
click at [951, 345] on img "Next" at bounding box center [949, 347] width 28 height 75
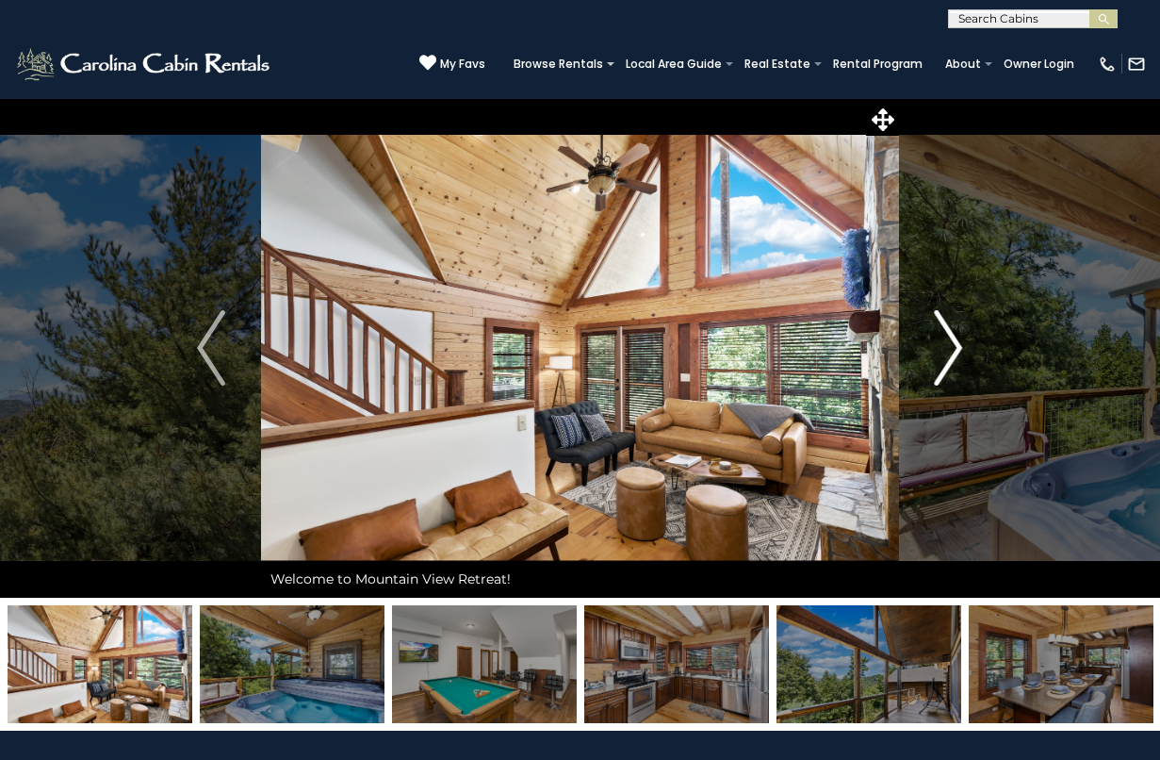
click at [951, 345] on img "Next" at bounding box center [949, 347] width 28 height 75
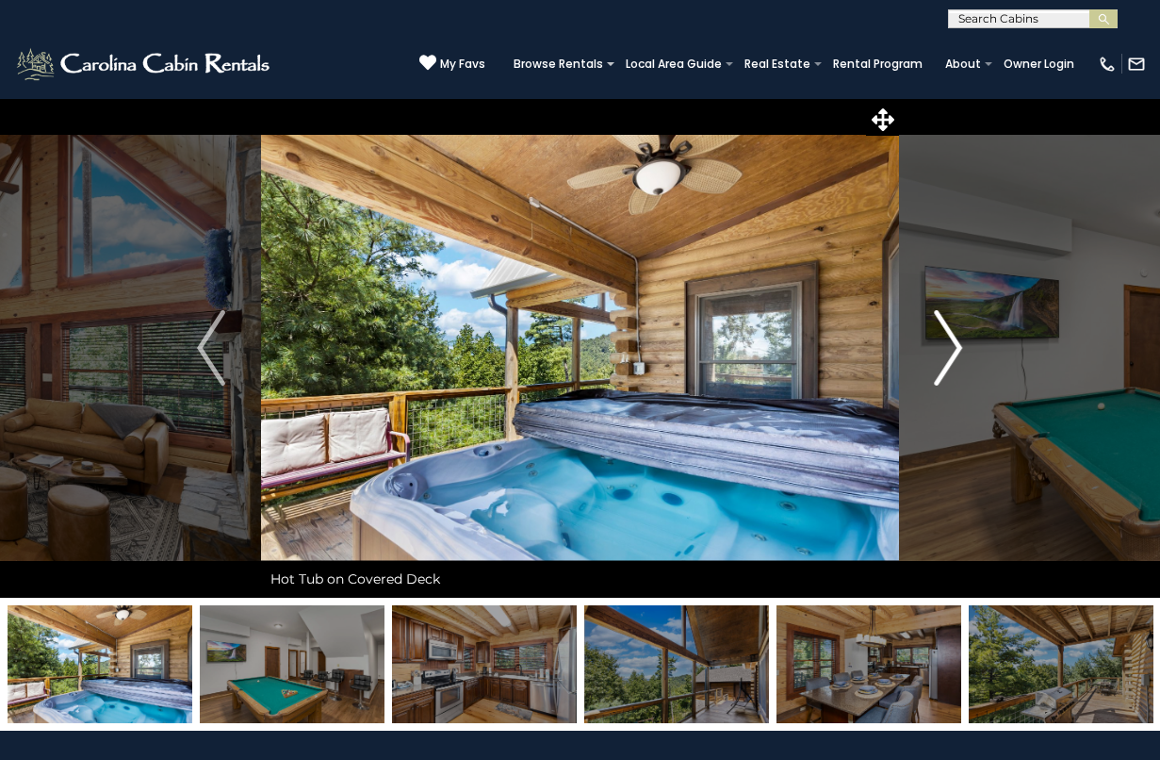
click at [951, 345] on img "Next" at bounding box center [949, 347] width 28 height 75
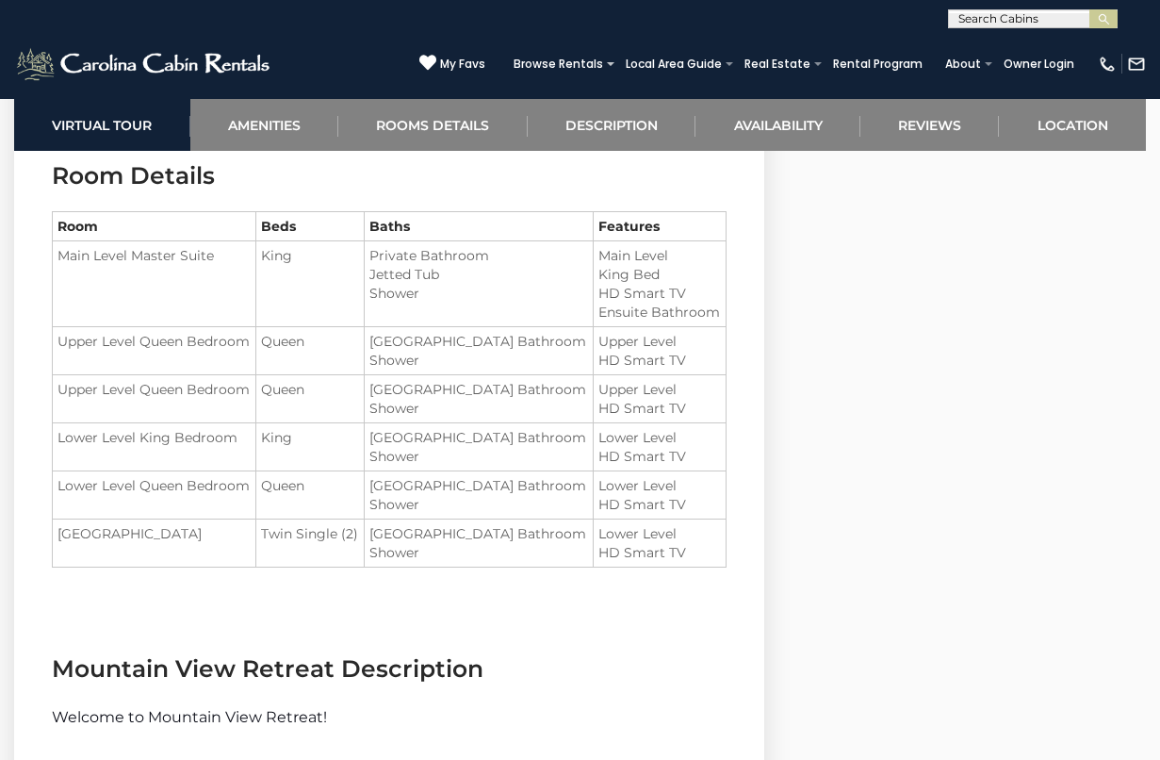
scroll to position [2134, 0]
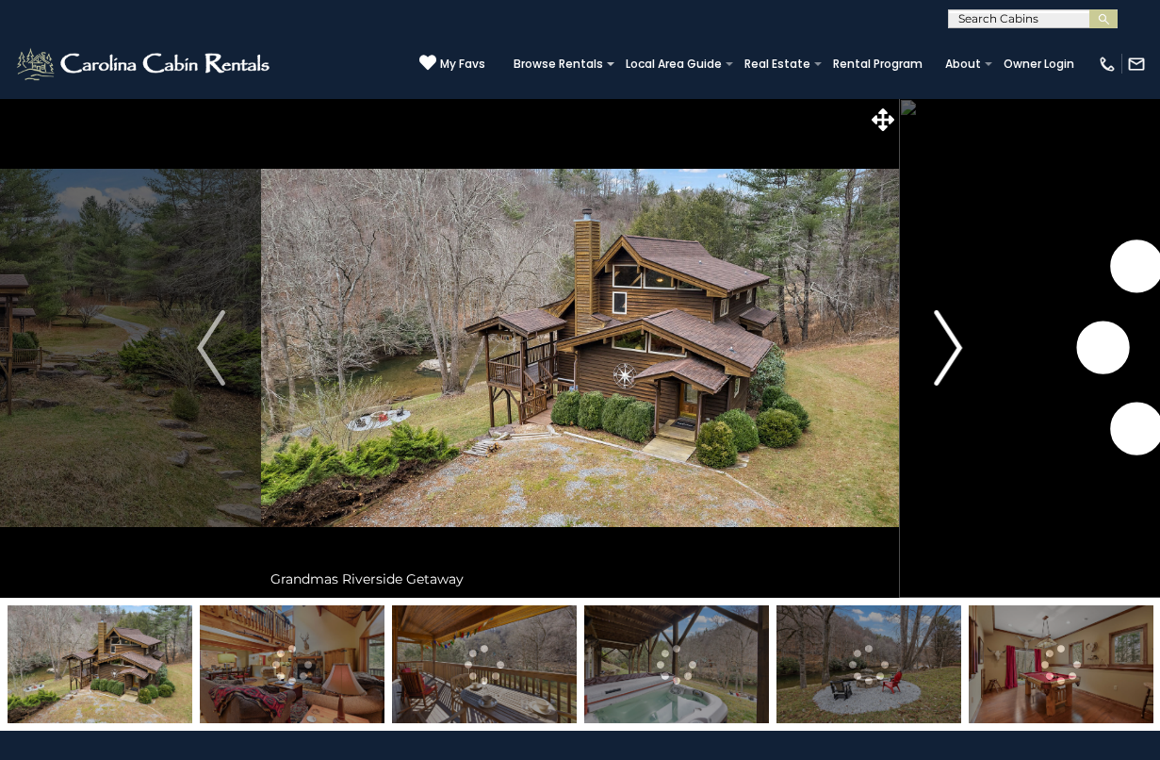
click at [955, 344] on img "Next" at bounding box center [949, 347] width 28 height 75
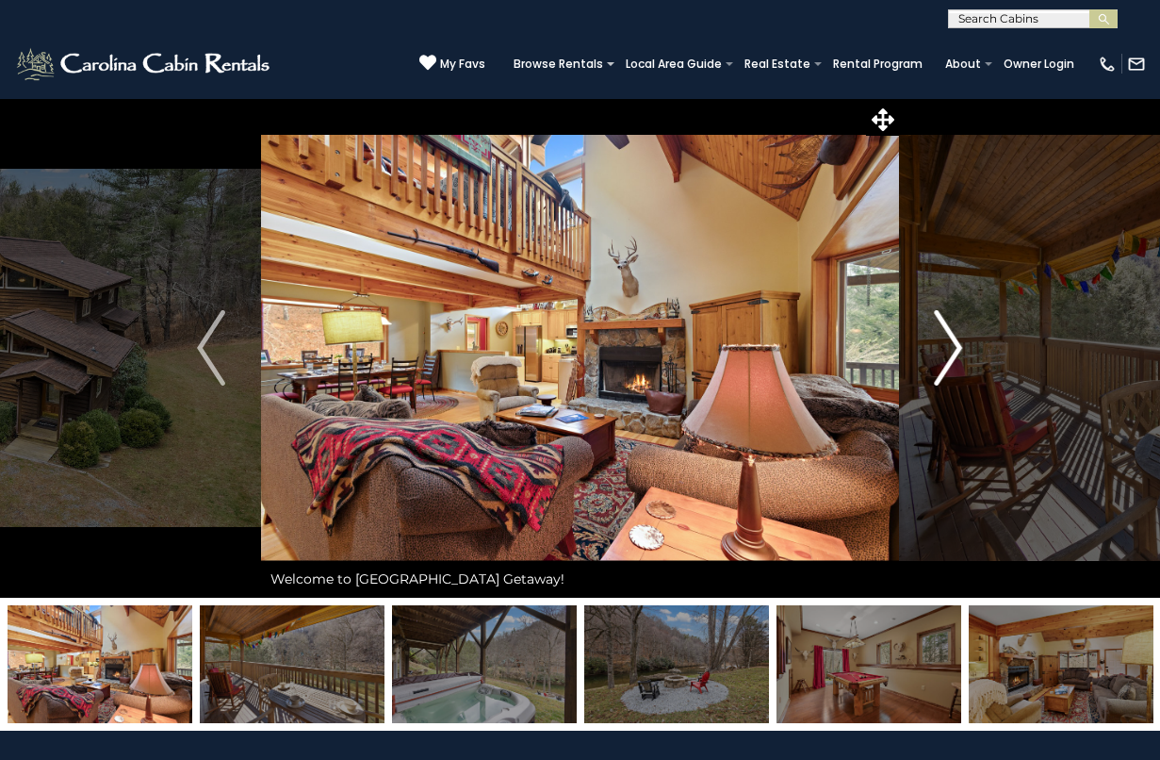
click at [935, 345] on img "Next" at bounding box center [949, 347] width 28 height 75
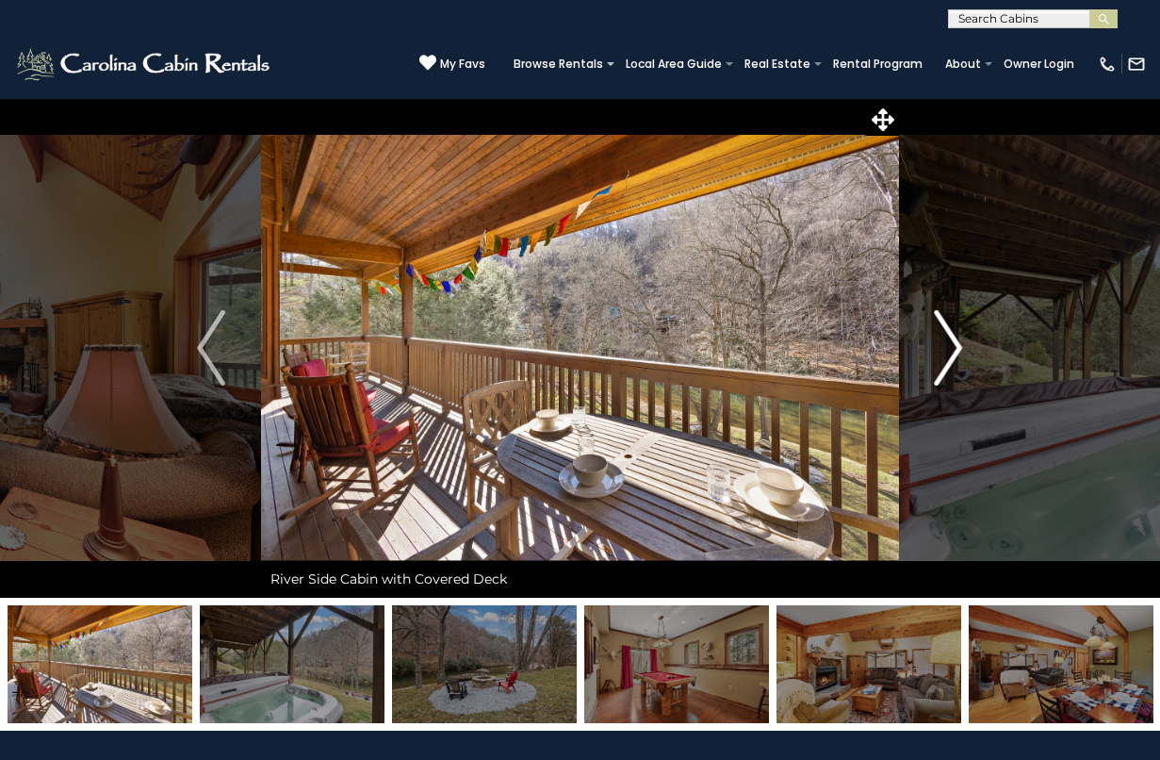
click at [935, 346] on img "Next" at bounding box center [949, 347] width 28 height 75
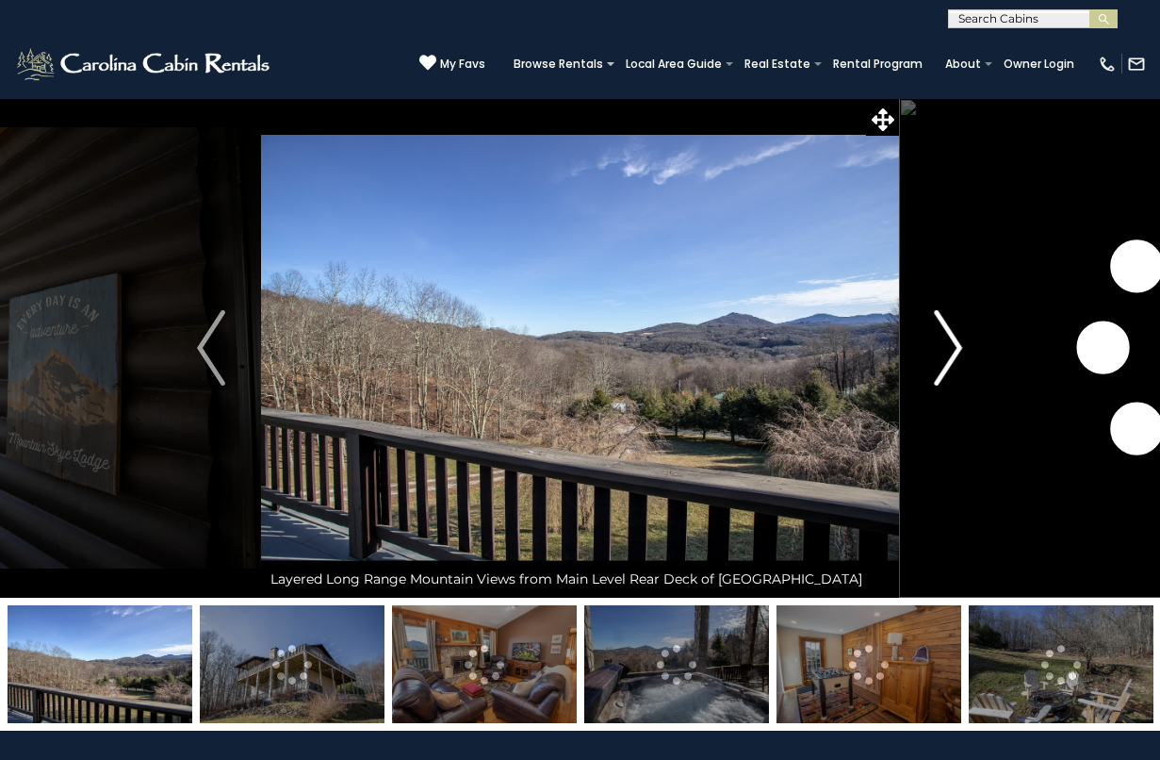
click at [947, 355] on img "Next" at bounding box center [949, 347] width 28 height 75
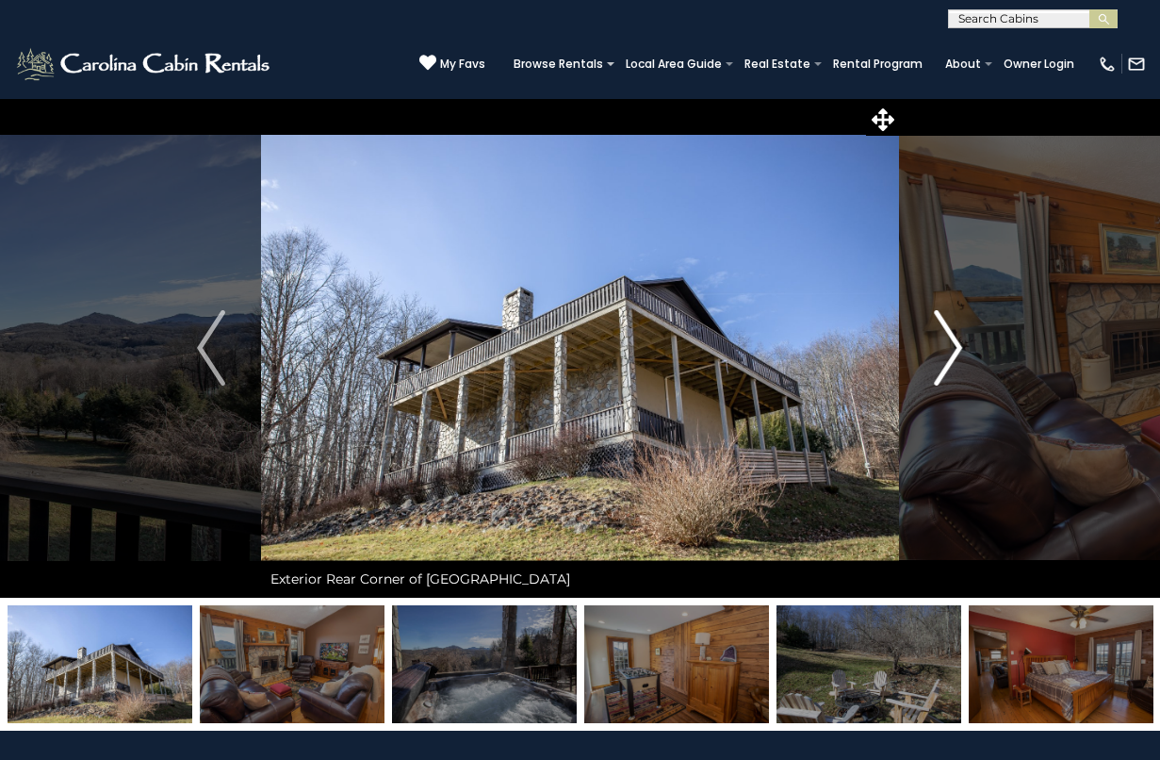
click at [947, 355] on img "Next" at bounding box center [949, 347] width 28 height 75
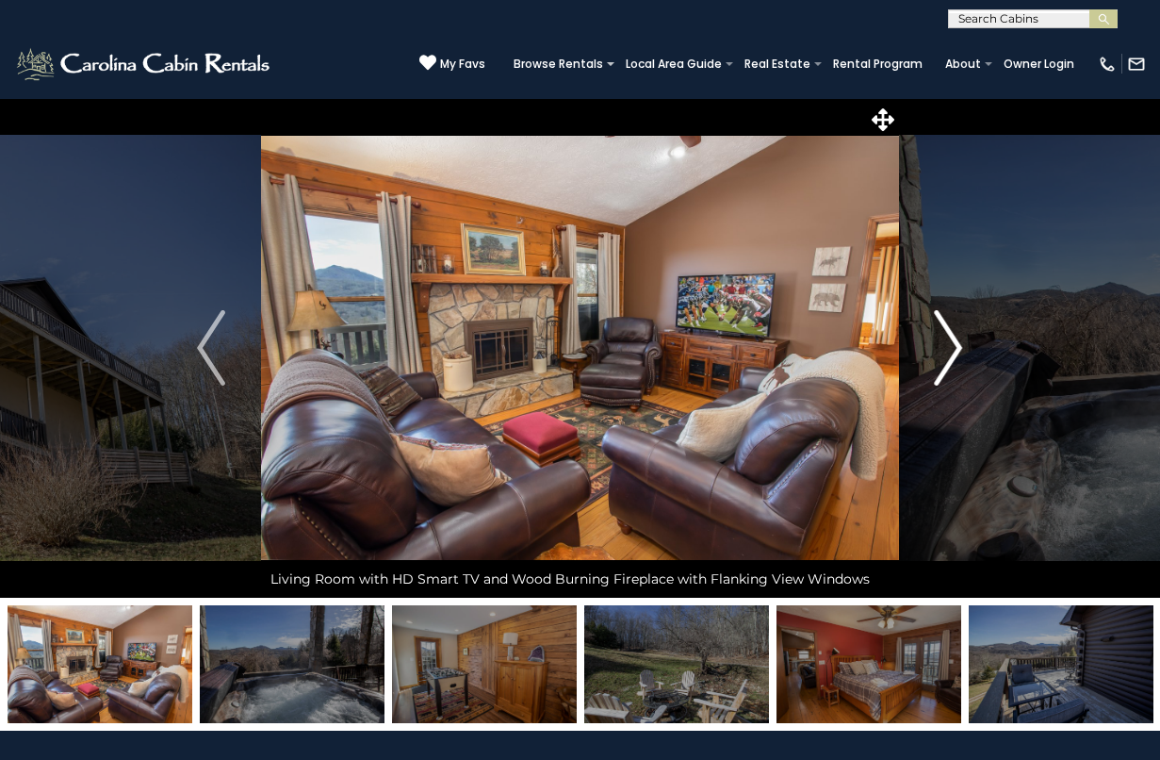
click at [947, 355] on img "Next" at bounding box center [949, 347] width 28 height 75
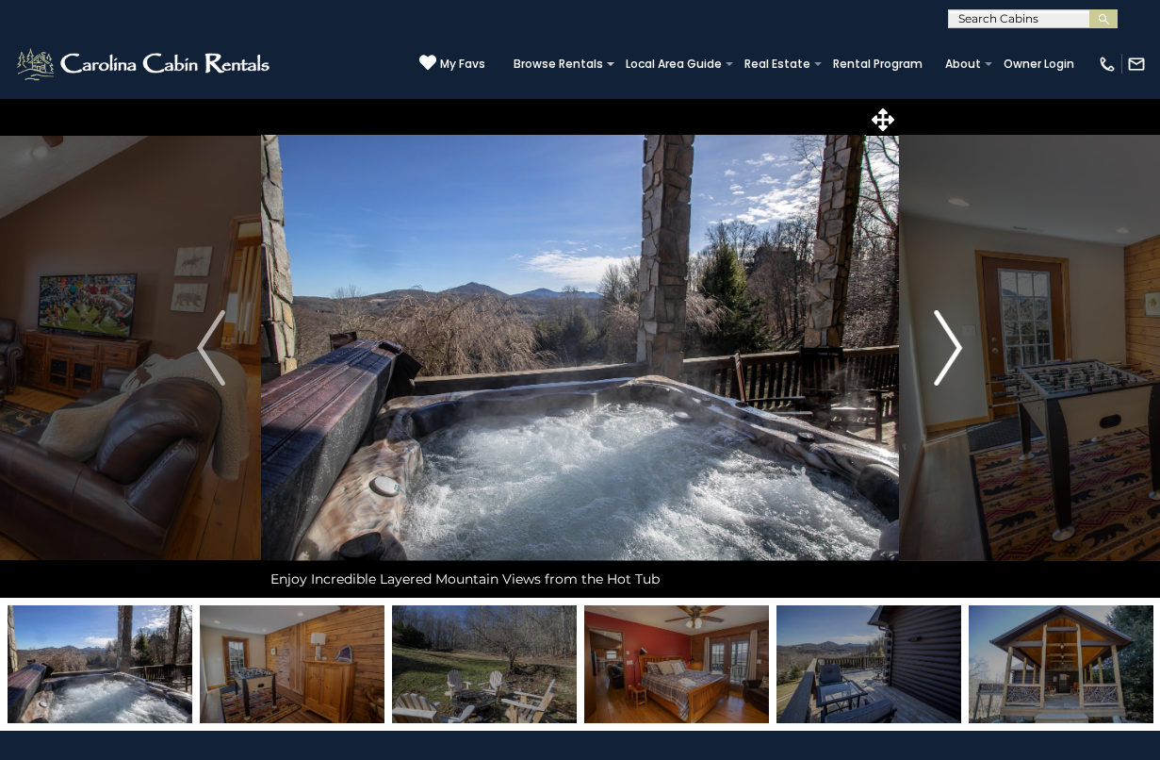
click at [947, 354] on img "Next" at bounding box center [949, 347] width 28 height 75
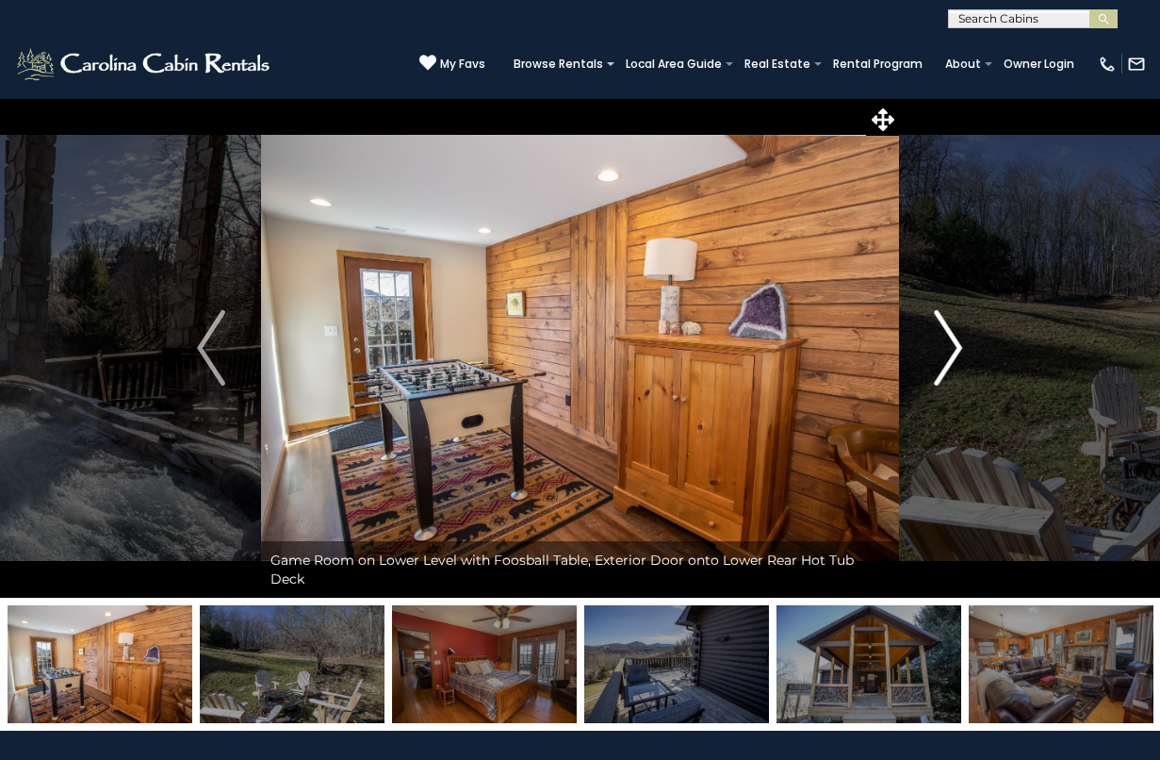
click at [947, 354] on img "Next" at bounding box center [949, 347] width 28 height 75
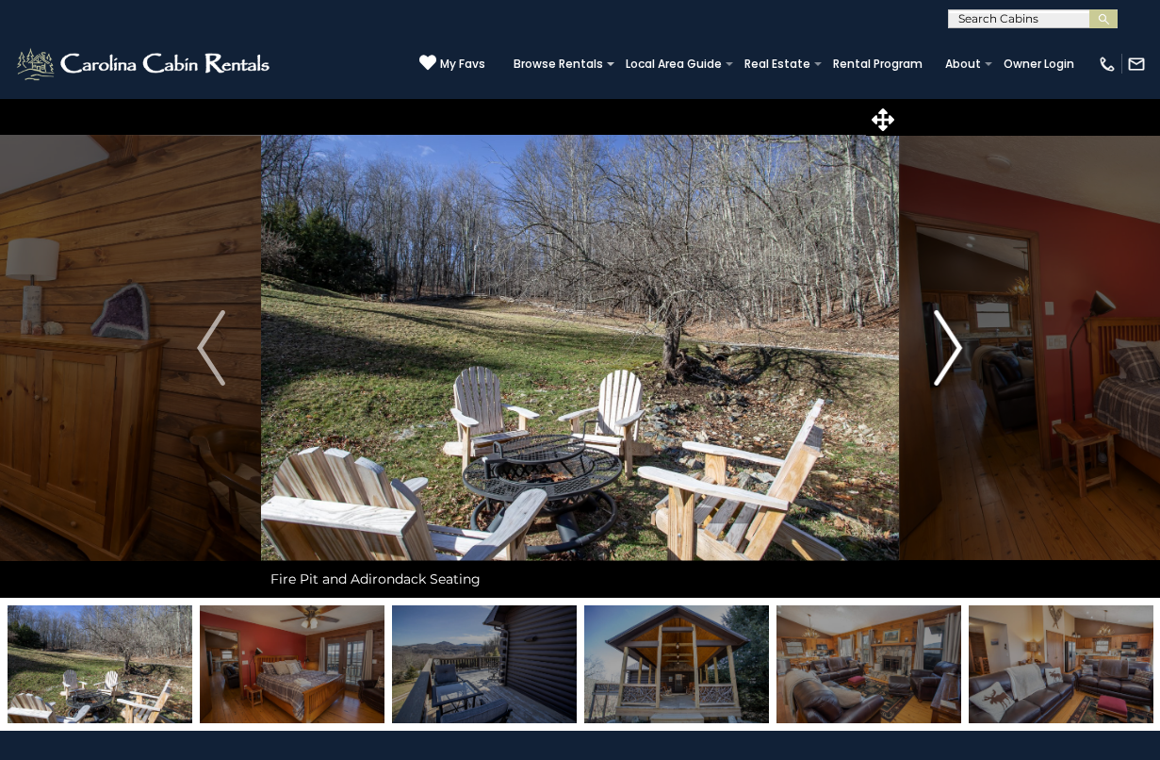
click at [947, 354] on img "Next" at bounding box center [949, 347] width 28 height 75
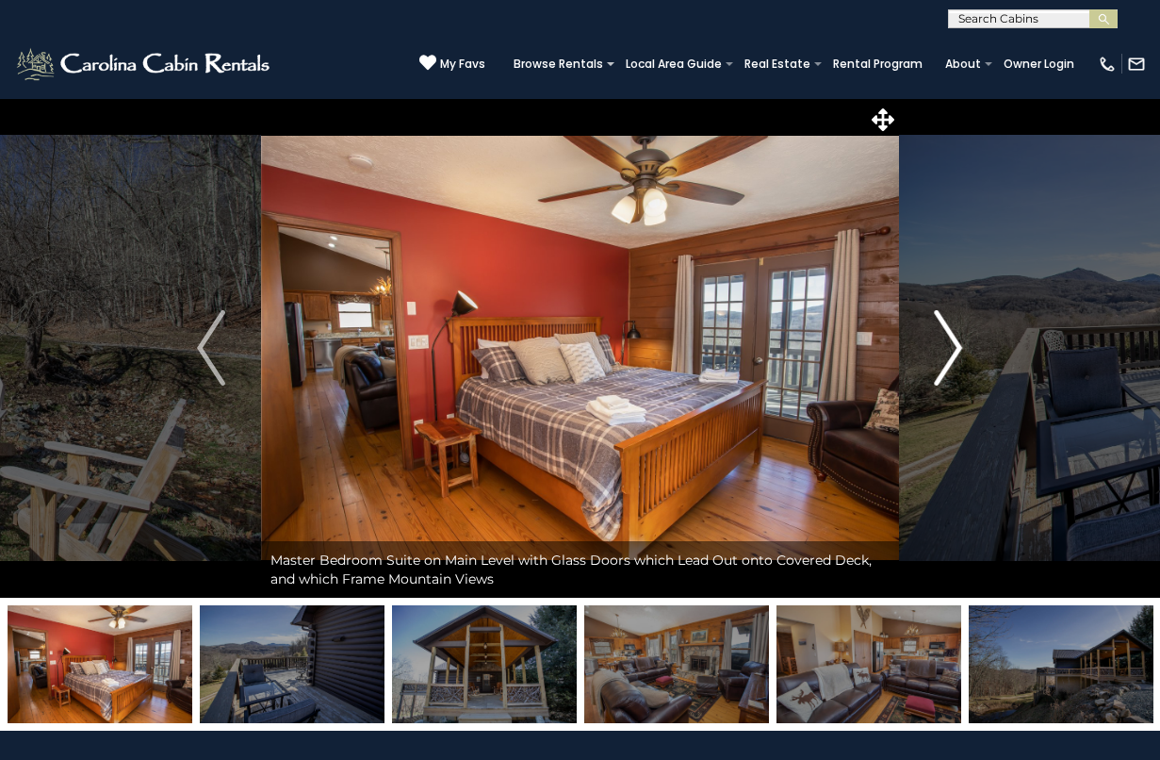
click at [947, 354] on img "Next" at bounding box center [949, 347] width 28 height 75
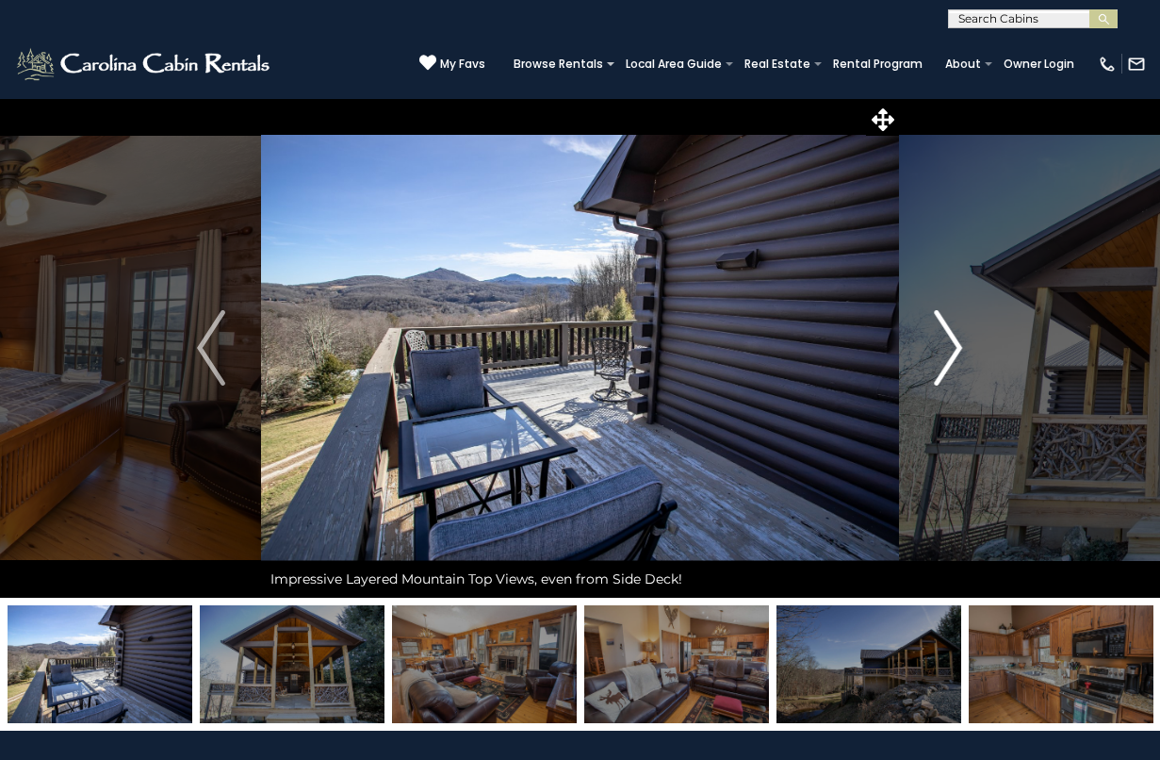
click at [947, 354] on img "Next" at bounding box center [949, 347] width 28 height 75
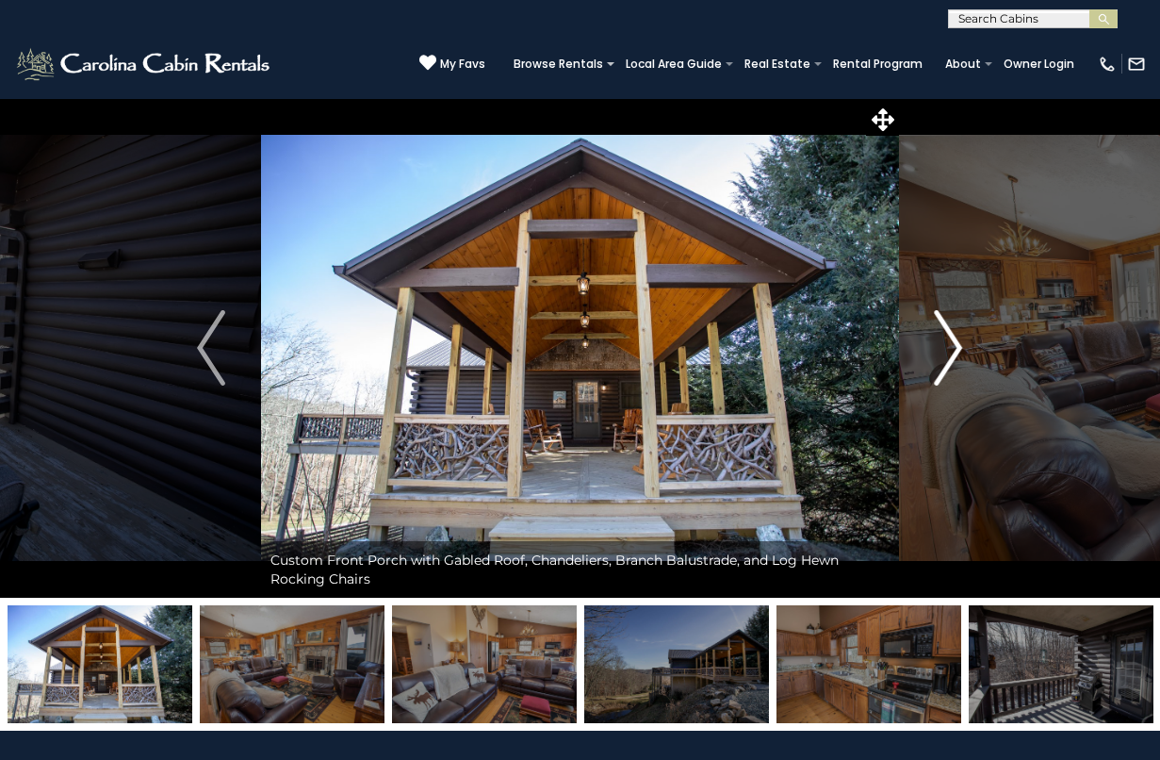
click at [947, 354] on img "Next" at bounding box center [949, 347] width 28 height 75
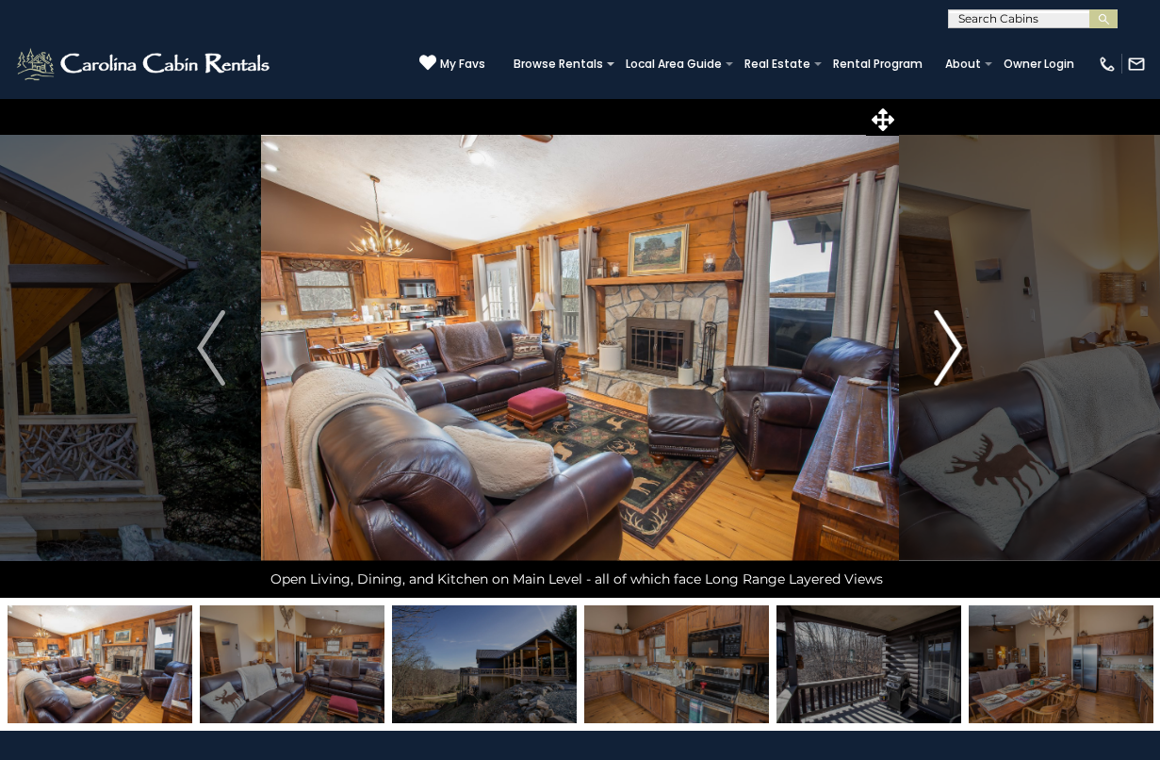
click at [956, 355] on img "Next" at bounding box center [949, 347] width 28 height 75
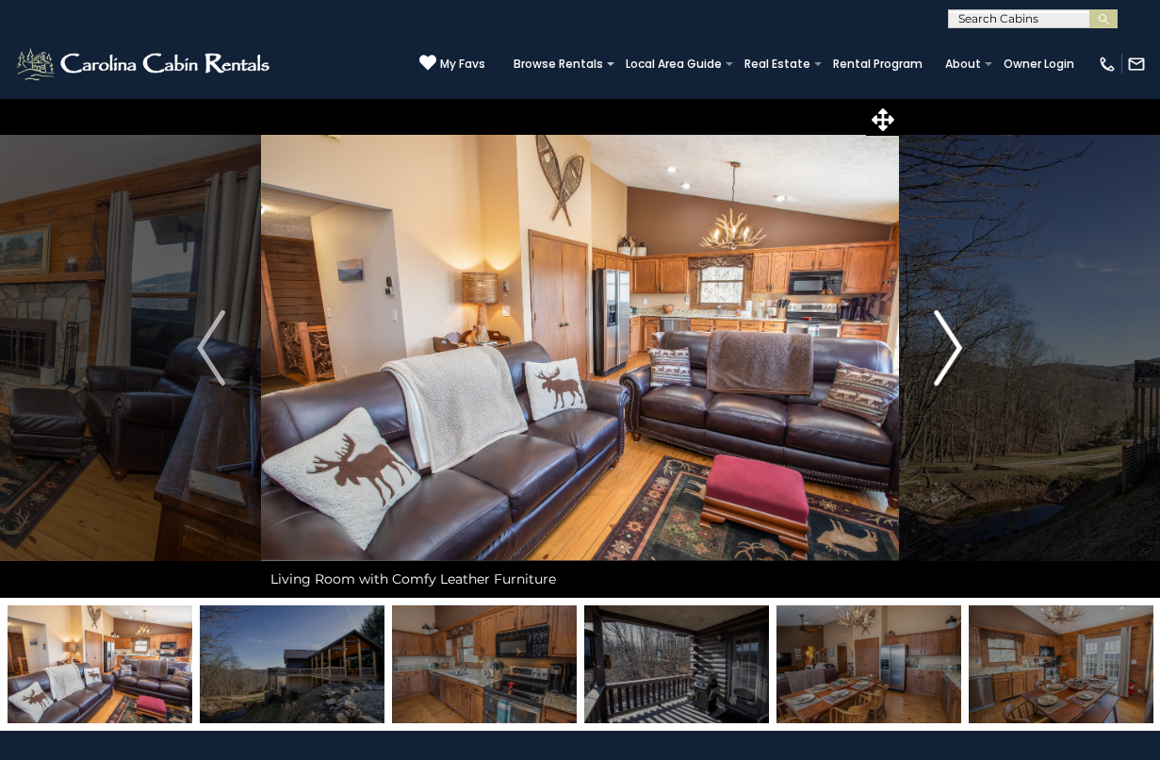
click at [956, 355] on img "Next" at bounding box center [949, 347] width 28 height 75
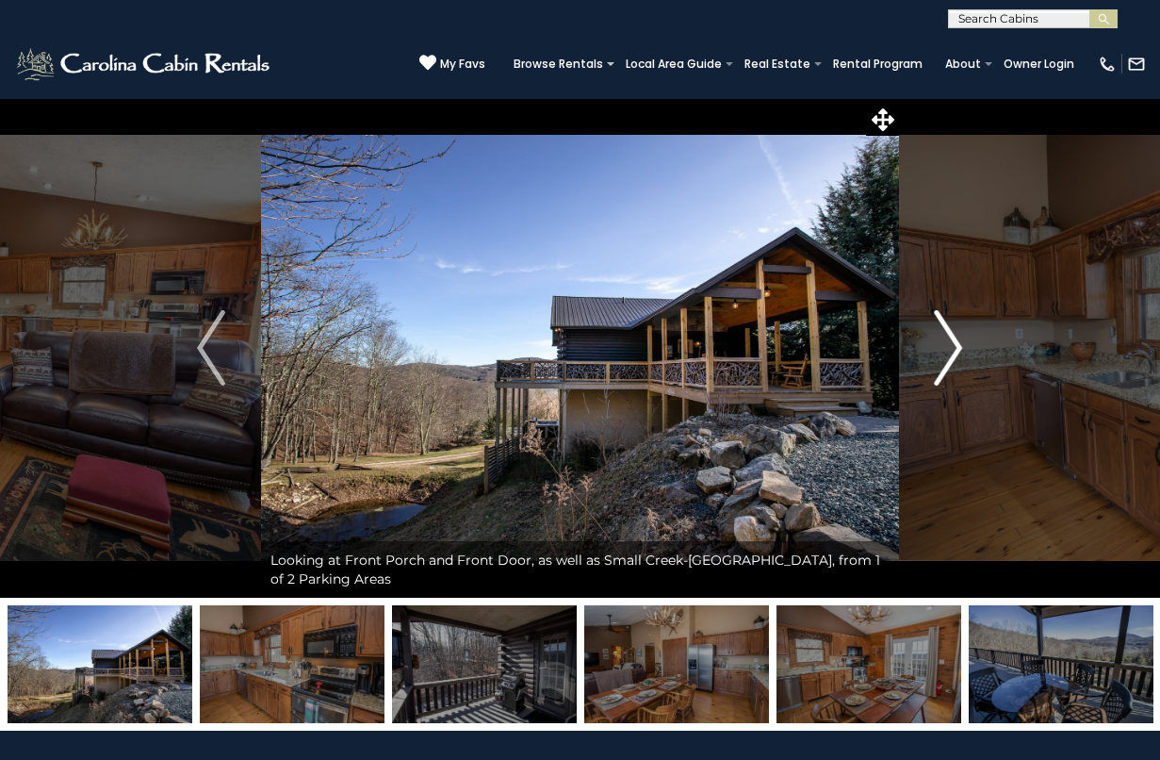
click at [956, 355] on img "Next" at bounding box center [949, 347] width 28 height 75
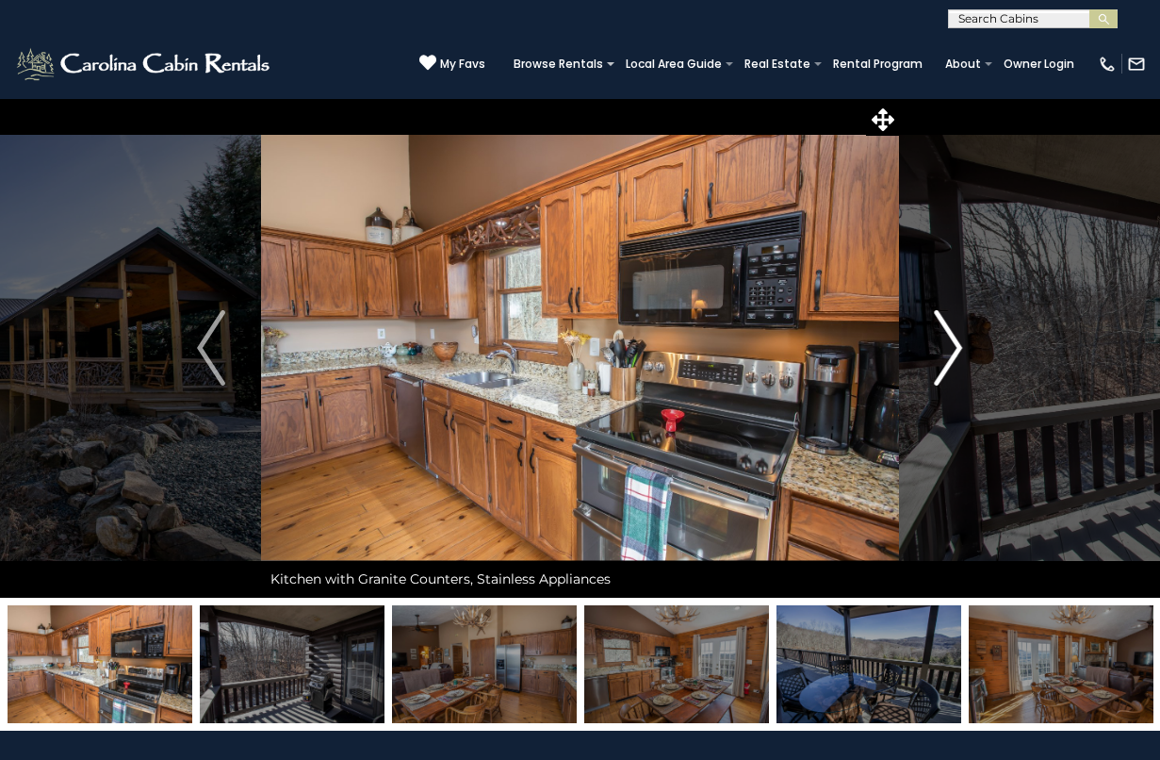
click at [956, 355] on img "Next" at bounding box center [949, 347] width 28 height 75
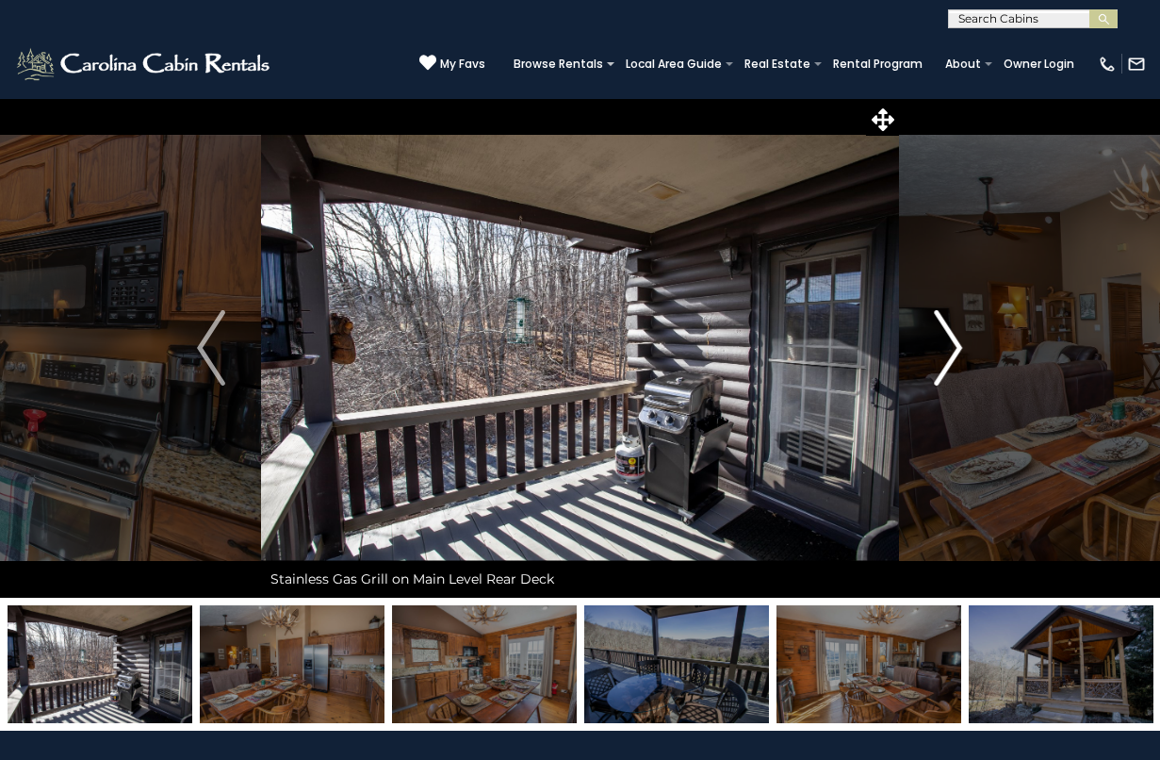
click at [956, 355] on img "Next" at bounding box center [949, 347] width 28 height 75
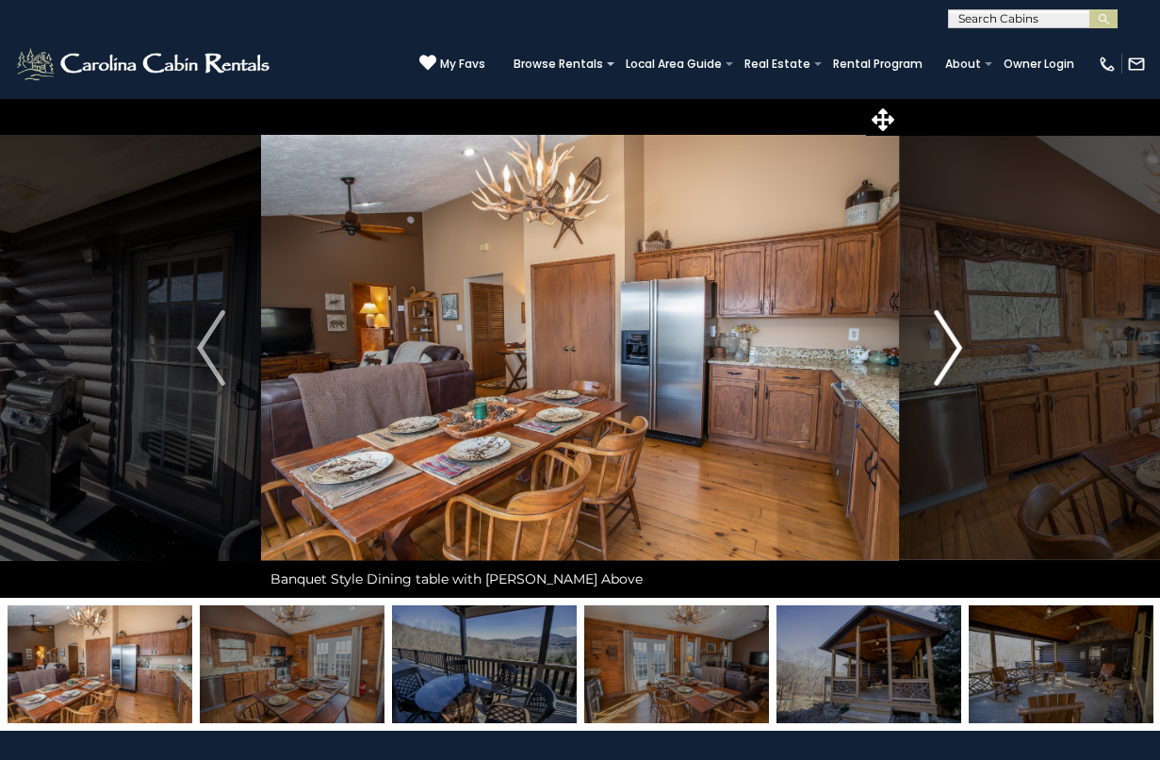
click at [956, 355] on img "Next" at bounding box center [949, 347] width 28 height 75
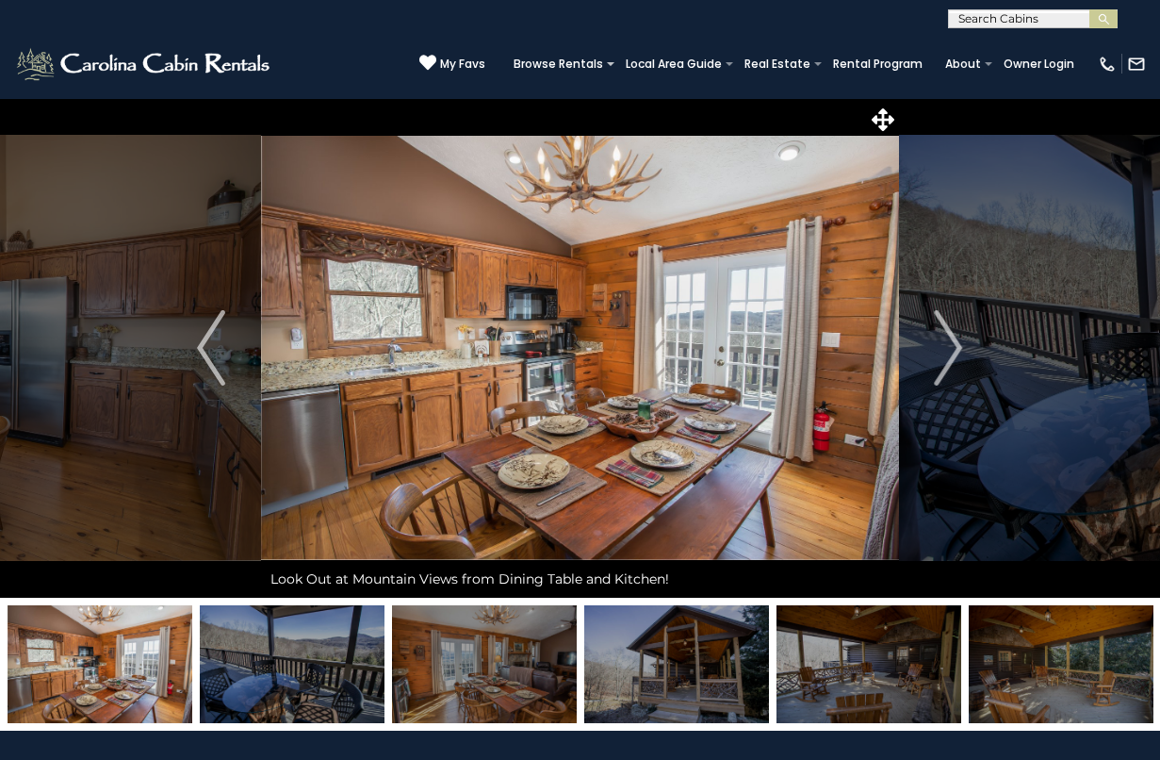
click at [436, 60] on icon at bounding box center [427, 62] width 17 height 17
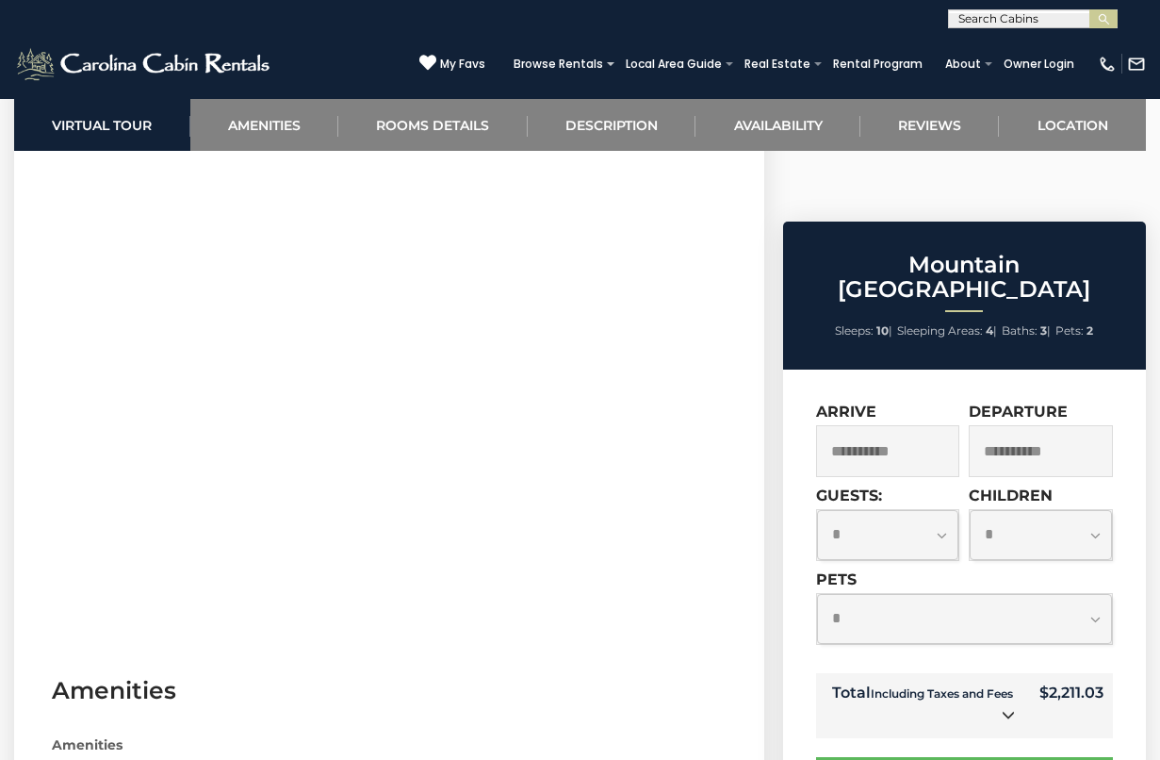
scroll to position [858, 0]
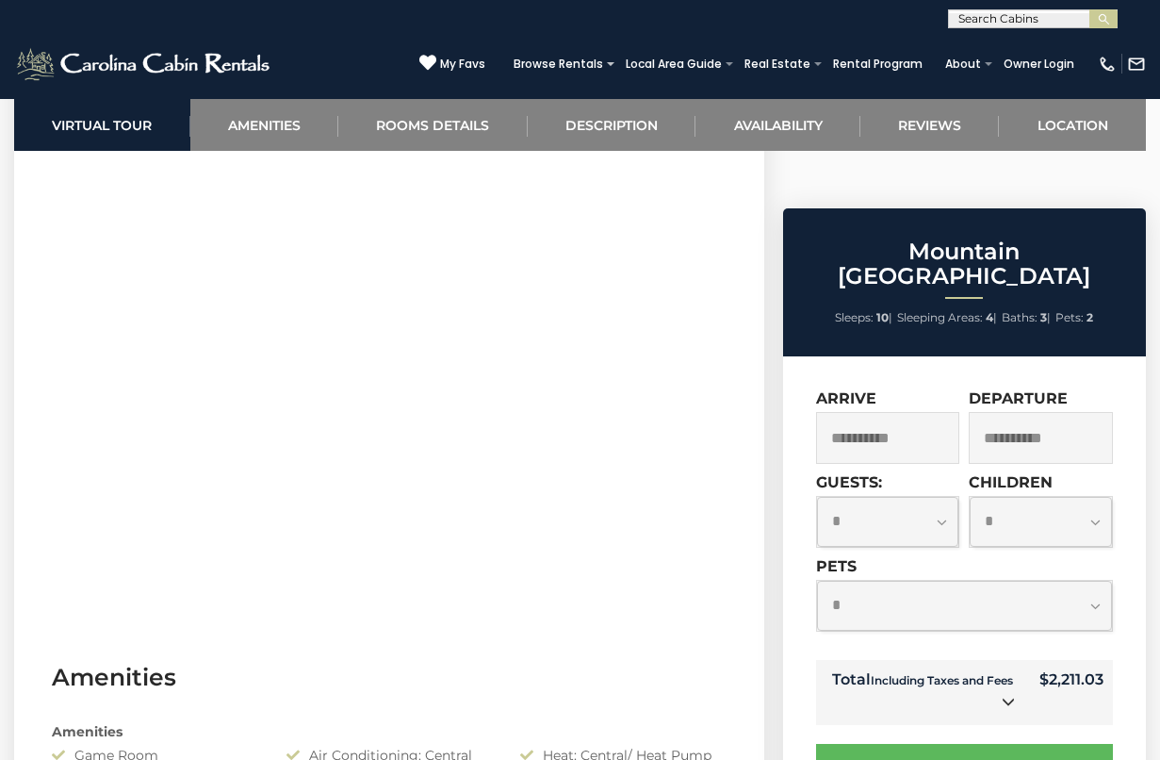
select select "*"
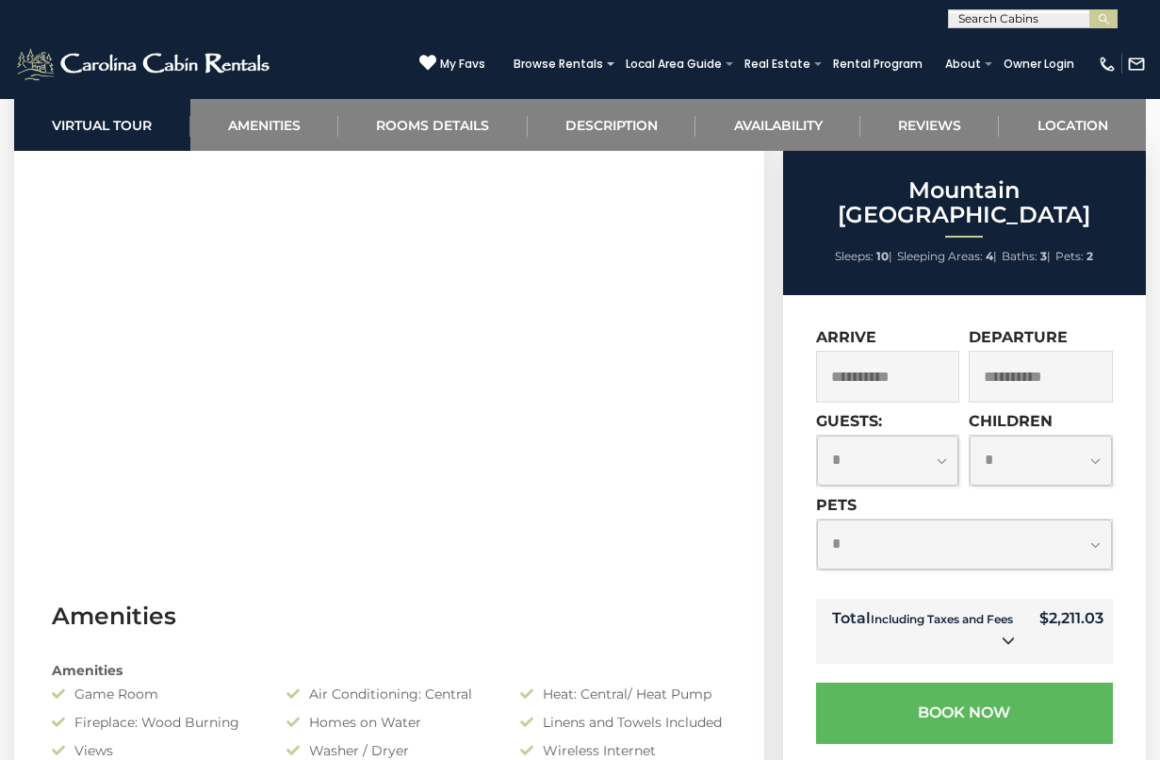
scroll to position [905, 0]
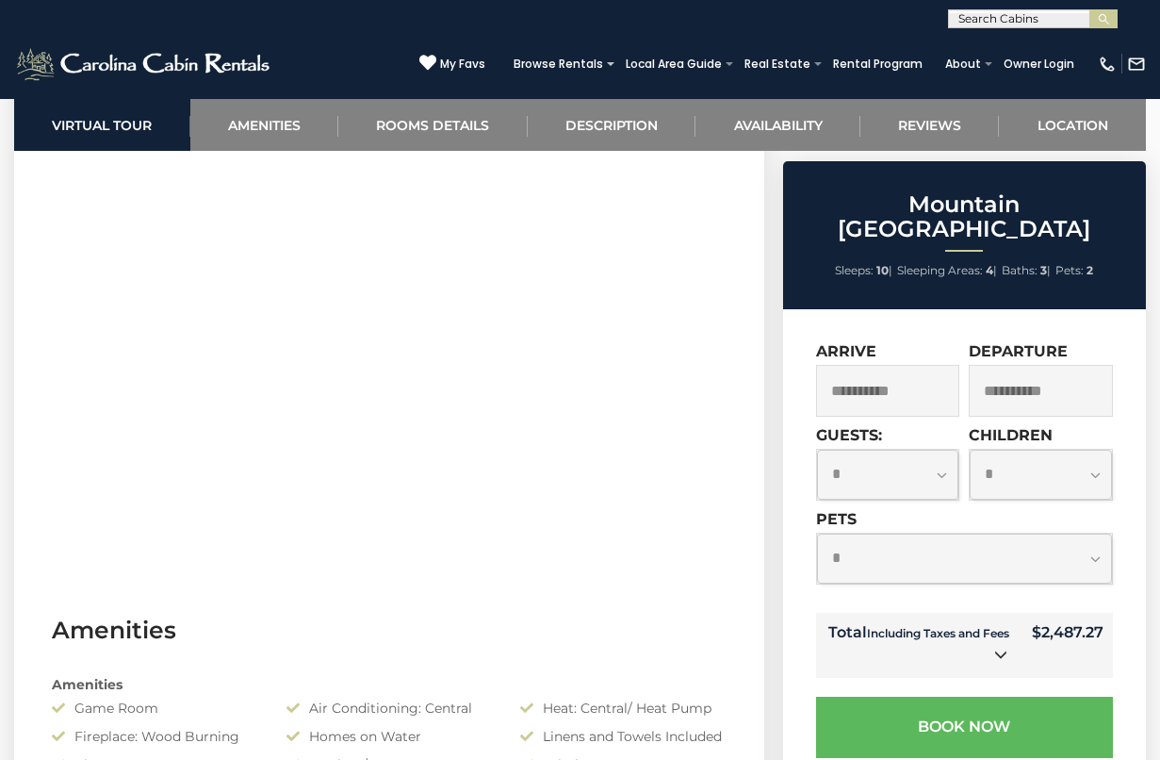
select select "*"
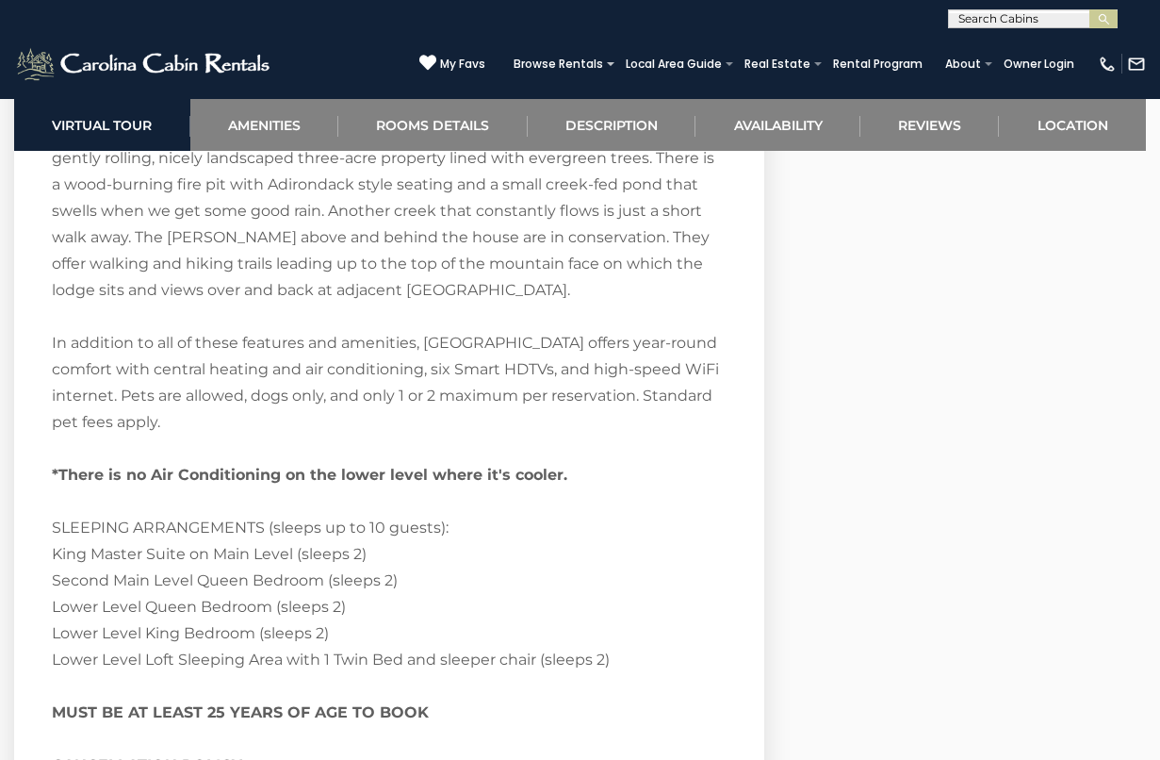
scroll to position [5239, 0]
